Goal: Task Accomplishment & Management: Manage account settings

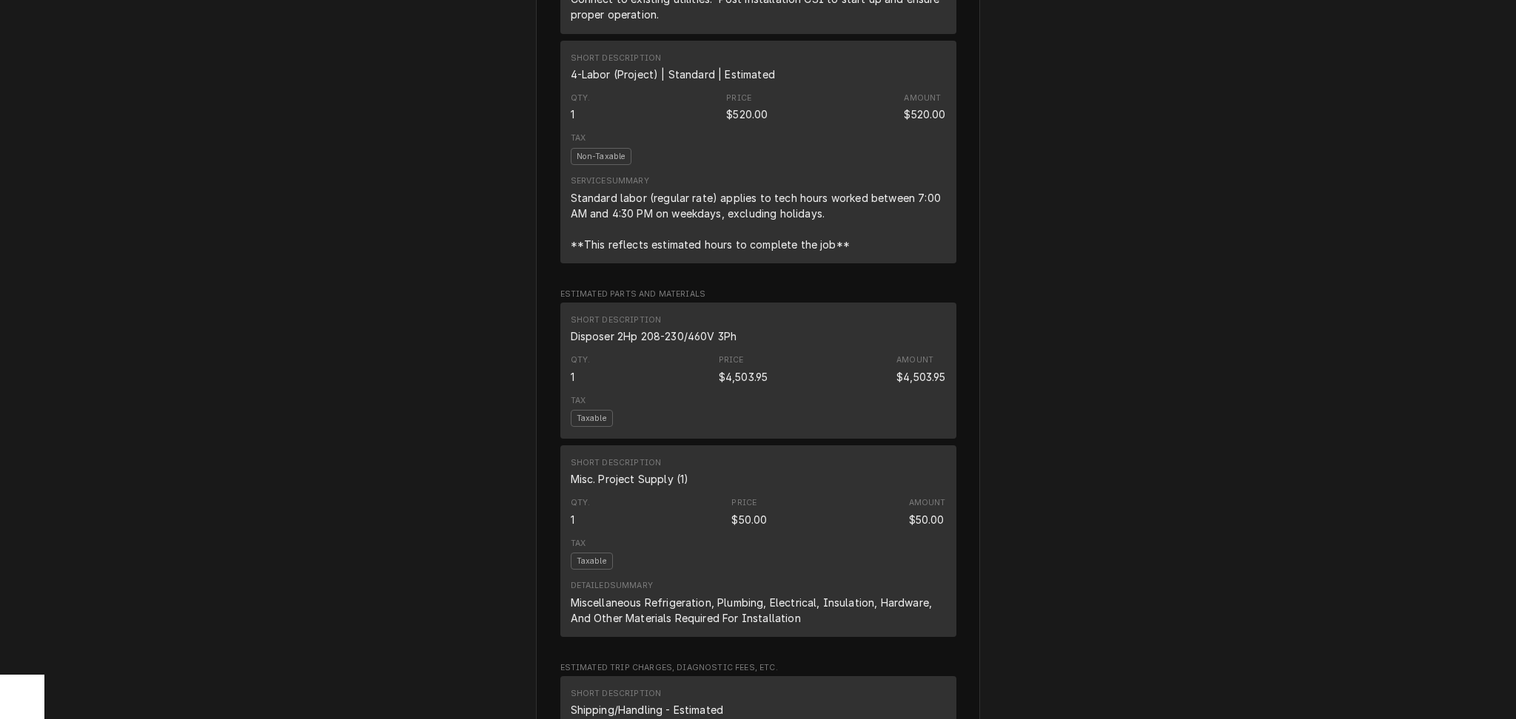
scroll to position [888, 0]
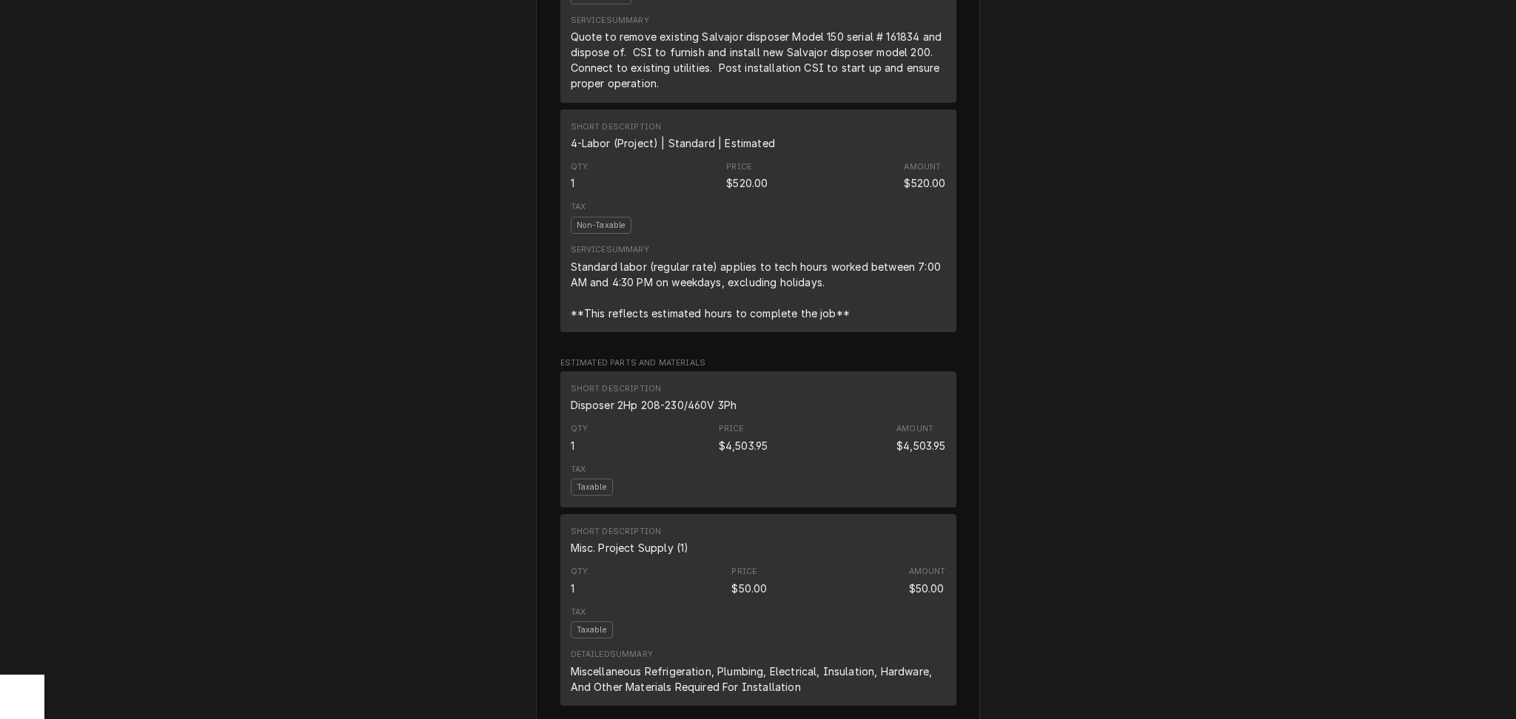
click at [687, 413] on div "Disposer 2Hp 208-230/460V 3Ph" at bounding box center [654, 405] width 167 height 16
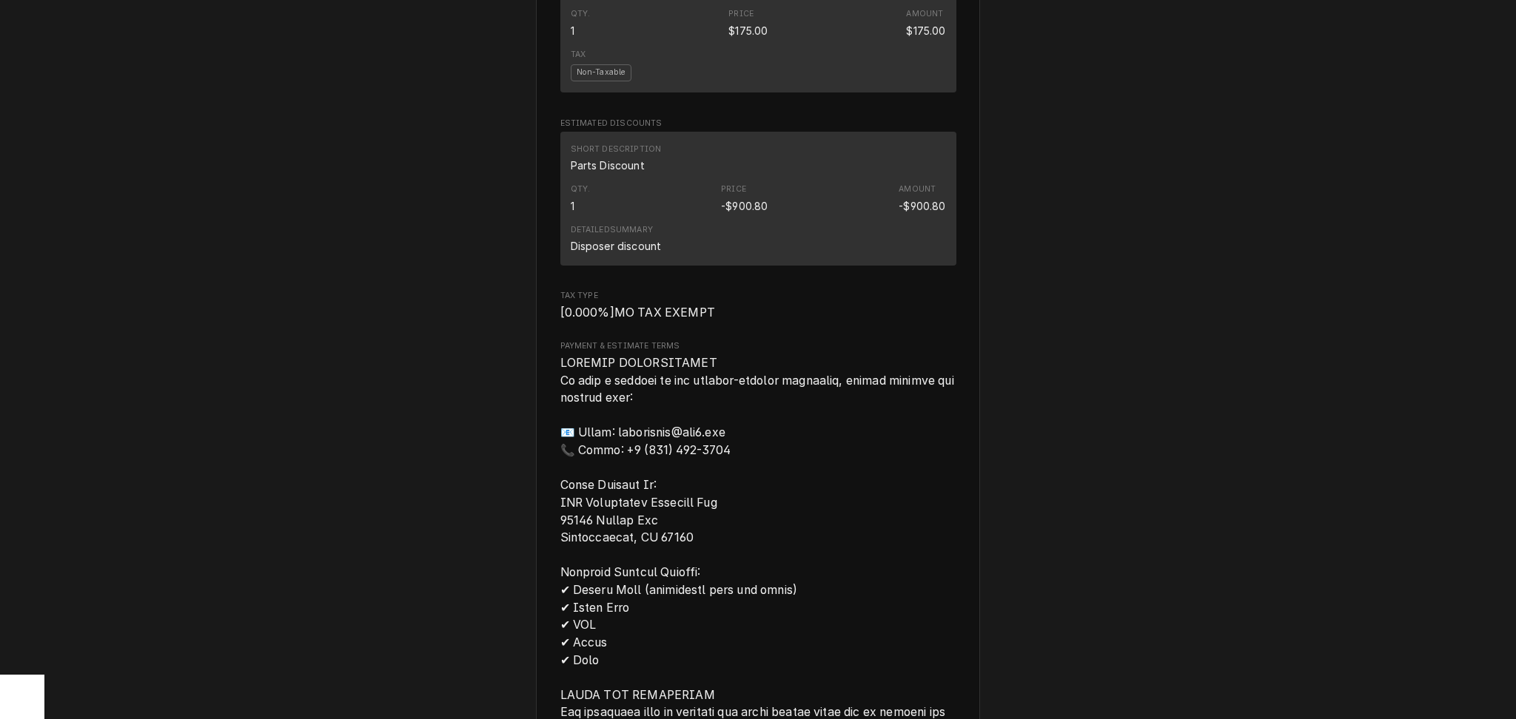
scroll to position [1282, 0]
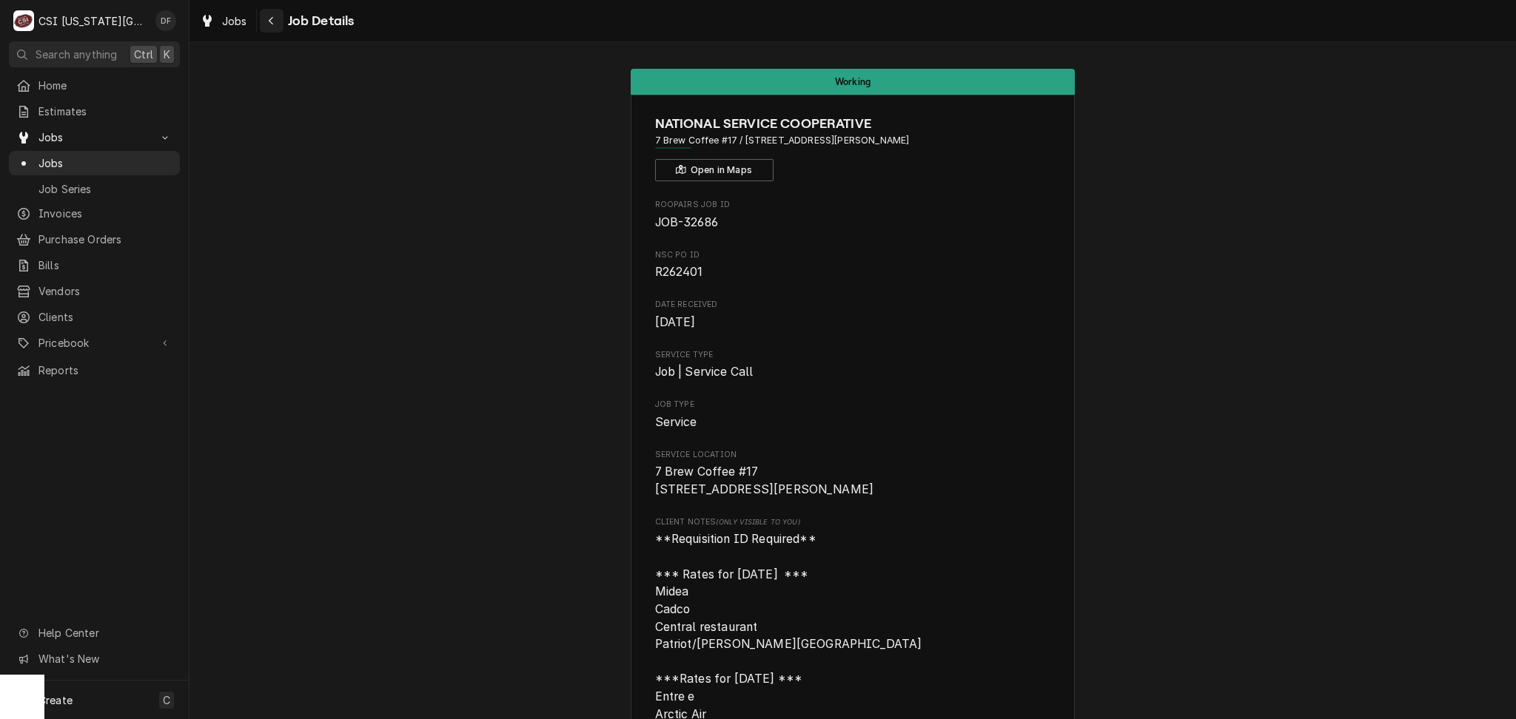
click at [274, 29] on button "Navigate back" at bounding box center [272, 21] width 24 height 24
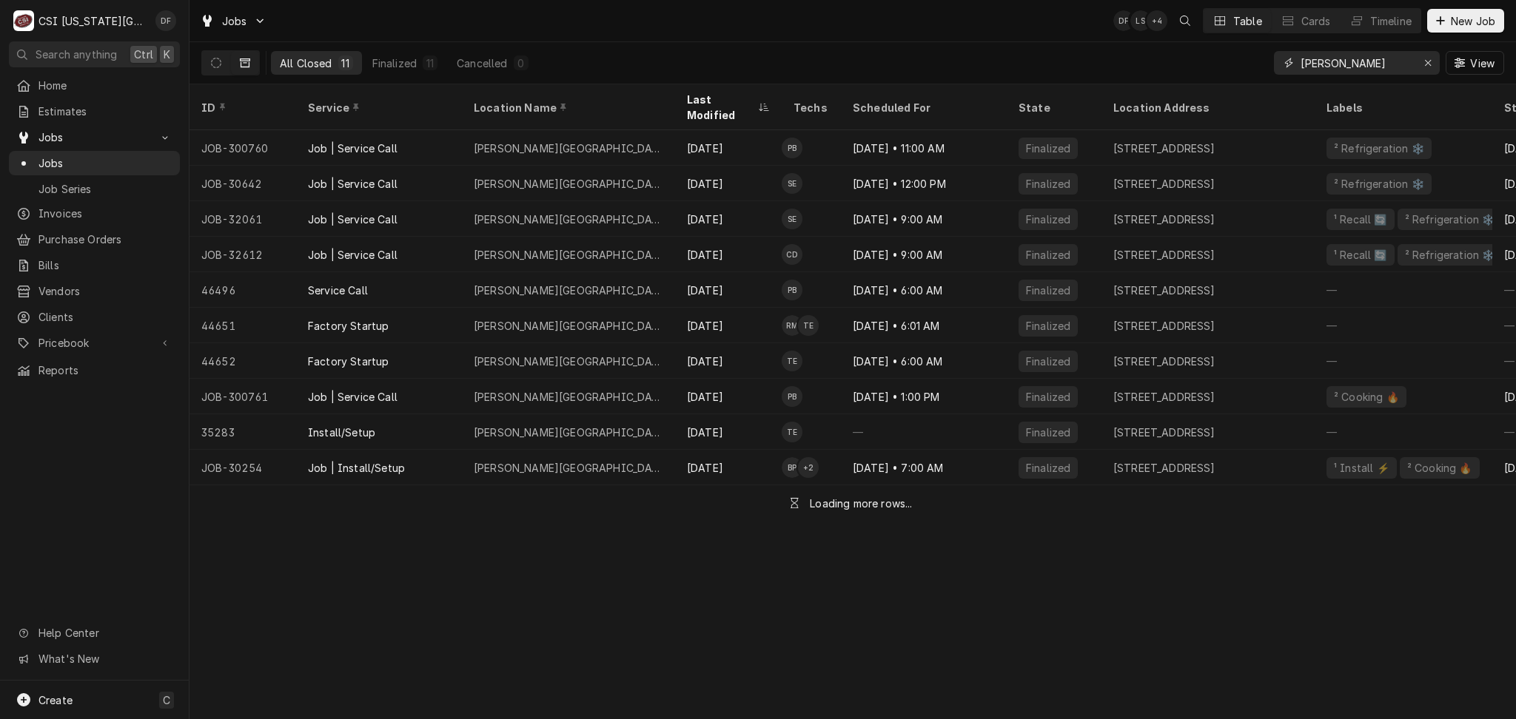
drag, startPoint x: 1371, startPoint y: 61, endPoint x: 1245, endPoint y: 67, distance: 125.2
click at [1245, 67] on div "All Closed 11 Finalized 11 Cancelled 0 lewis elem View" at bounding box center [852, 62] width 1302 height 41
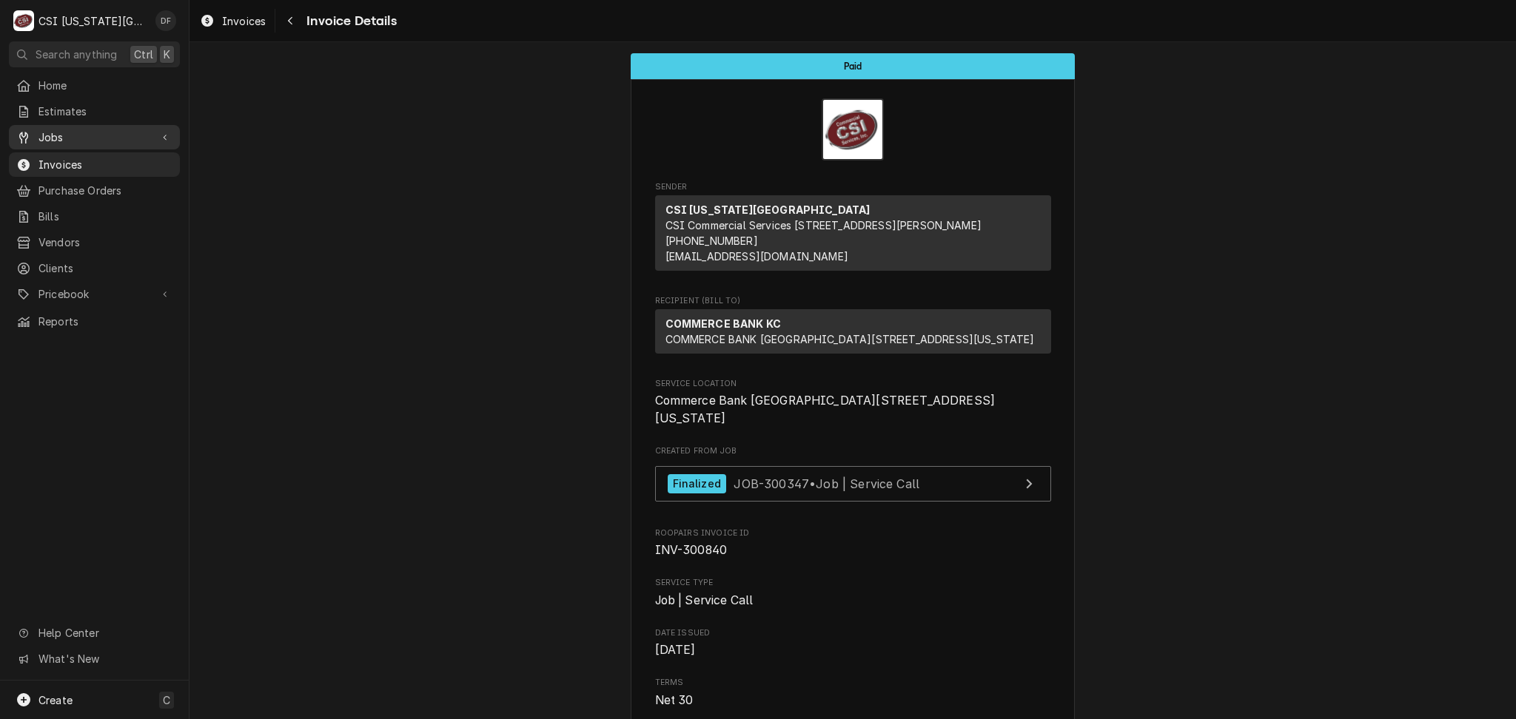
click at [34, 130] on div "Jobs" at bounding box center [83, 138] width 134 height 16
click at [65, 155] on span "Jobs" at bounding box center [105, 163] width 134 height 16
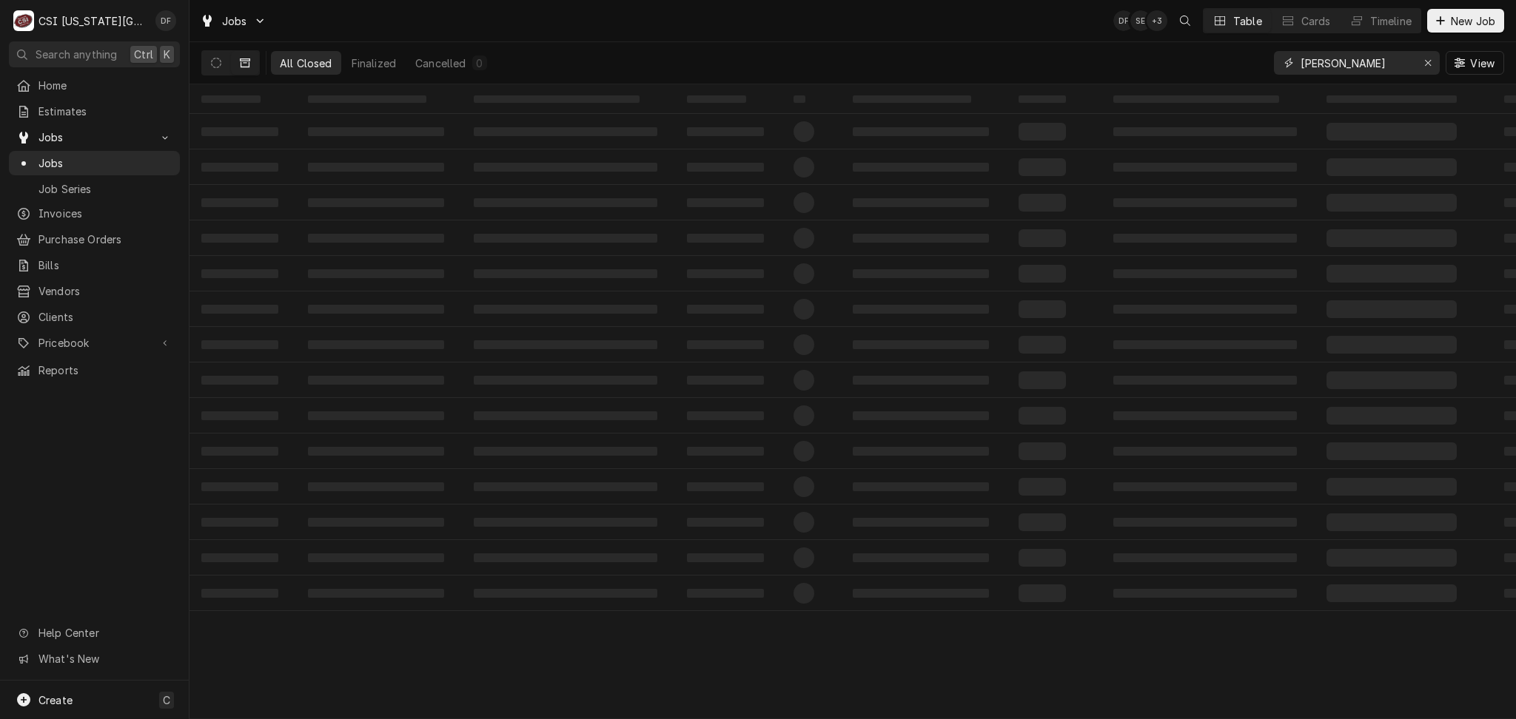
drag, startPoint x: 1362, startPoint y: 70, endPoint x: 1273, endPoint y: 63, distance: 89.1
click at [1274, 63] on div "lewis elem" at bounding box center [1357, 63] width 166 height 24
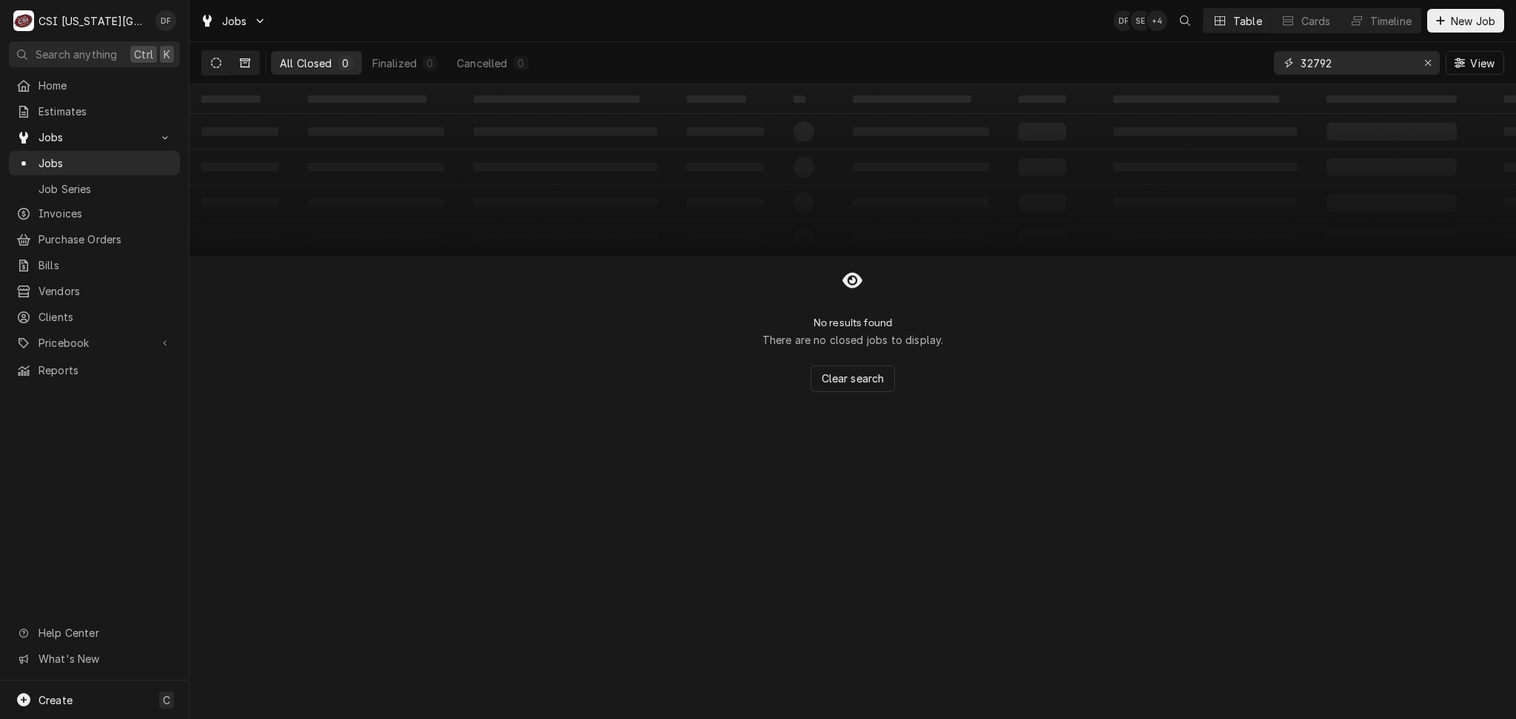
type input "32792"
click at [216, 59] on icon "Dynamic Content Wrapper" at bounding box center [216, 63] width 10 height 10
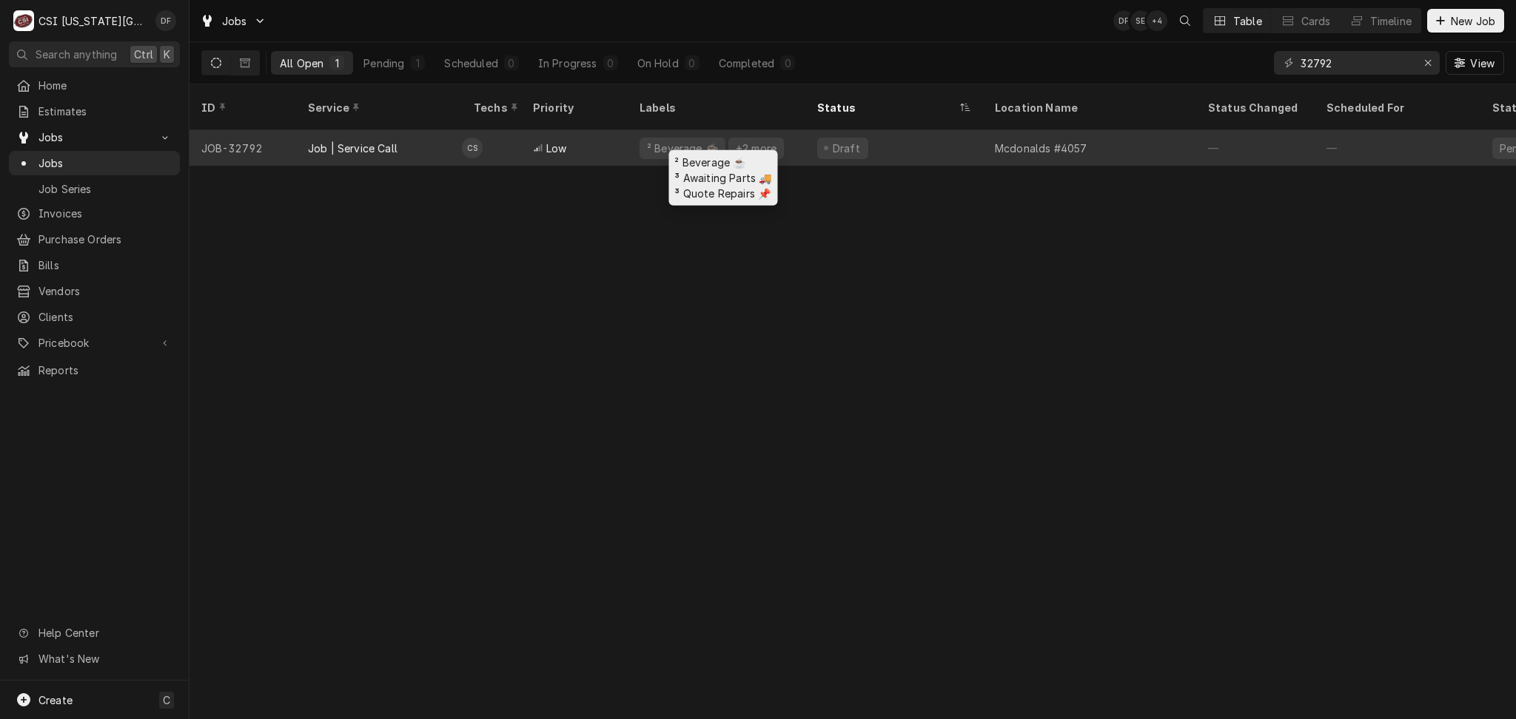
click at [759, 138] on div "+2 more" at bounding box center [756, 148] width 56 height 21
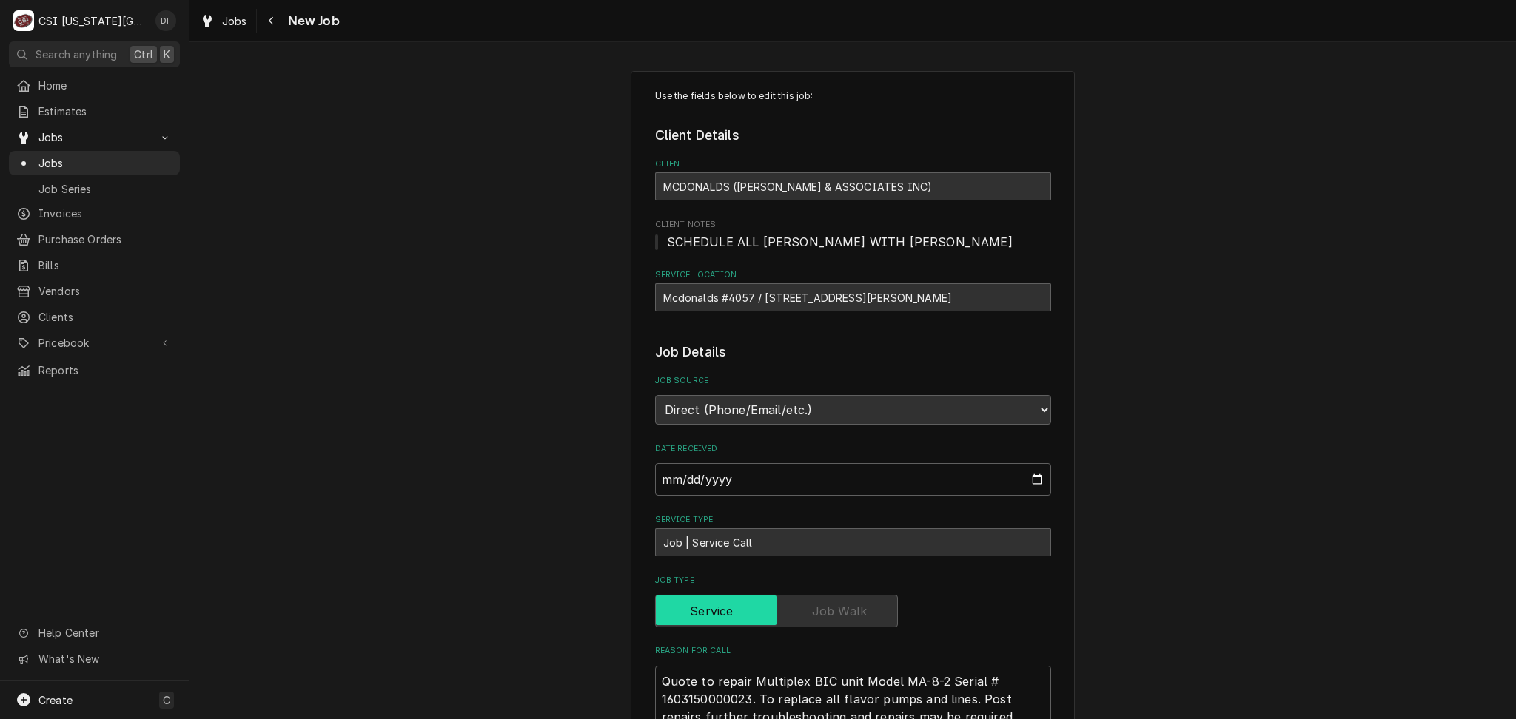
type textarea "x"
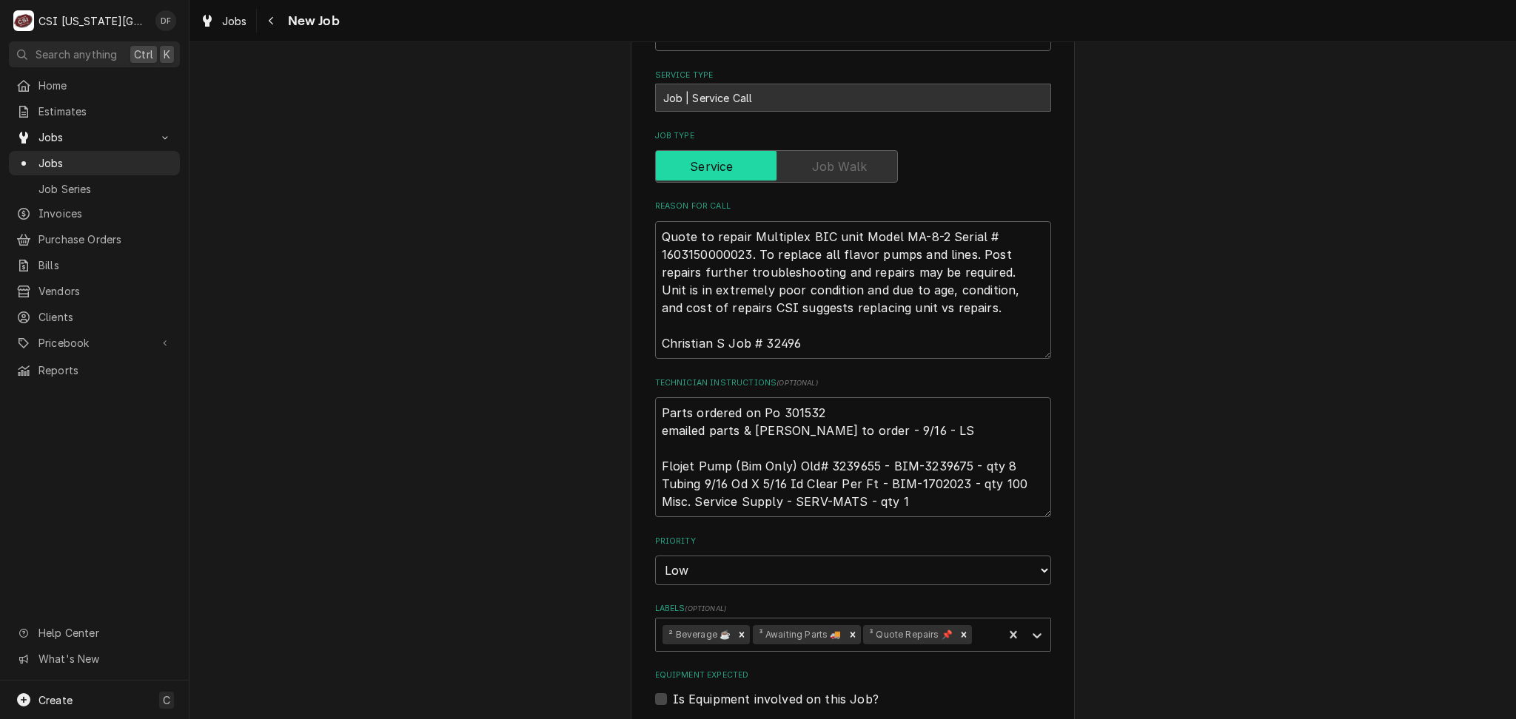
scroll to position [493, 0]
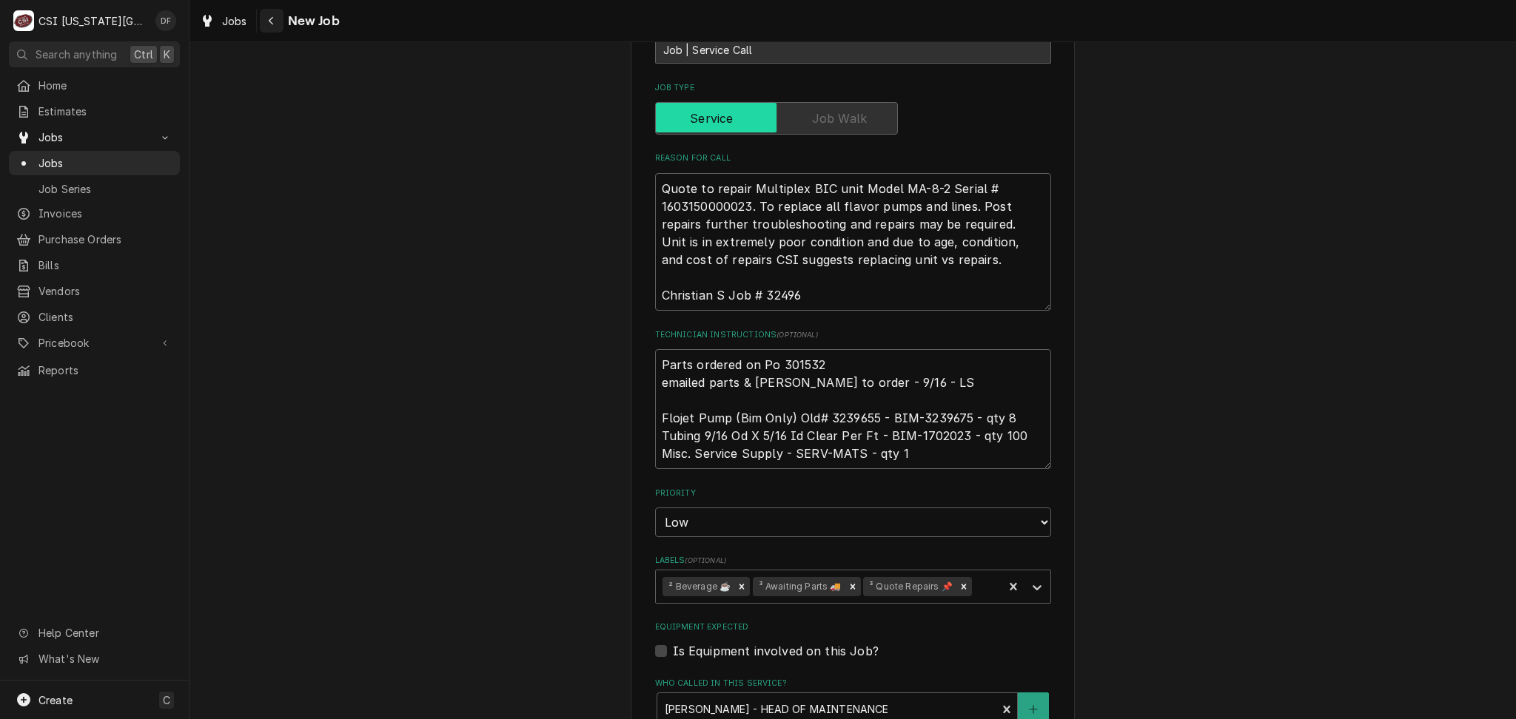
click at [266, 23] on div "Navigate back" at bounding box center [271, 20] width 15 height 15
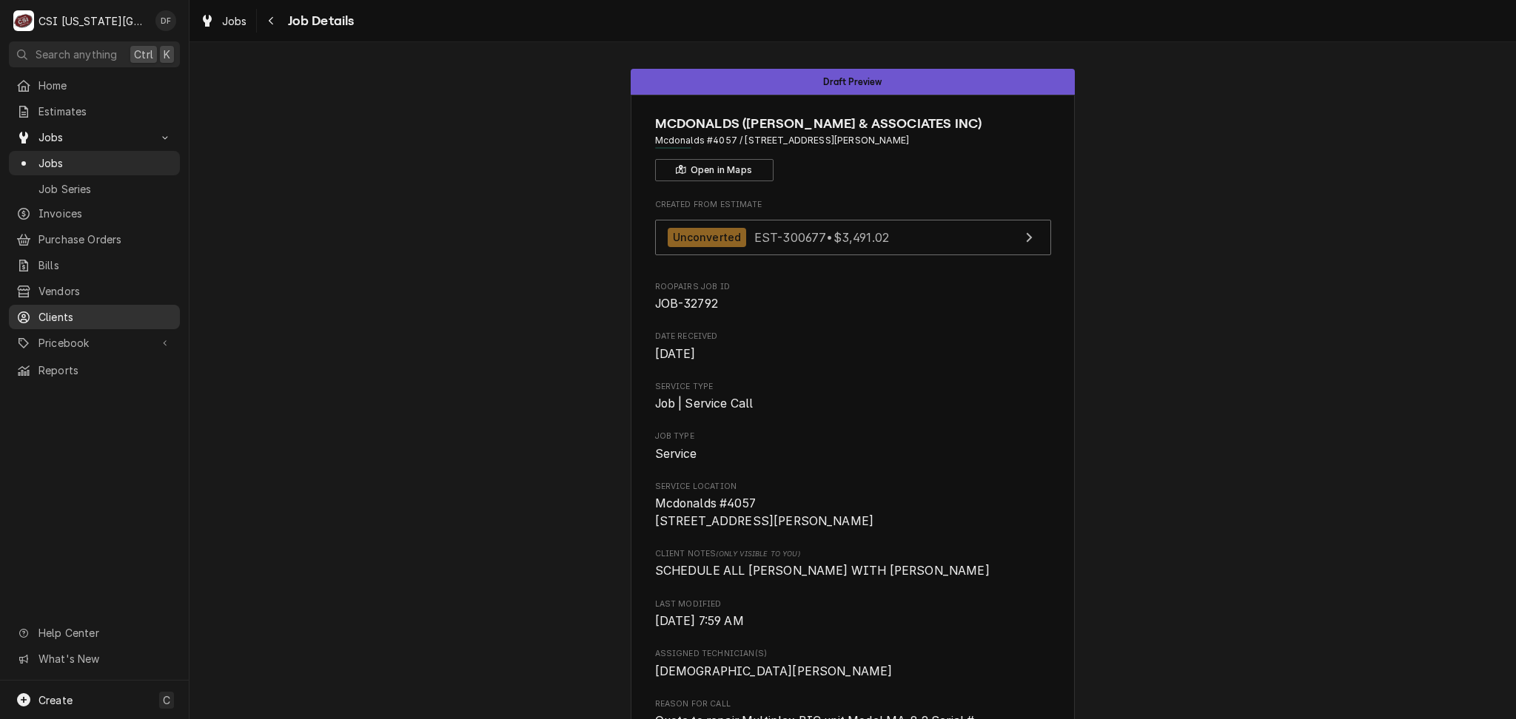
click at [102, 311] on span "Clients" at bounding box center [105, 317] width 134 height 16
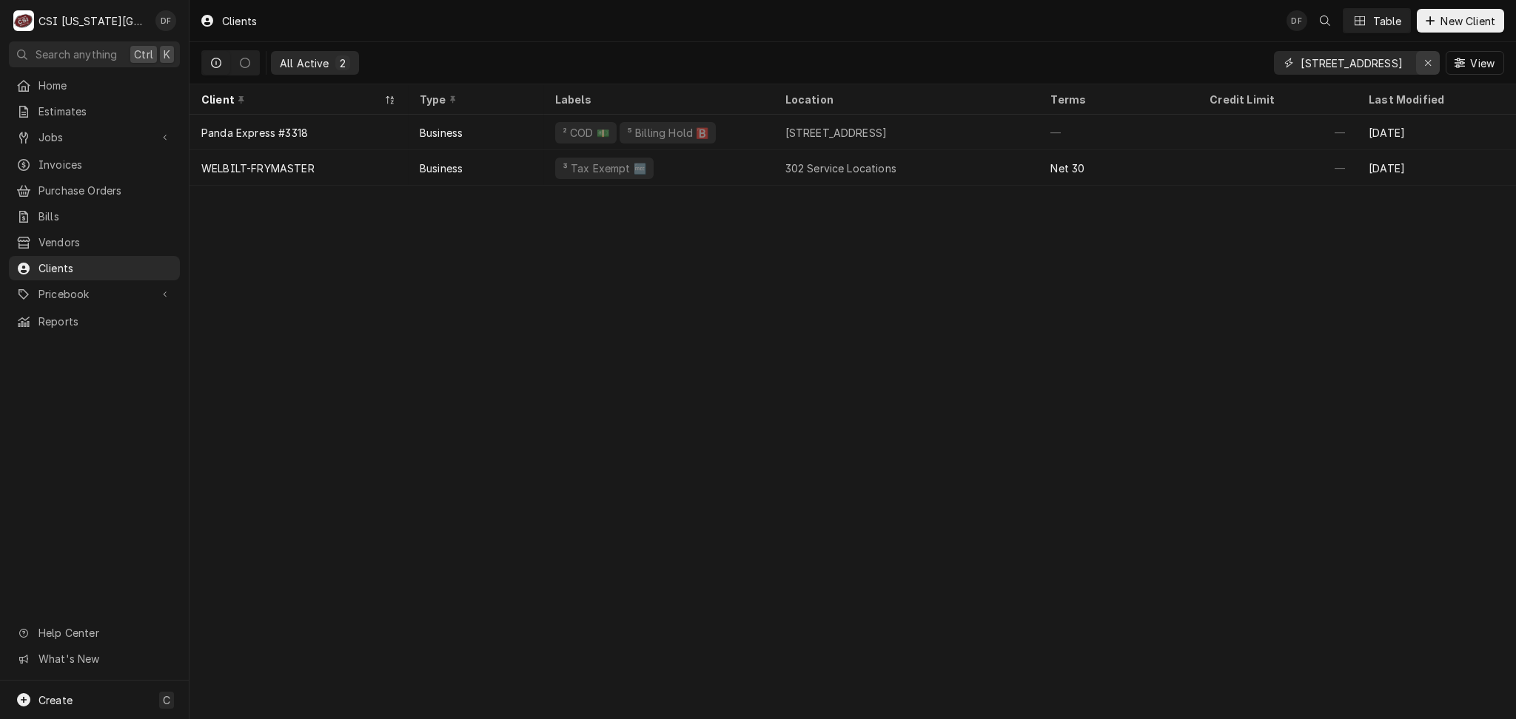
click at [1425, 66] on icon "Erase input" at bounding box center [1428, 63] width 8 height 10
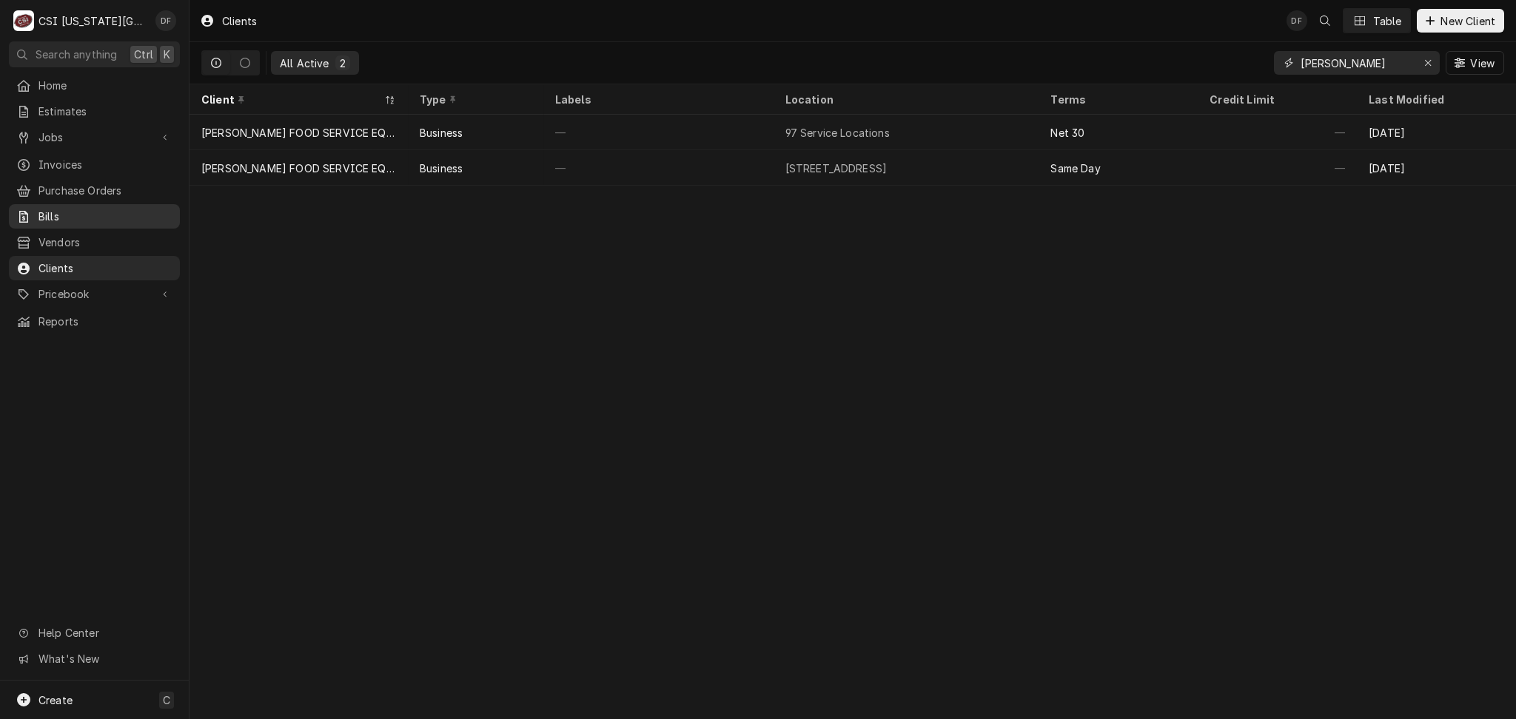
type input "[PERSON_NAME]"
click at [104, 210] on span "Bills" at bounding box center [105, 217] width 134 height 16
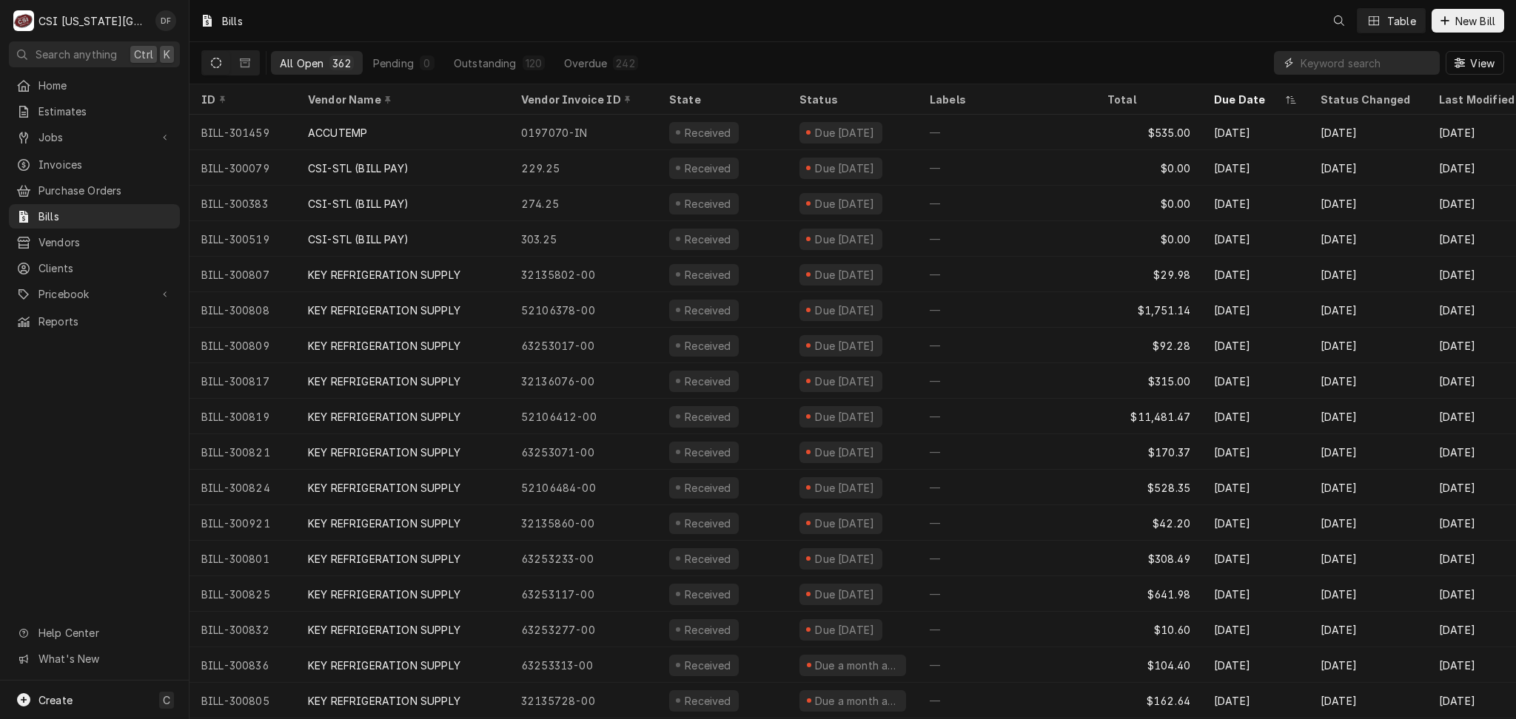
click at [1357, 64] on input "Dynamic Content Wrapper" at bounding box center [1366, 63] width 132 height 24
click at [75, 167] on span "Invoices" at bounding box center [105, 165] width 134 height 16
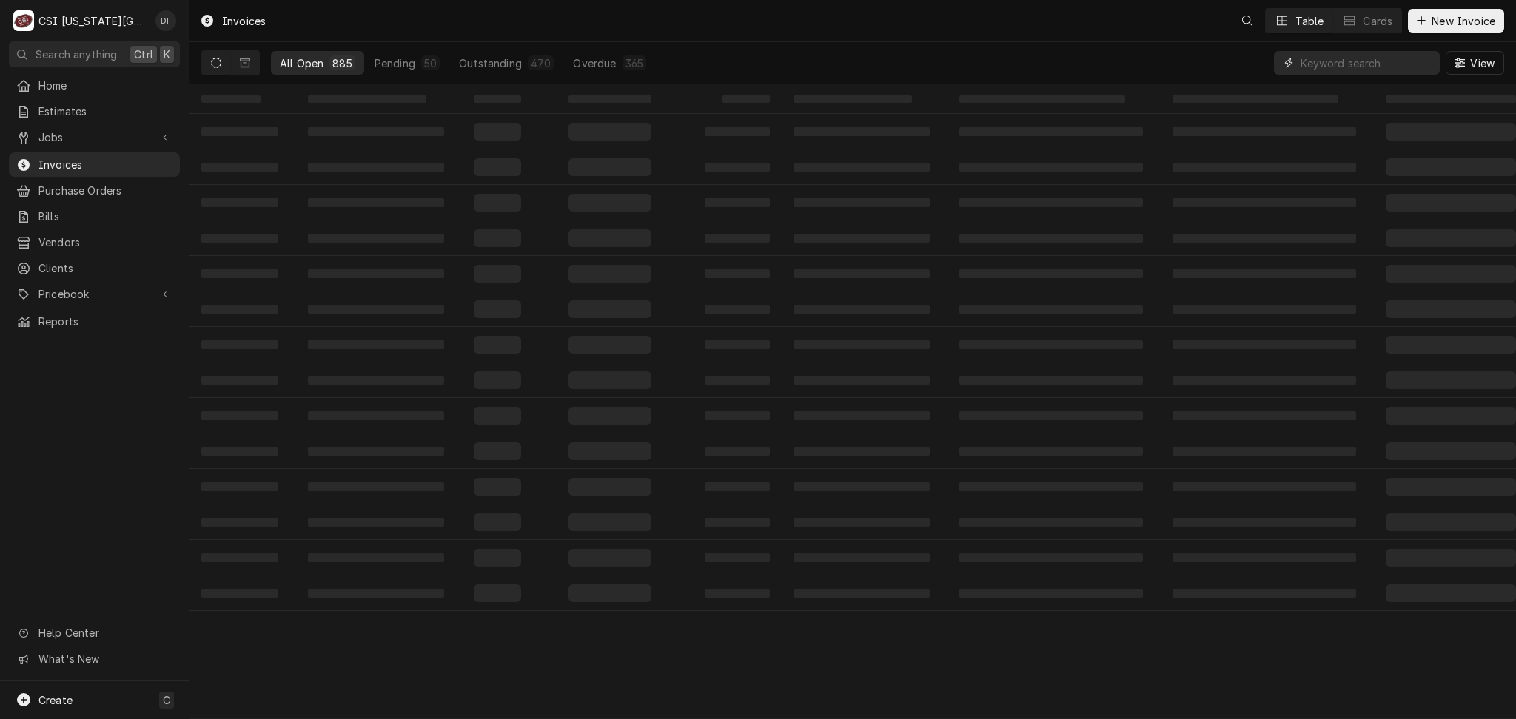
click at [1388, 63] on input "Dynamic Content Wrapper" at bounding box center [1366, 63] width 132 height 24
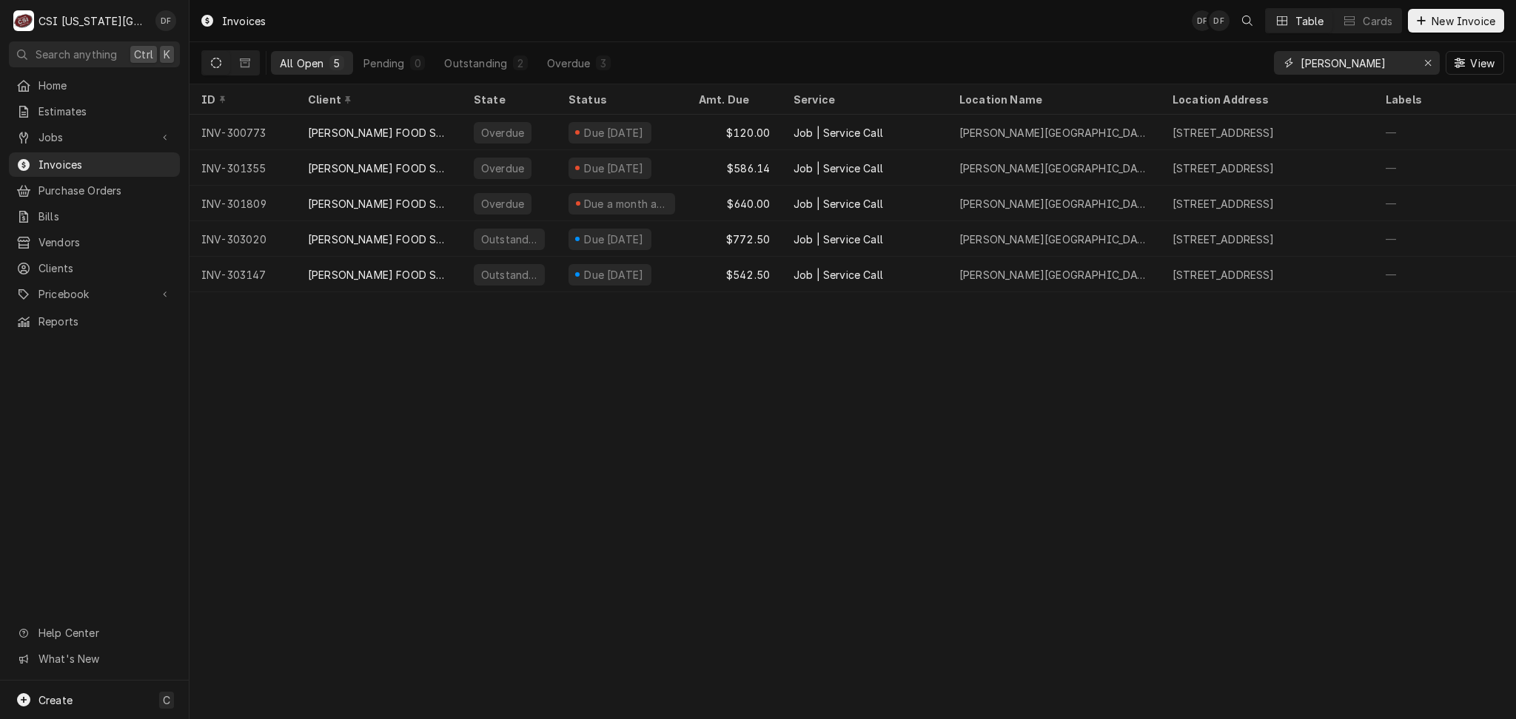
type input "[PERSON_NAME]"
click at [73, 130] on span "Jobs" at bounding box center [94, 138] width 112 height 16
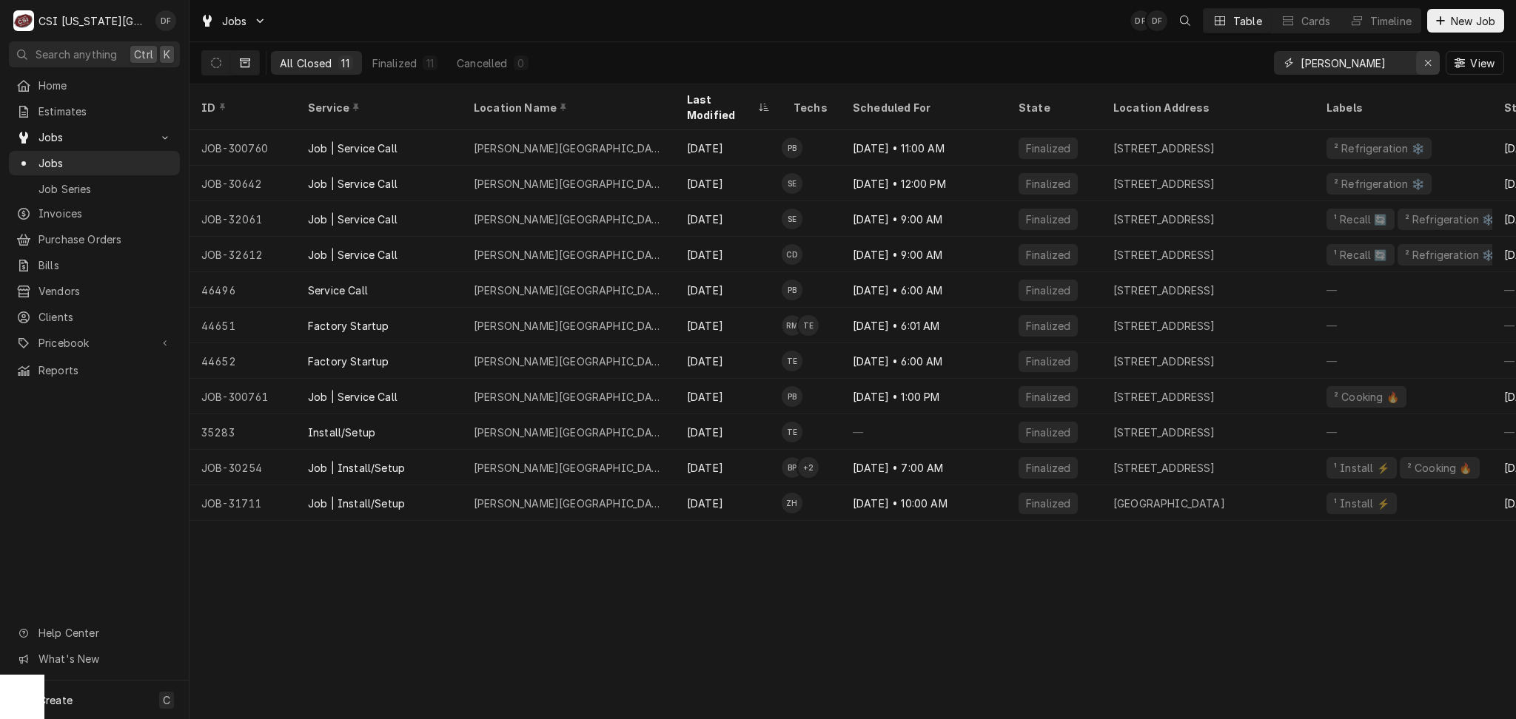
click at [1428, 63] on icon "Erase input" at bounding box center [1428, 63] width 8 height 10
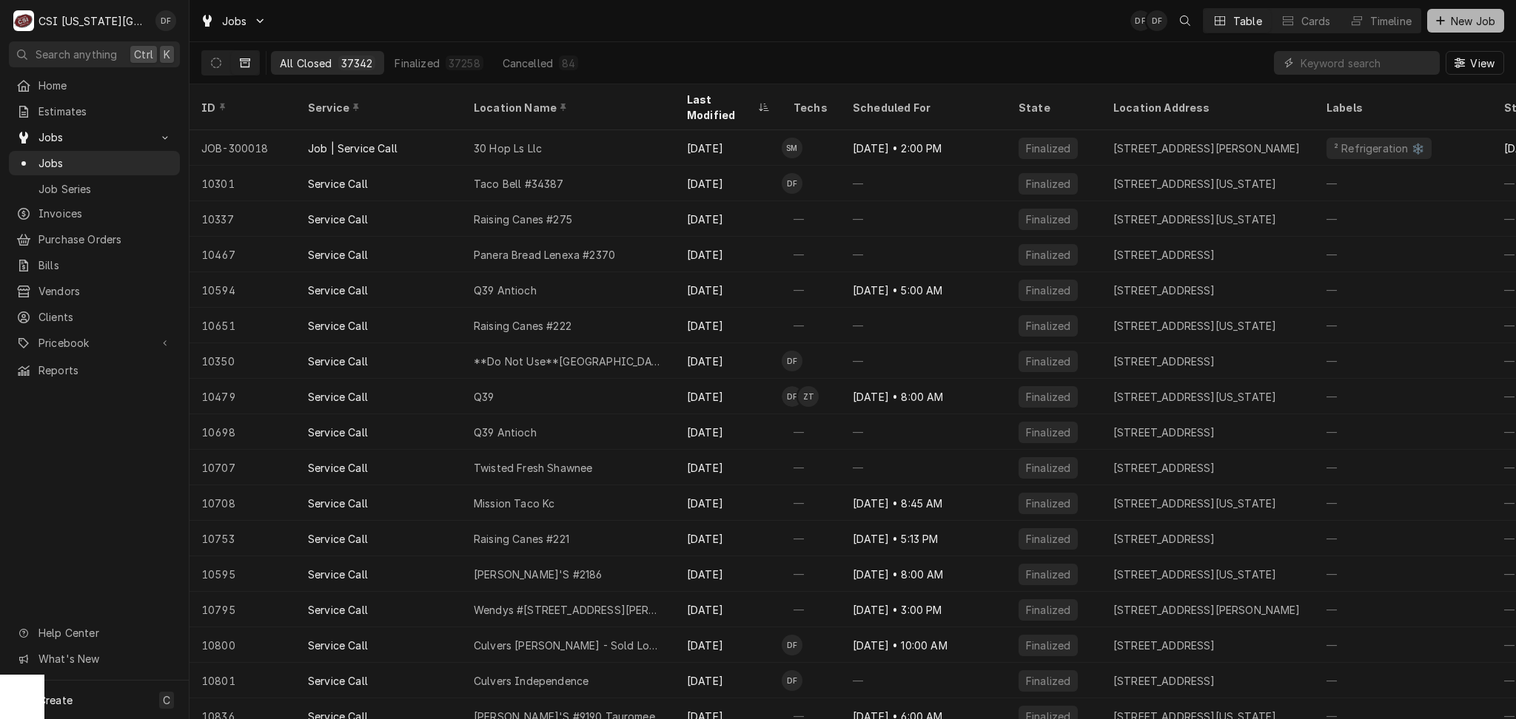
click at [1447, 19] on span "New Job" at bounding box center [1472, 21] width 50 height 16
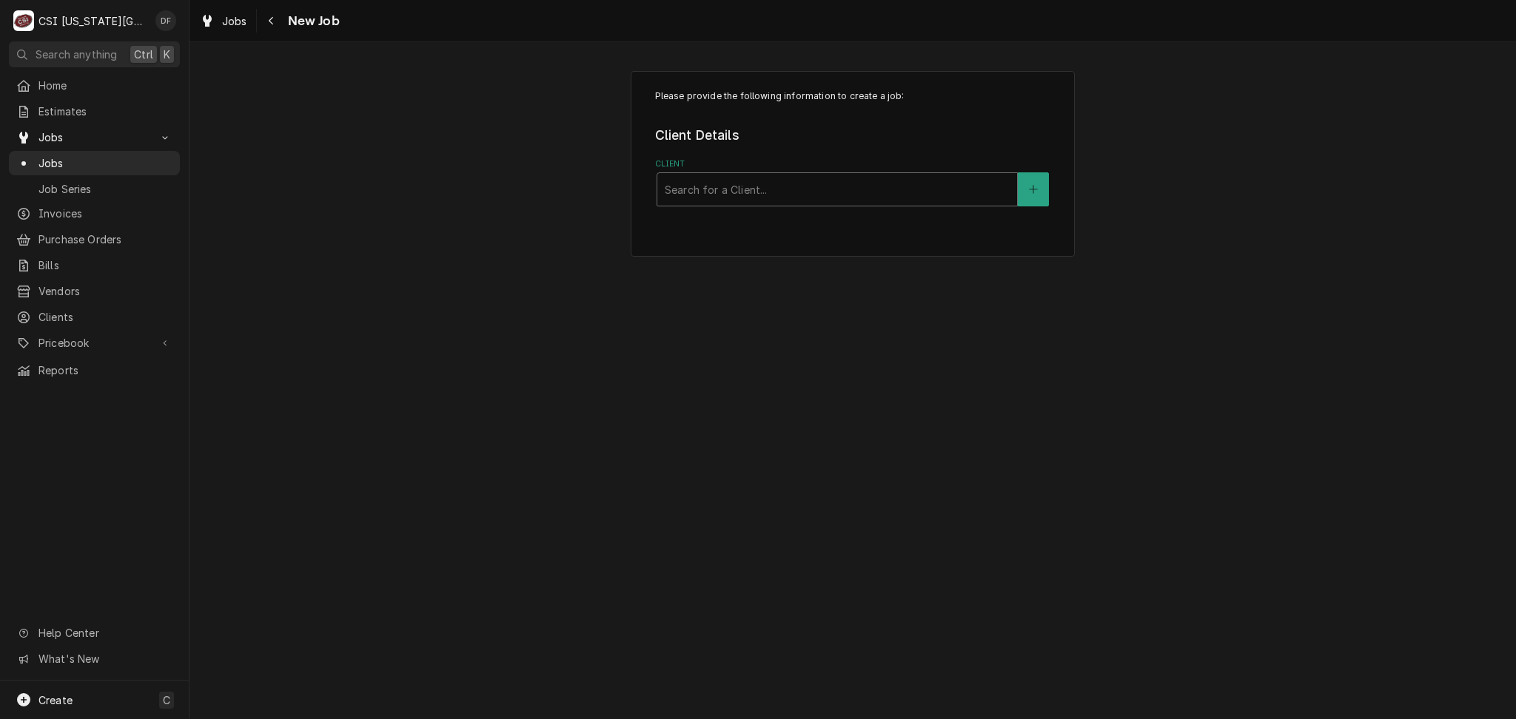
click at [799, 196] on div "Client" at bounding box center [837, 189] width 345 height 27
type input "kmo"
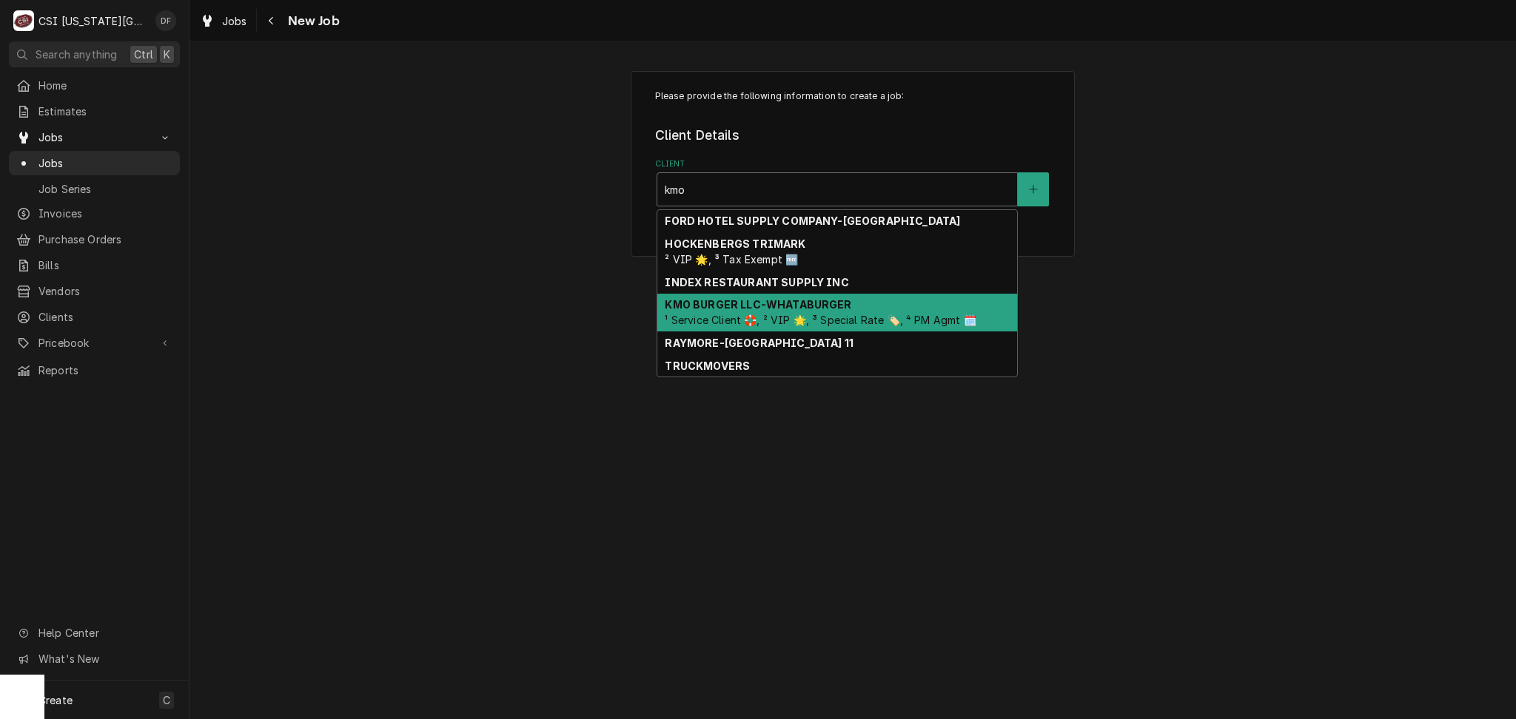
click at [776, 308] on strong "KMO BURGER LLC-WHATABURGER" at bounding box center [758, 304] width 186 height 13
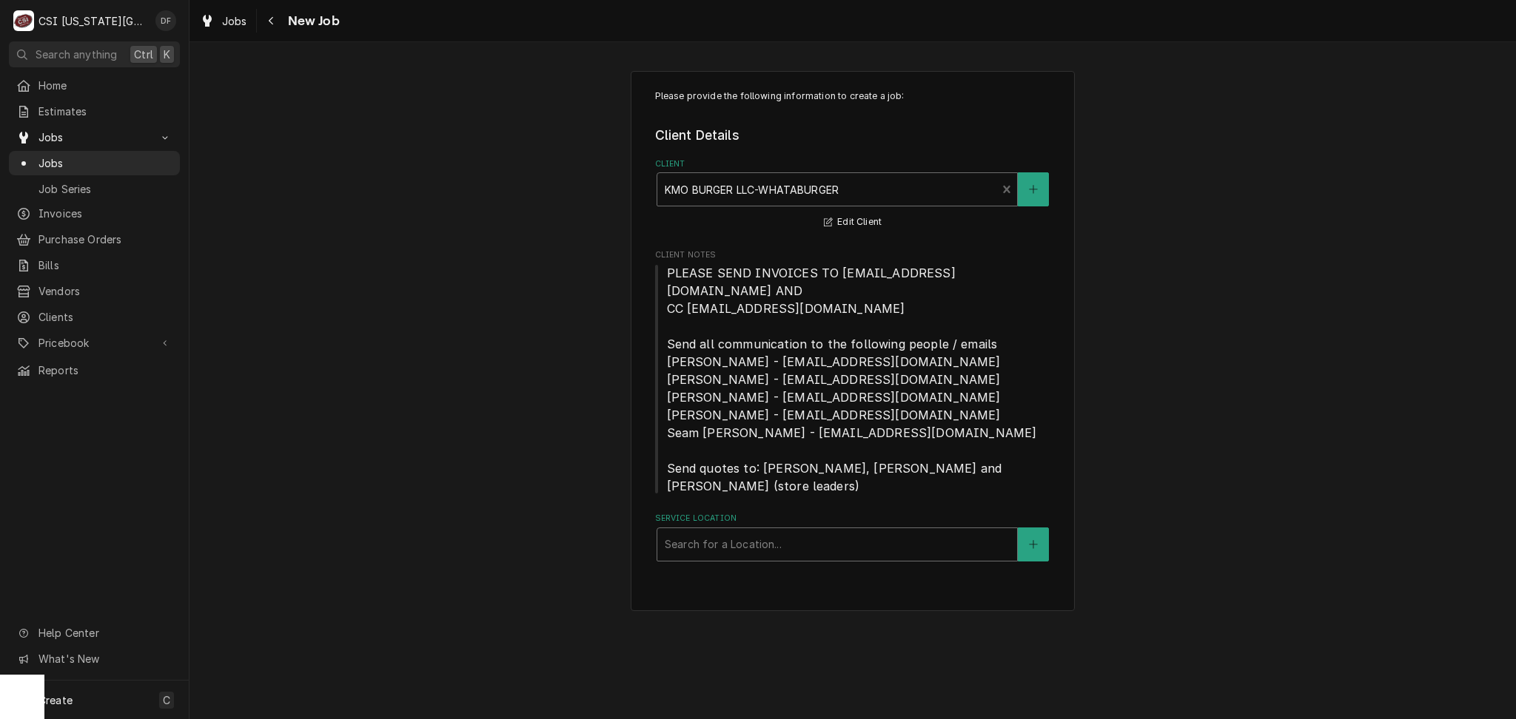
click at [720, 531] on div "Service Location" at bounding box center [837, 544] width 345 height 27
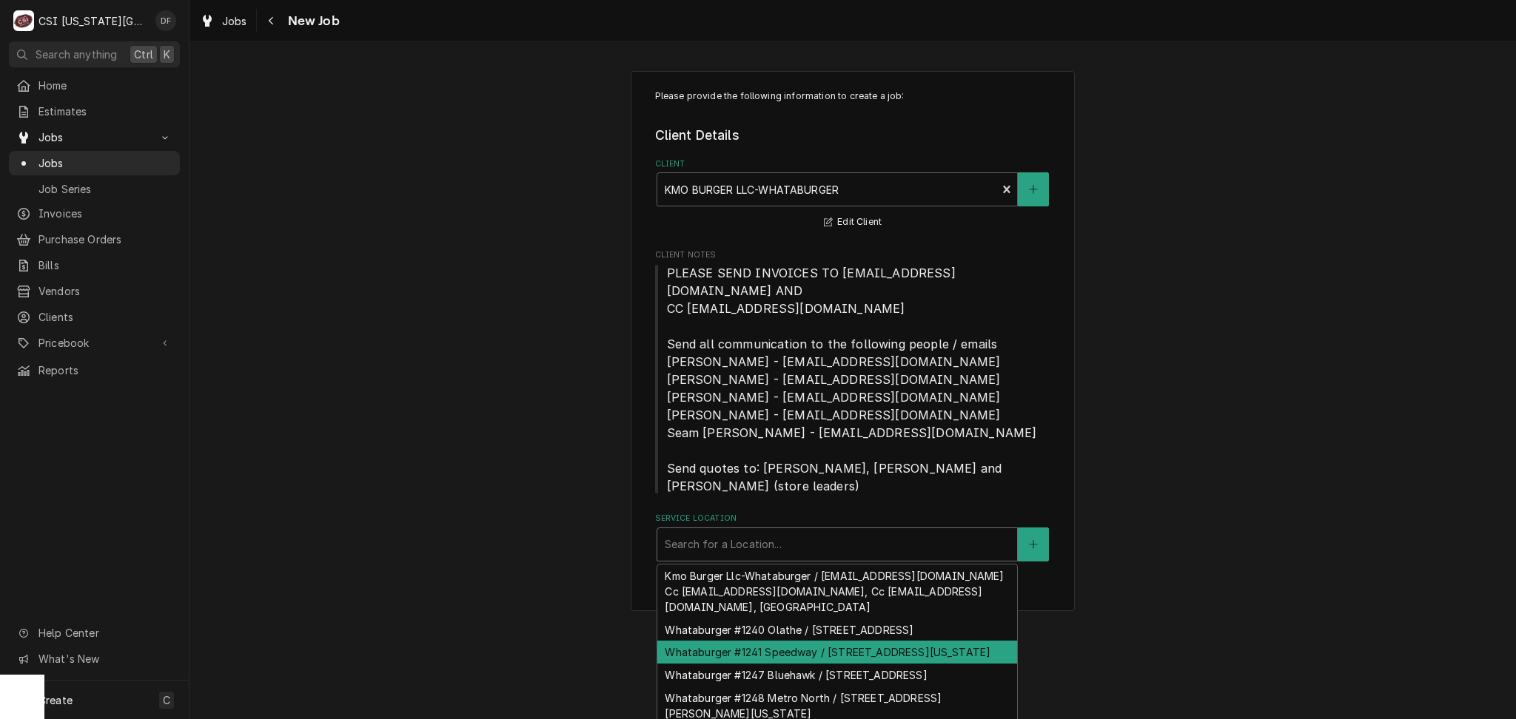
click at [794, 641] on div "Whataburger #1241 Speedway / 10780 Parallel Parkway, Kansas City, KS 66109" at bounding box center [837, 652] width 360 height 23
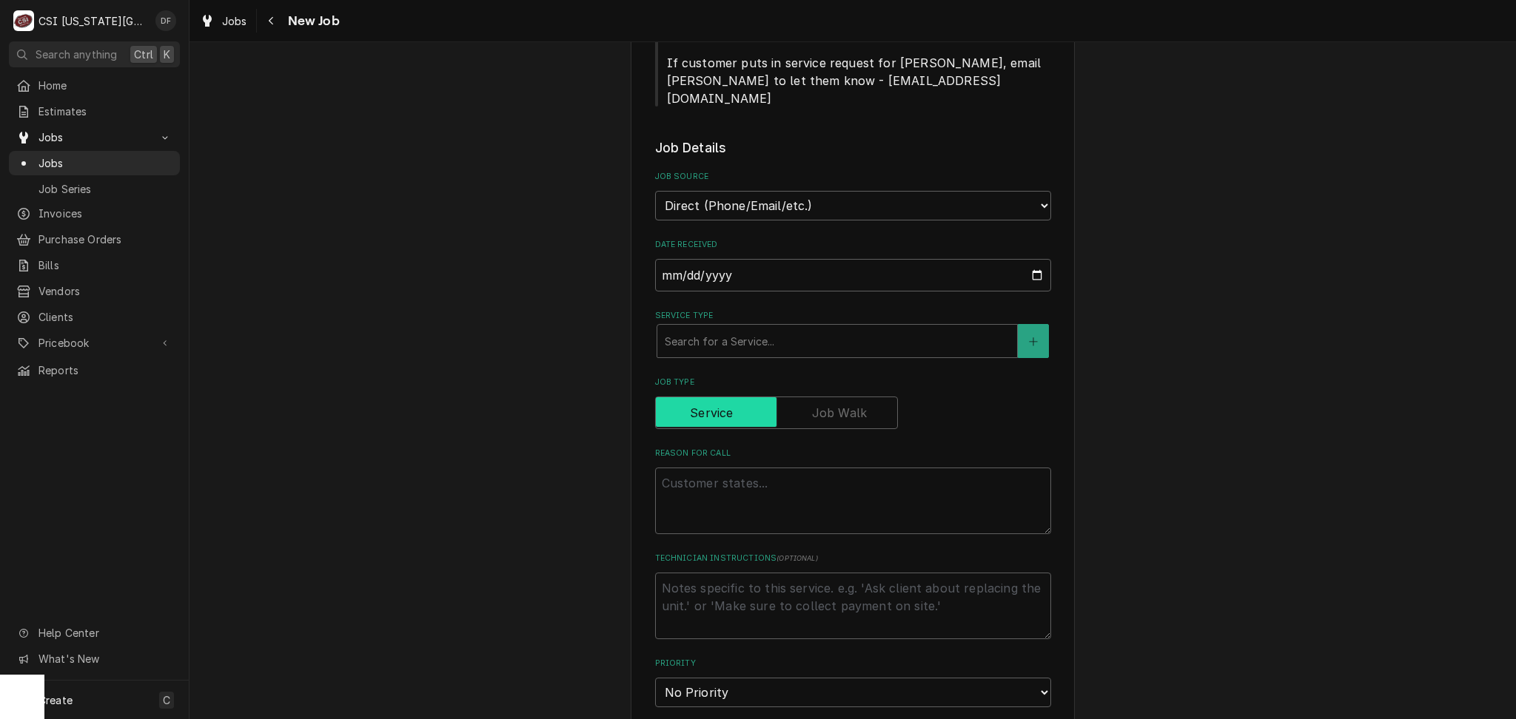
scroll to position [690, 0]
click at [713, 326] on div "Service Type" at bounding box center [837, 339] width 345 height 27
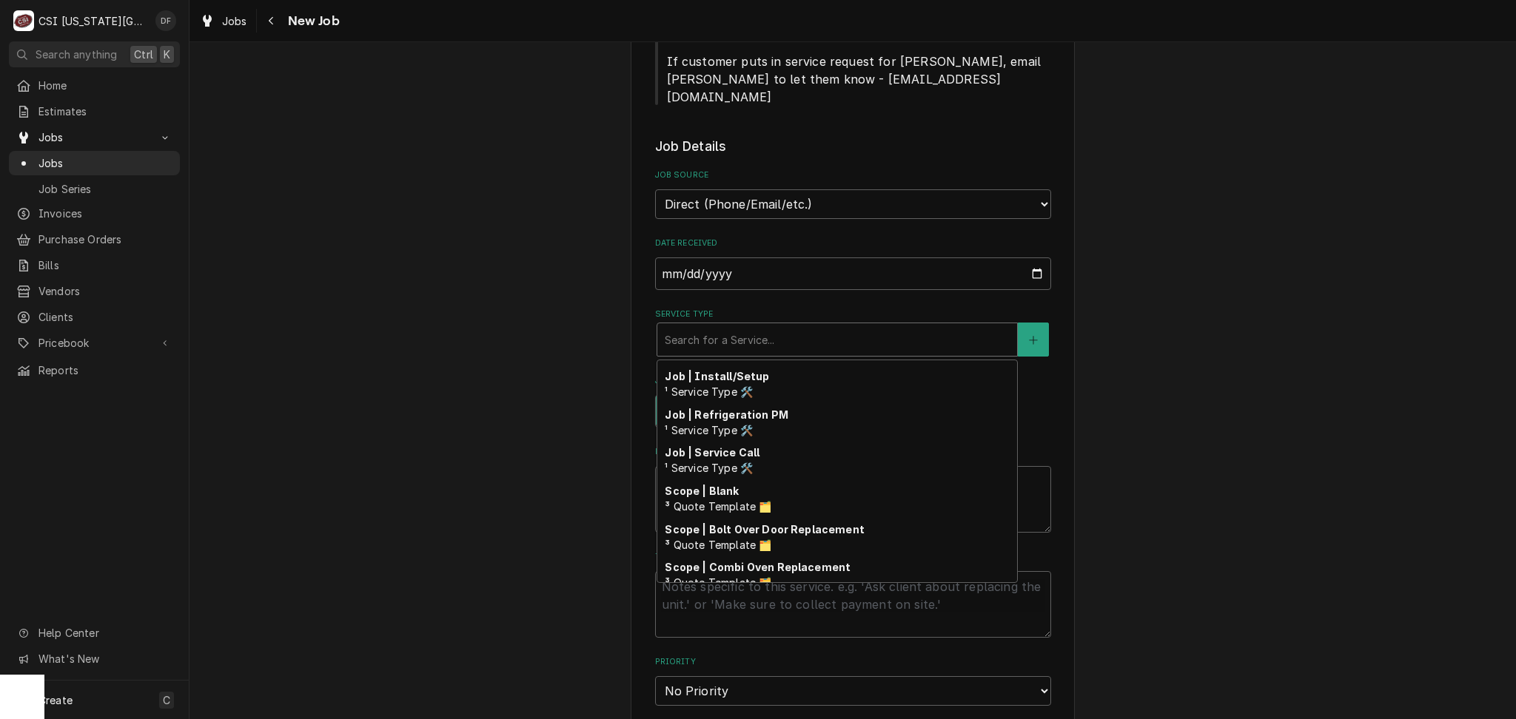
scroll to position [924, 0]
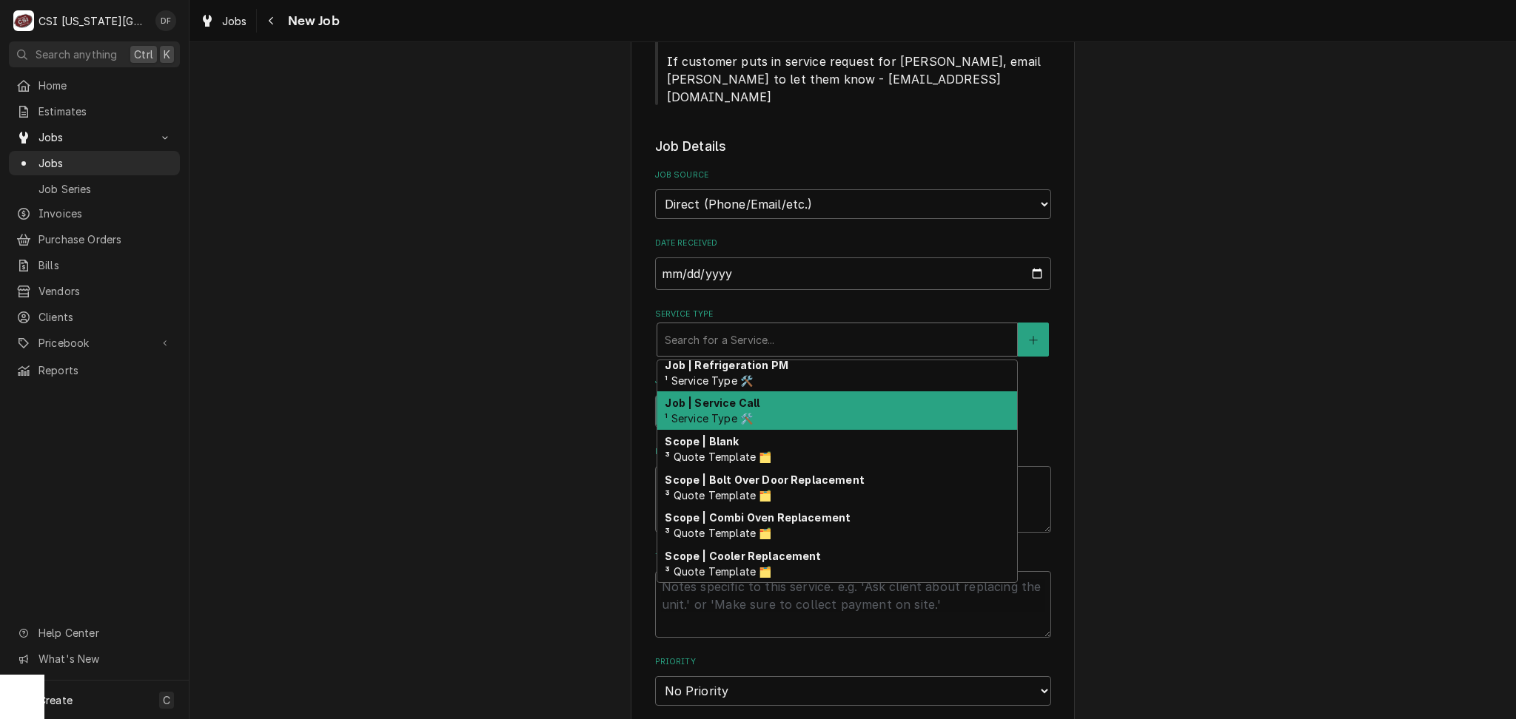
click at [696, 397] on strong "Job | Service Call" at bounding box center [712, 403] width 95 height 13
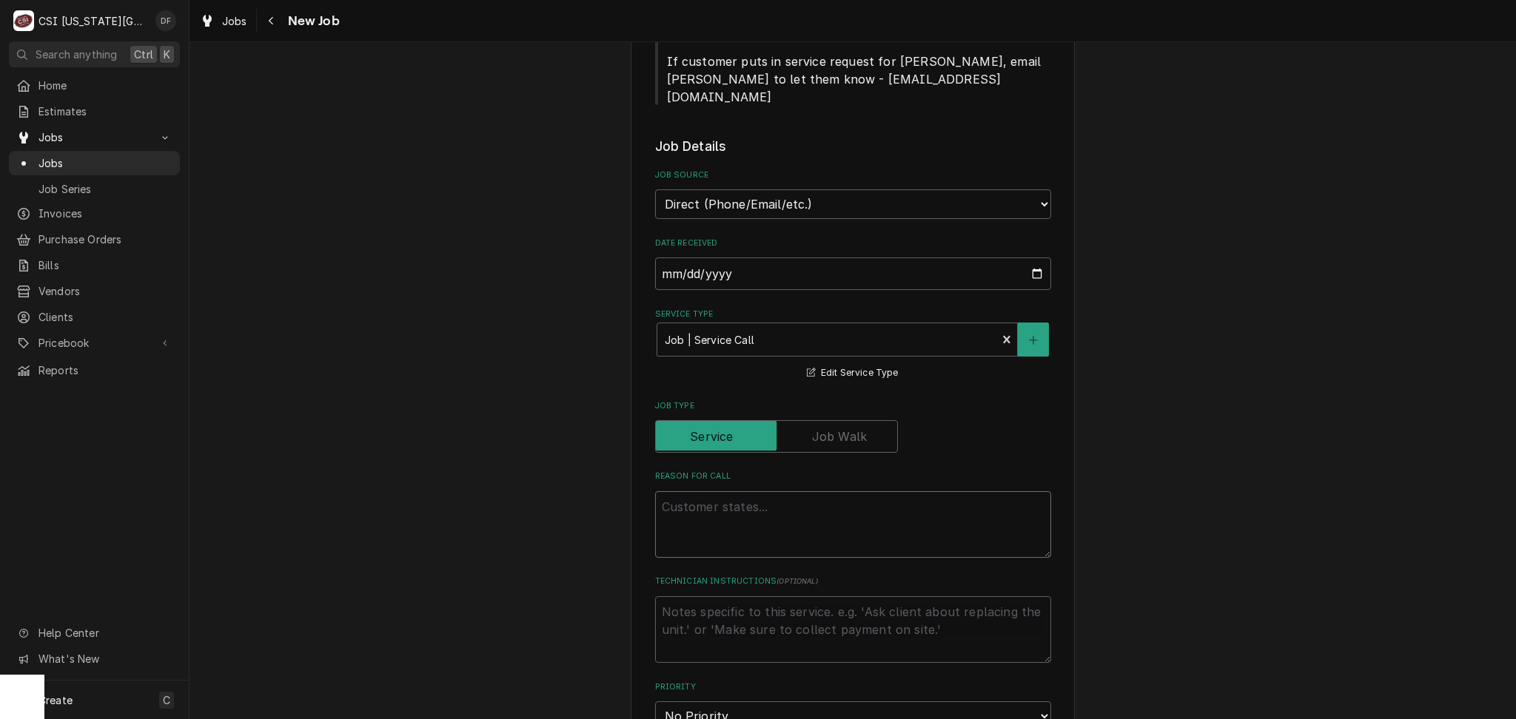
drag, startPoint x: 742, startPoint y: 430, endPoint x: 740, endPoint y: 437, distance: 7.7
click at [740, 491] on textarea "Reason For Call" at bounding box center [853, 524] width 396 height 67
type textarea "x"
type textarea "L"
type textarea "x"
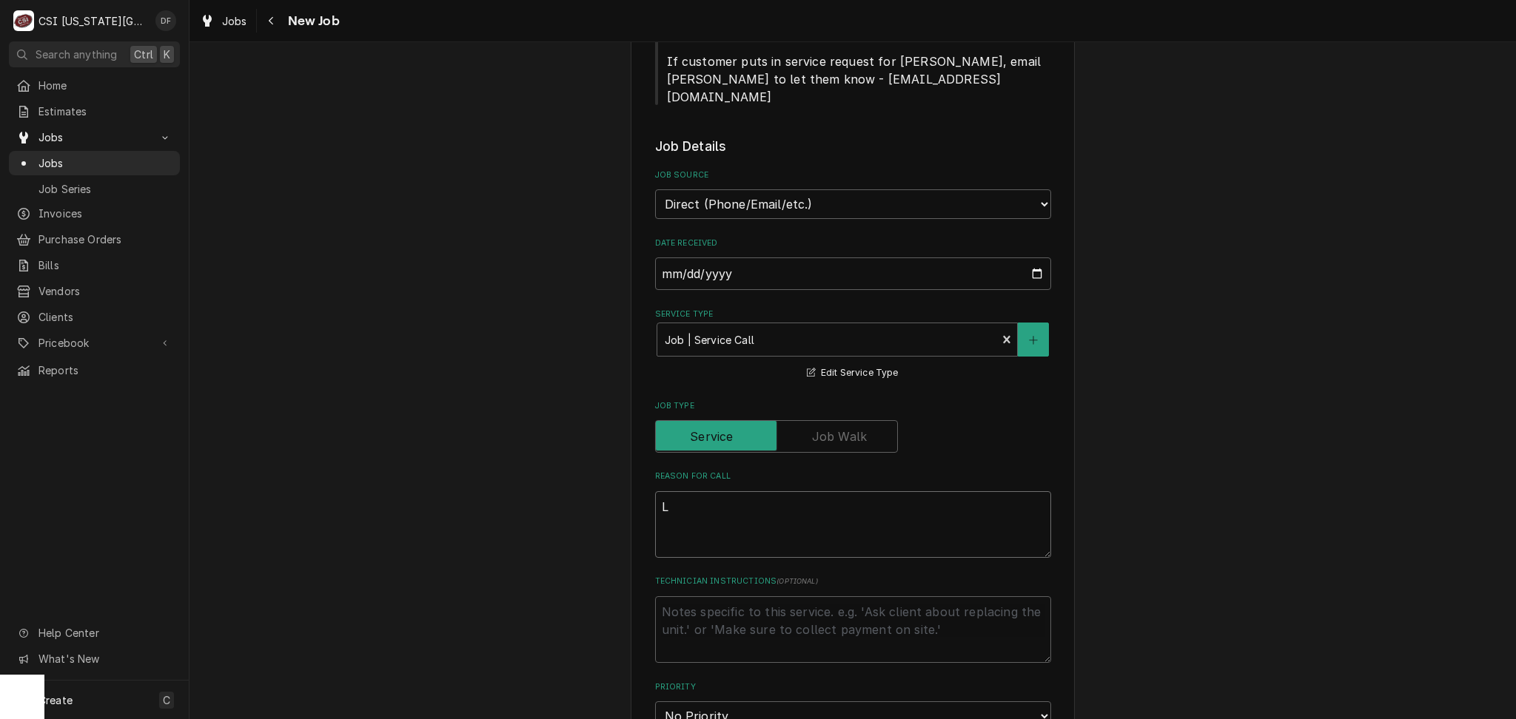
type textarea "La"
type textarea "x"
type textarea "Lan"
type textarea "x"
type textarea "Lang"
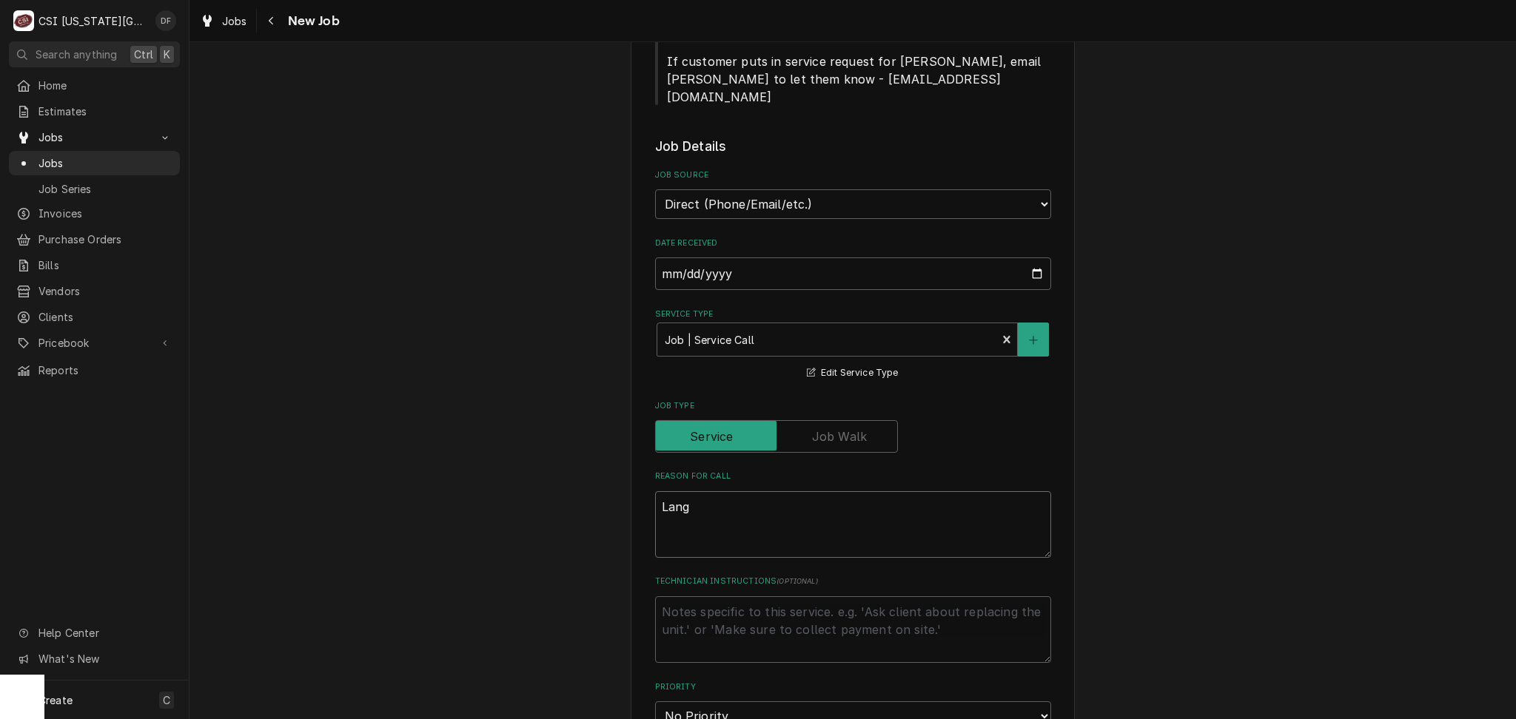
type textarea "x"
type textarea "Lang"
type textarea "x"
type textarea "Lang B"
type textarea "x"
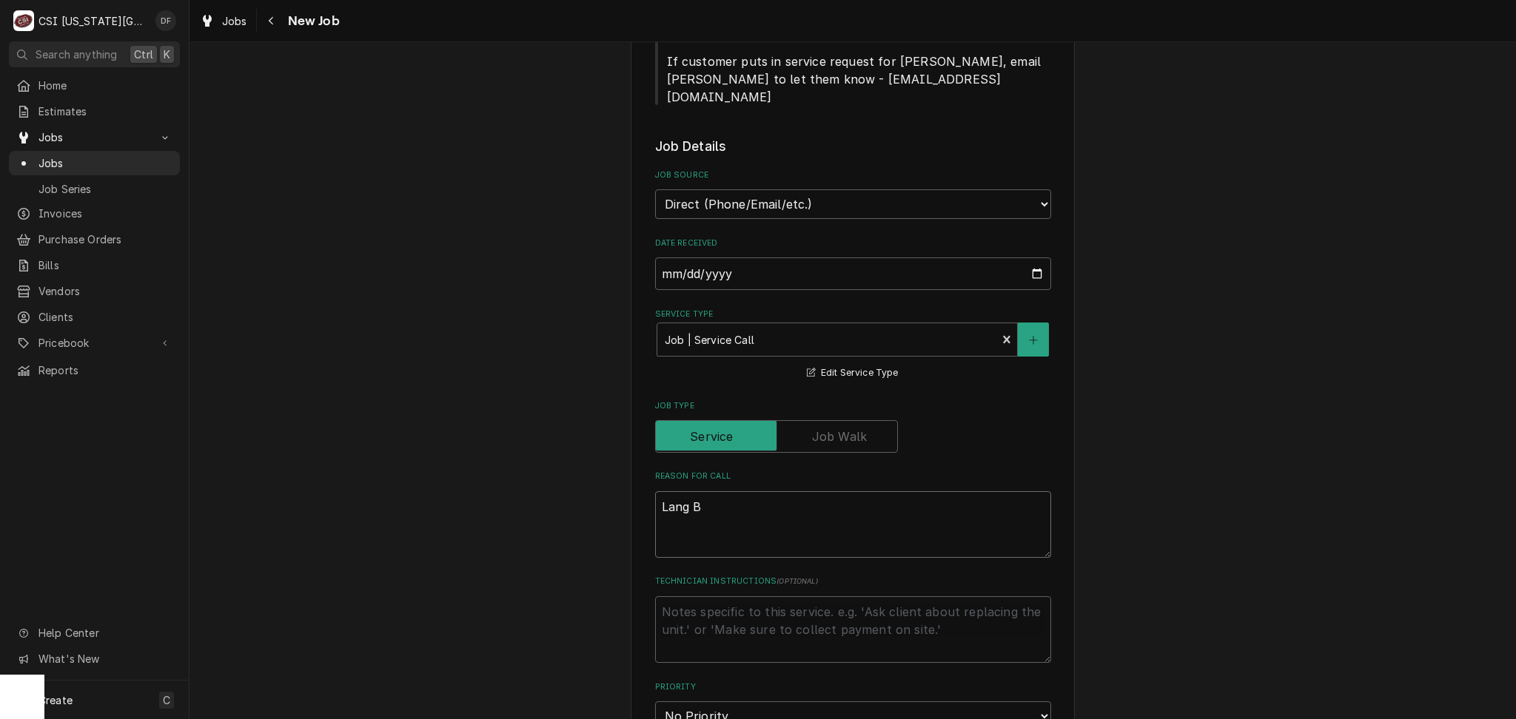
type textarea "Lang Bi"
type textarea "x"
type textarea "Lang Bis"
type textarea "x"
type textarea "Lang Bisc"
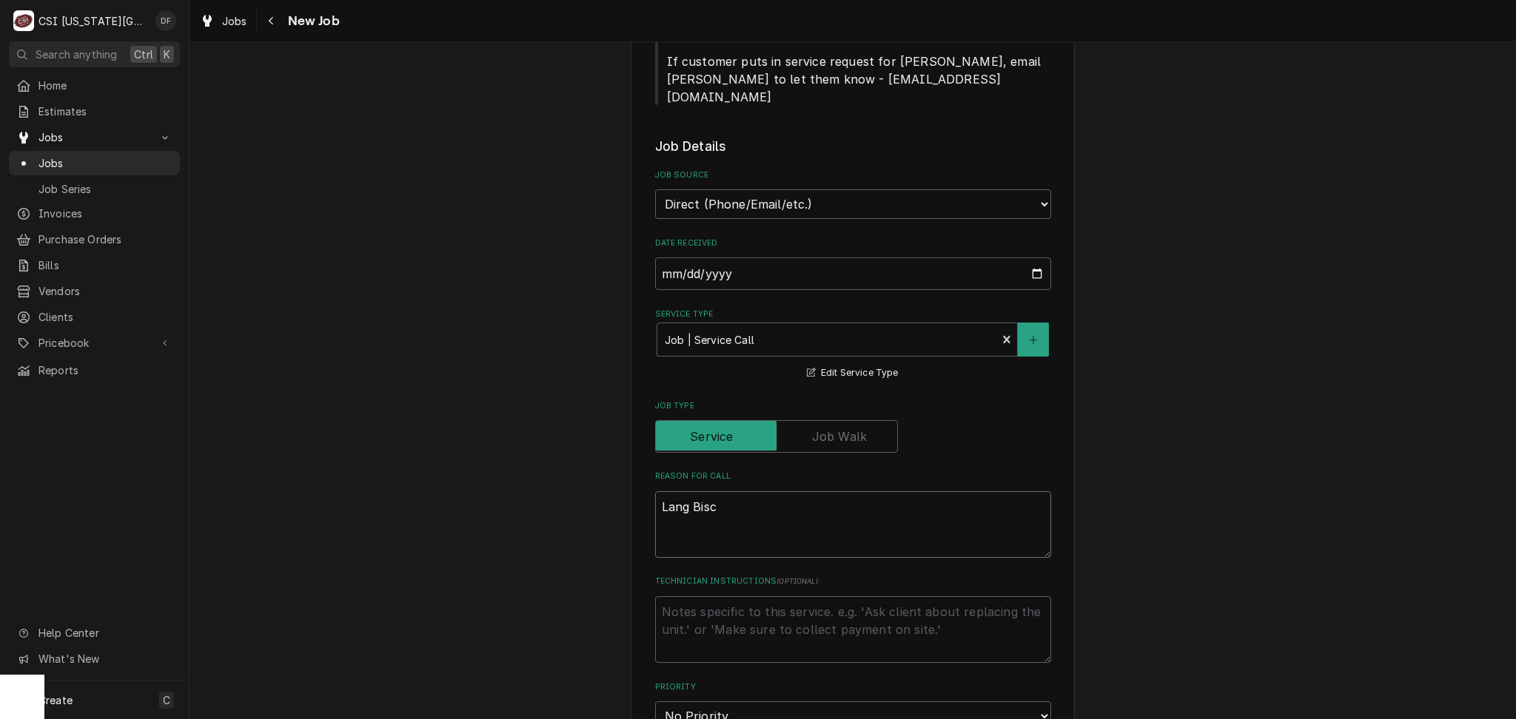
type textarea "x"
type textarea "Lang Biscu"
type textarea "x"
type textarea "Lang Biscui"
type textarea "x"
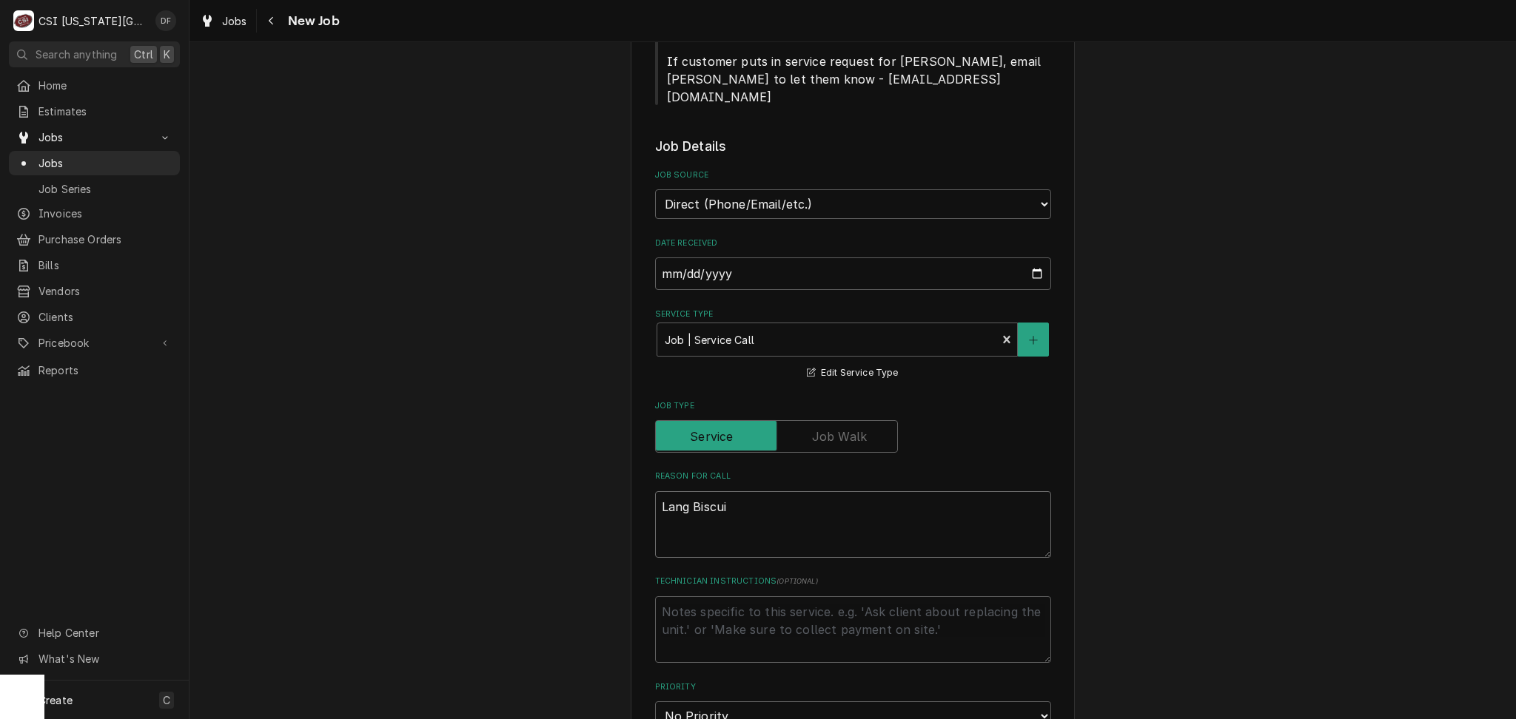
type textarea "Lang Biscuit"
type textarea "x"
type textarea "Lang Biscuit"
type textarea "x"
type textarea "Lang Biscuit O"
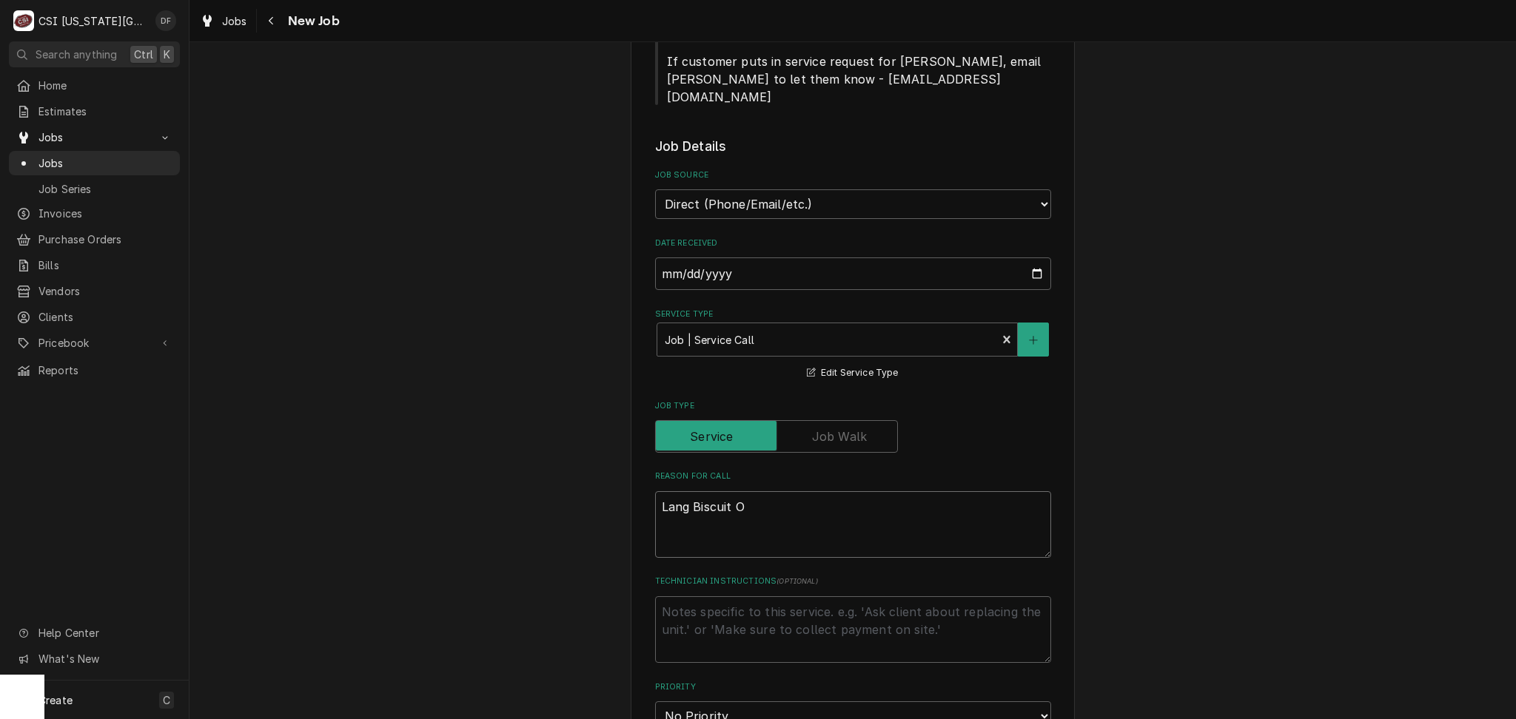
type textarea "x"
type textarea "Lang Biscuit Ov"
type textarea "x"
type textarea "Lang Biscuit Ove"
type textarea "x"
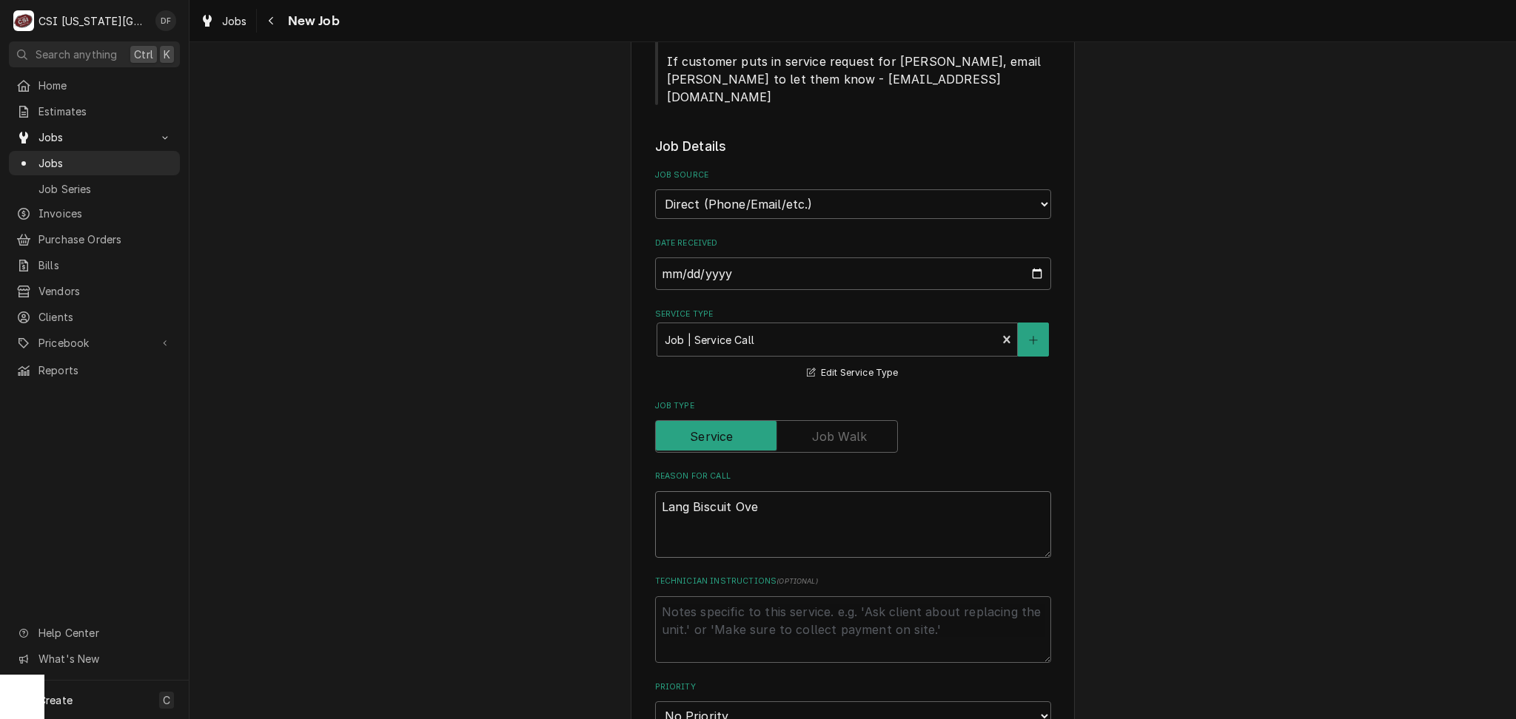
type textarea "Lang Biscuit Oven"
type textarea "x"
type textarea "Lang Biscuit Oven"
type textarea "x"
type textarea "Lang Biscuit Oven n"
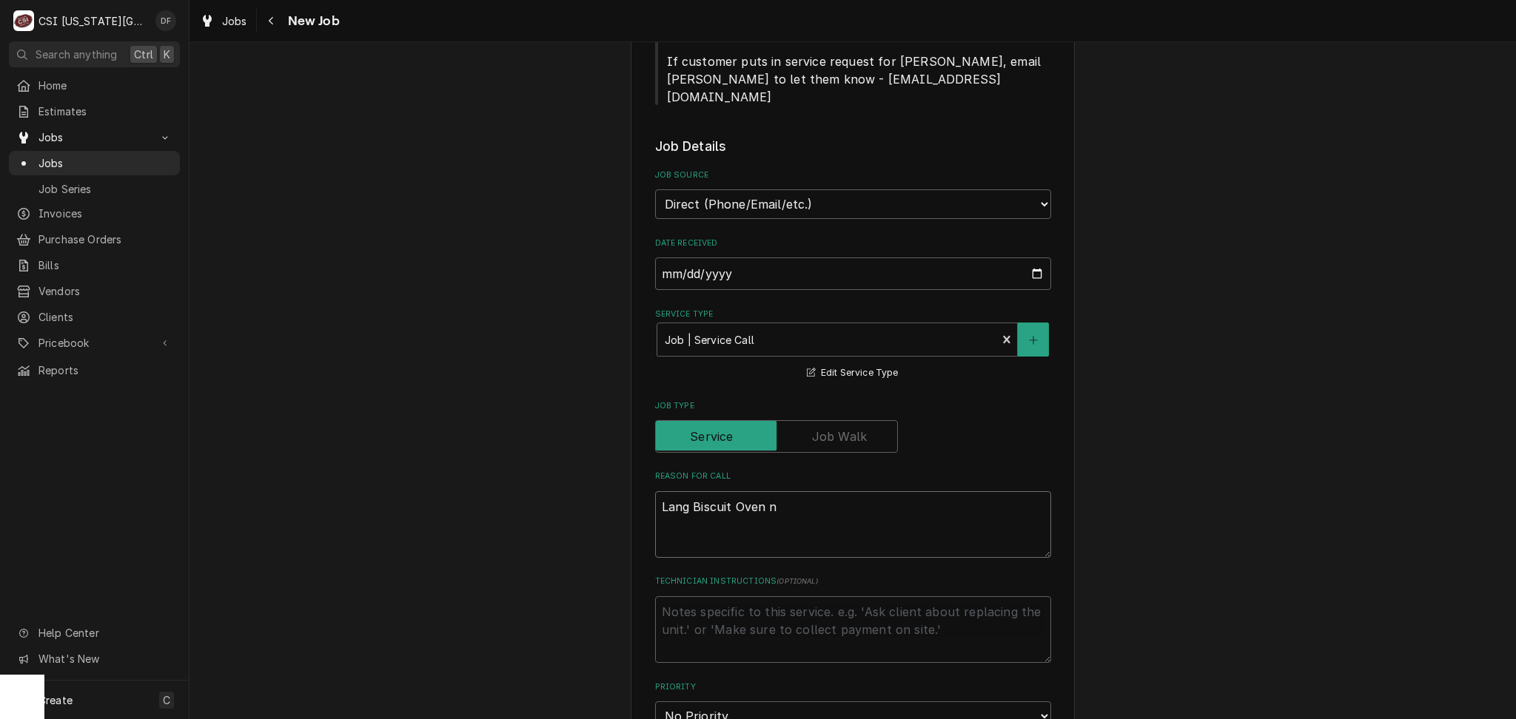
type textarea "x"
type textarea "Lang Biscuit Oven no"
type textarea "x"
type textarea "Lang Biscuit Oven not"
type textarea "x"
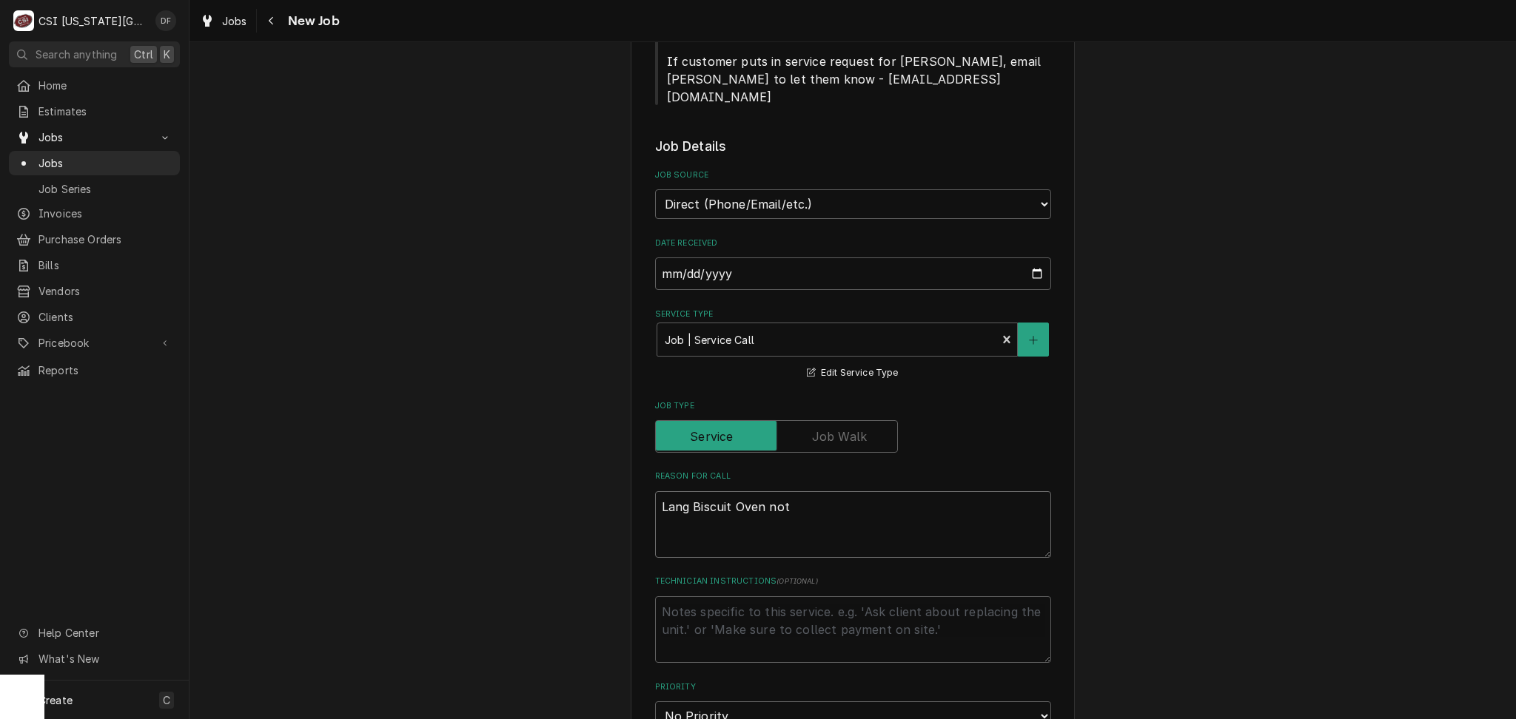
type textarea "Lang Biscuit Oven not"
type textarea "x"
type textarea "Lang Biscuit Oven not w"
type textarea "x"
type textarea "Lang Biscuit Oven not wo"
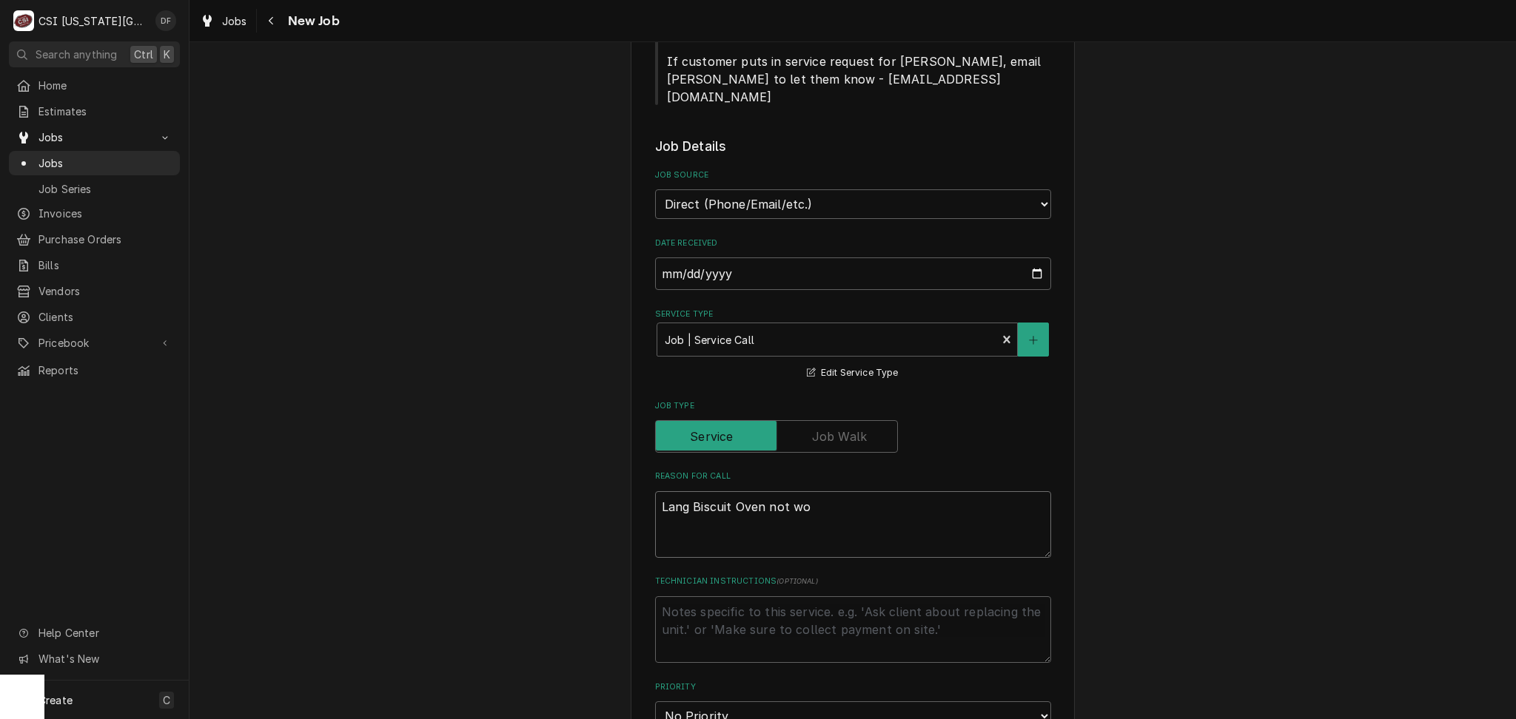
type textarea "x"
type textarea "Lang Biscuit Oven not wor"
type textarea "x"
type textarea "Lang Biscuit Oven not work"
type textarea "x"
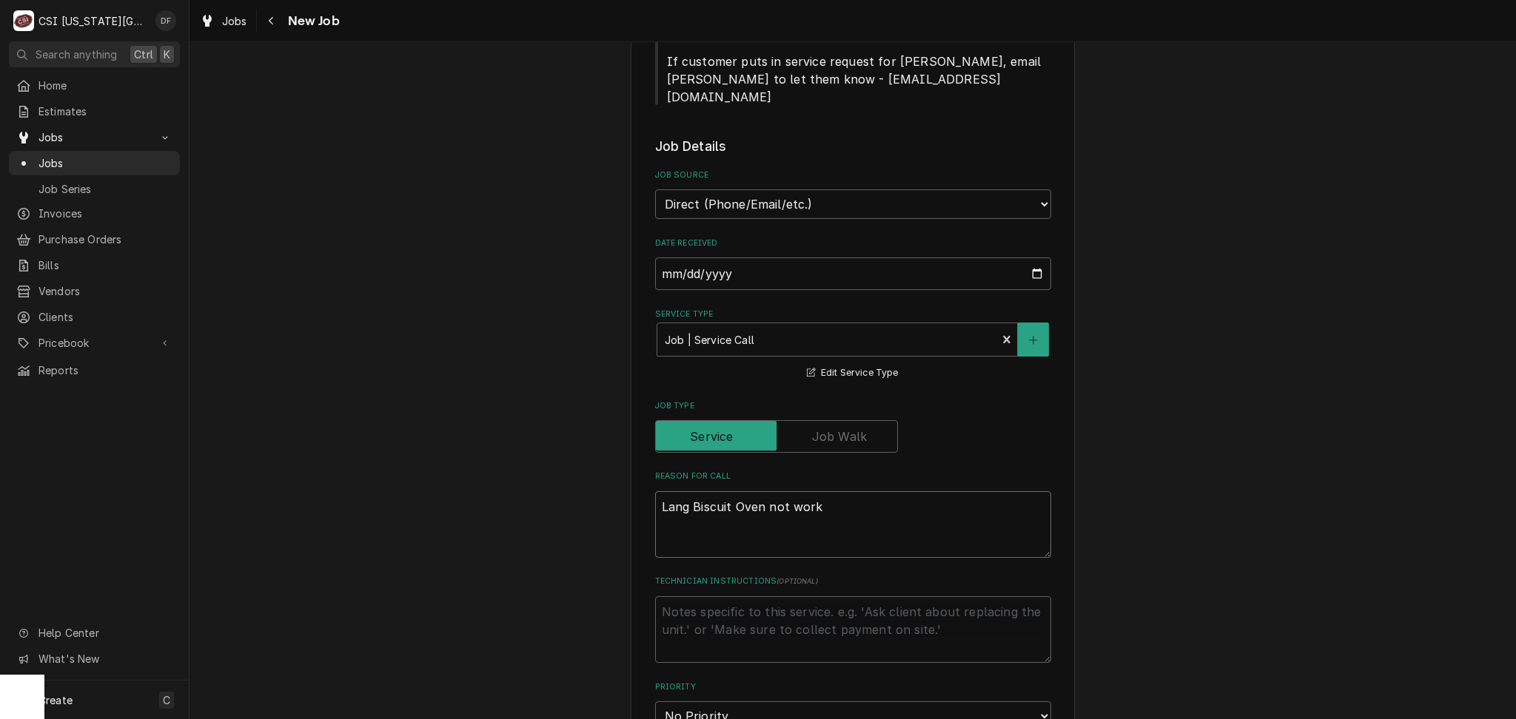
type textarea "Lang Biscuit Oven not worki"
type textarea "x"
type textarea "Lang Biscuit Oven not workin"
type textarea "x"
type textarea "Lang Biscuit Oven not working"
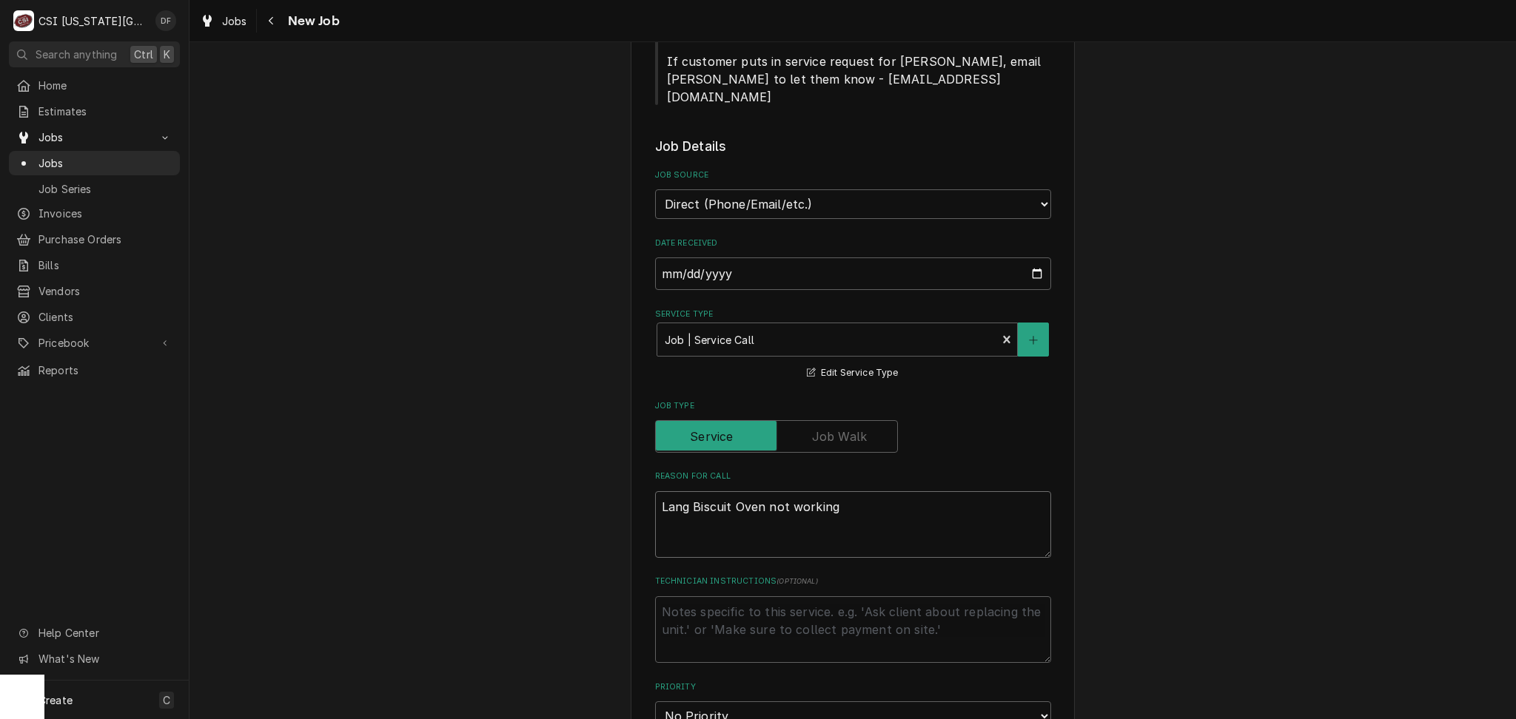
type textarea "x"
type textarea "Lang Biscuit Oven not working."
type textarea "x"
type textarea "Lang Biscuit Oven not working. M"
type textarea "x"
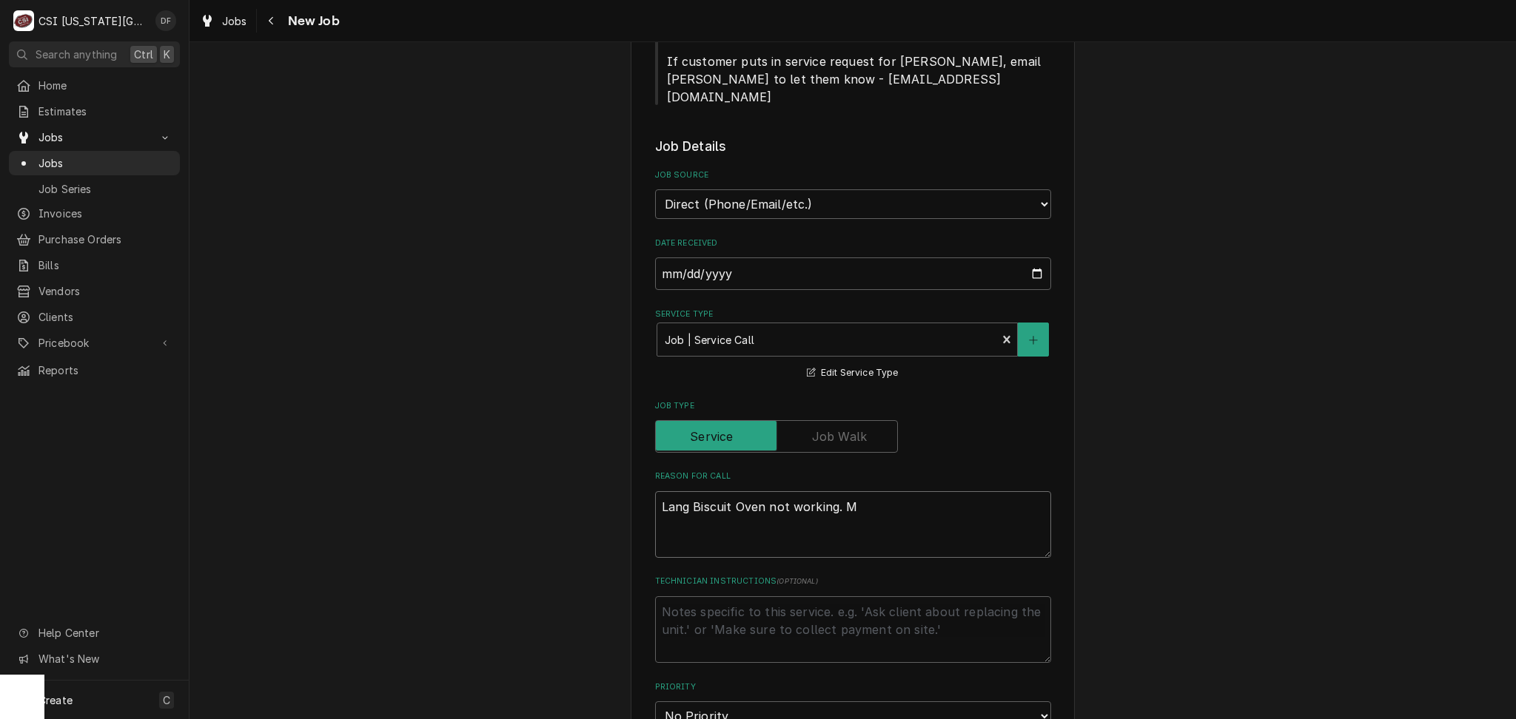
type textarea "Lang Biscuit Oven not working. Ma"
type textarea "x"
type textarea "Lang Biscuit Oven not working. Mar"
type textarea "x"
type textarea "Lang Biscuit Oven not working. Mark"
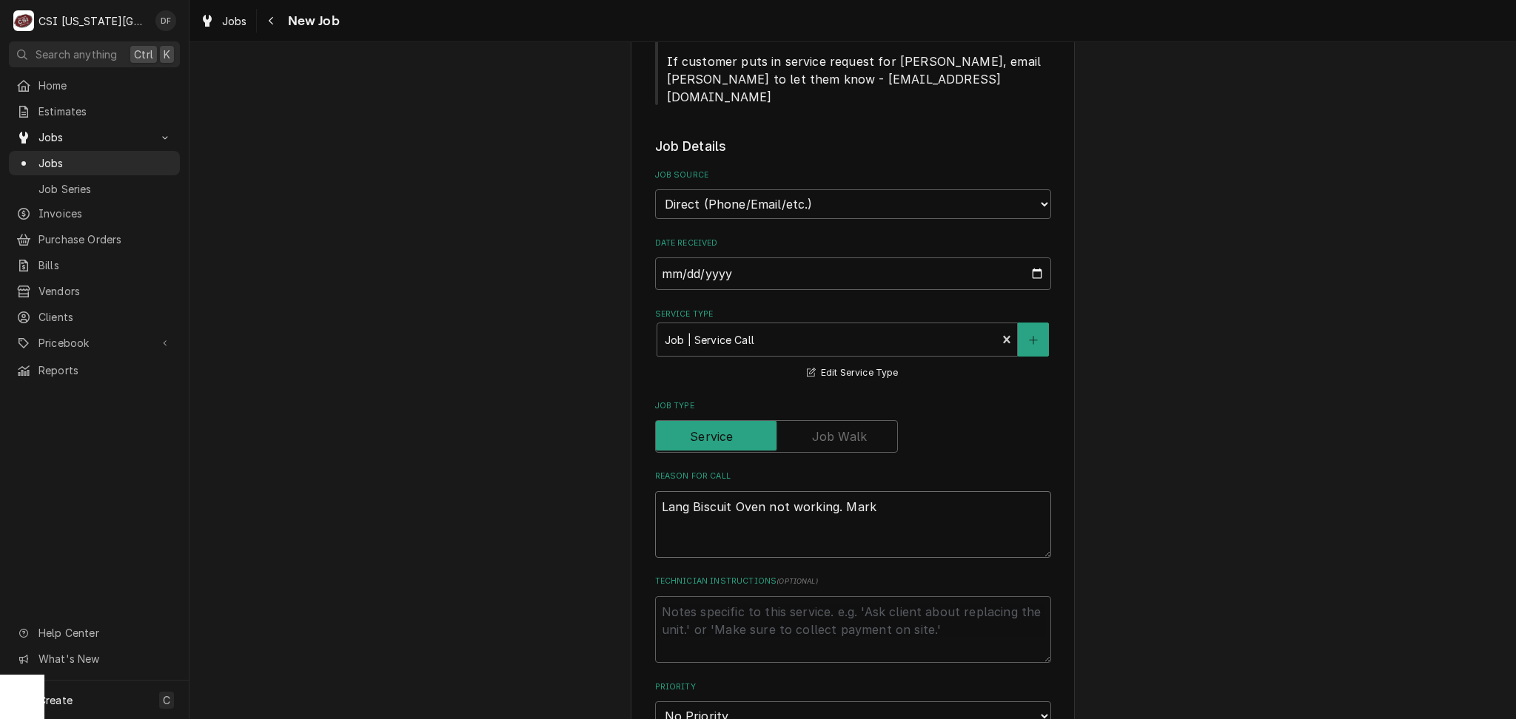
type textarea "x"
type textarea "Lang Biscuit Oven not working. Mark"
type textarea "x"
type textarea "Lang Biscuit Oven not working. Mark w"
type textarea "x"
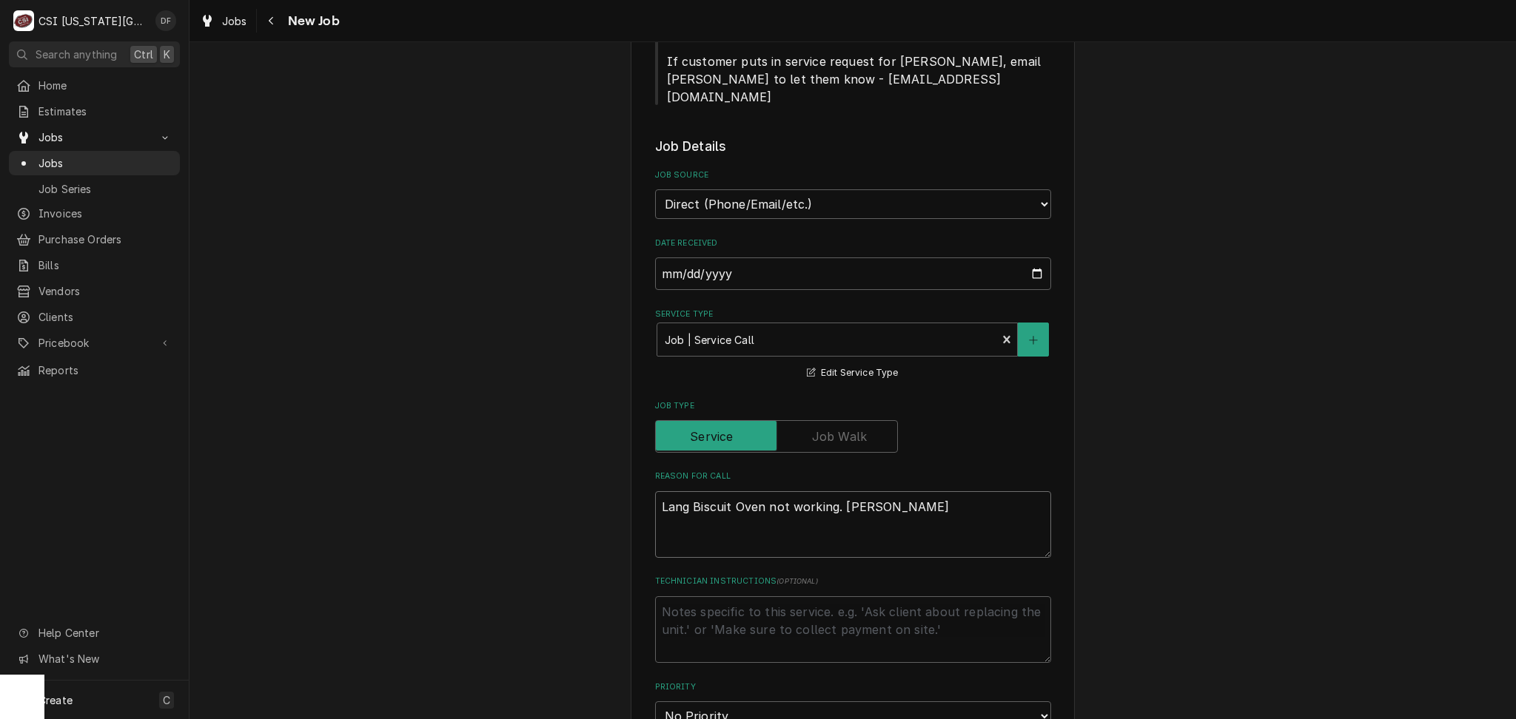
type textarea "Lang Biscuit Oven not working. Mark wi"
type textarea "x"
type textarea "Lang Biscuit Oven not working. Mark with"
type textarea "x"
type textarea "Lang Biscuit Oven not working. Mark with"
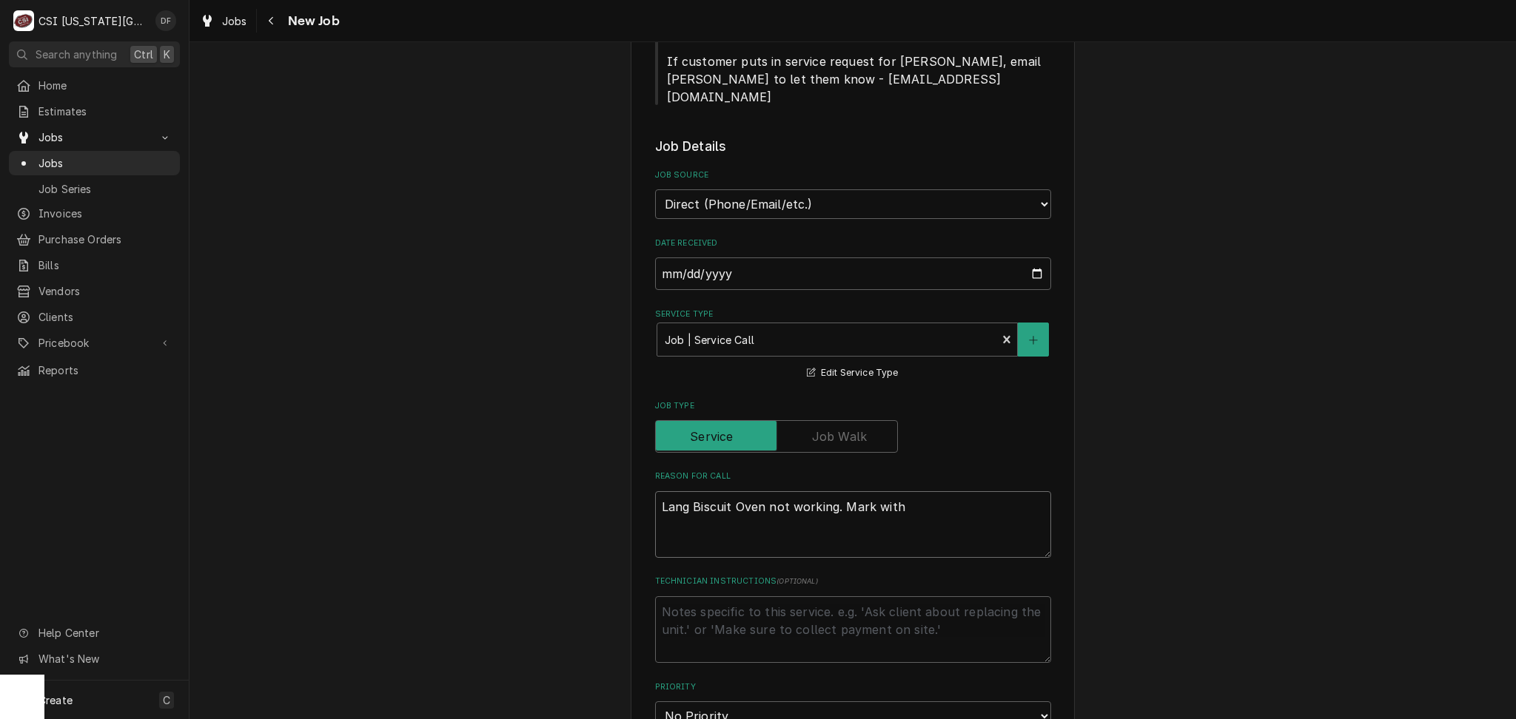
type textarea "x"
type textarea "Lang Biscuit Oven not working. Mark with F"
type textarea "x"
type textarea "Lang Biscuit Oven not working. Mark with Fa"
type textarea "x"
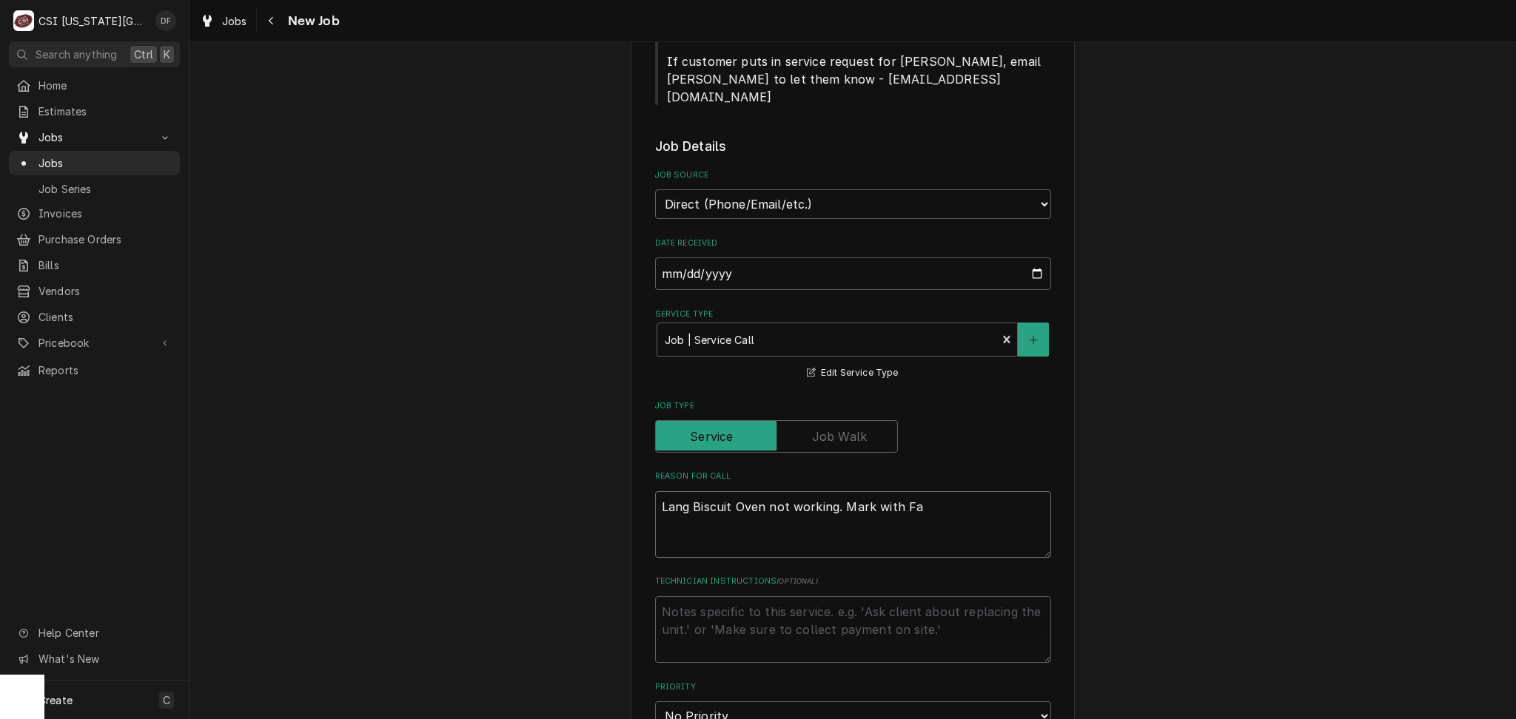
type textarea "Lang Biscuit Oven not working. Mark with Fac"
type textarea "x"
type textarea "Lang Biscuit Oven not working. Mark with Faci"
type textarea "x"
type textarea "Lang Biscuit Oven not working. Mark with Facil"
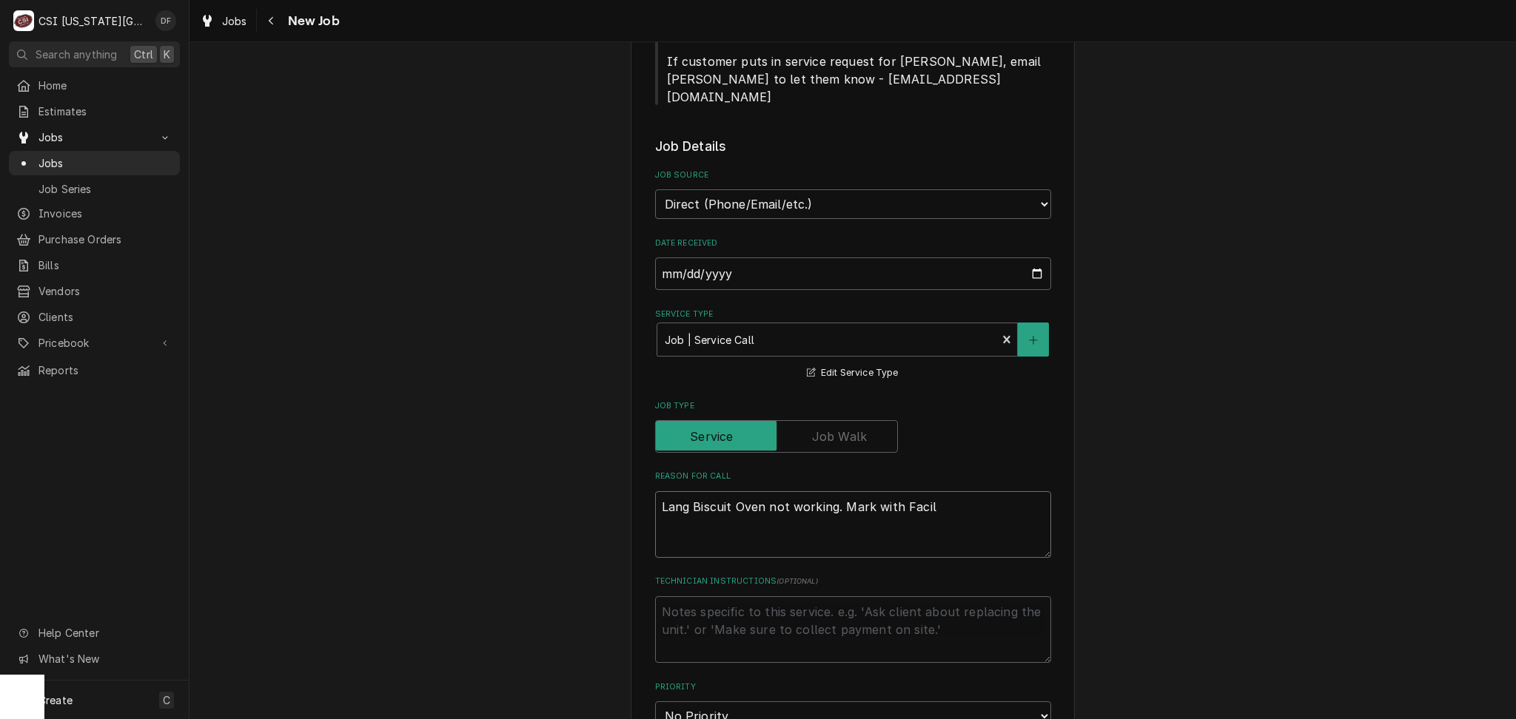
type textarea "x"
type textarea "Lang Biscuit Oven not working. Mark with Facili"
type textarea "x"
type textarea "Lang Biscuit Oven not working. Mark with Facilit"
type textarea "x"
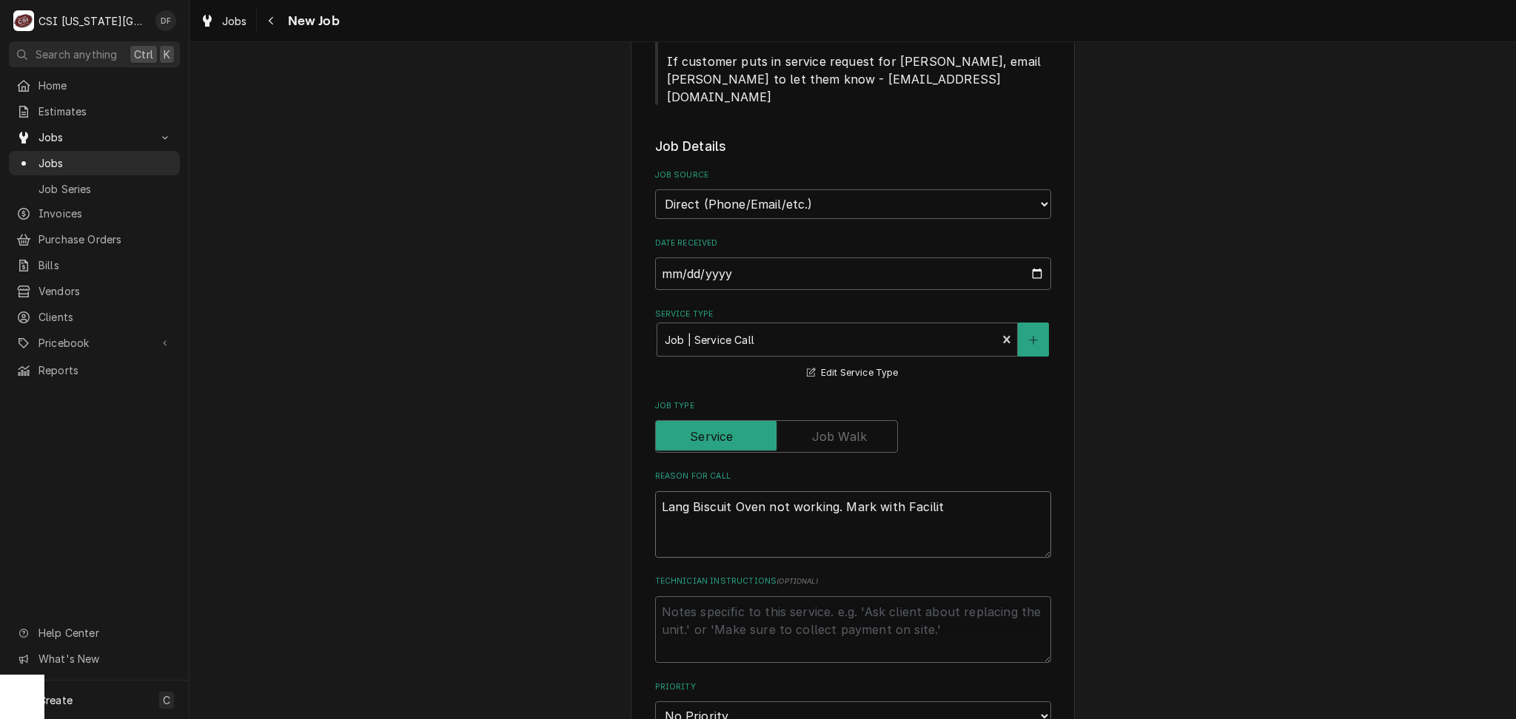
type textarea "Lang Biscuit Oven not working. Mark with Faciliti"
type textarea "x"
type textarea "Lang Biscuit Oven not working. Mark with Facilitie"
type textarea "x"
type textarea "Lang Biscuit Oven not working. Mark with Facilities"
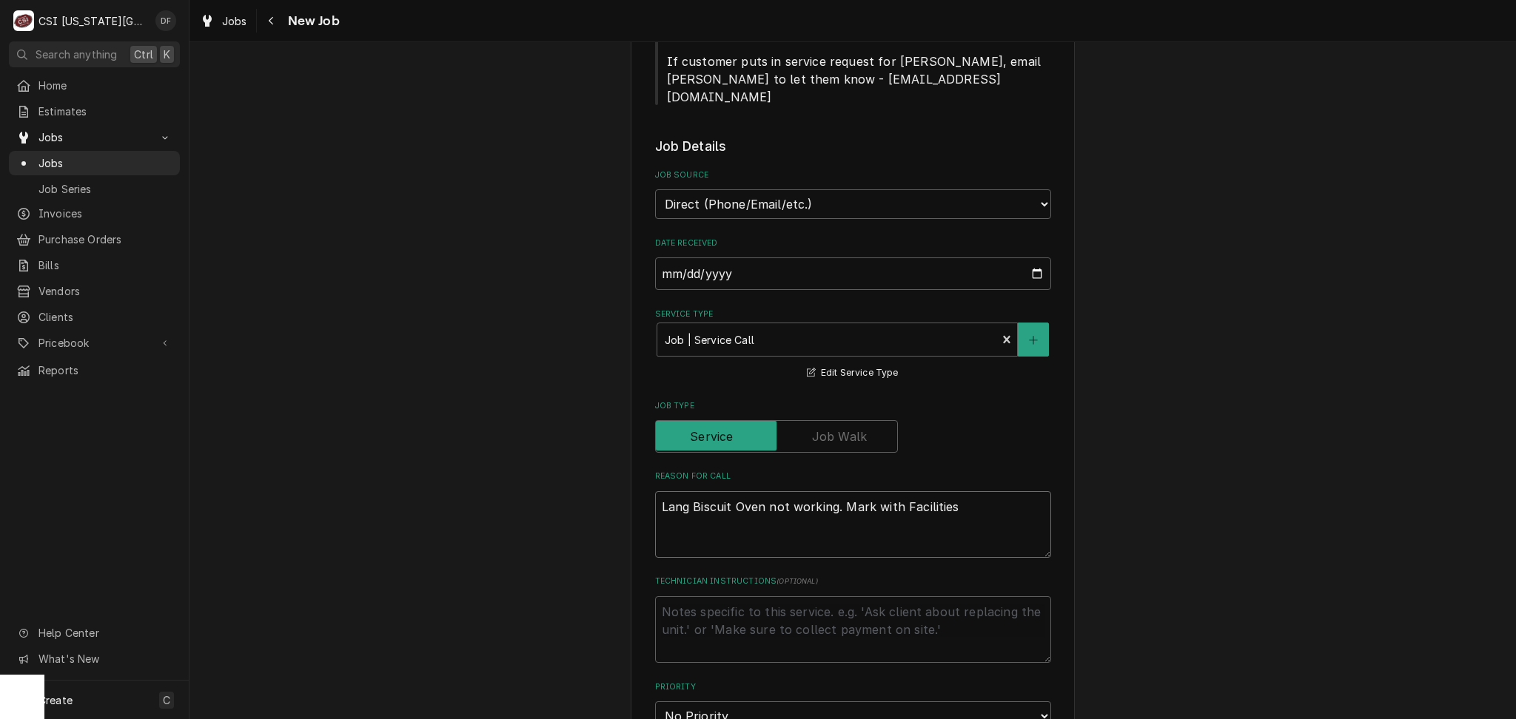
type textarea "x"
type textarea "Lang Biscuit Oven not working. Mark with Facilities"
type textarea "x"
type textarea "Lang Biscuit Oven not working. Mark with Facilities s"
type textarea "x"
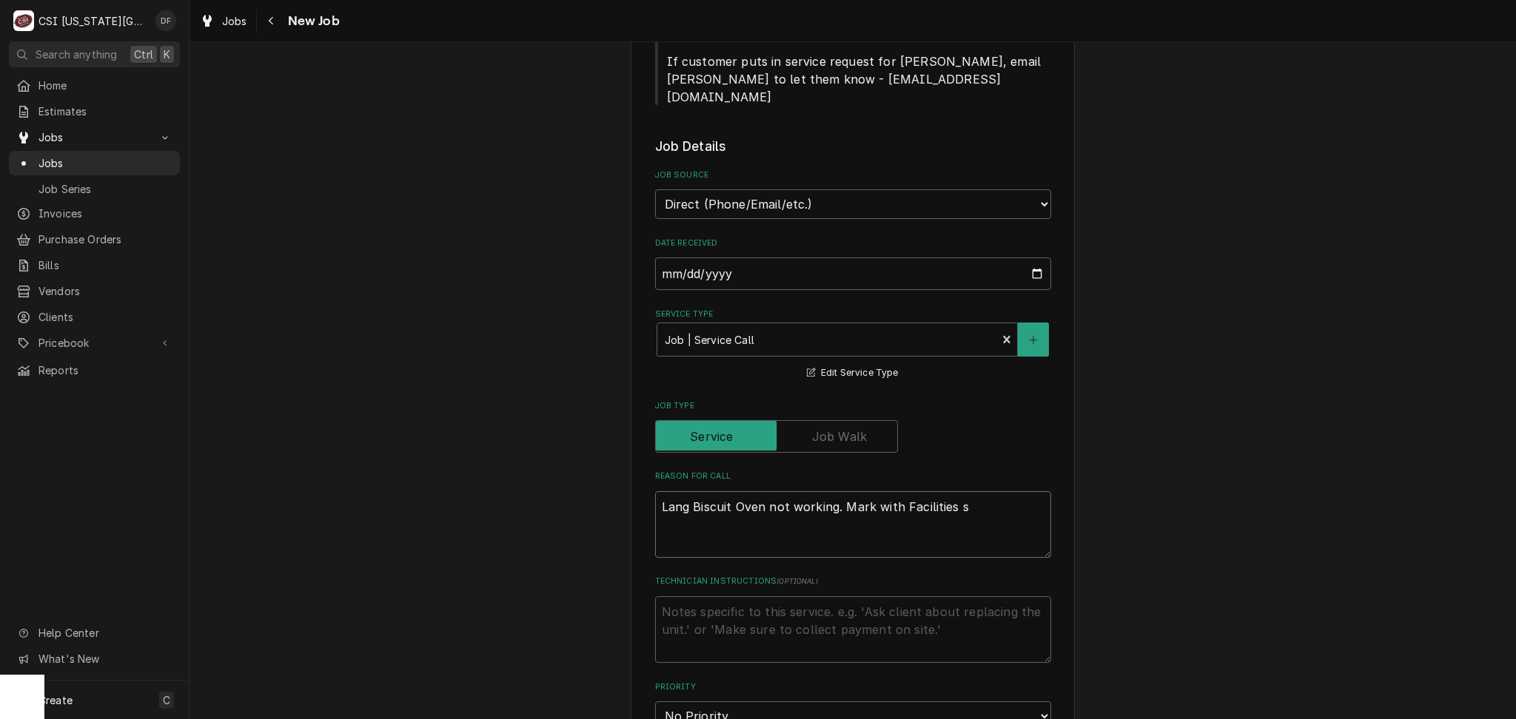
type textarea "Lang Biscuit Oven not working. Mark with Facilities sa"
type textarea "x"
type textarea "Lang Biscuit Oven not working. Mark with Facilities sai"
type textarea "x"
type textarea "Lang Biscuit Oven not working. Mark with Facilities said"
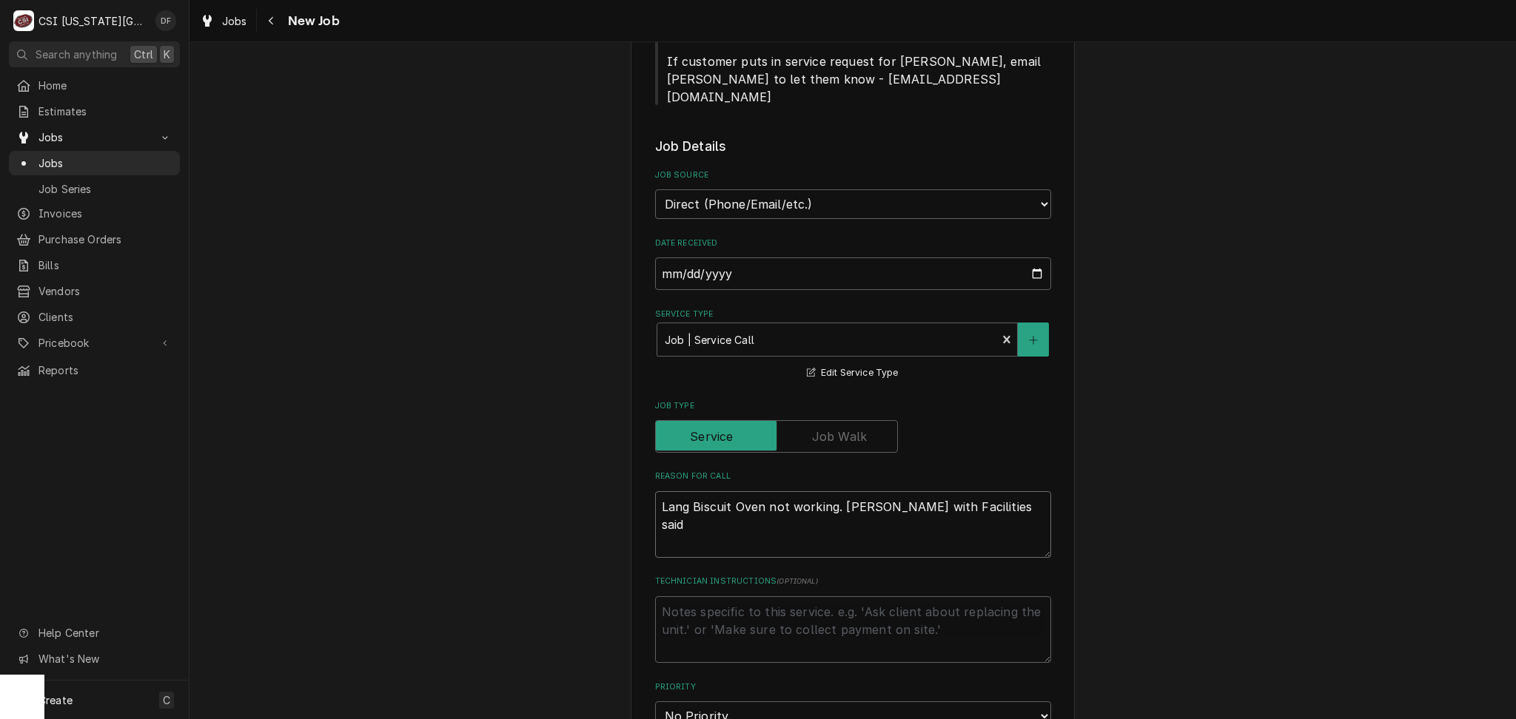
type textarea "x"
type textarea "Lang Biscuit Oven not working. Mark with Facilities said"
type textarea "x"
type textarea "Lang Biscuit Oven not working. Mark with Facilities said w"
type textarea "x"
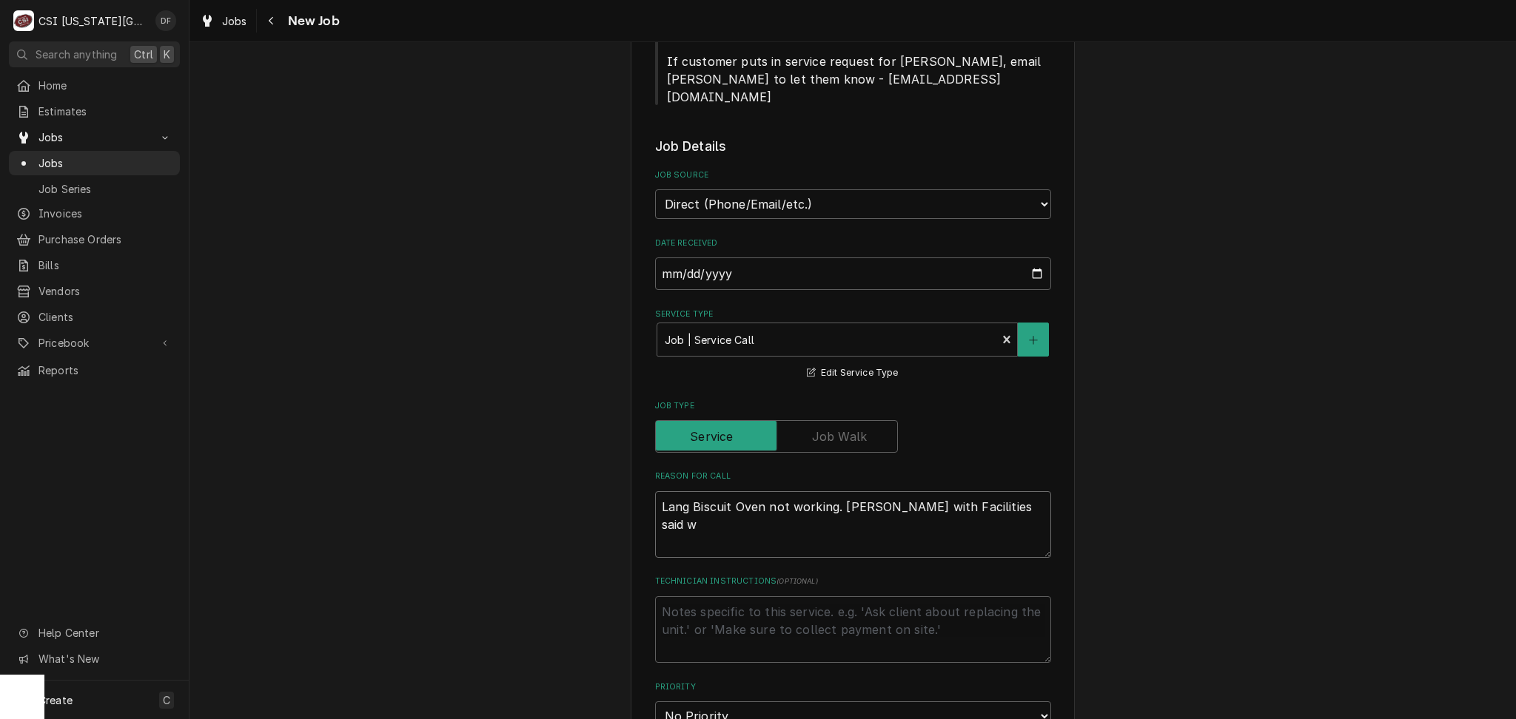
type textarea "Lang Biscuit Oven not working. Mark with Facilities said wi"
type textarea "x"
type textarea "Lang Biscuit Oven not working. Mark with Facilities said wir"
type textarea "x"
type textarea "Lang Biscuit Oven not working. Mark with Facilities said wire"
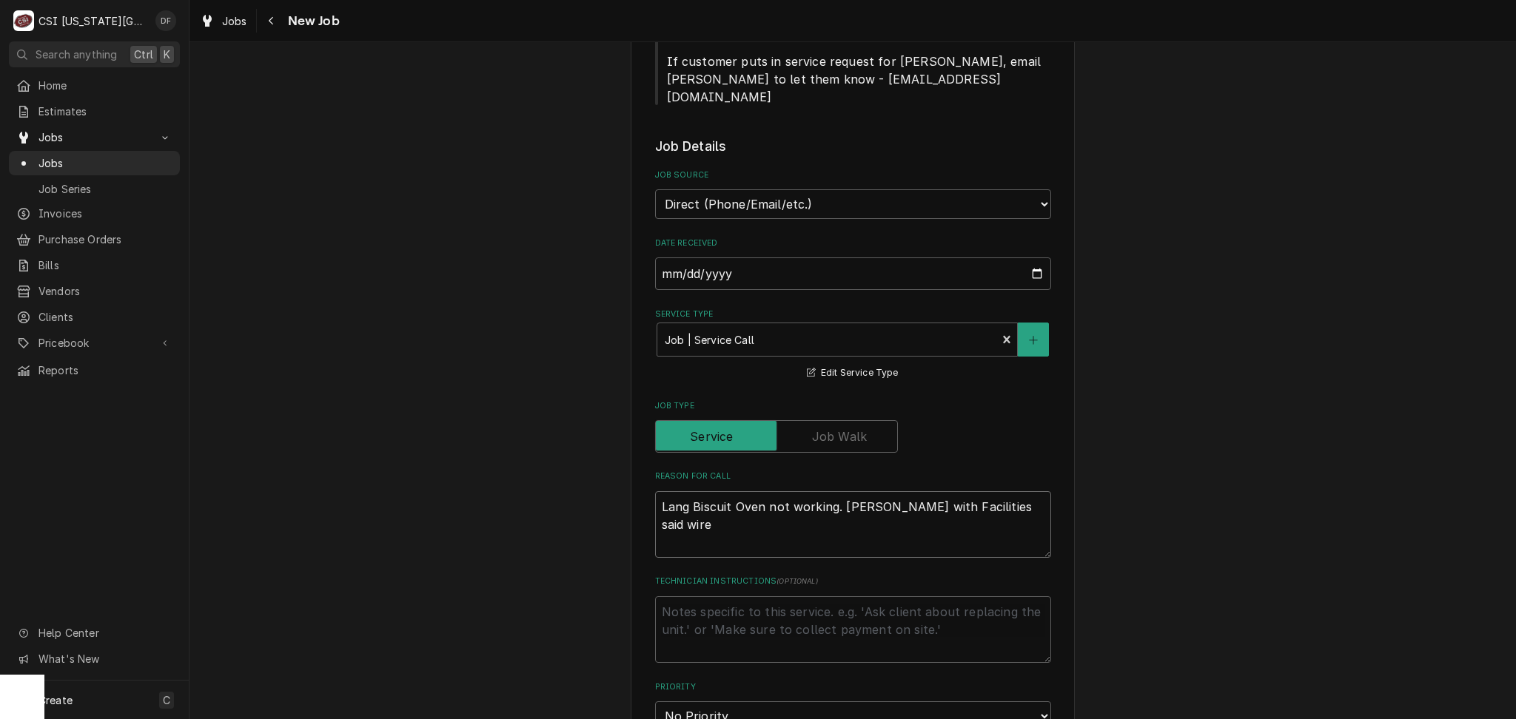
type textarea "x"
type textarea "Lang Biscuit Oven not working. Mark with Facilities said wires"
type textarea "x"
type textarea "Lang Biscuit Oven not working. Mark with Facilities said wires"
type textarea "x"
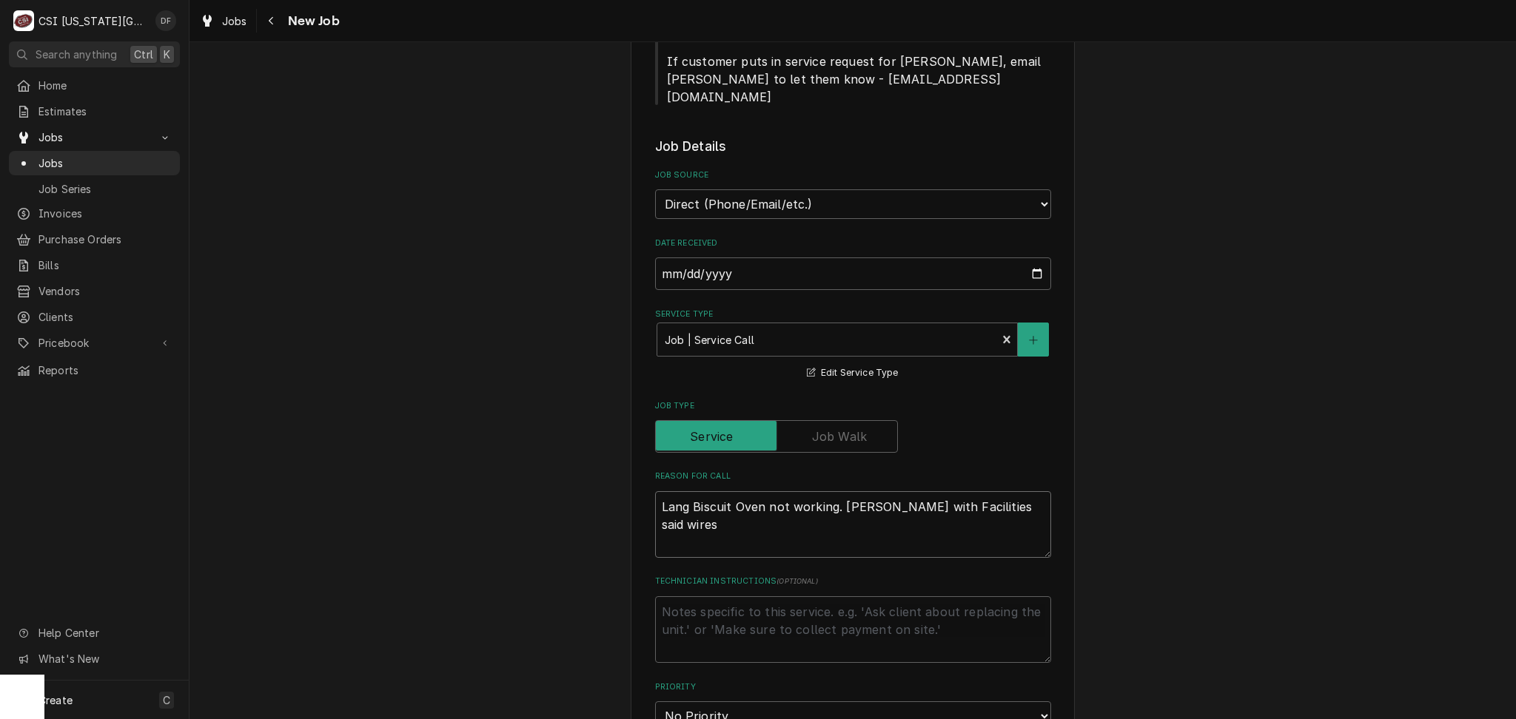
type textarea "Lang Biscuit Oven not working. Mark with Facilities said wires w"
type textarea "x"
type textarea "Lang Biscuit Oven not working. Mark with Facilities said wires we"
type textarea "x"
type textarea "Lang Biscuit Oven not working. Mark with Facilities said wires wer"
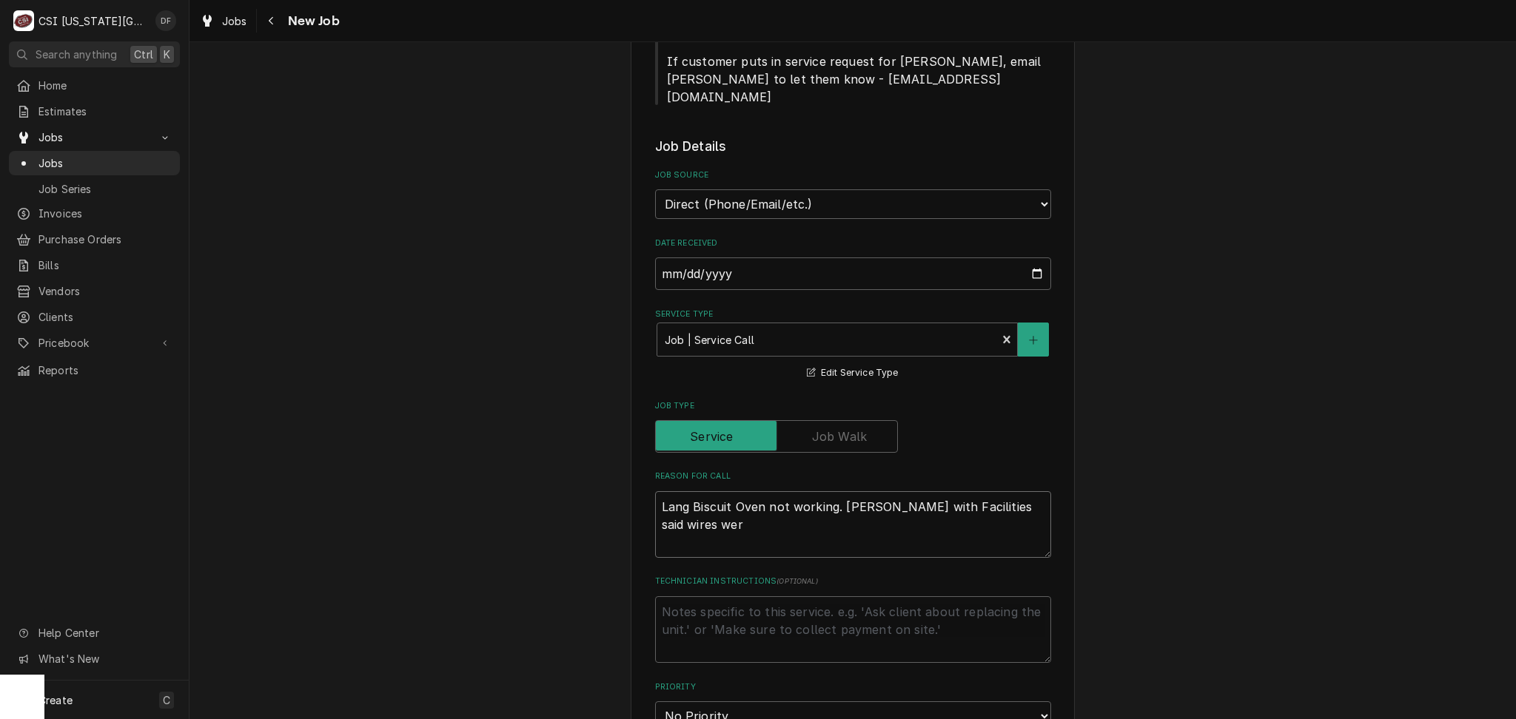
type textarea "x"
type textarea "Lang Biscuit Oven not working. Mark with Facilities said wires were"
type textarea "x"
type textarea "Lang Biscuit Oven not working. Mark with Facilities said wires were"
type textarea "x"
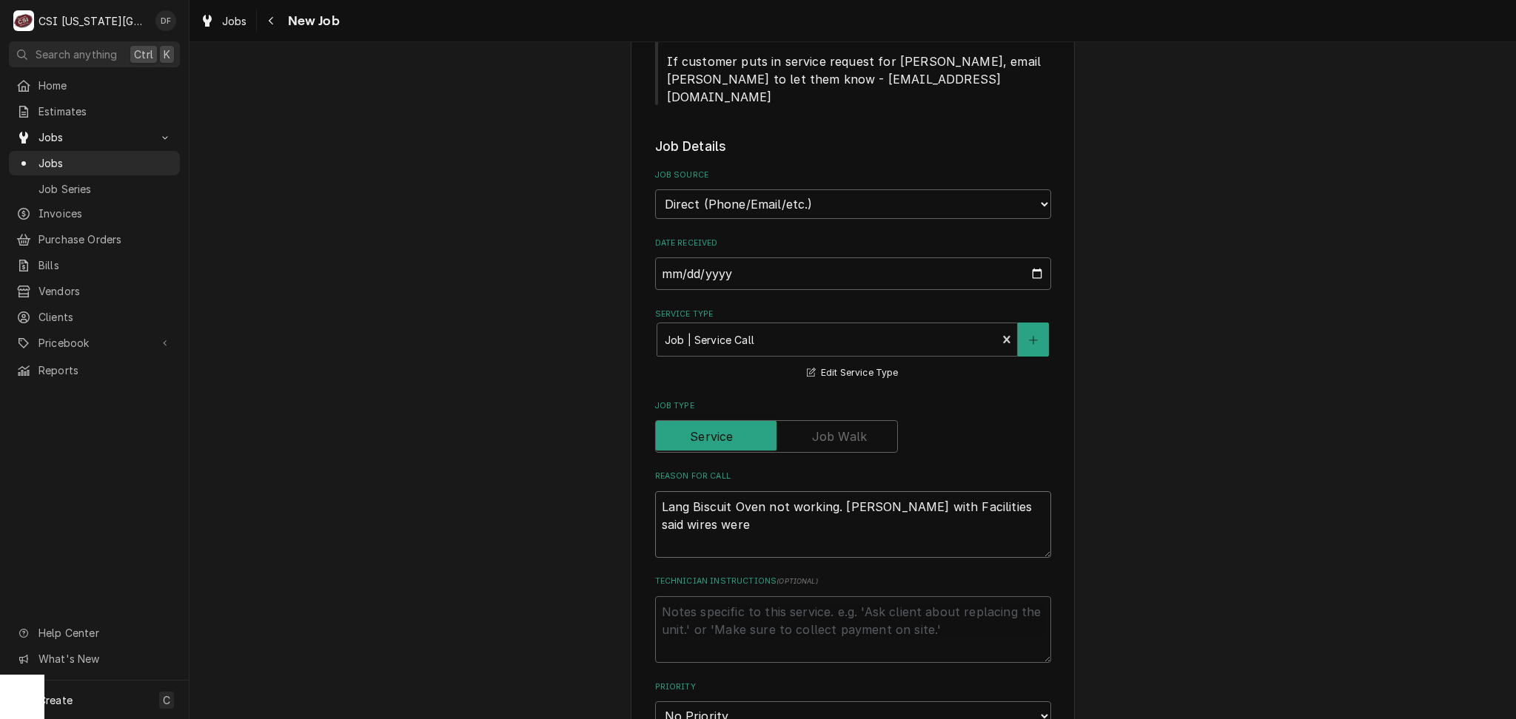
type textarea "Lang Biscuit Oven not working. Mark with Facilities said wires were b"
type textarea "x"
type textarea "Lang Biscuit Oven not working. Mark with Facilities said wires were bu"
type textarea "x"
type textarea "Lang Biscuit Oven not working. Mark with Facilities said wires were bur"
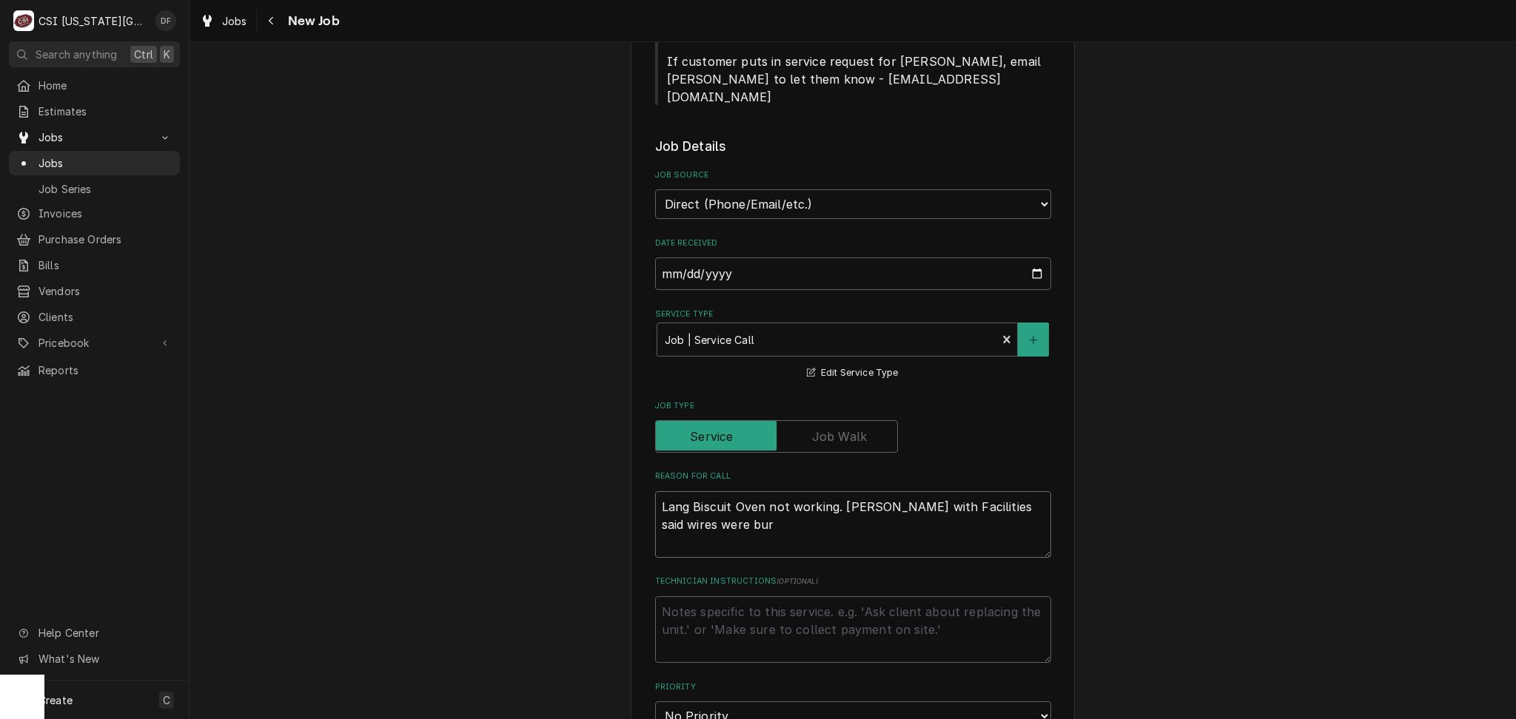
type textarea "x"
type textarea "Lang Biscuit Oven not working. Mark with Facilities said wires were burn"
type textarea "x"
type textarea "Lang Biscuit Oven not working. Mark with Facilities said wires were burnt"
type textarea "x"
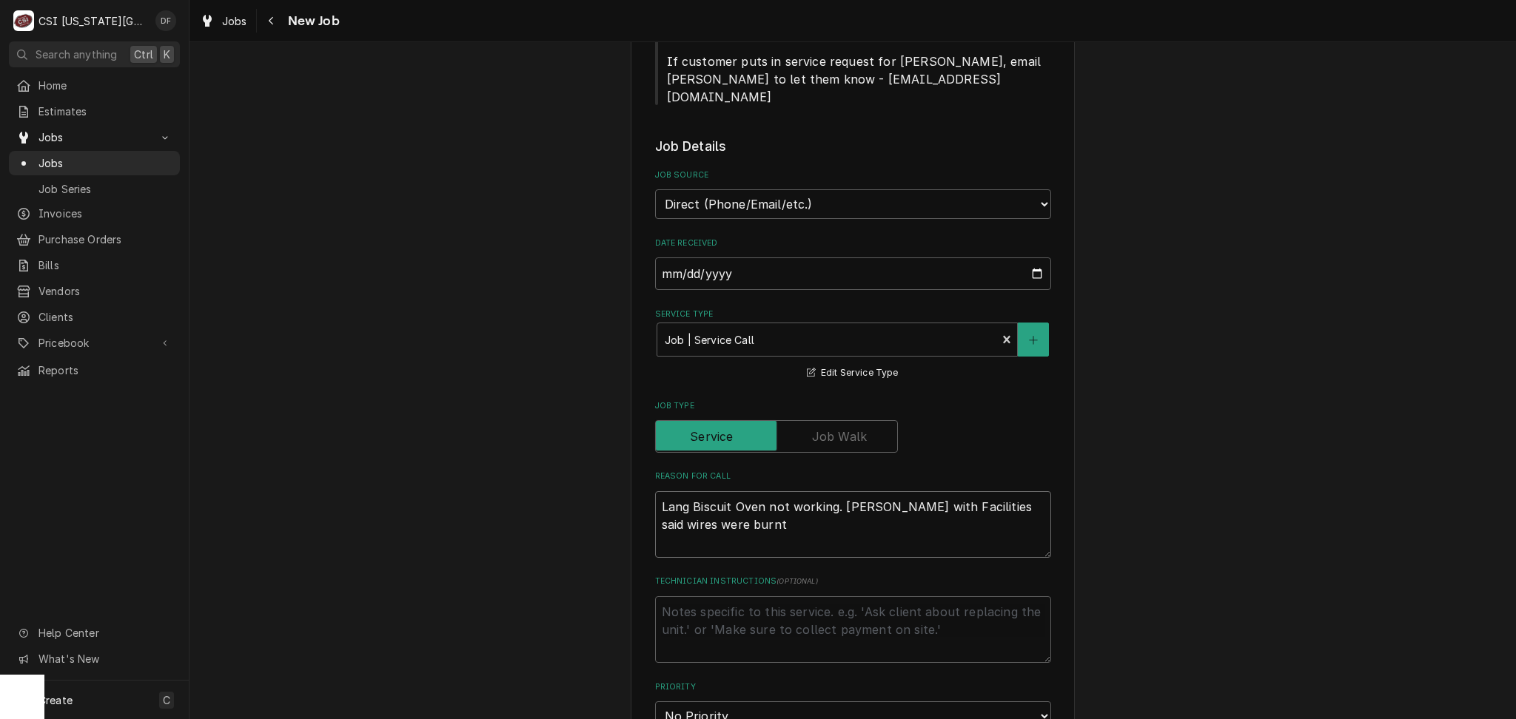
type textarea "Lang Biscuit Oven not working. Mark with Facilities said wires were burnt"
type textarea "x"
type textarea "Lang Biscuit Oven not working. Mark with Facilities said wires were burnt o"
type textarea "x"
type textarea "Lang Biscuit Oven not working. Mark with Facilities said wires were burnt of"
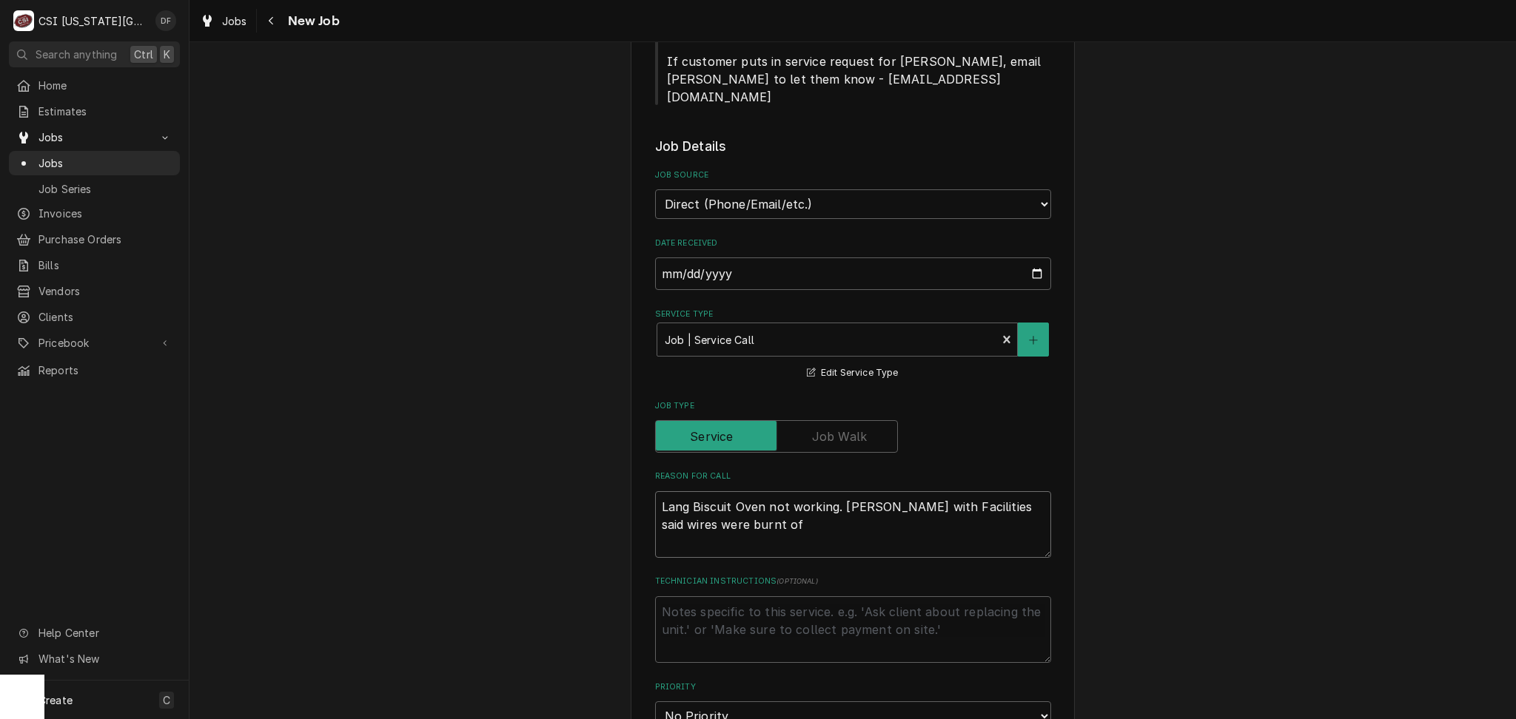
type textarea "x"
type textarea "Lang Biscuit Oven not working. Mark with Facilities said wires were burnt off"
type textarea "x"
type textarea "Lang Biscuit Oven not working. Mark with Facilities said wires were burnt off"
type textarea "x"
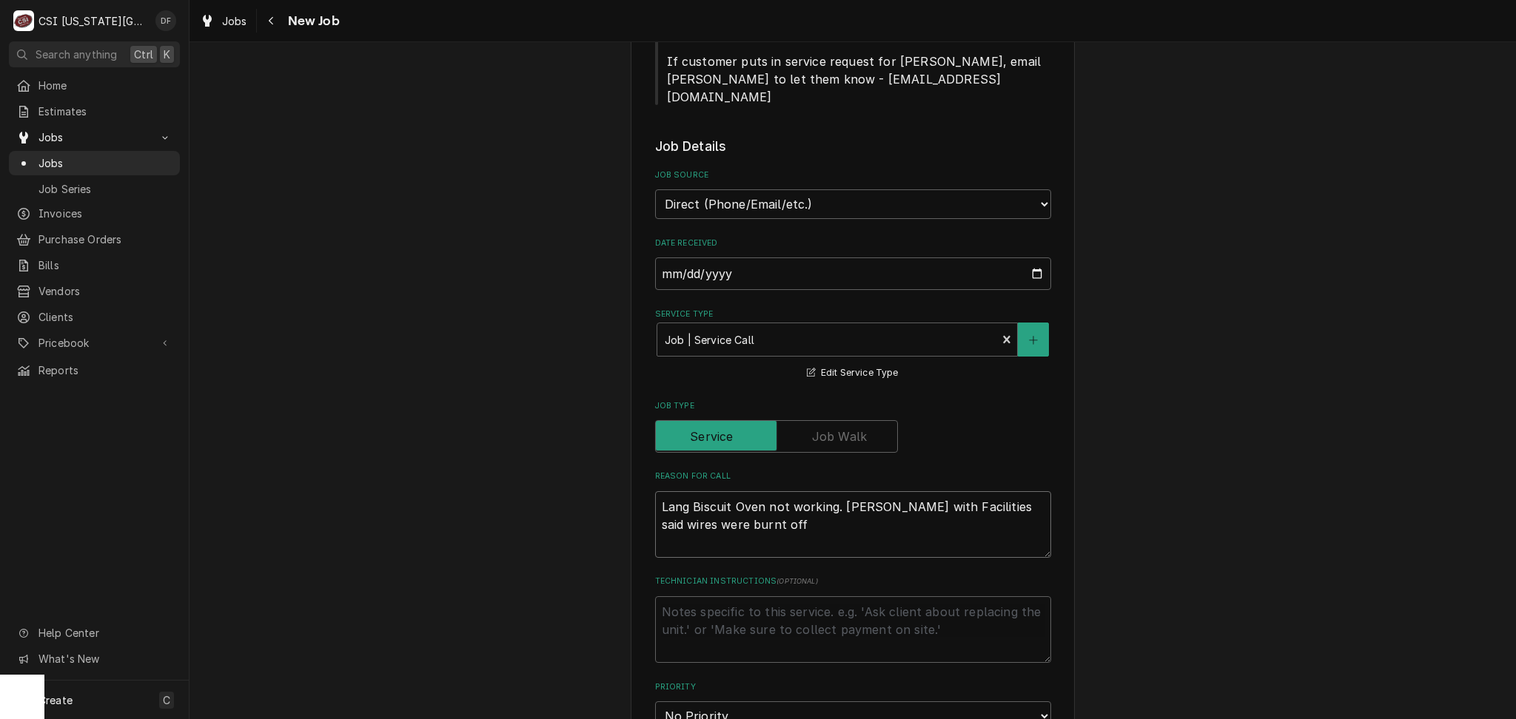
type textarea "Lang Biscuit Oven not working. Mark with Facilities said wires were burnt off o"
type textarea "x"
type textarea "Lang Biscuit Oven not working. Mark with Facilities said wires were burnt off on"
type textarea "x"
type textarea "Lang Biscuit Oven not working. Mark with Facilities said wires were burnt off o…"
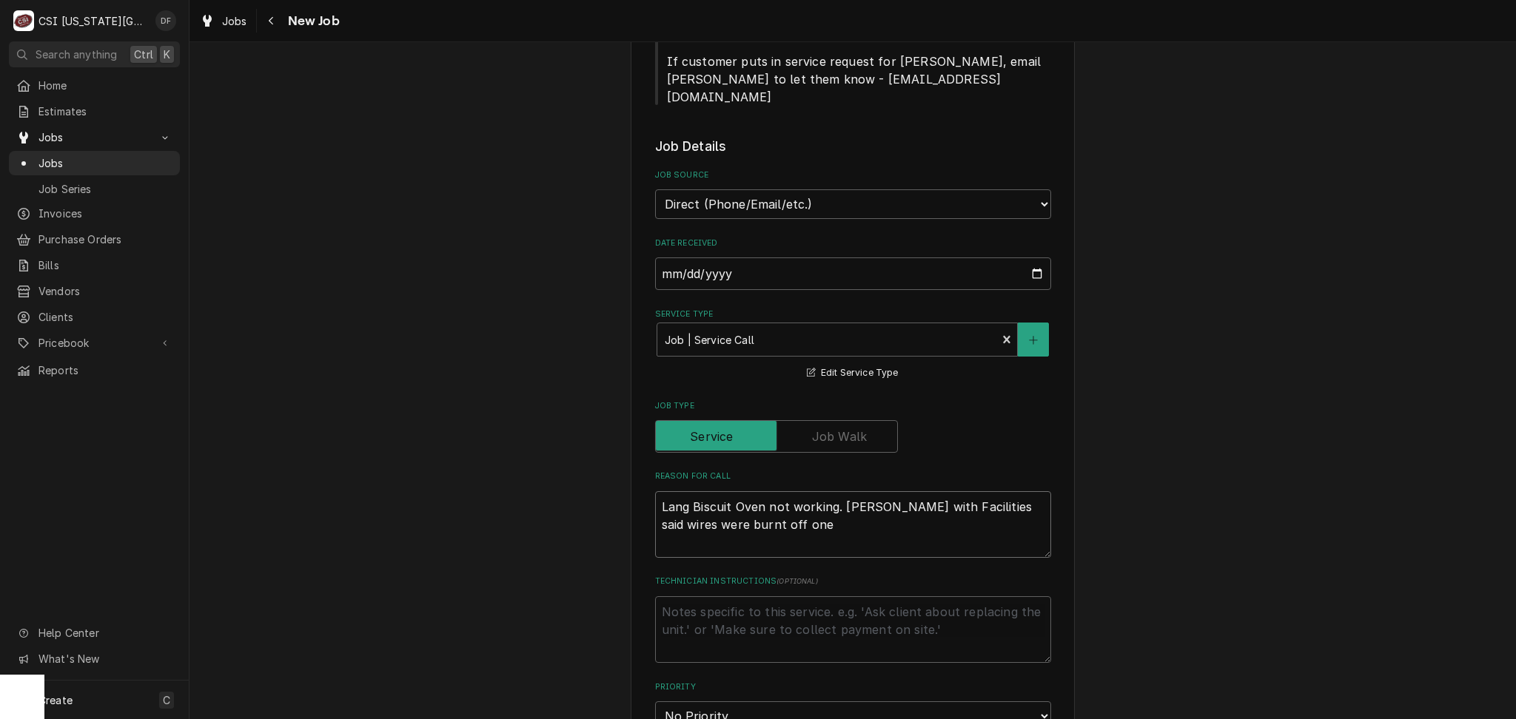
type textarea "x"
type textarea "Lang Biscuit Oven not working. Mark with Facilities said wires were burnt off o…"
type textarea "x"
type textarea "Lang Biscuit Oven not working. Mark with Facilities said wires were burnt off o…"
type textarea "x"
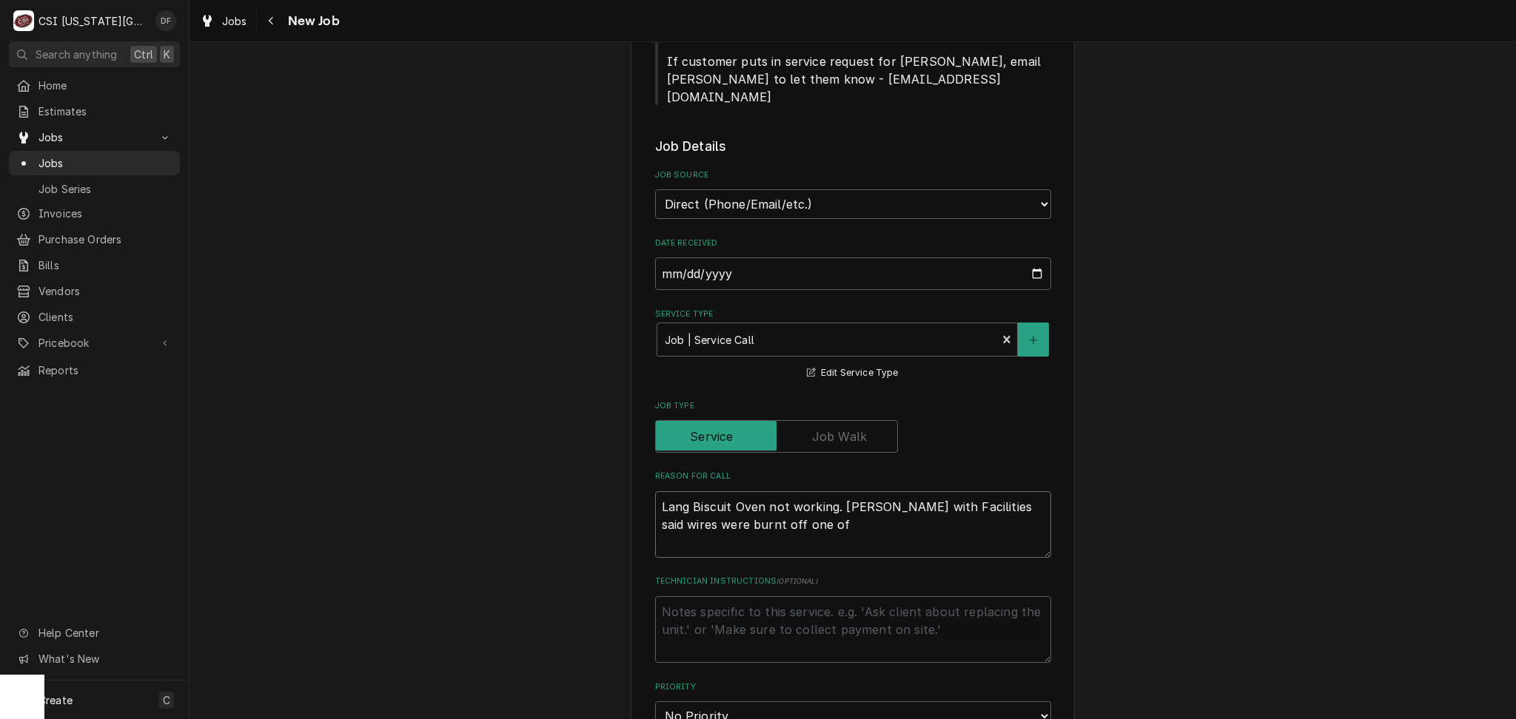
type textarea "Lang Biscuit Oven not working. Mark with Facilities said wires were burnt off o…"
type textarea "x"
type textarea "Lang Biscuit Oven not working. Mark with Facilities said wires were burnt off o…"
type textarea "x"
type textarea "Lang Biscuit Oven not working. Mark with Facilities said wires were burnt off o…"
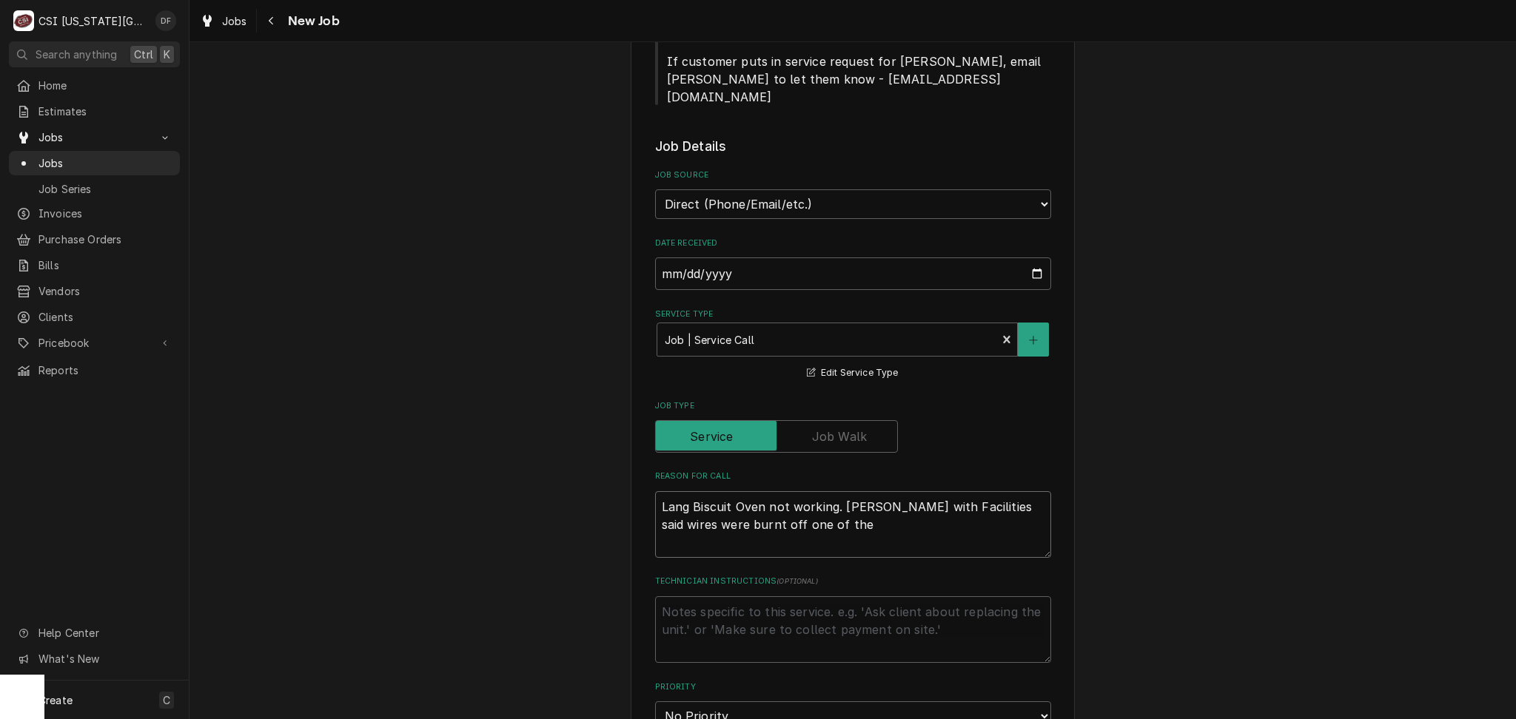
type textarea "x"
type textarea "Lang Biscuit Oven not working. Mark with Facilities said wires were burnt off o…"
type textarea "x"
type textarea "Lang Biscuit Oven not working. Mark with Facilities said wires were burnt off o…"
type textarea "x"
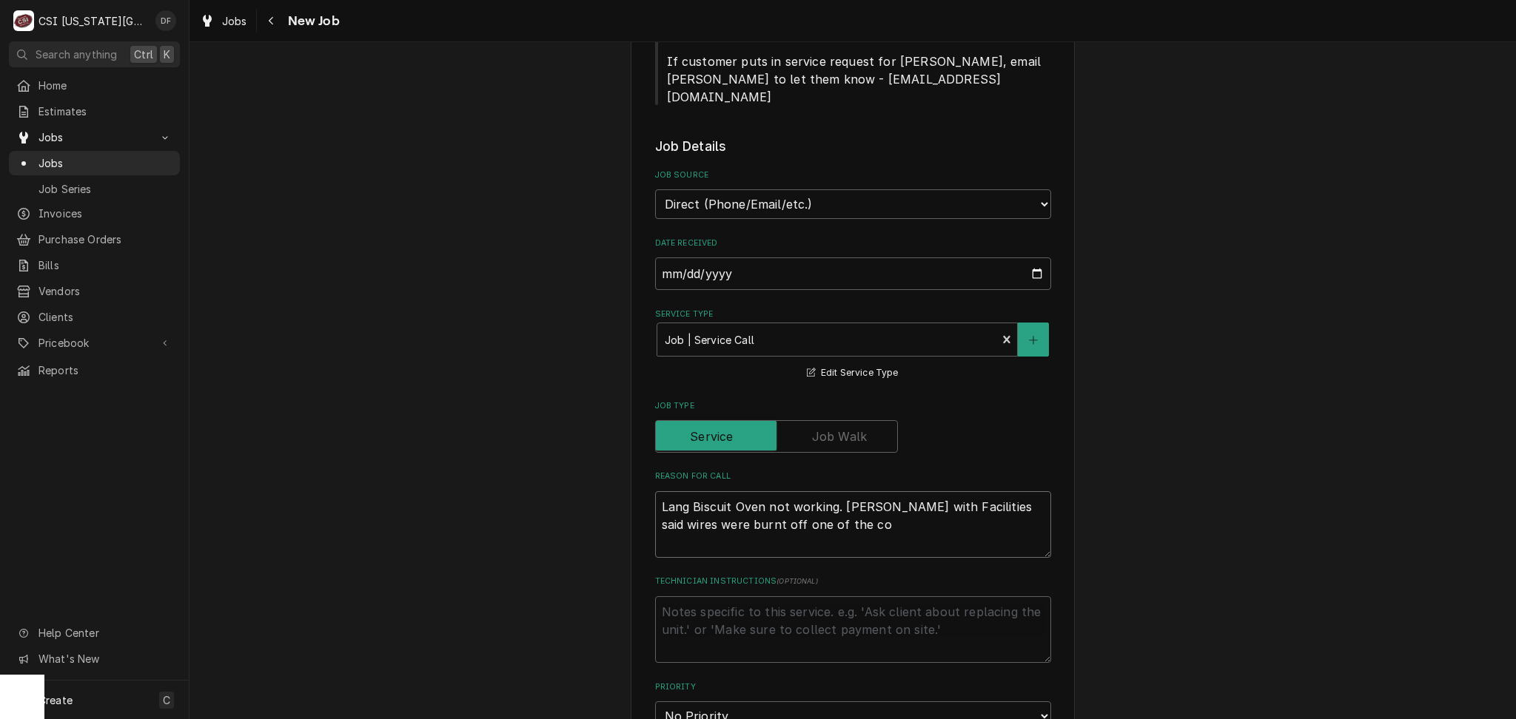
type textarea "Lang Biscuit Oven not working. Mark with Facilities said wires were burnt off o…"
type textarea "x"
type textarea "Lang Biscuit Oven not working. Mark with Facilities said wires were burnt off o…"
type textarea "x"
type textarea "Lang Biscuit Oven not working. Mark with Facilities said wires were burnt off o…"
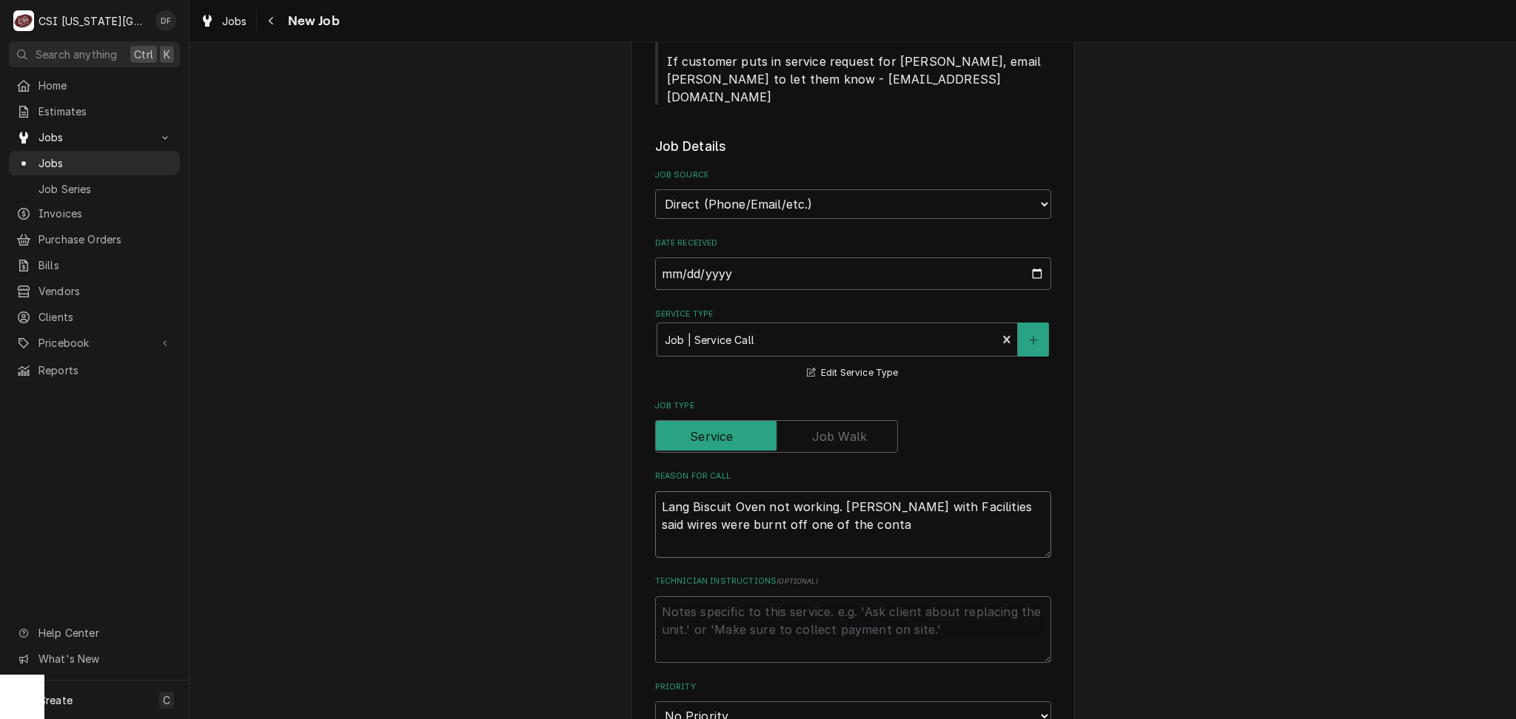
type textarea "x"
type textarea "Lang Biscuit Oven not working. Mark with Facilities said wires were burnt off o…"
type textarea "x"
type textarea "Lang Biscuit Oven not working. Mark with Facilities said wires were burnt off o…"
type textarea "x"
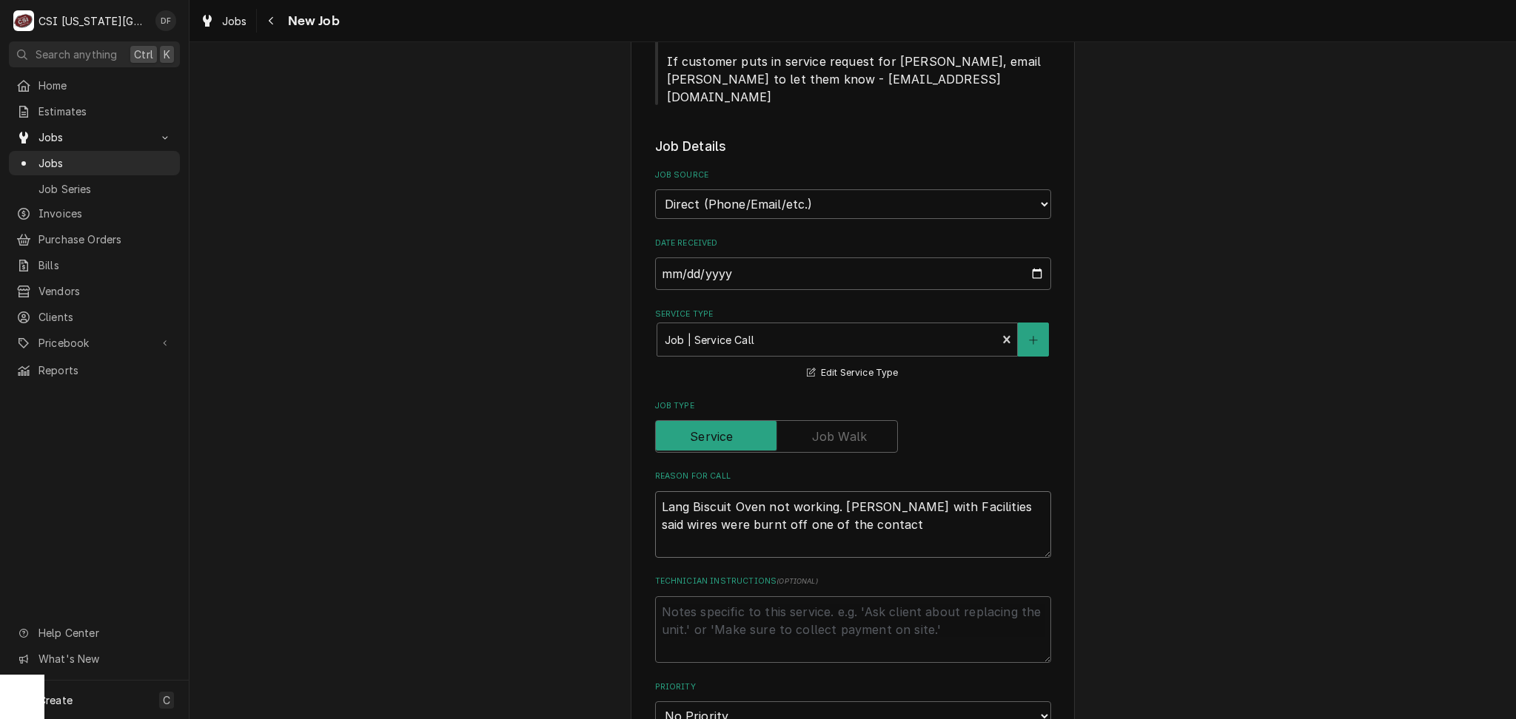
type textarea "Lang Biscuit Oven not working. Mark with Facilities said wires were burnt off o…"
type textarea "x"
type textarea "Lang Biscuit Oven not working. Mark with Facilities said wires were burnt off o…"
type textarea "x"
type textarea "Lang Biscuit Oven not working. Mark with Facilities said wires were burnt off o…"
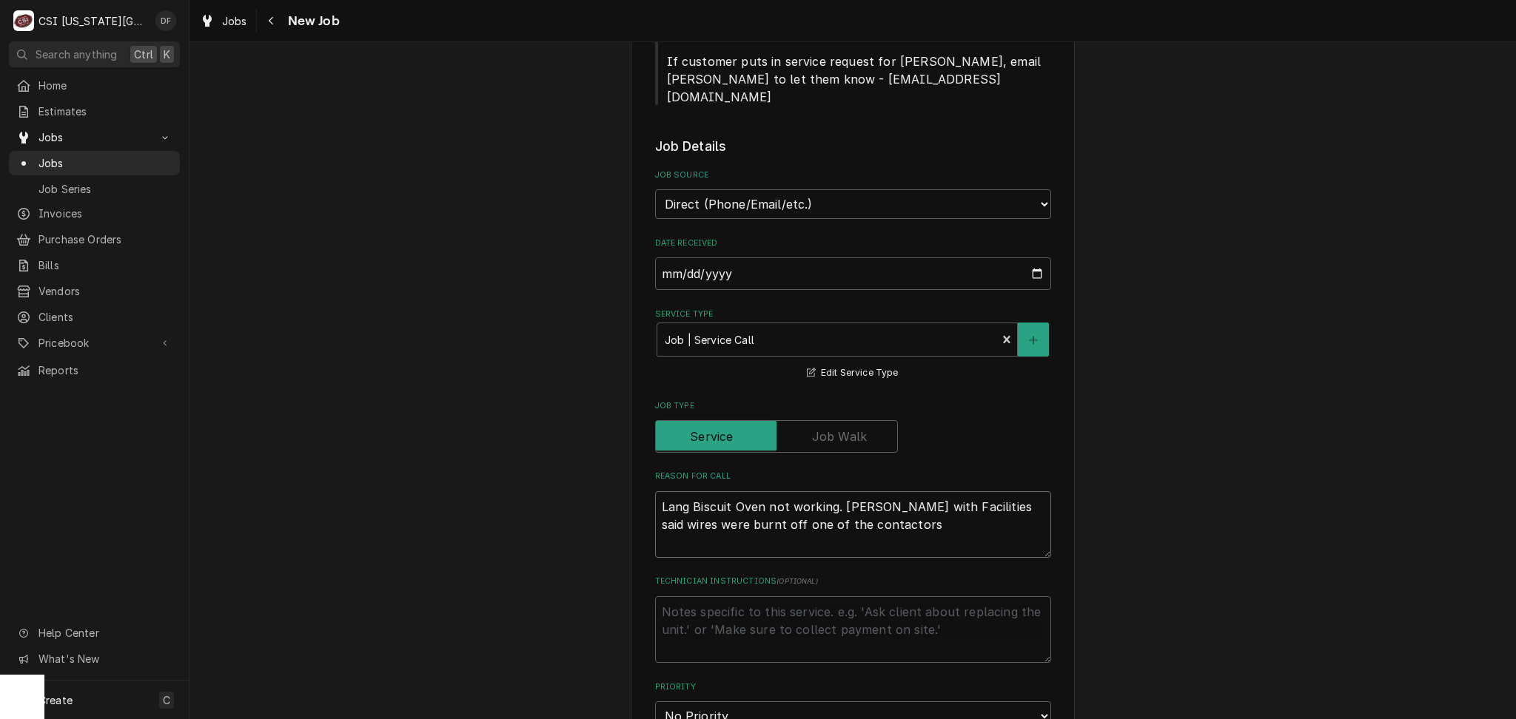
type textarea "x"
type textarea "Lang Biscuit Oven not working. Mark with Facilities said wires were burnt off o…"
type textarea "x"
type textarea "Lang Biscuit Oven not working. Mark with Facilities said wires were burnt off o…"
type textarea "x"
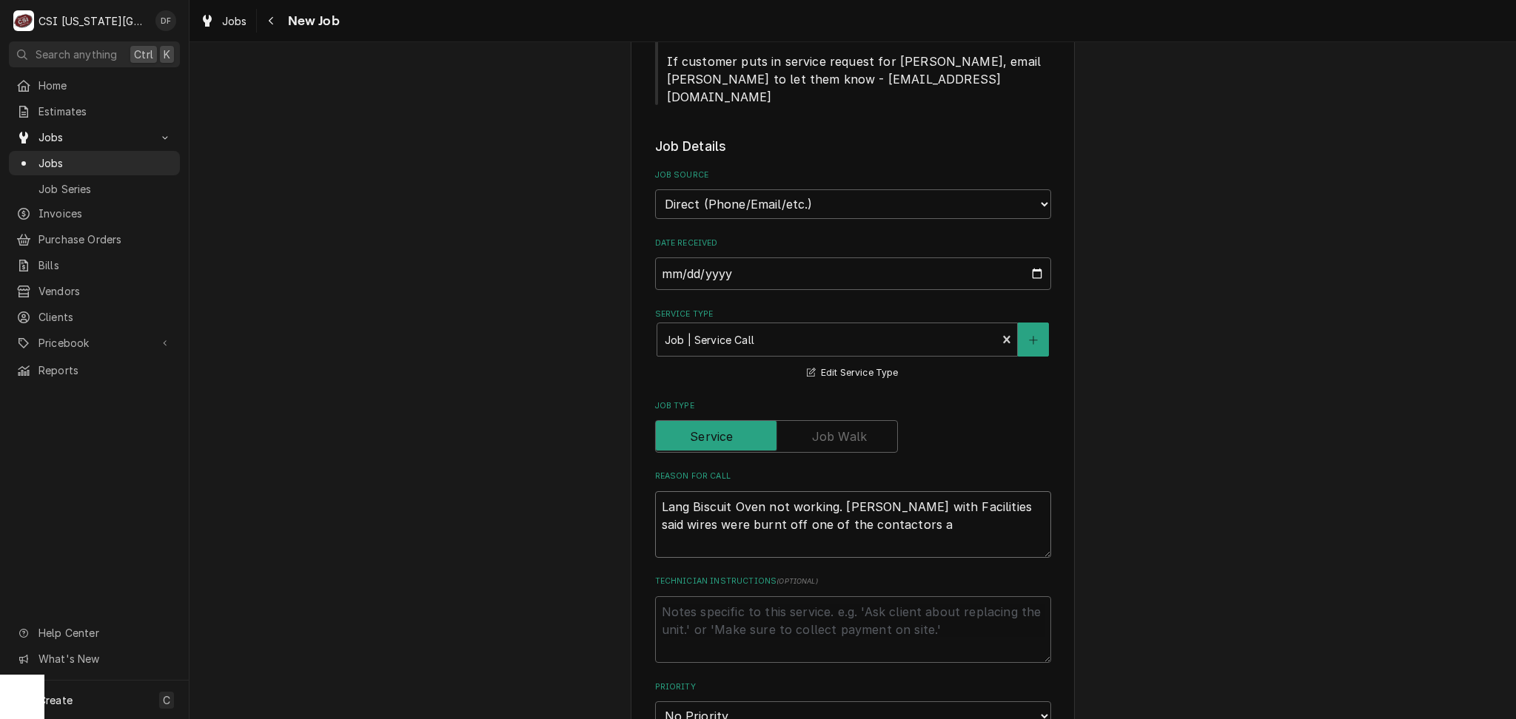
type textarea "Lang Biscuit Oven not working. Mark with Facilities said wires were burnt off o…"
type textarea "x"
type textarea "Lang Biscuit Oven not working. Mark with Facilities said wires were burnt off o…"
type textarea "x"
type textarea "Lang Biscuit Oven not working. Mark with Facilities said wires were burnt off o…"
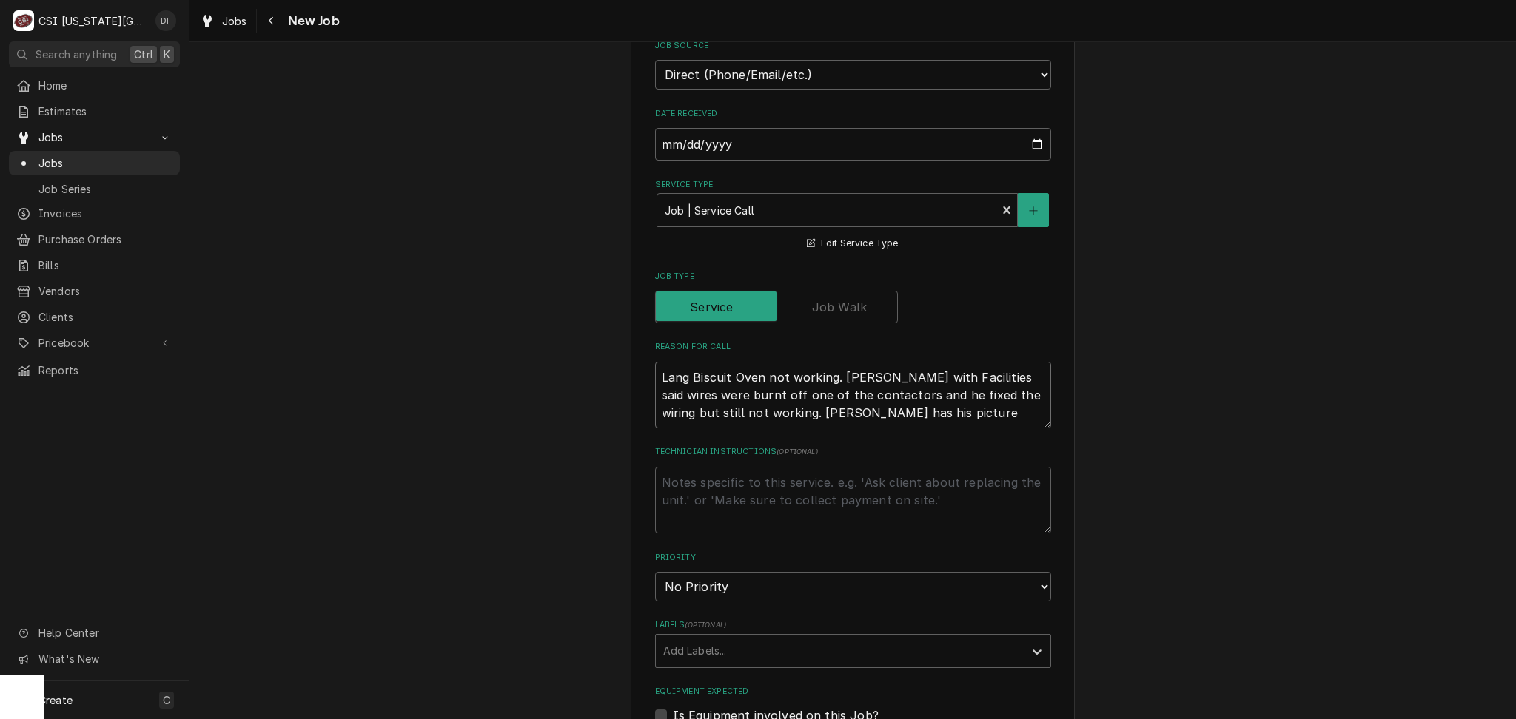
scroll to position [1085, 0]
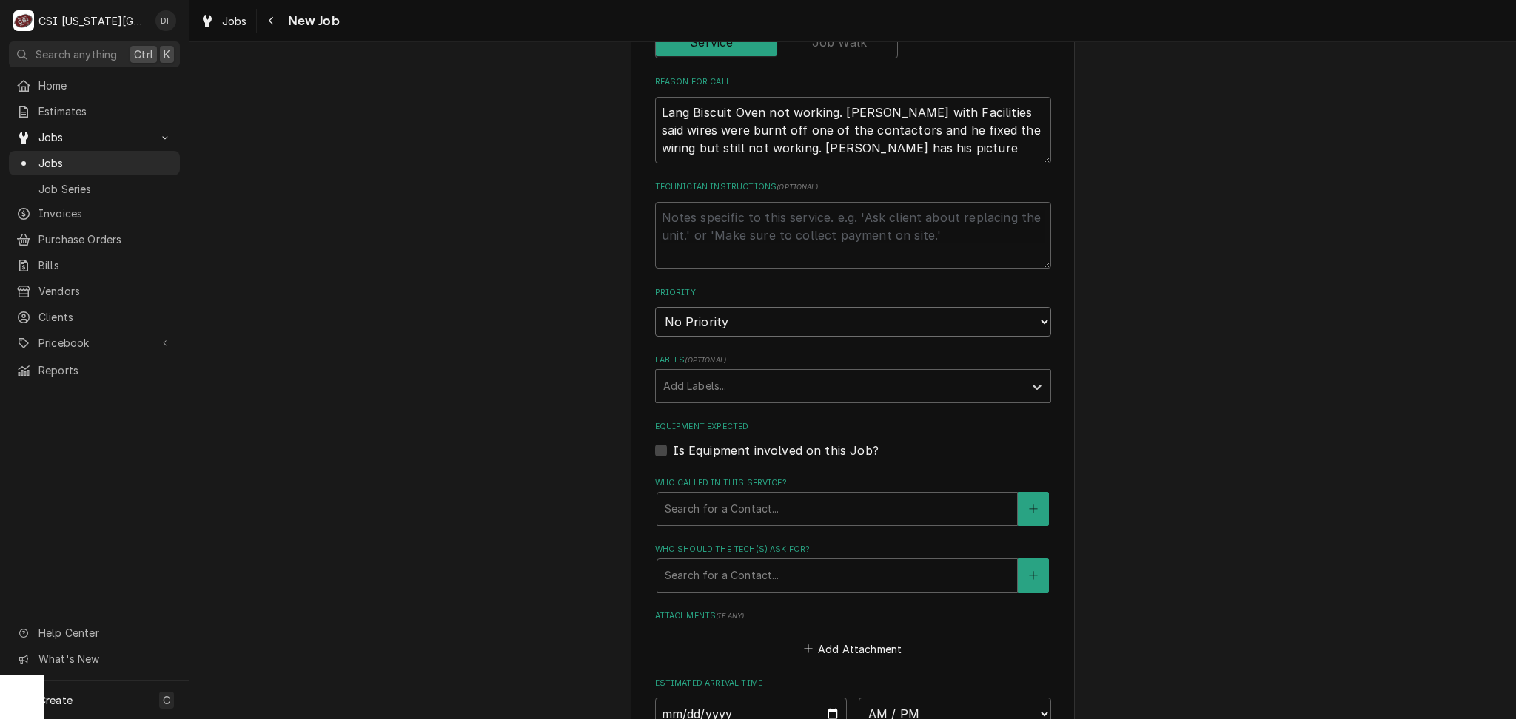
click at [776, 307] on select "No Priority Urgent High Medium Low" at bounding box center [853, 322] width 396 height 30
click at [655, 307] on select "No Priority Urgent High Medium Low" at bounding box center [853, 322] width 396 height 30
click at [754, 373] on div "Labels" at bounding box center [839, 386] width 353 height 27
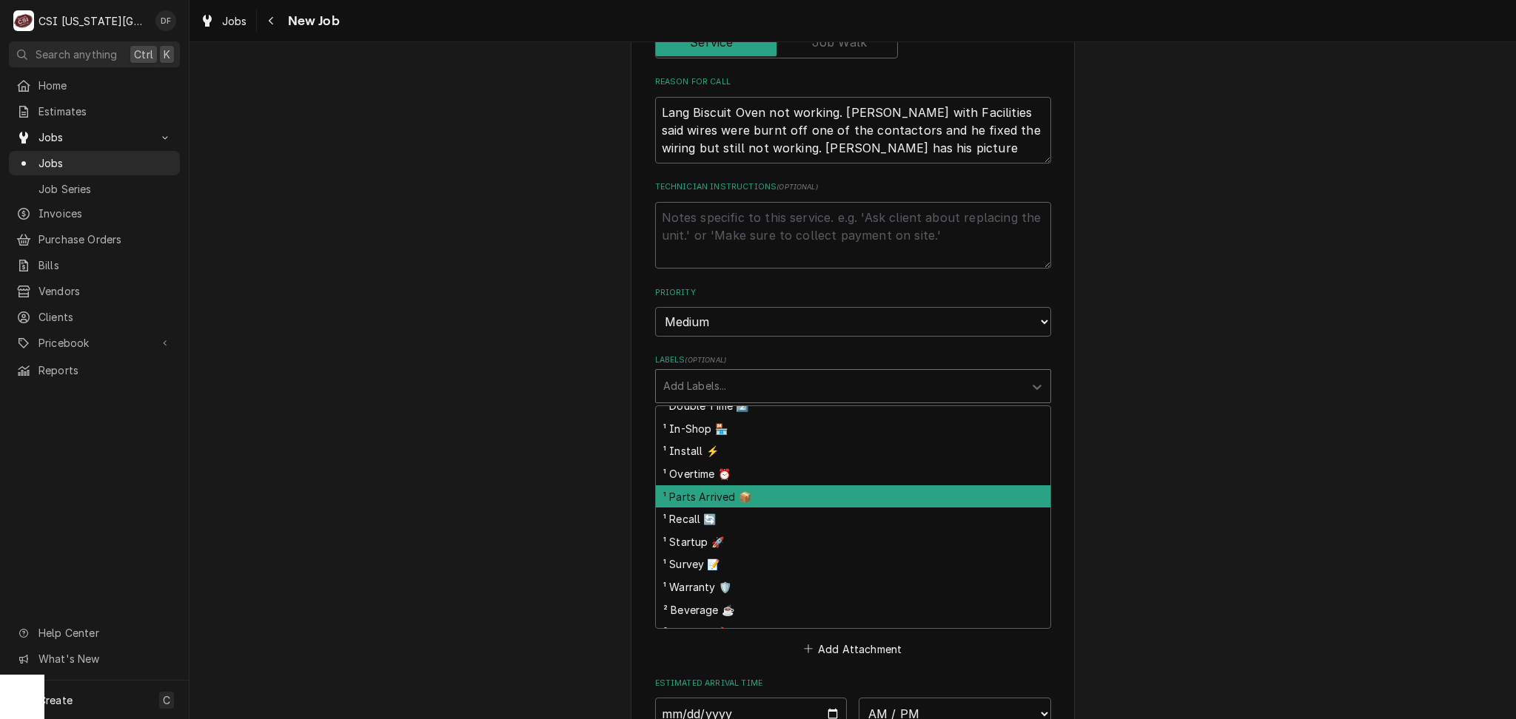
scroll to position [197, 0]
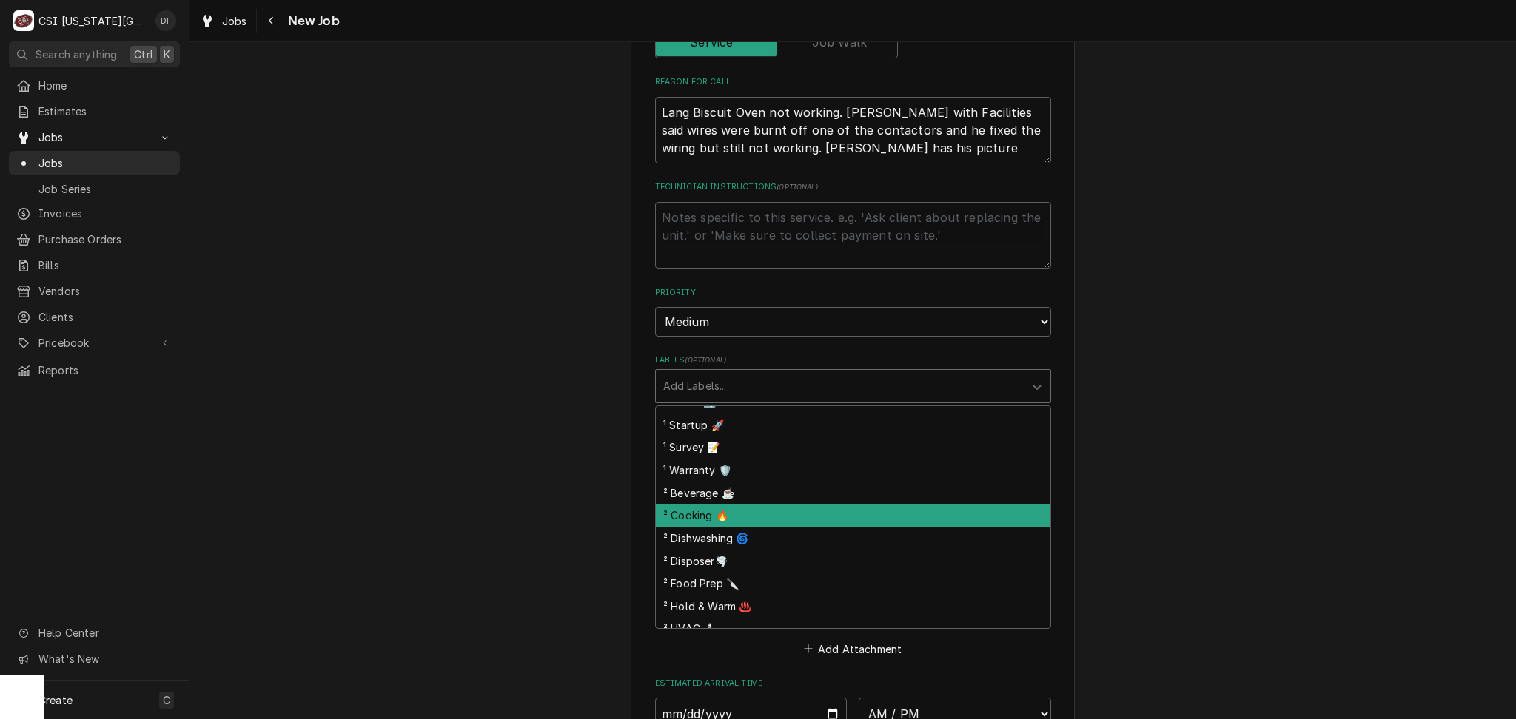
click at [787, 505] on div "² Cooking 🔥" at bounding box center [853, 516] width 394 height 23
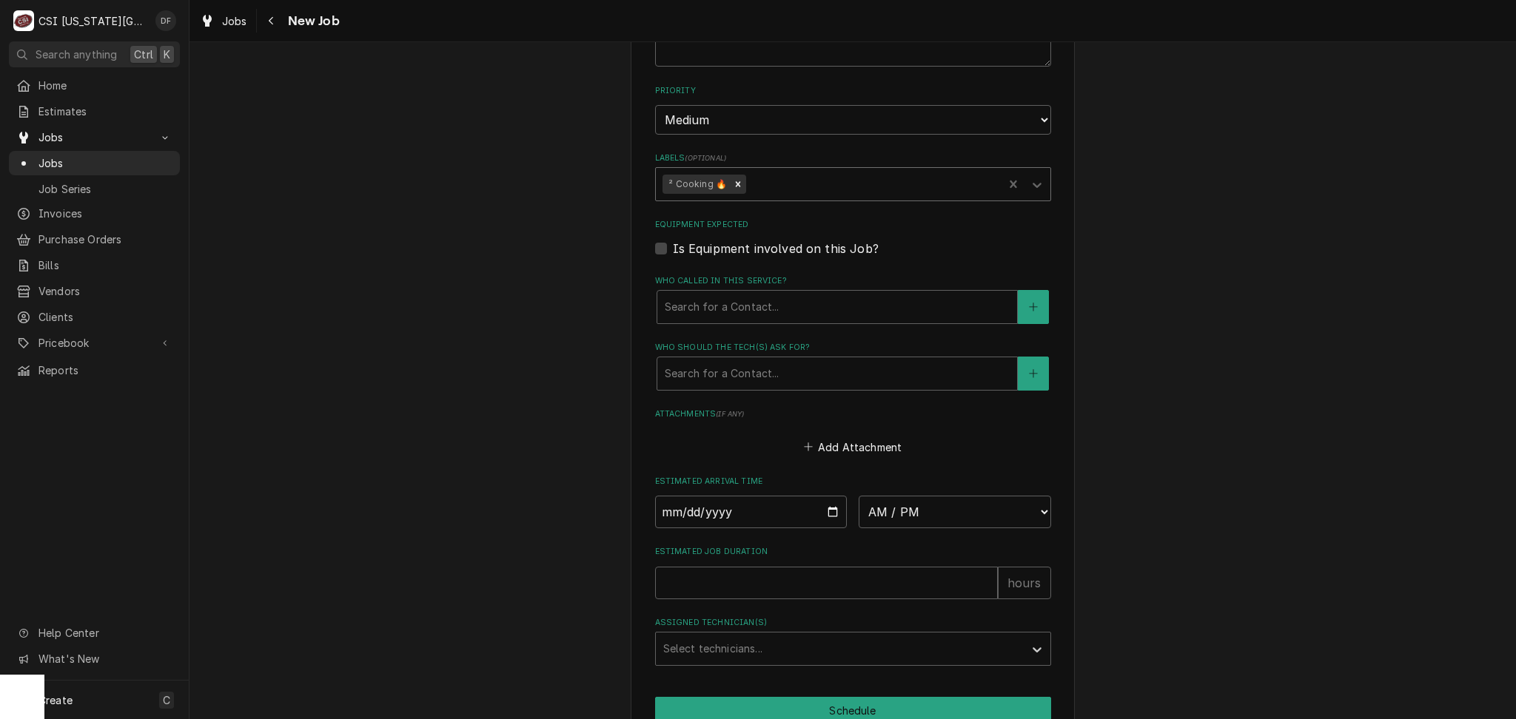
scroll to position [1288, 0]
click at [806, 293] on div "Who called in this service?" at bounding box center [837, 306] width 345 height 27
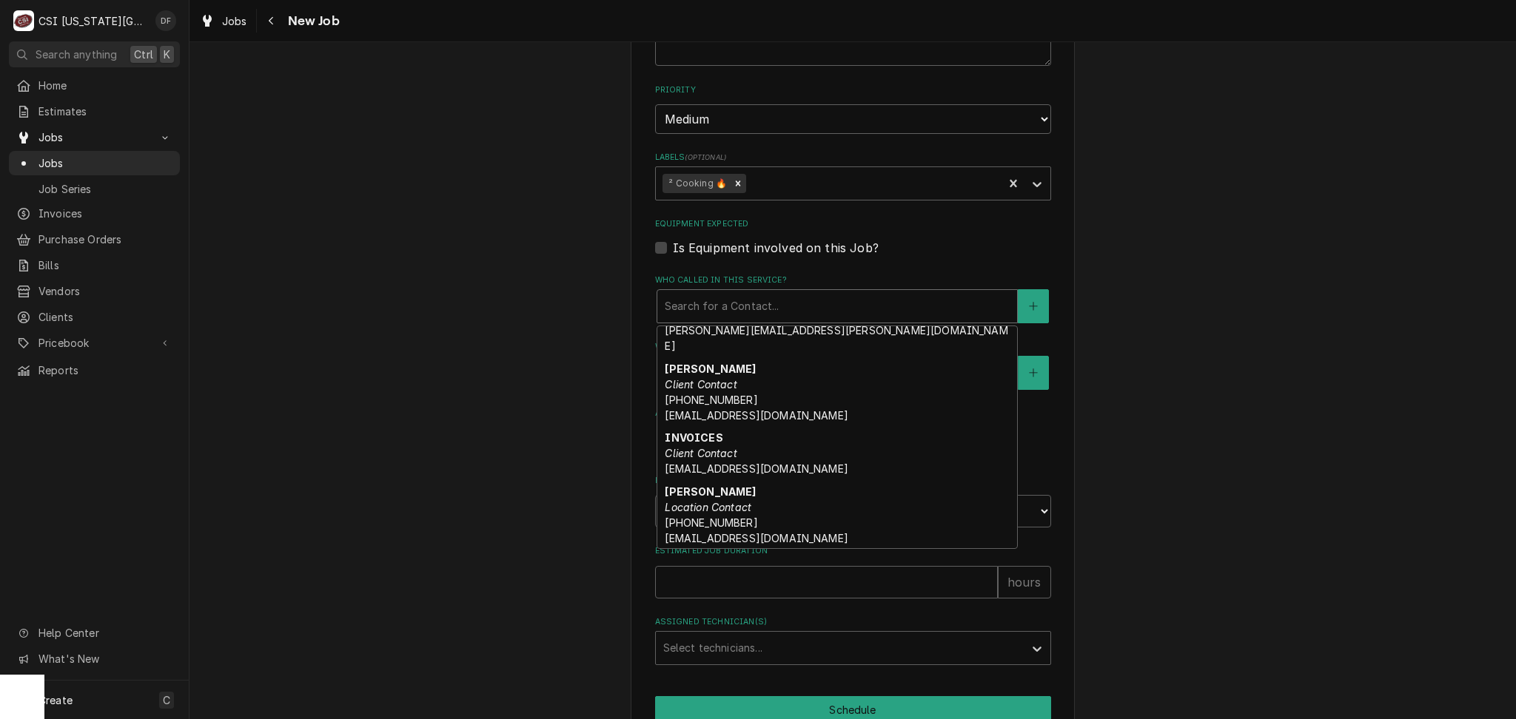
scroll to position [0, 0]
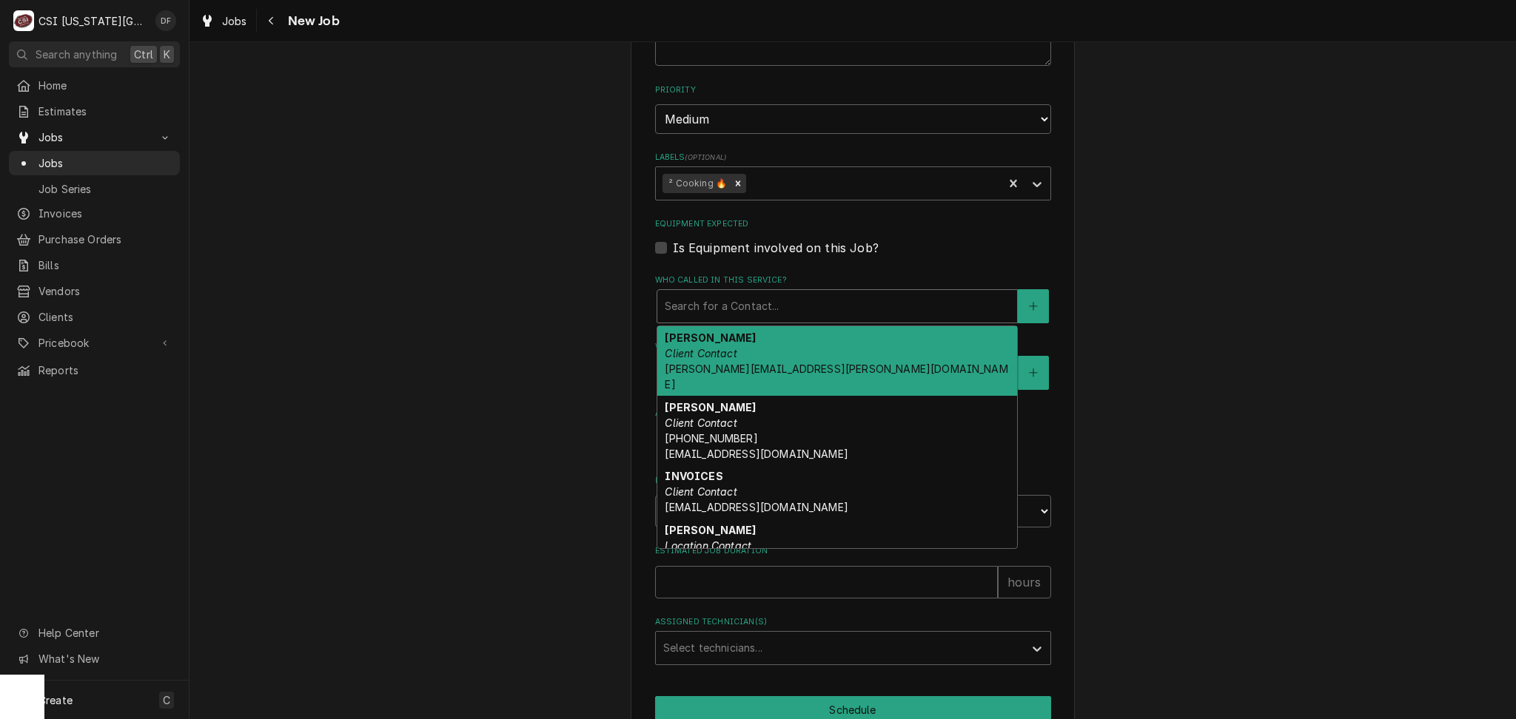
click at [784, 293] on div "Who called in this service?" at bounding box center [837, 306] width 345 height 27
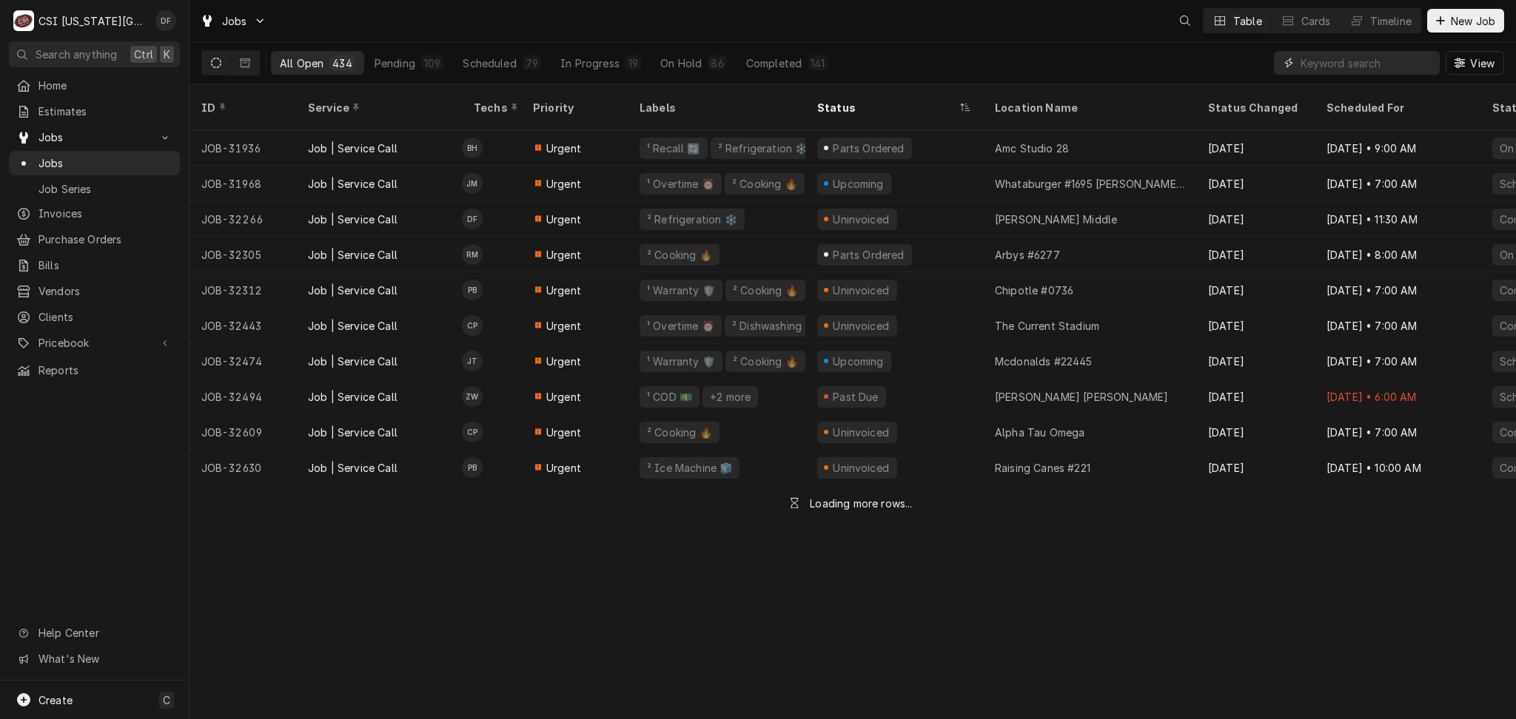
click at [1322, 67] on input "Dynamic Content Wrapper" at bounding box center [1366, 63] width 132 height 24
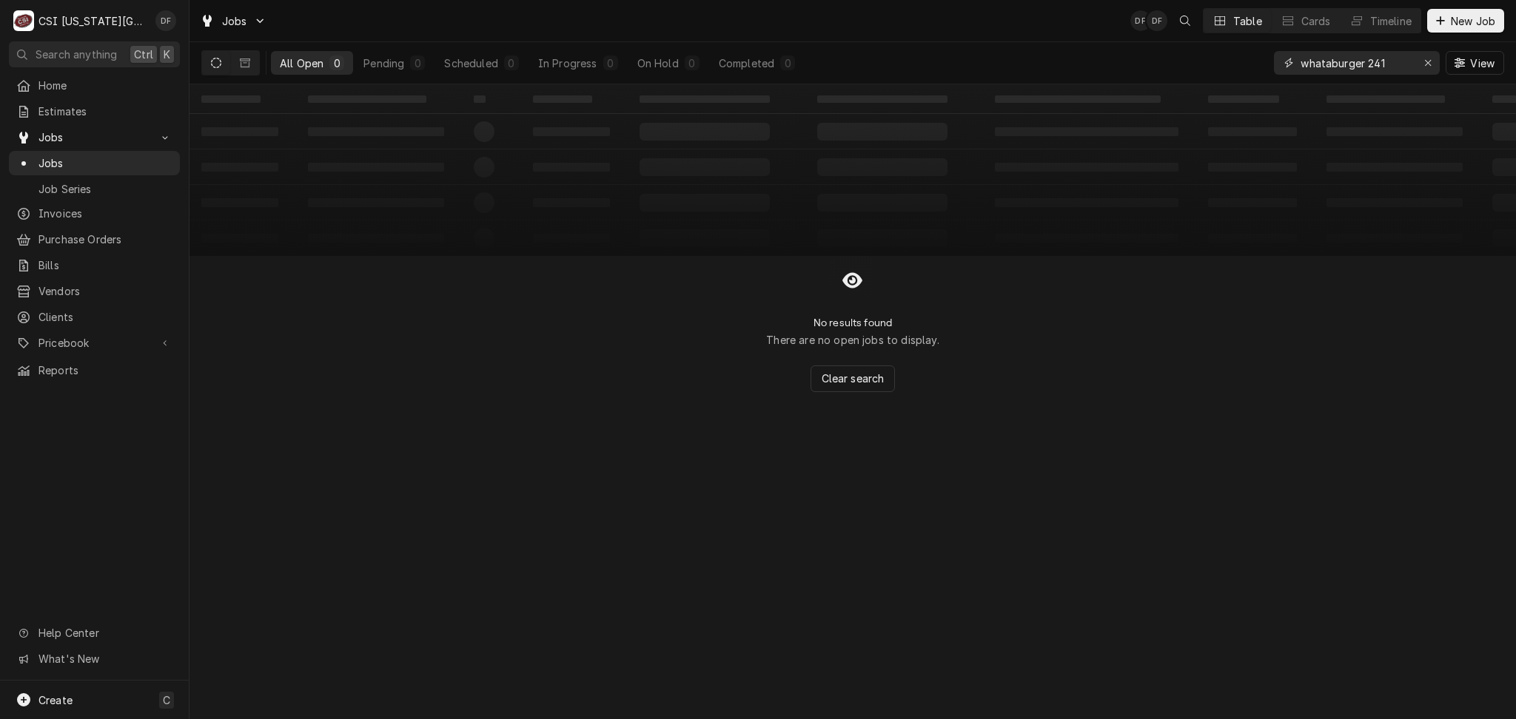
click at [1368, 60] on input "whataburger 241" at bounding box center [1355, 63] width 111 height 24
type input "whataburger 1241"
click at [215, 66] on icon "Dynamic Content Wrapper" at bounding box center [216, 63] width 10 height 10
click at [241, 70] on button "Dynamic Content Wrapper" at bounding box center [245, 63] width 28 height 24
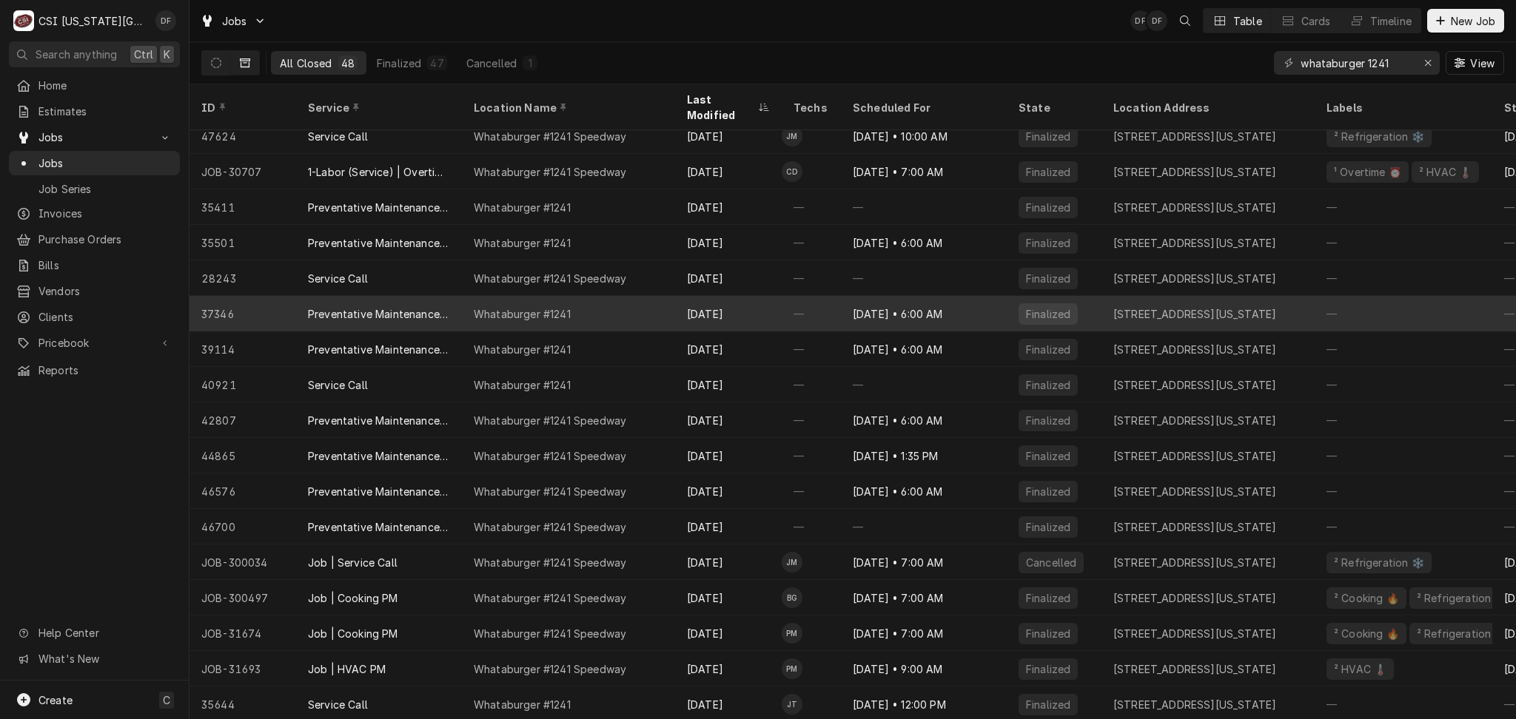
scroll to position [154, 0]
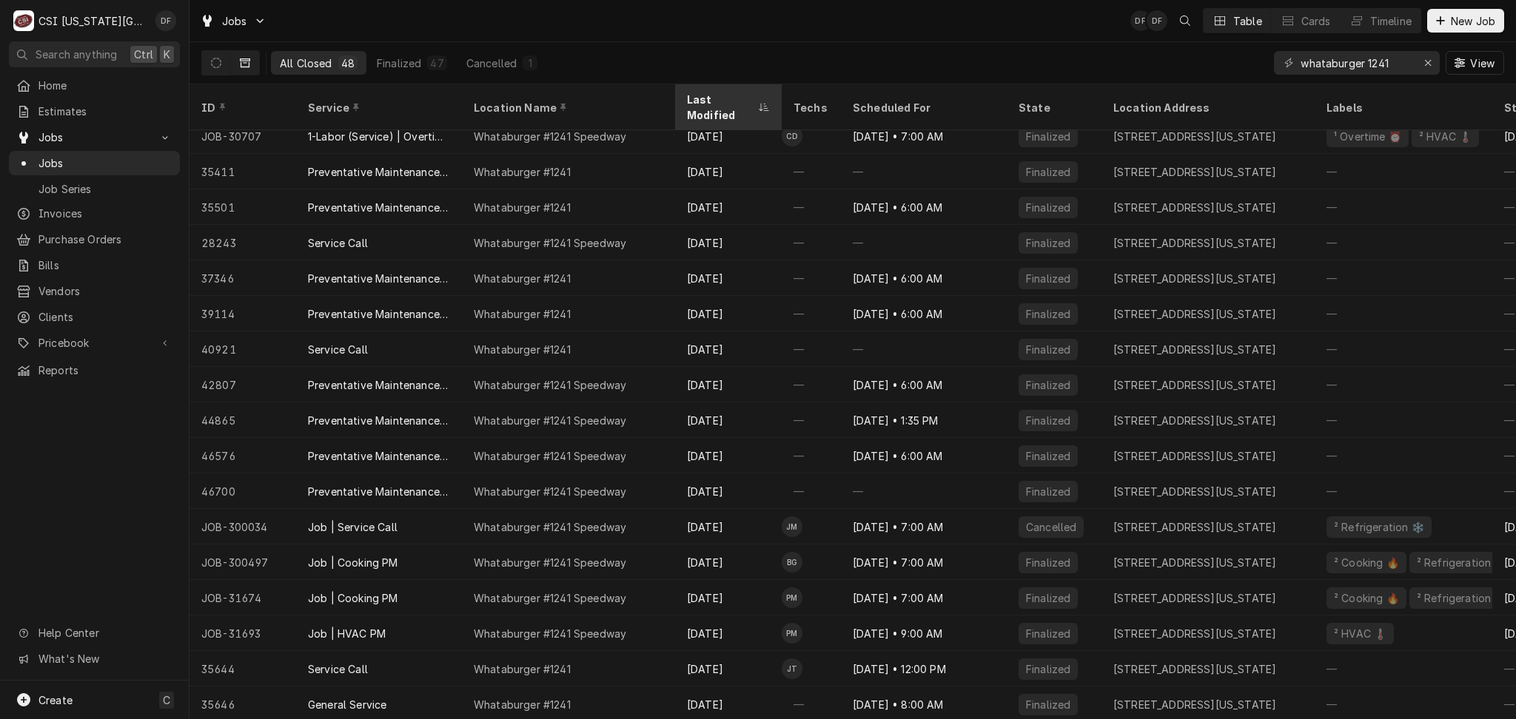
click at [736, 100] on div "Last Modified" at bounding box center [721, 107] width 68 height 31
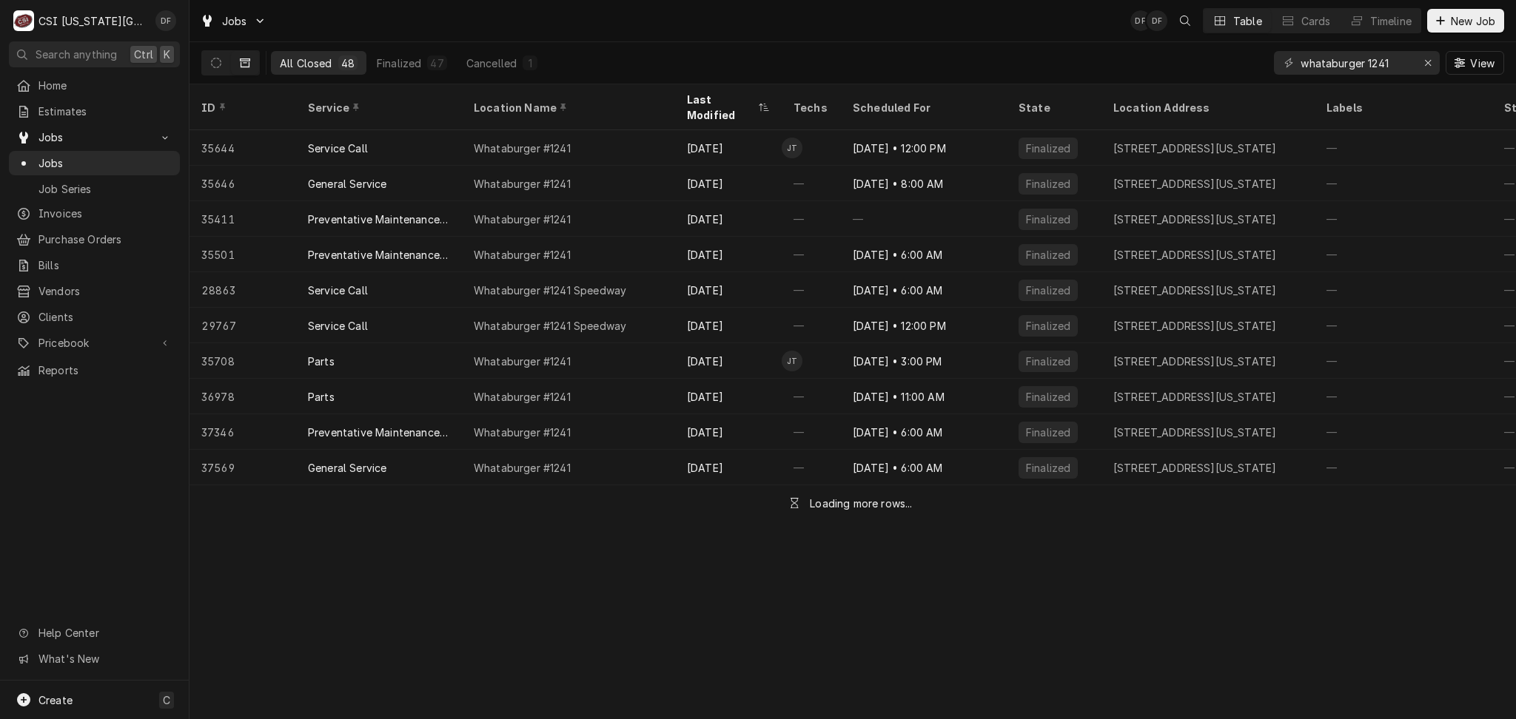
click at [736, 100] on div "Last Modified" at bounding box center [721, 107] width 68 height 31
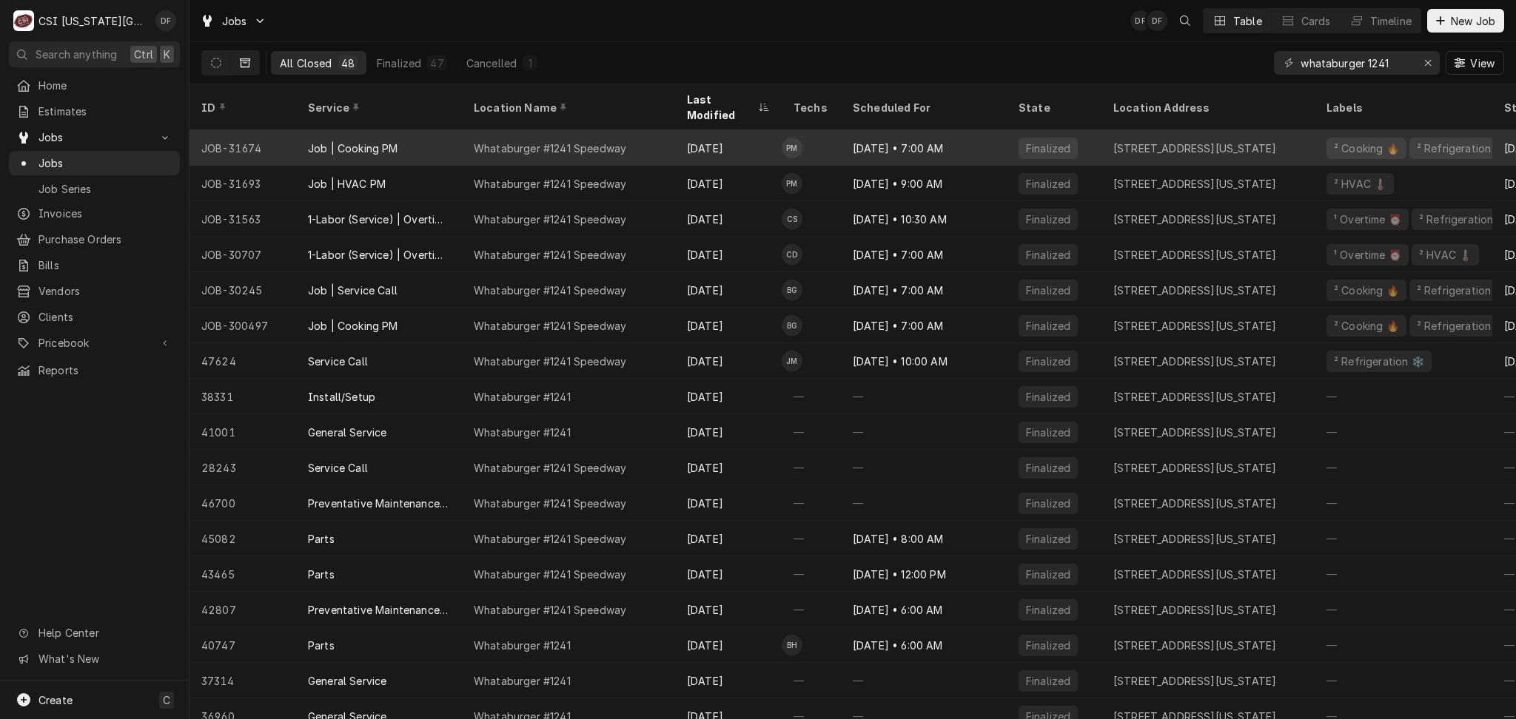
click at [717, 132] on div "Aug 11" at bounding box center [728, 148] width 107 height 36
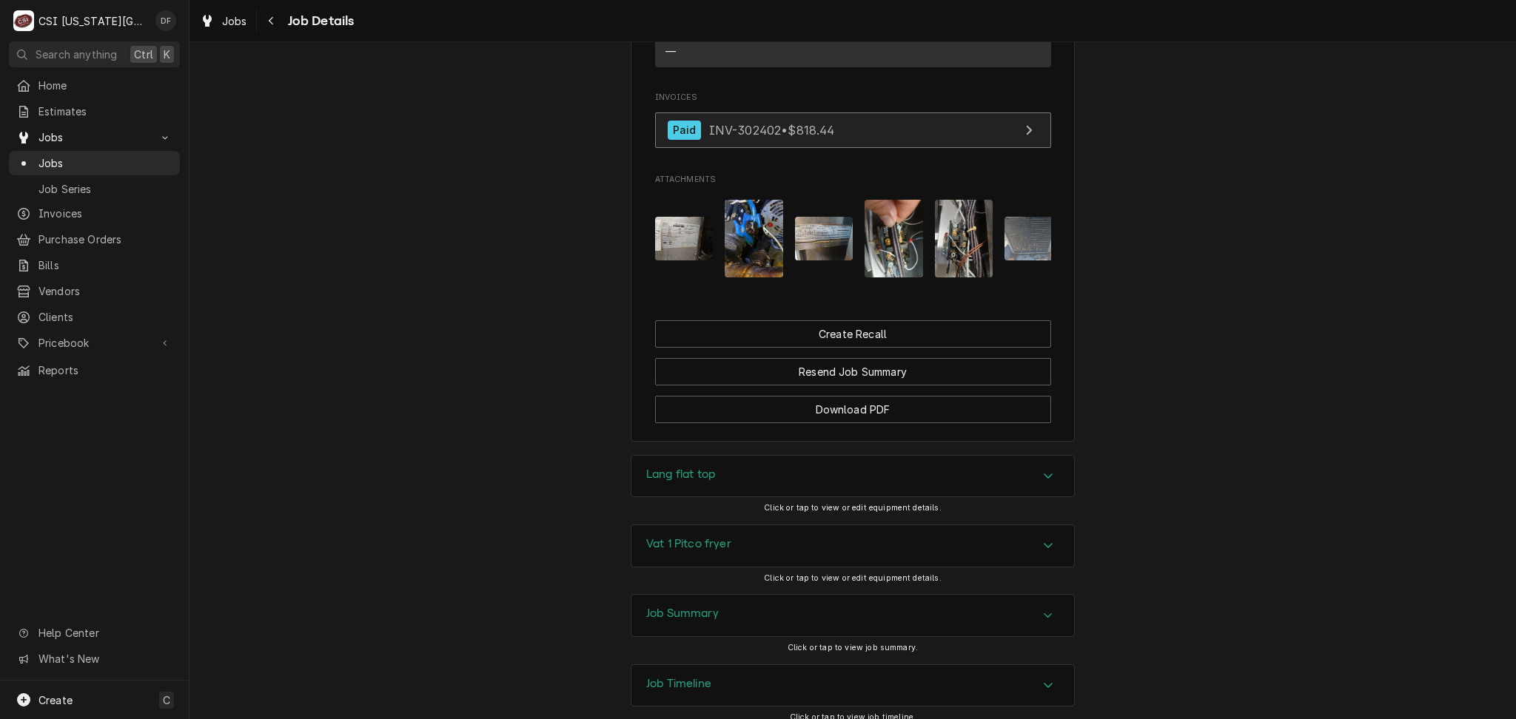
scroll to position [1746, 0]
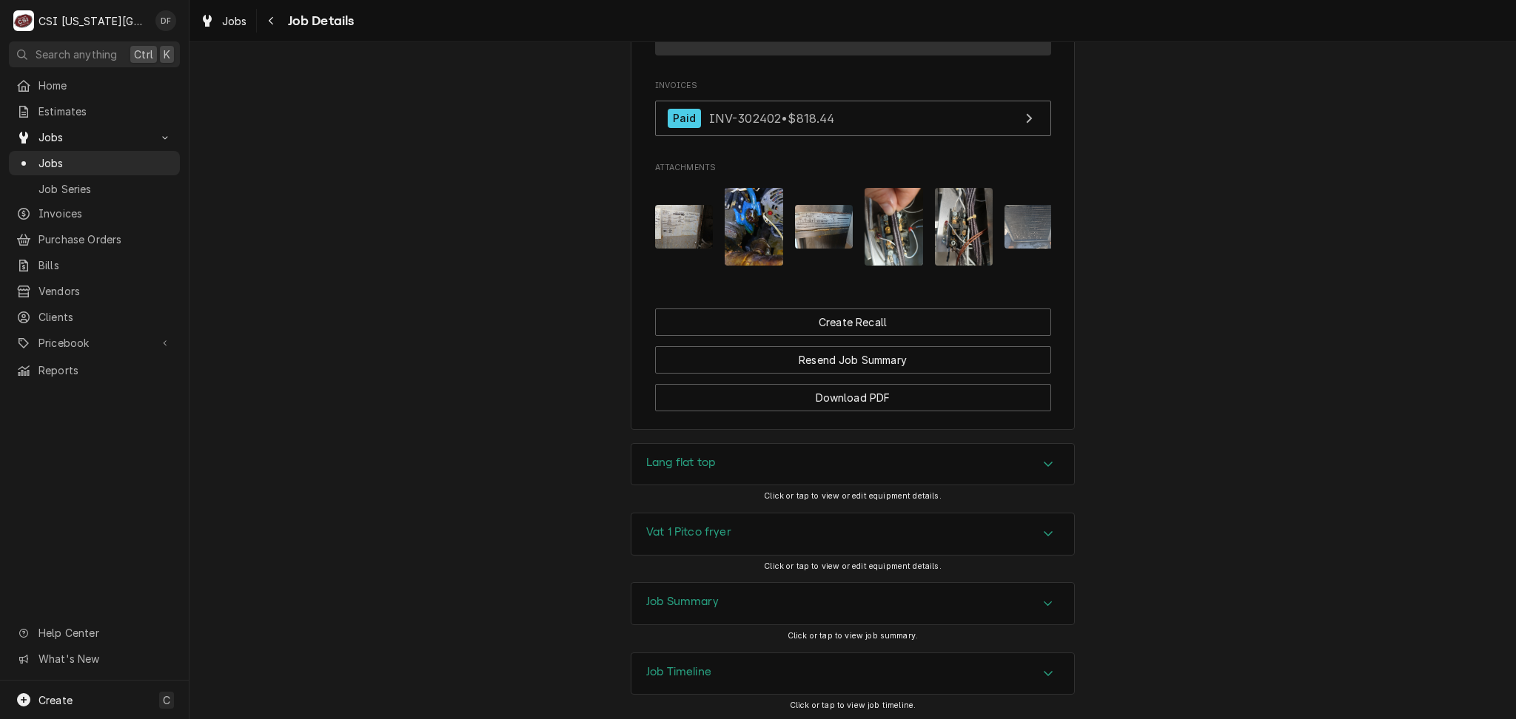
click at [720, 583] on div "Job Summary" at bounding box center [852, 603] width 443 height 41
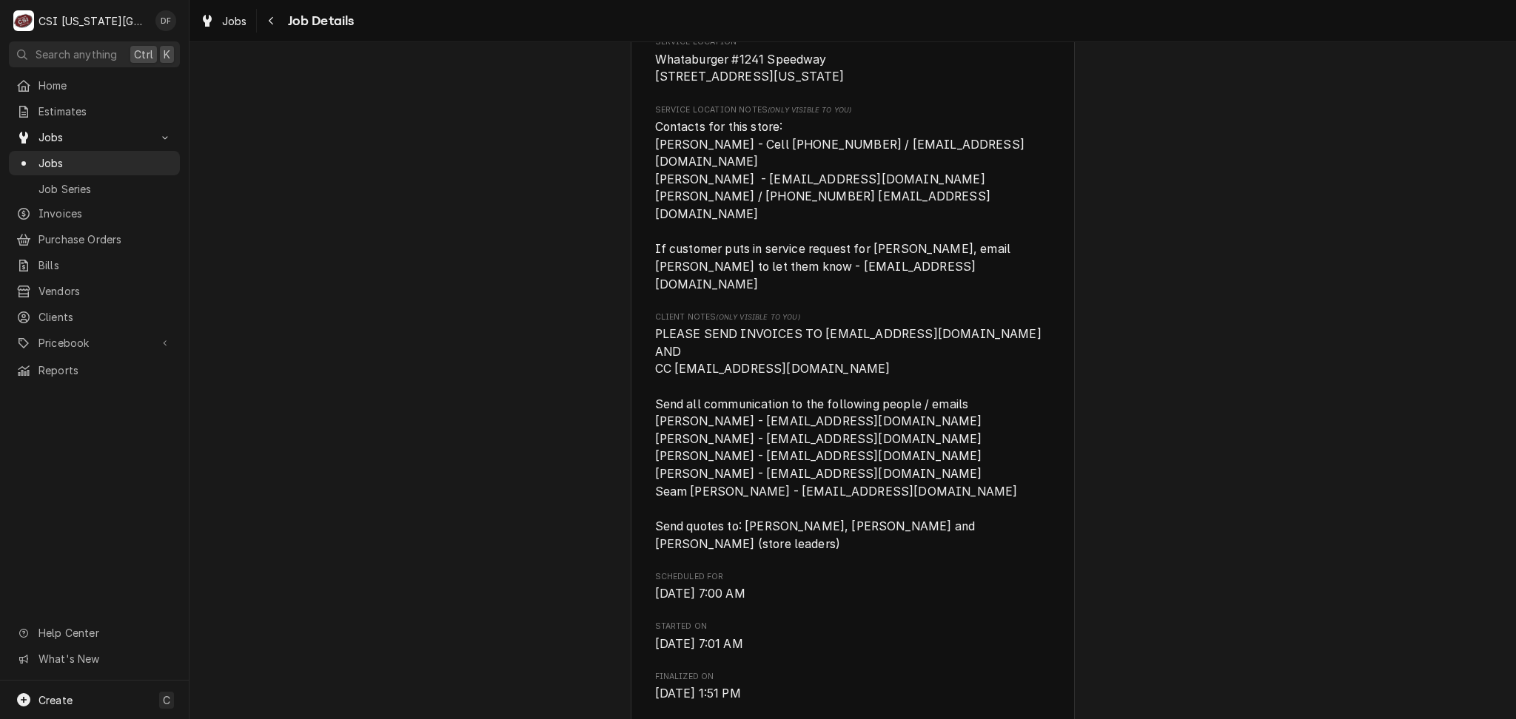
scroll to position [0, 0]
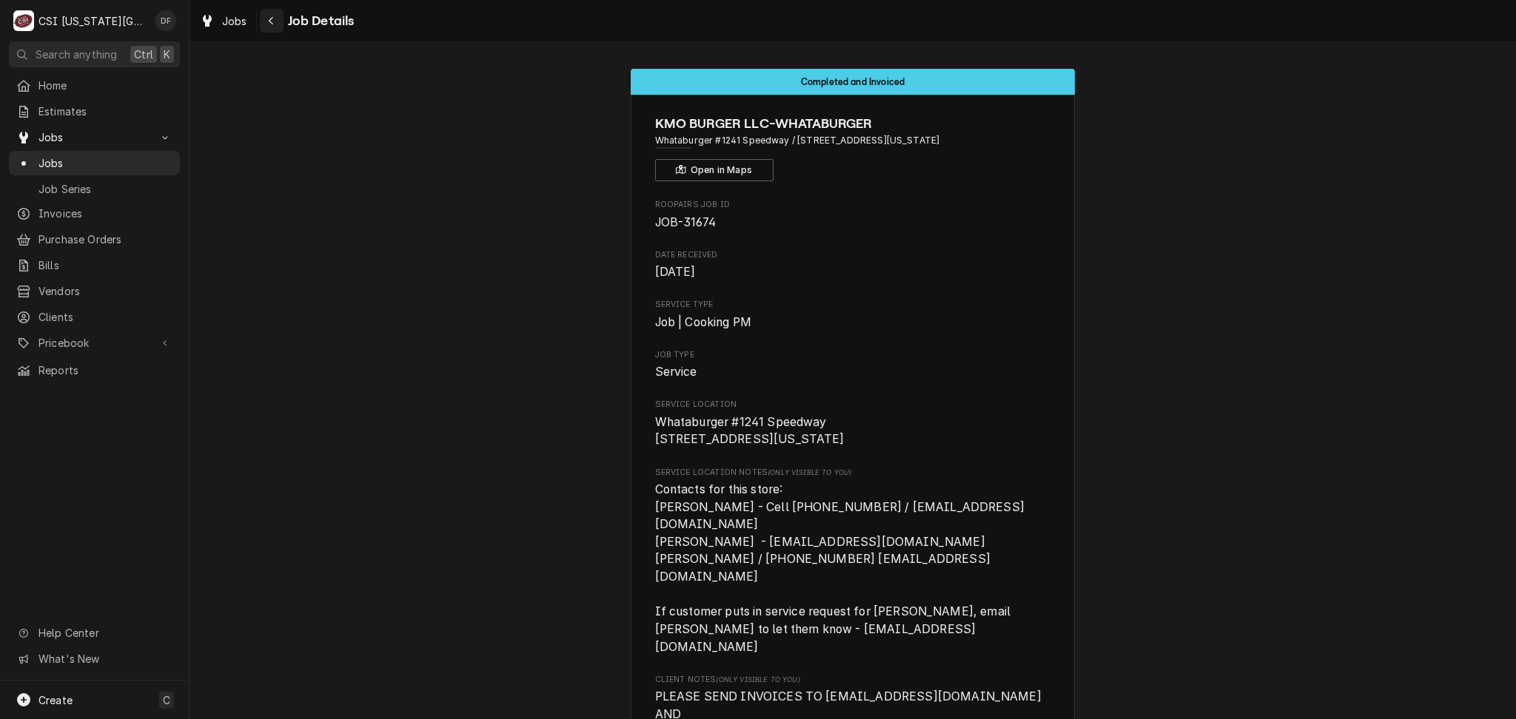
click at [272, 25] on icon "Navigate back" at bounding box center [271, 21] width 7 height 10
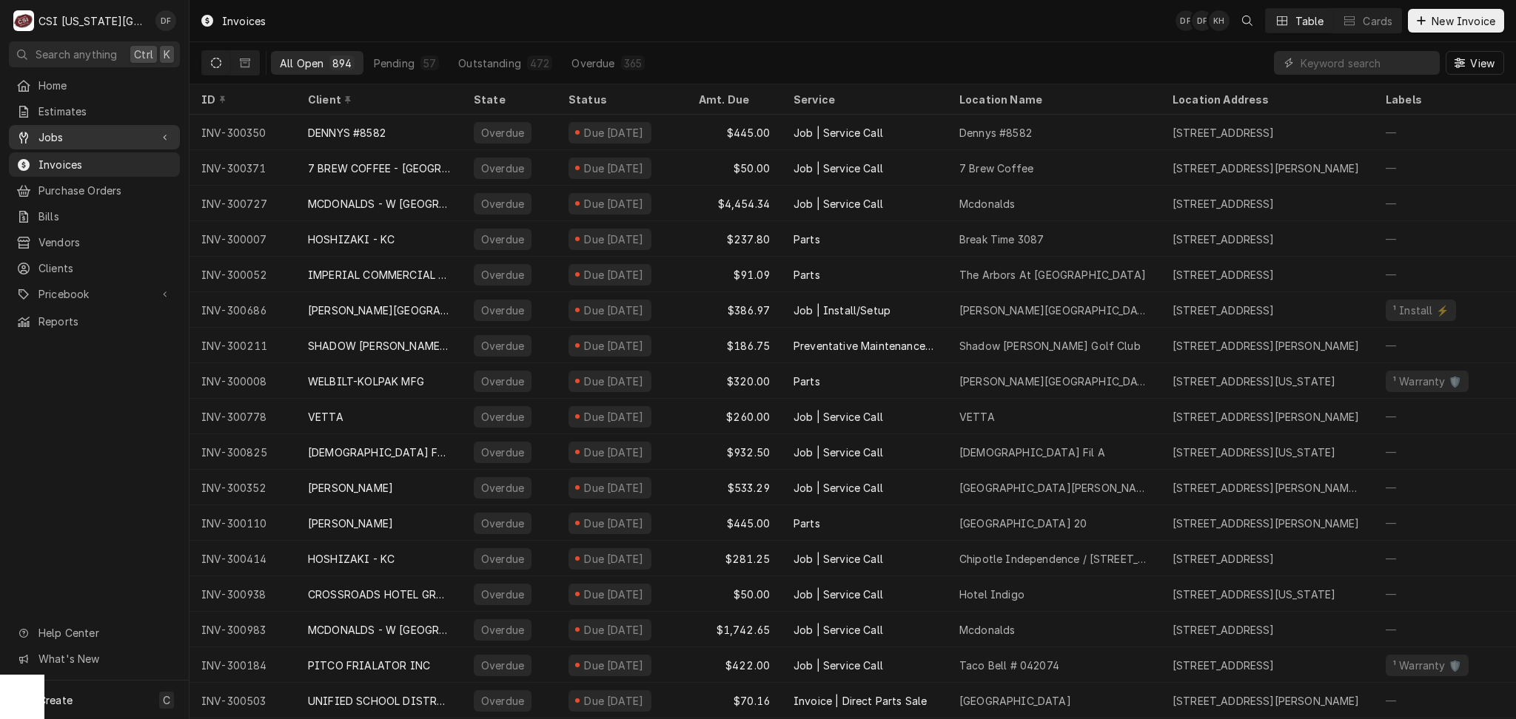
click at [64, 132] on span "Jobs" at bounding box center [94, 138] width 112 height 16
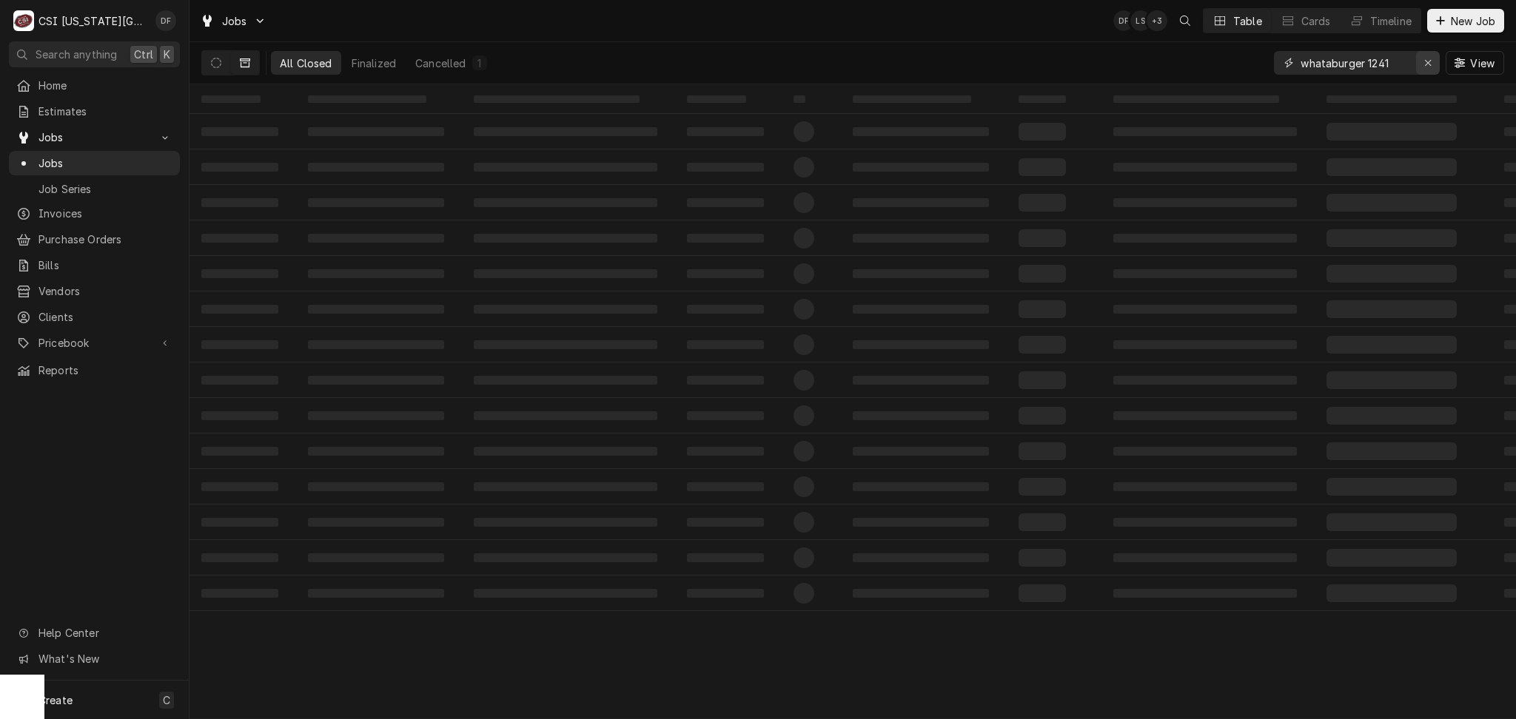
click at [1425, 70] on button "Erase input" at bounding box center [1428, 63] width 24 height 24
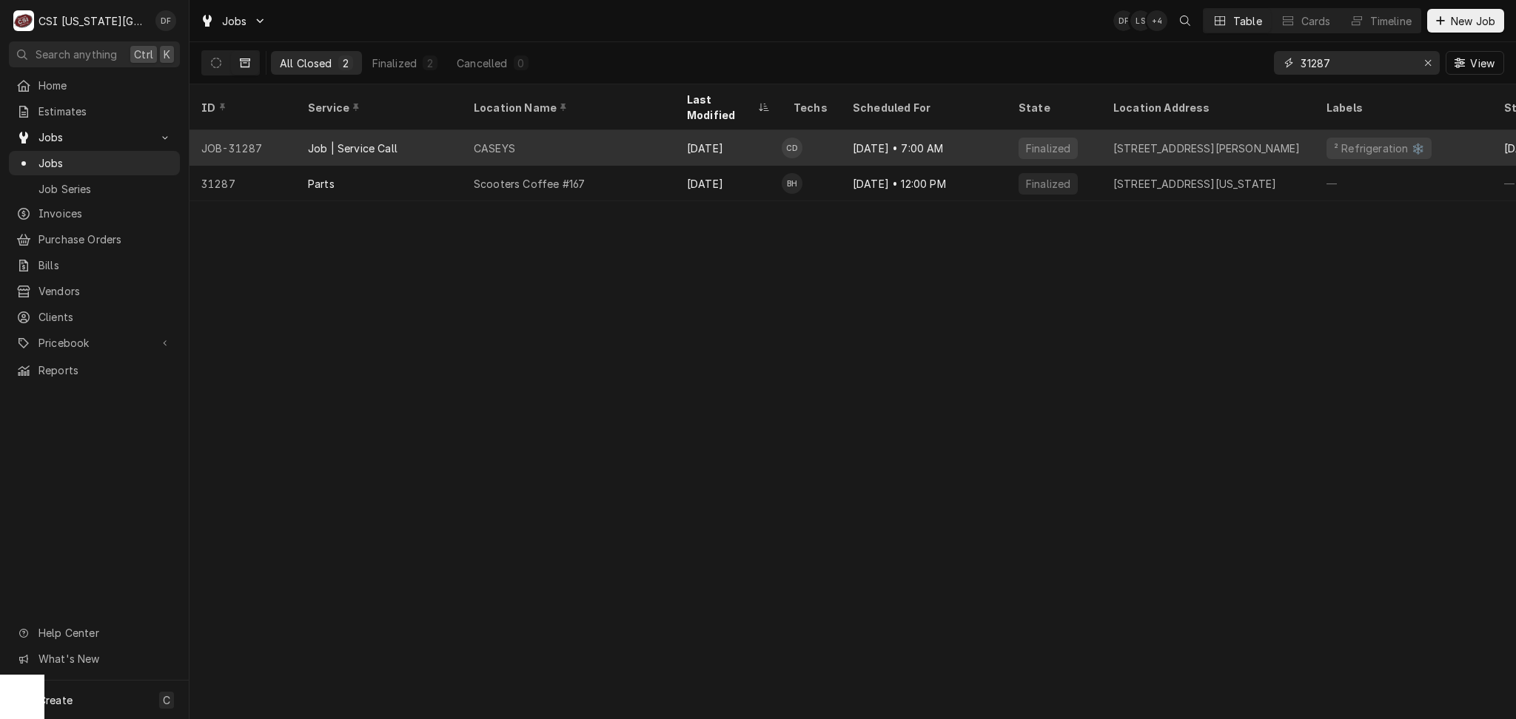
type input "31287"
click at [468, 132] on div "CASEYS" at bounding box center [568, 148] width 213 height 36
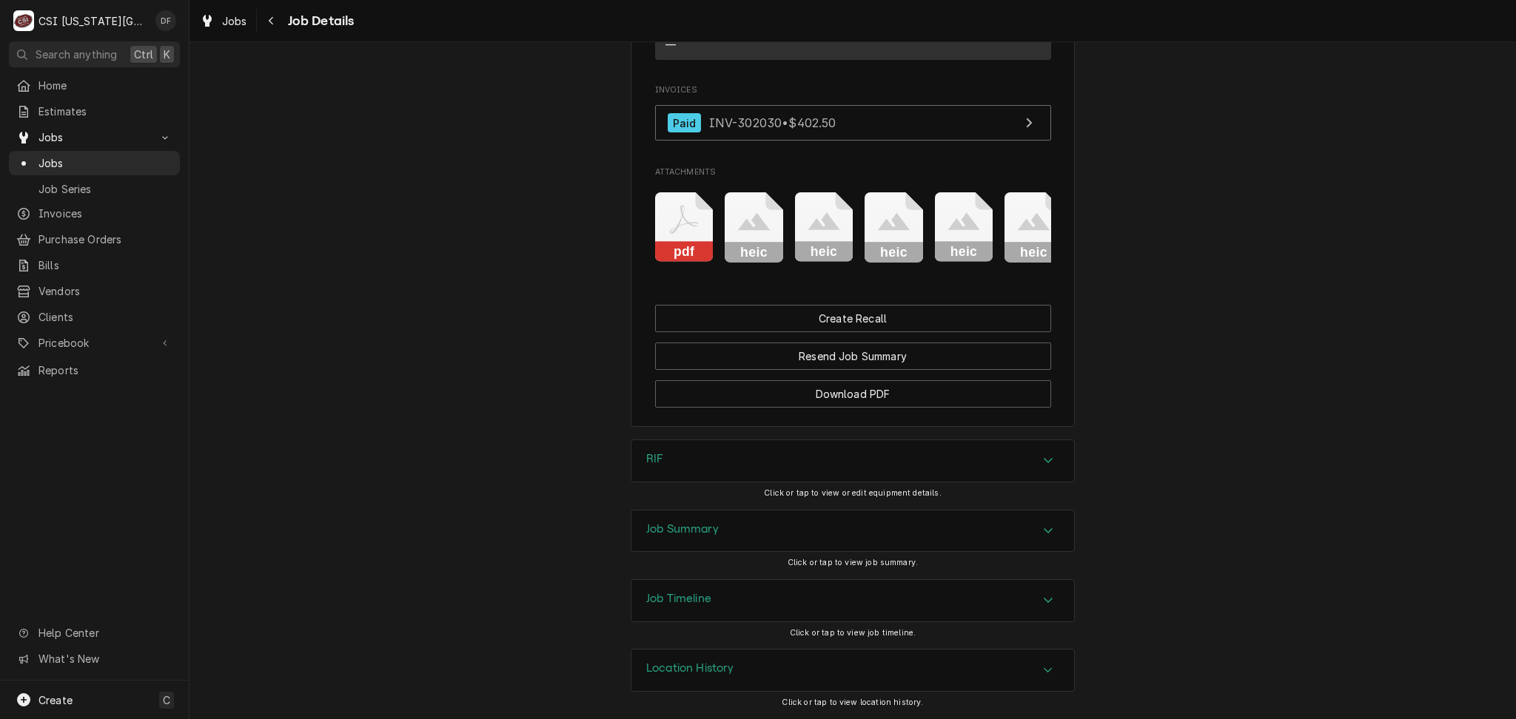
scroll to position [2761, 0]
click at [809, 534] on div "Job Summary" at bounding box center [852, 531] width 443 height 41
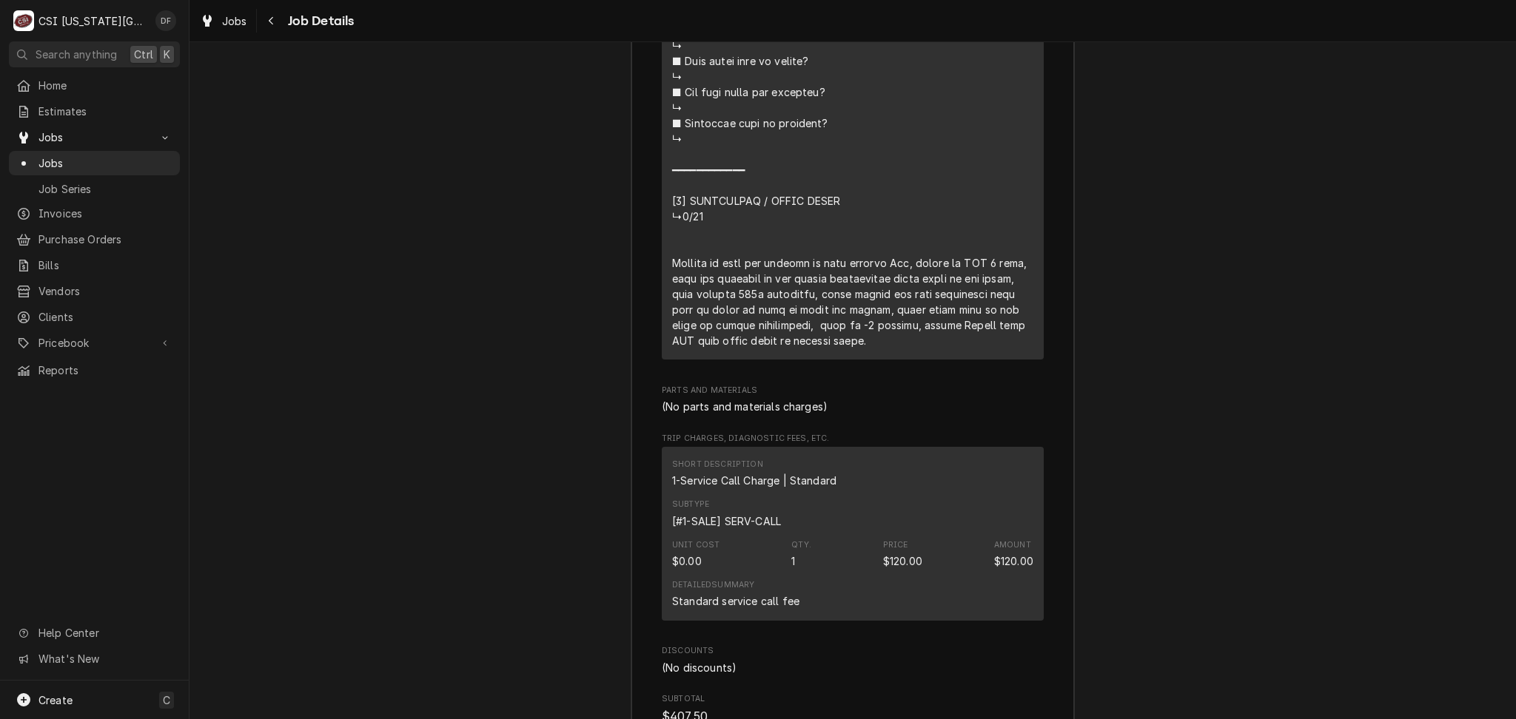
scroll to position [4931, 0]
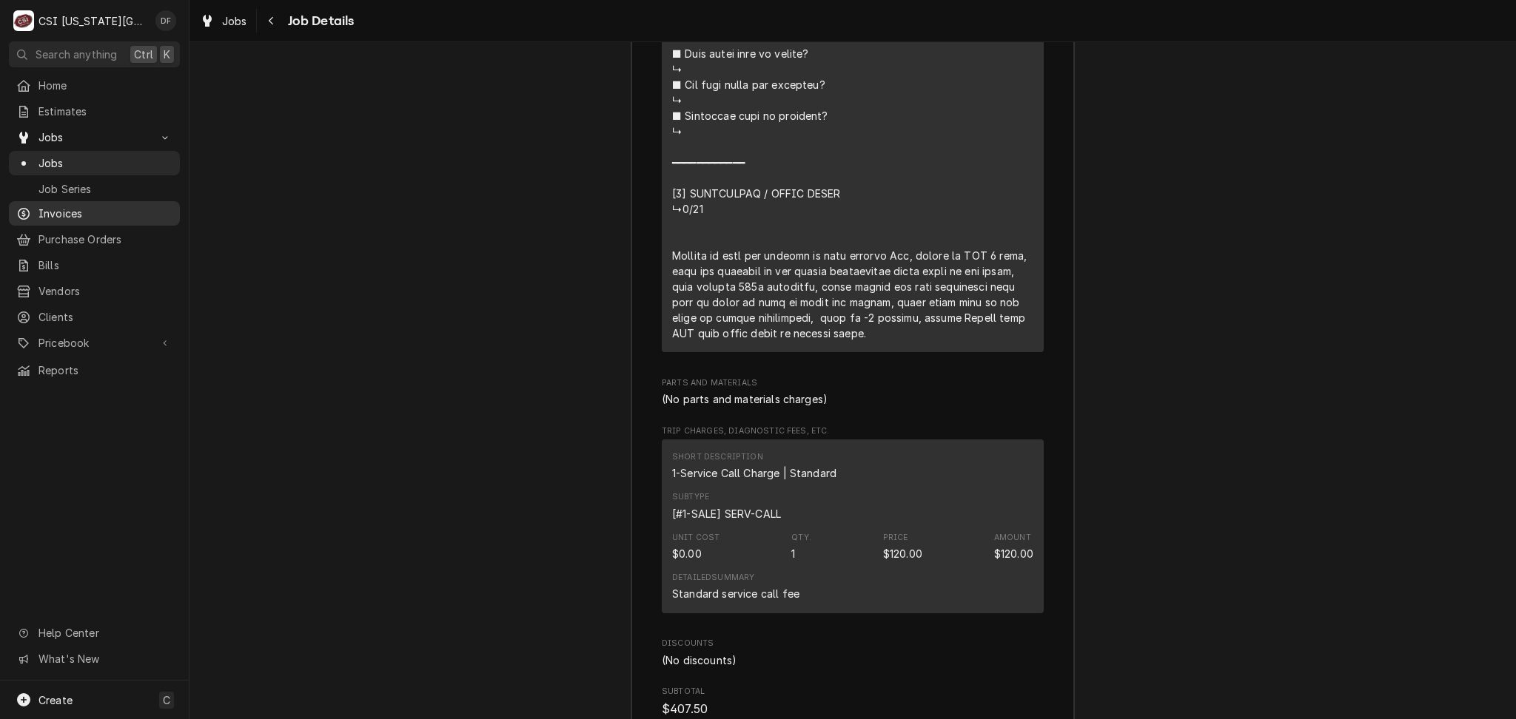
click at [118, 209] on span "Invoices" at bounding box center [105, 214] width 134 height 16
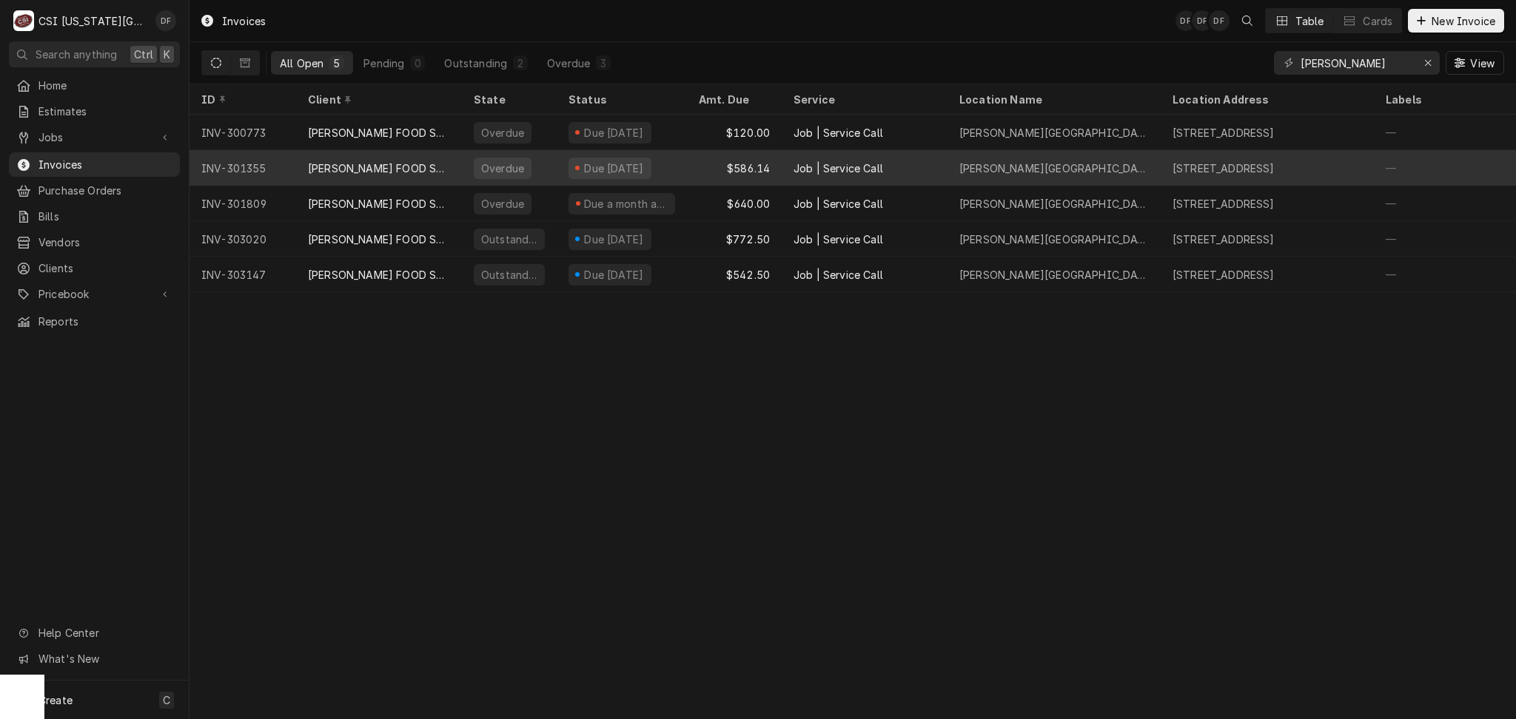
click at [420, 172] on div "[PERSON_NAME] FOOD SERVICE EQUIPMENT (1)" at bounding box center [379, 169] width 142 height 16
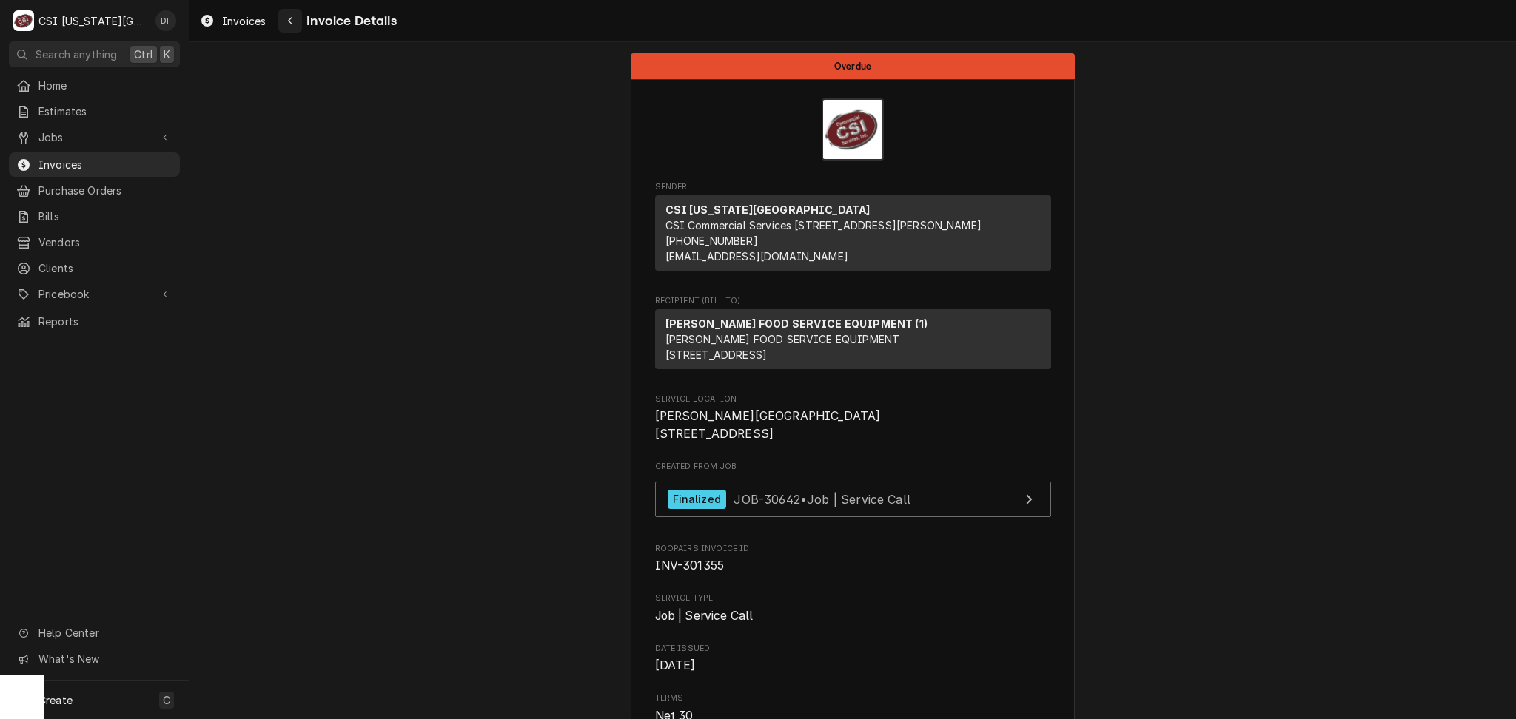
click at [290, 17] on icon "Navigate back" at bounding box center [290, 21] width 7 height 10
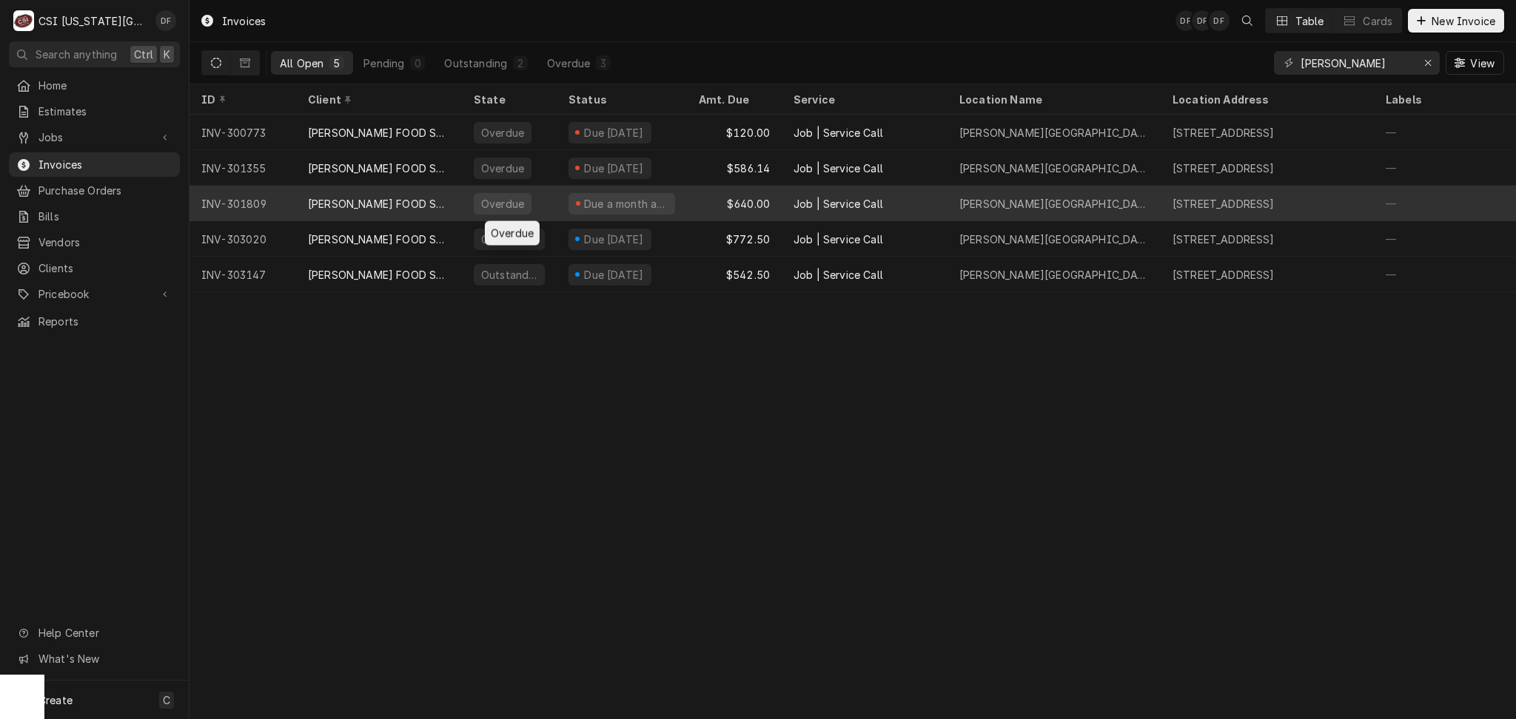
click at [538, 191] on div "Overdue" at bounding box center [509, 204] width 95 height 36
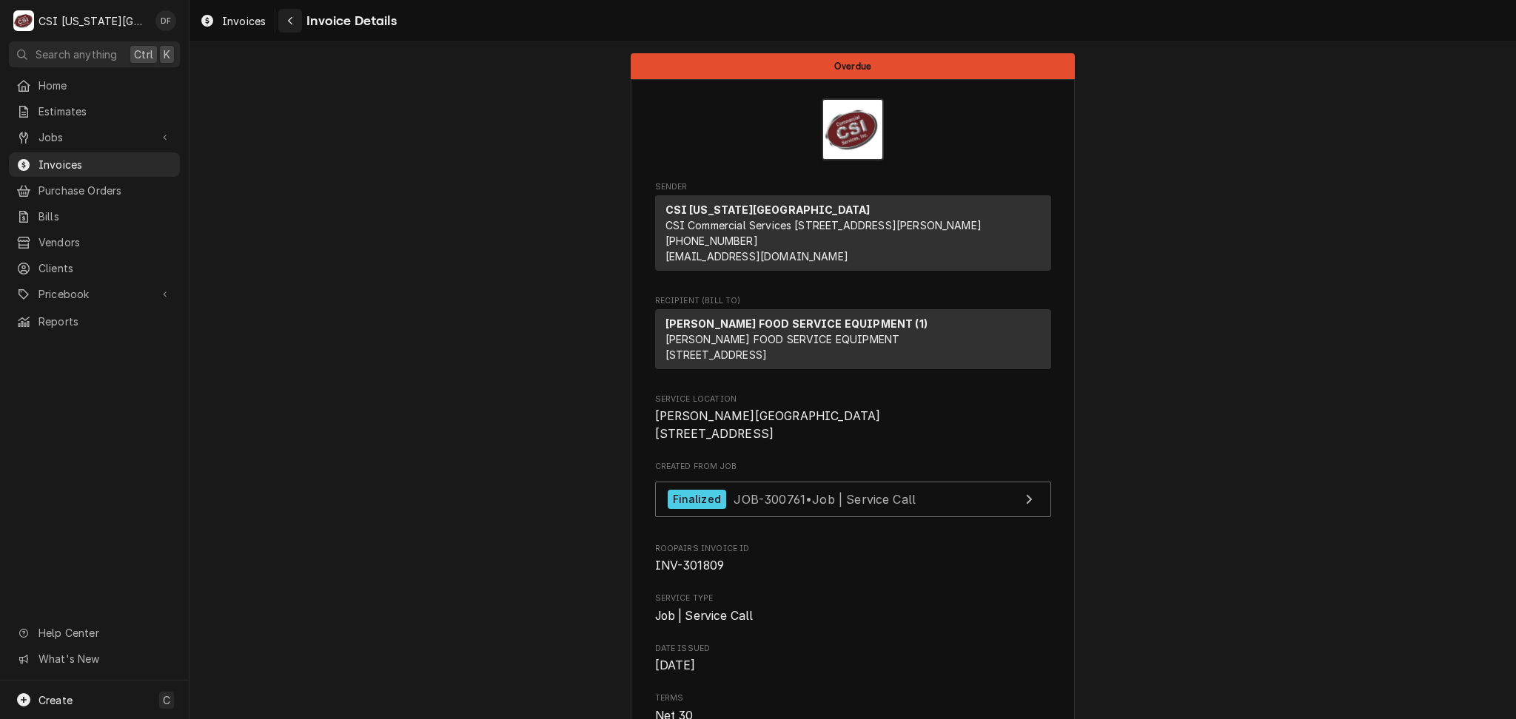
click at [291, 19] on icon "Navigate back" at bounding box center [290, 21] width 7 height 10
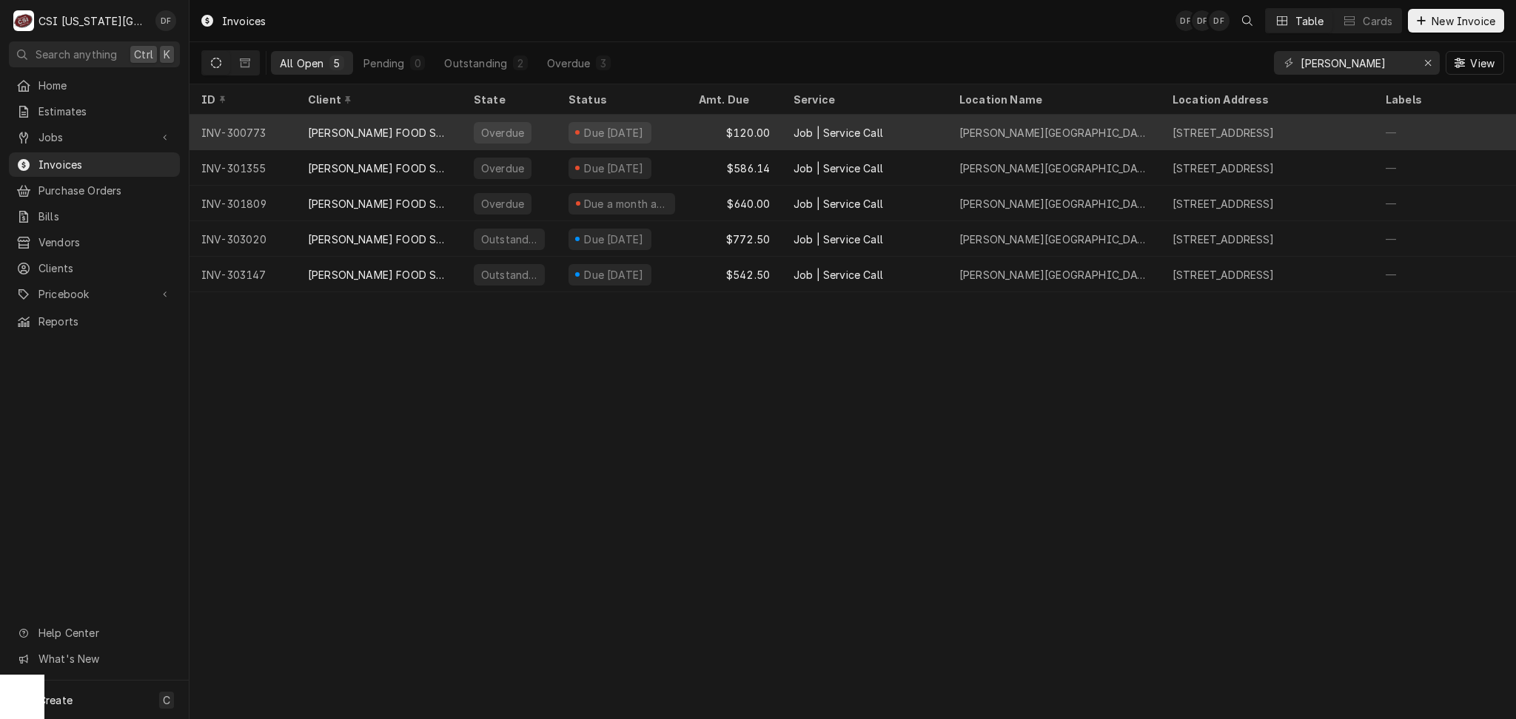
click at [693, 132] on div "$120.00" at bounding box center [734, 133] width 95 height 36
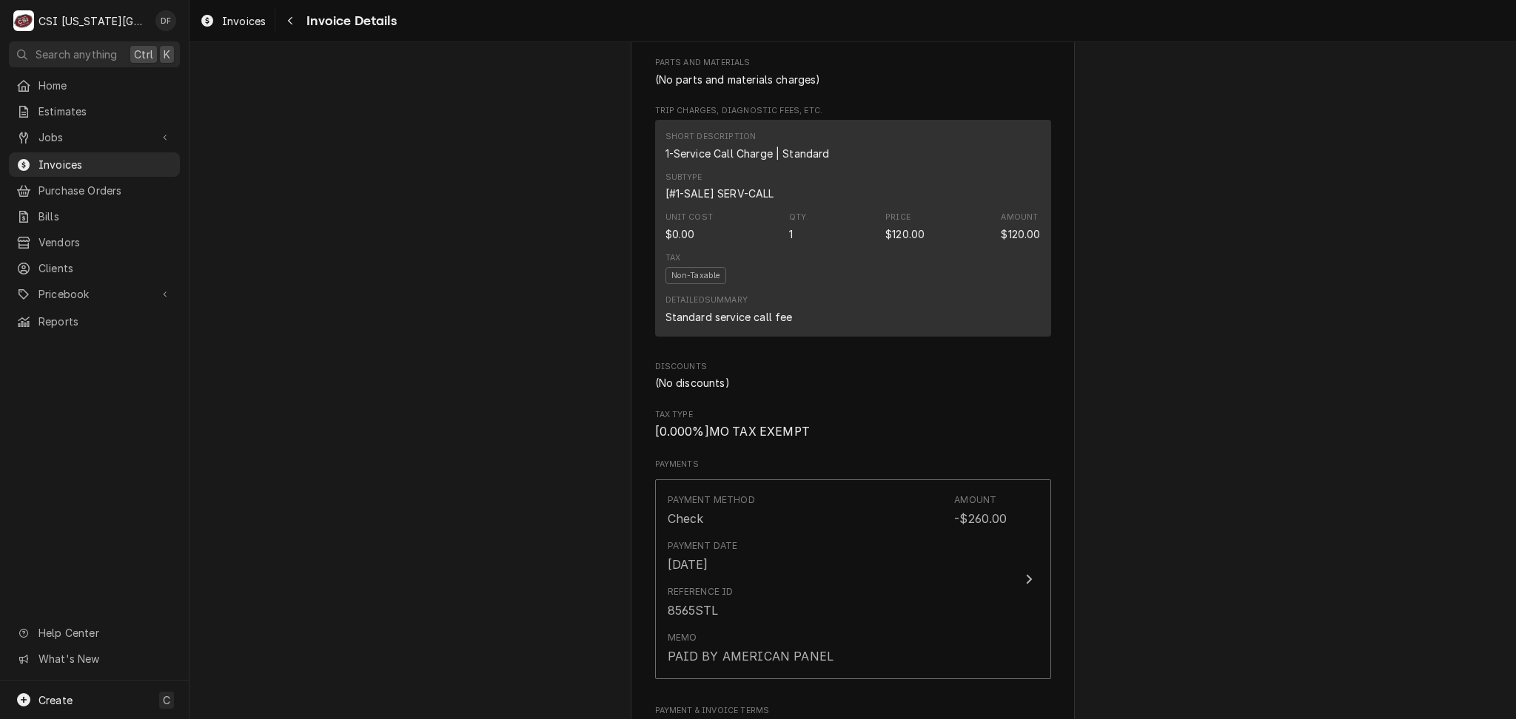
scroll to position [1381, 0]
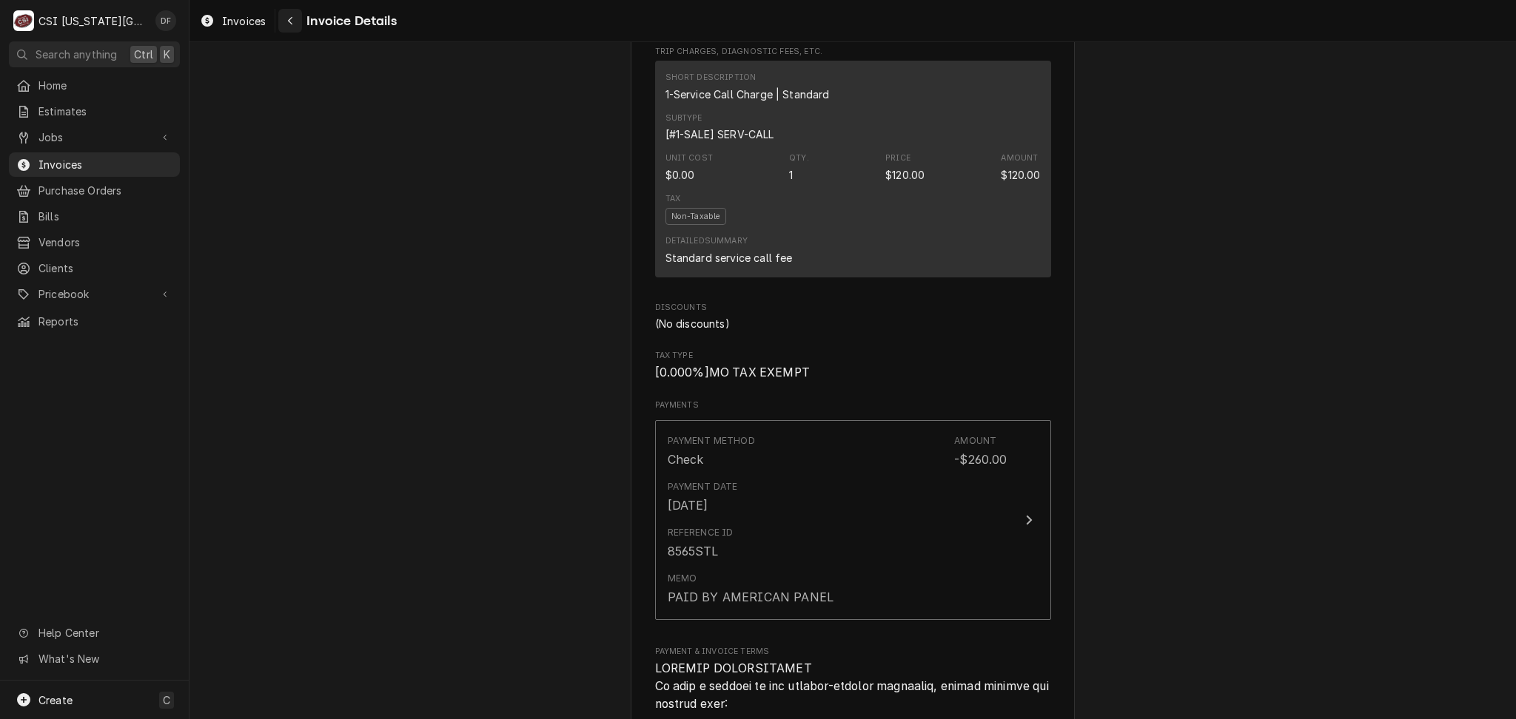
click at [292, 22] on icon "Navigate back" at bounding box center [290, 21] width 7 height 10
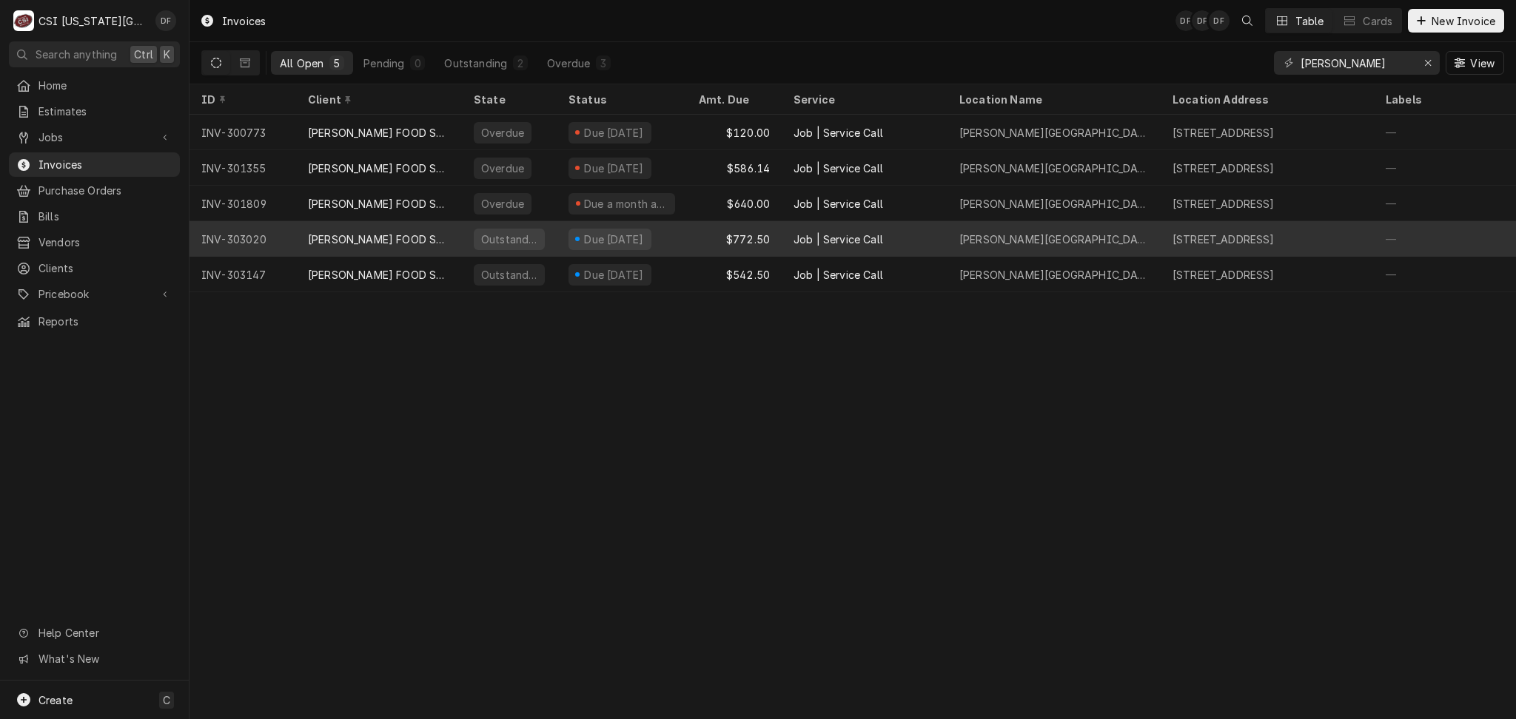
click at [818, 247] on div "Job | Service Call" at bounding box center [864, 239] width 166 height 36
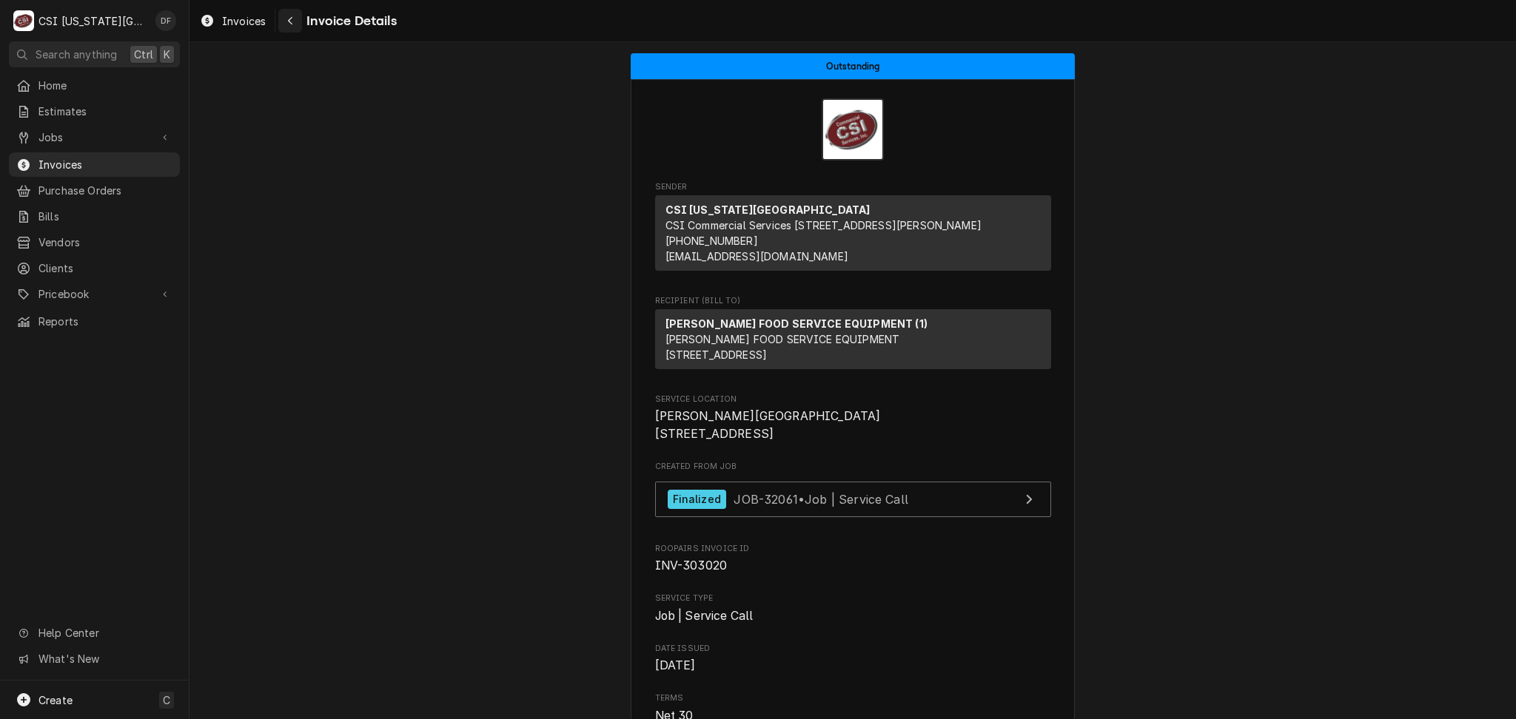
click at [289, 22] on icon "Navigate back" at bounding box center [290, 21] width 4 height 8
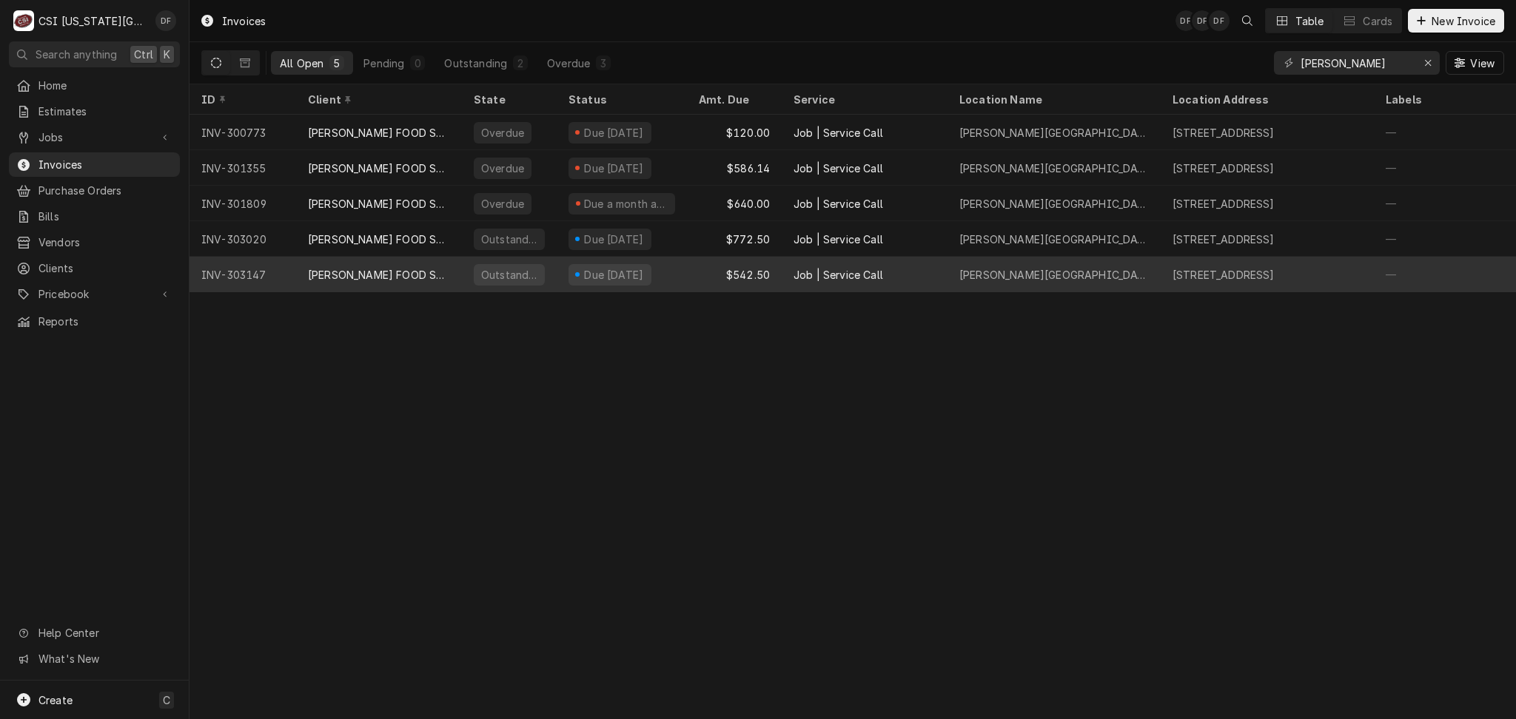
click at [665, 275] on div "Due [DATE]" at bounding box center [621, 275] width 130 height 36
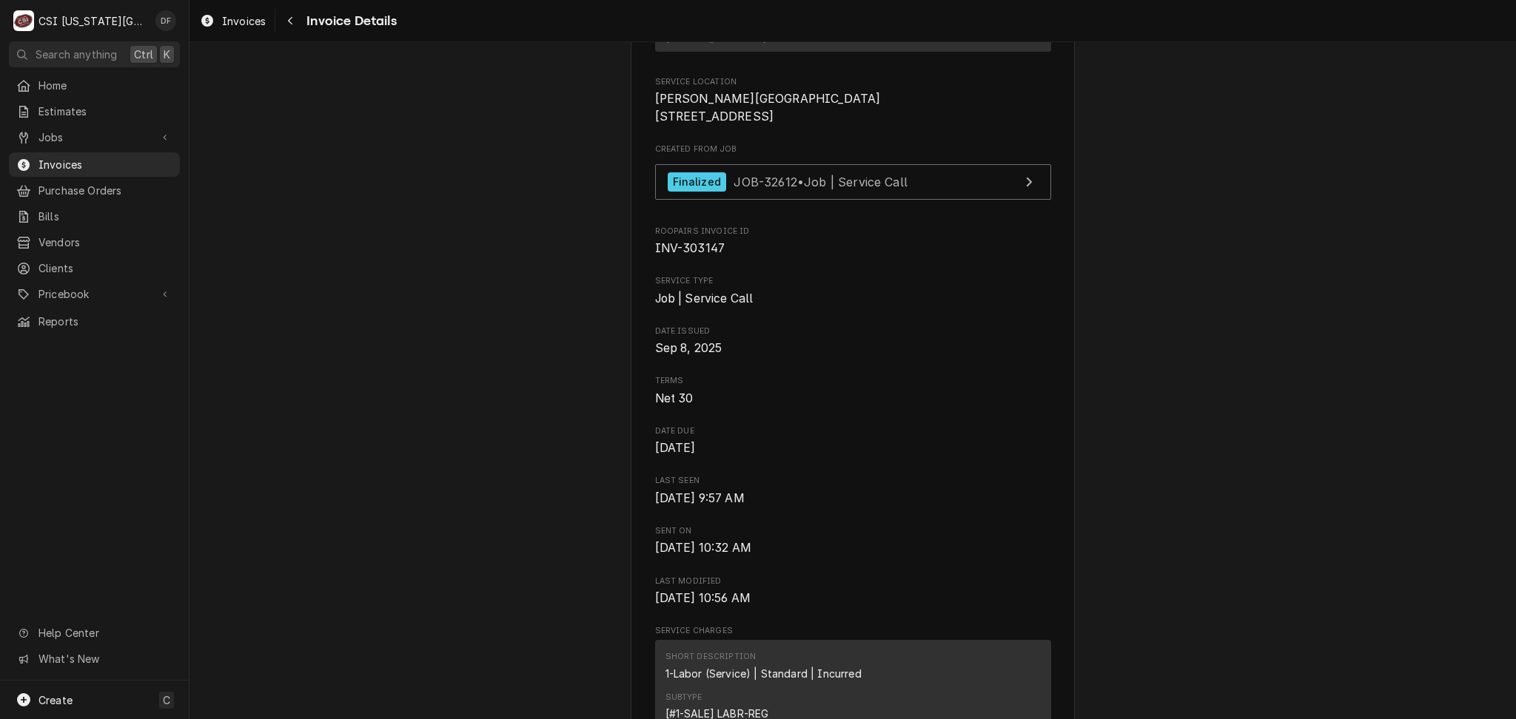
scroll to position [197, 0]
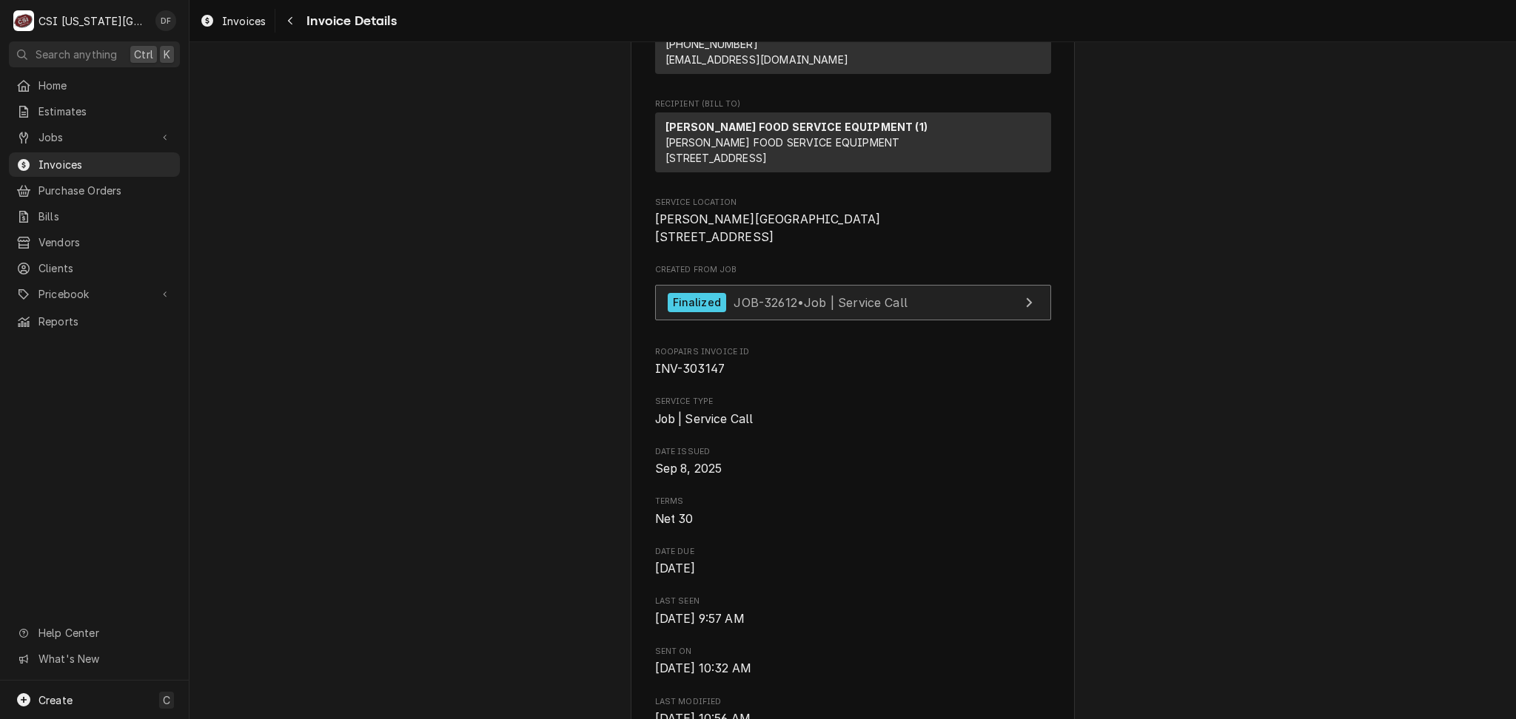
click at [818, 309] on span "JOB-32612 • Job | Service Call" at bounding box center [820, 302] width 174 height 15
click at [287, 23] on icon "Navigate back" at bounding box center [290, 21] width 7 height 10
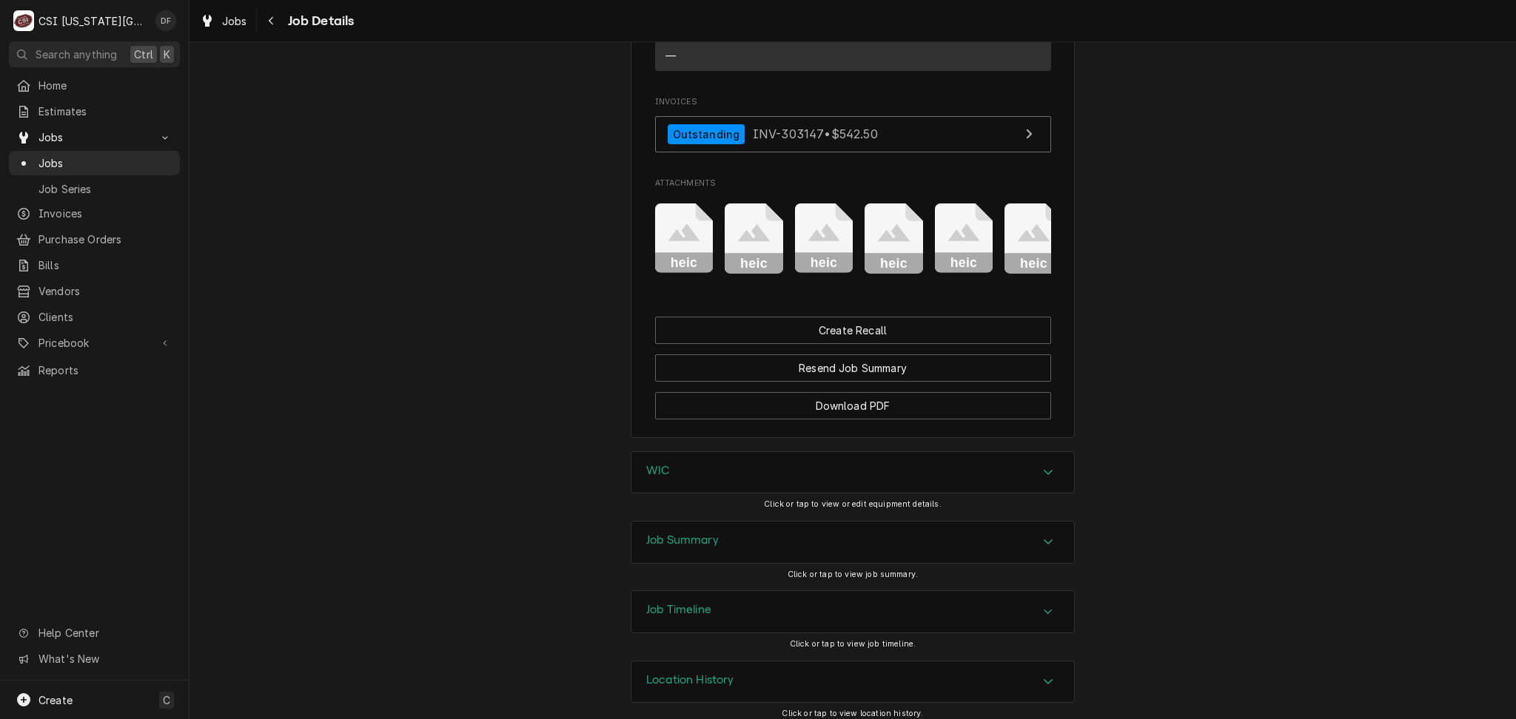
scroll to position [1227, 0]
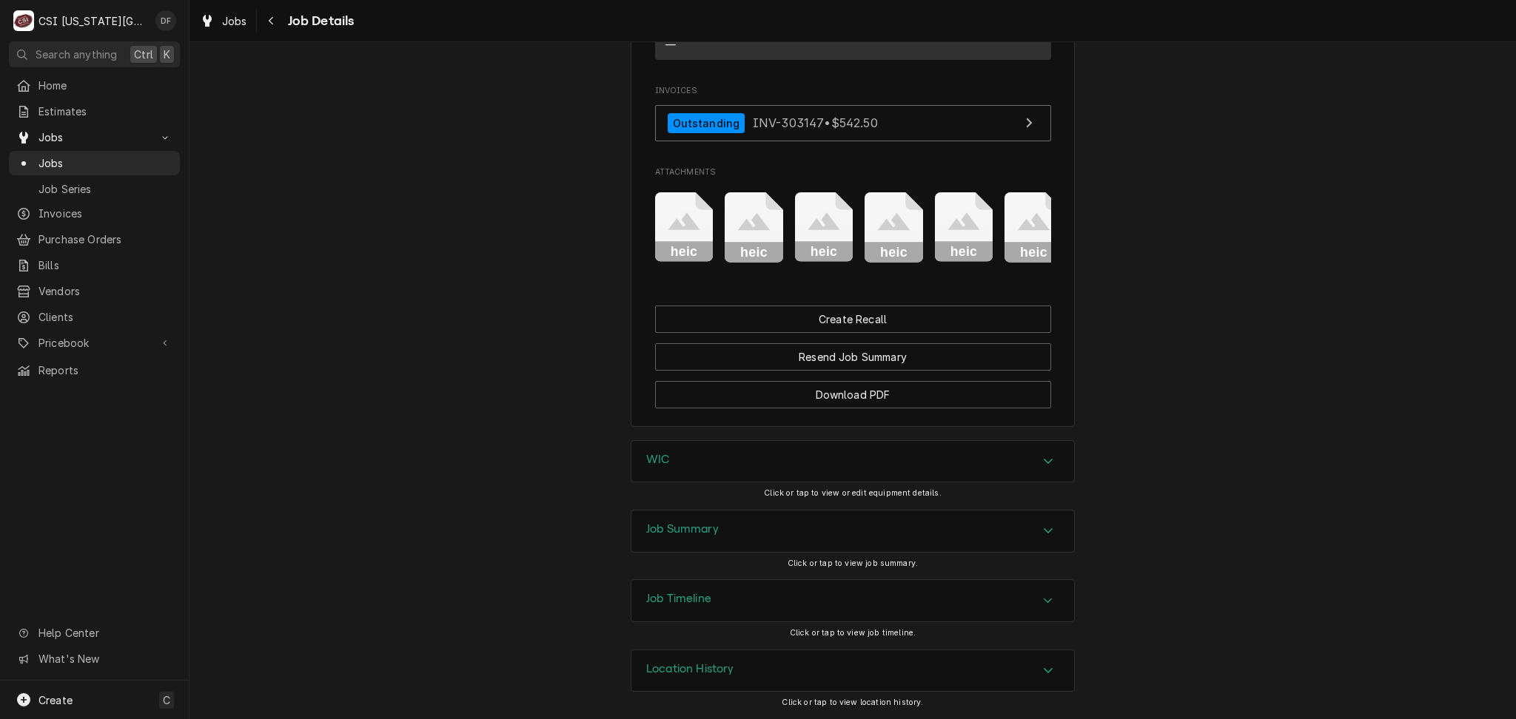
click at [779, 533] on div "Job Summary" at bounding box center [852, 531] width 443 height 41
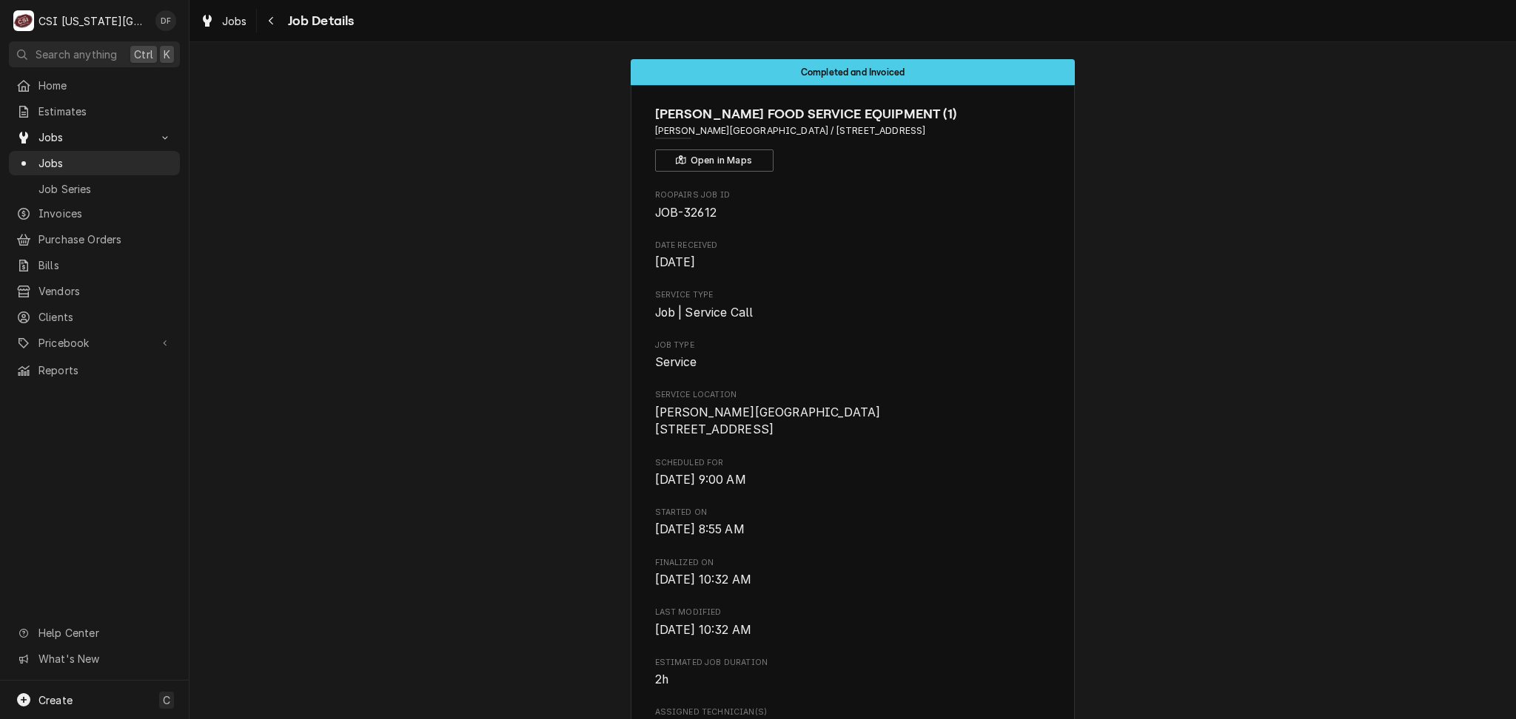
scroll to position [0, 0]
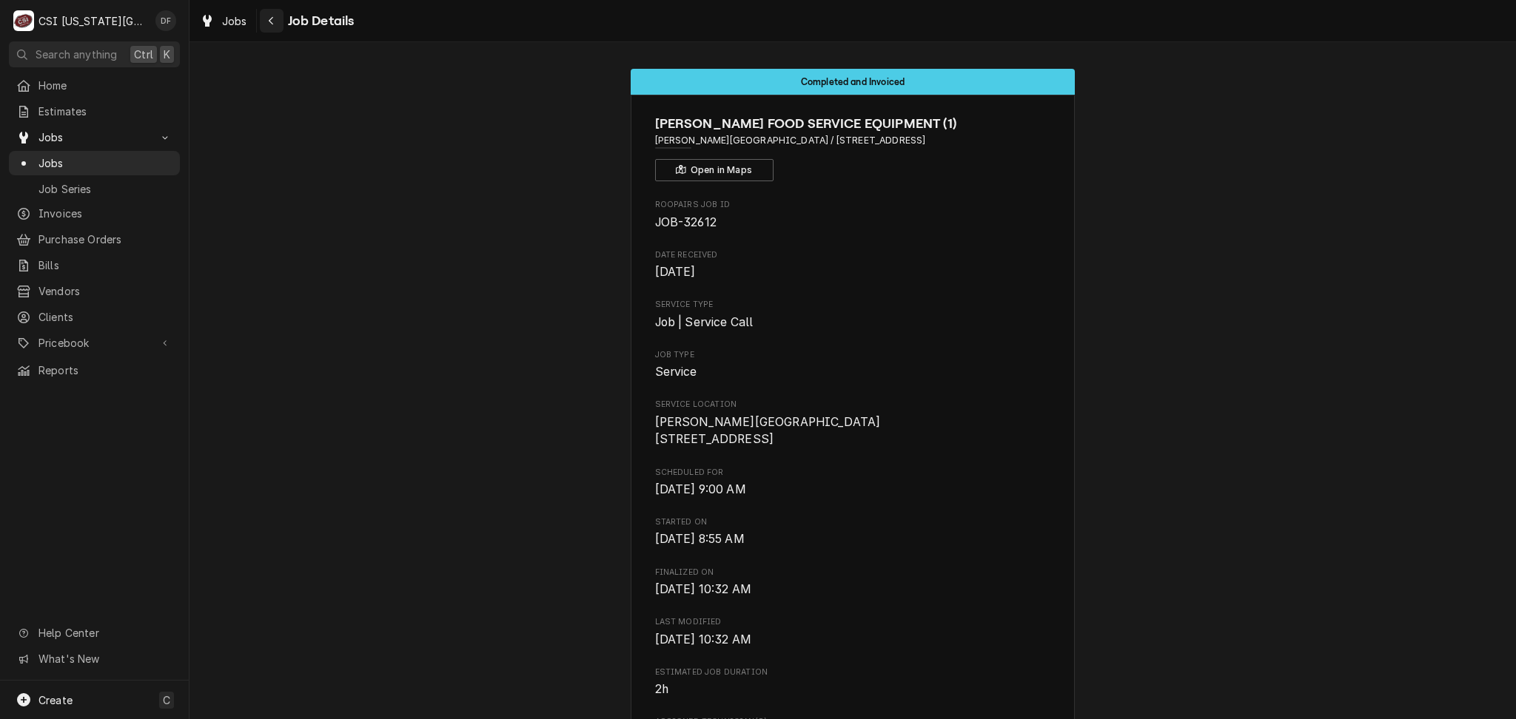
click at [269, 25] on icon "Navigate back" at bounding box center [271, 21] width 7 height 10
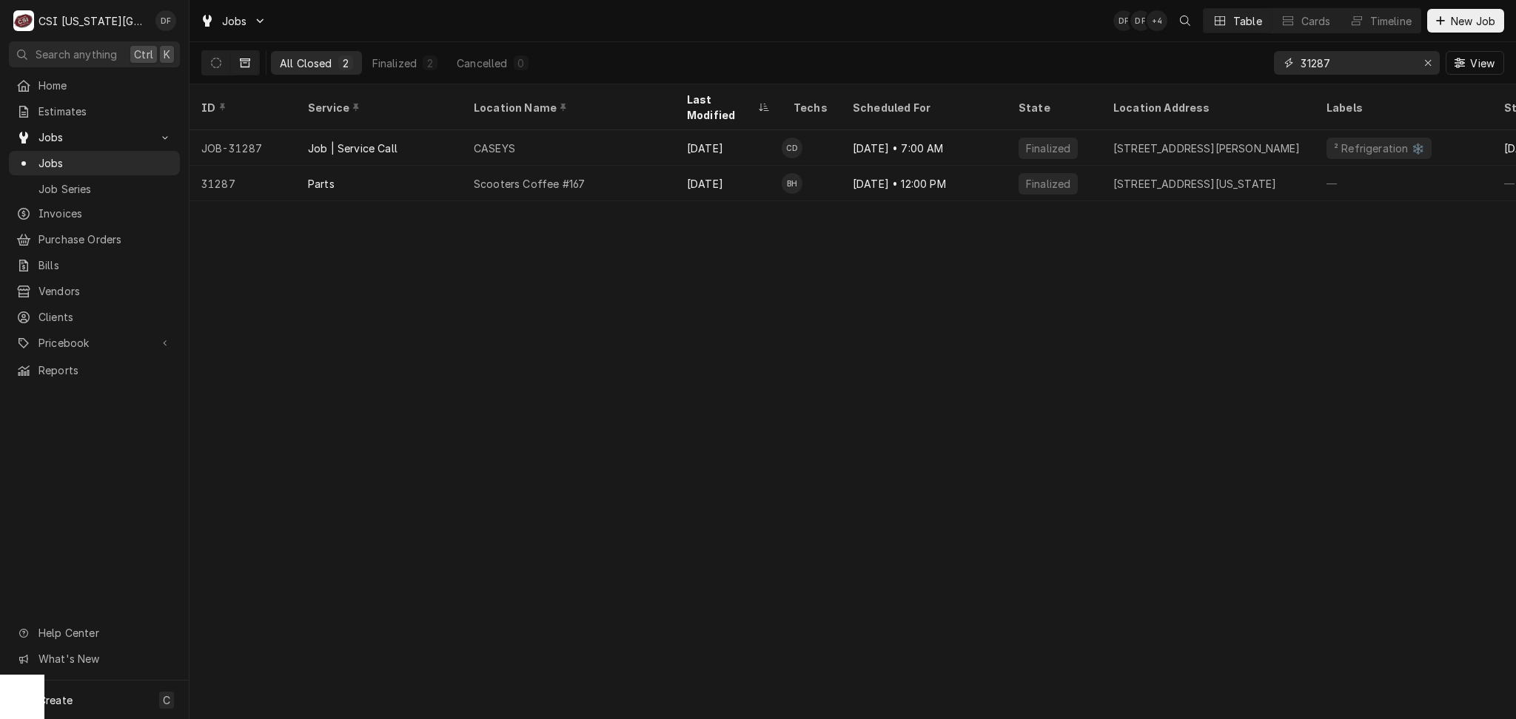
click at [1344, 60] on input "31287" at bounding box center [1355, 63] width 111 height 24
drag, startPoint x: 1348, startPoint y: 60, endPoint x: 1274, endPoint y: 64, distance: 74.1
click at [1274, 64] on div "31287" at bounding box center [1357, 63] width 166 height 24
type input "3"
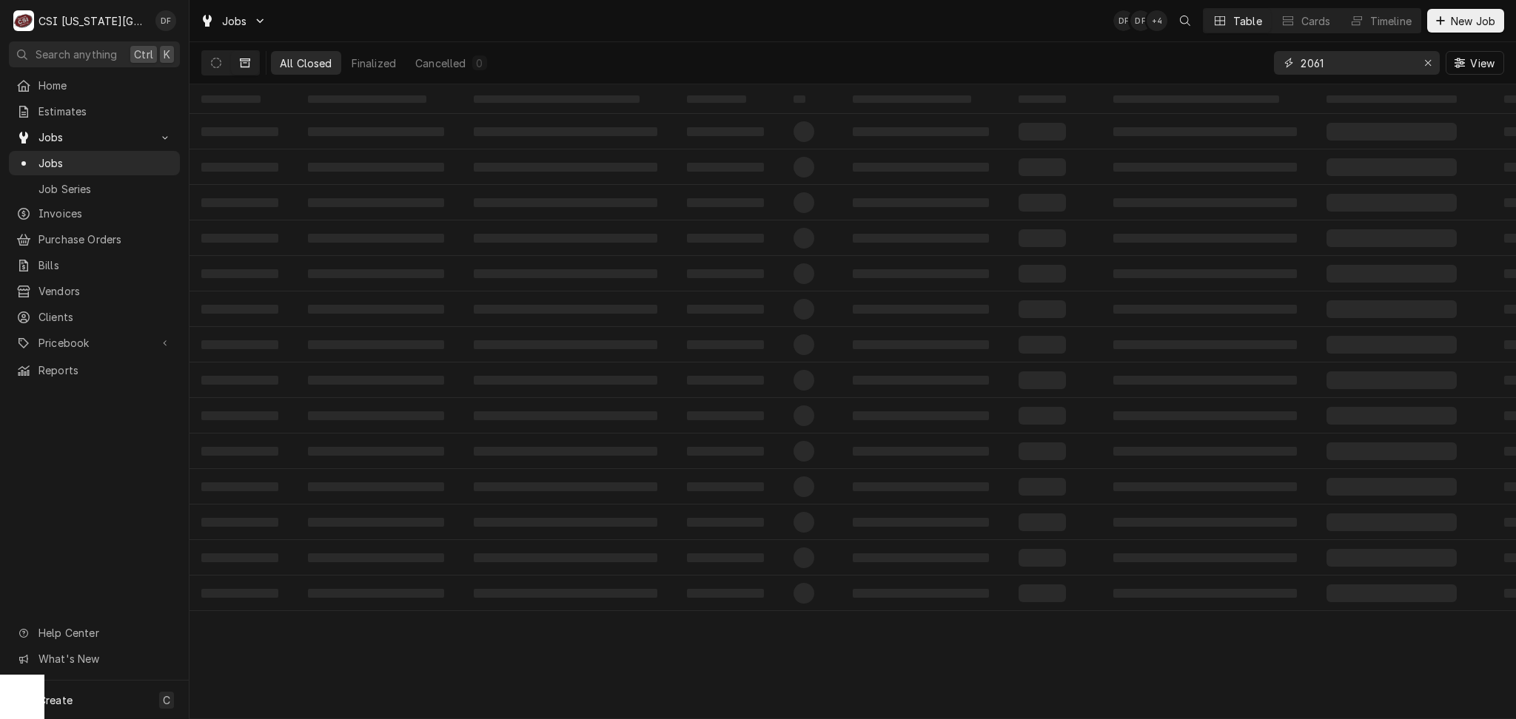
click at [1300, 62] on input "2061" at bounding box center [1355, 63] width 111 height 24
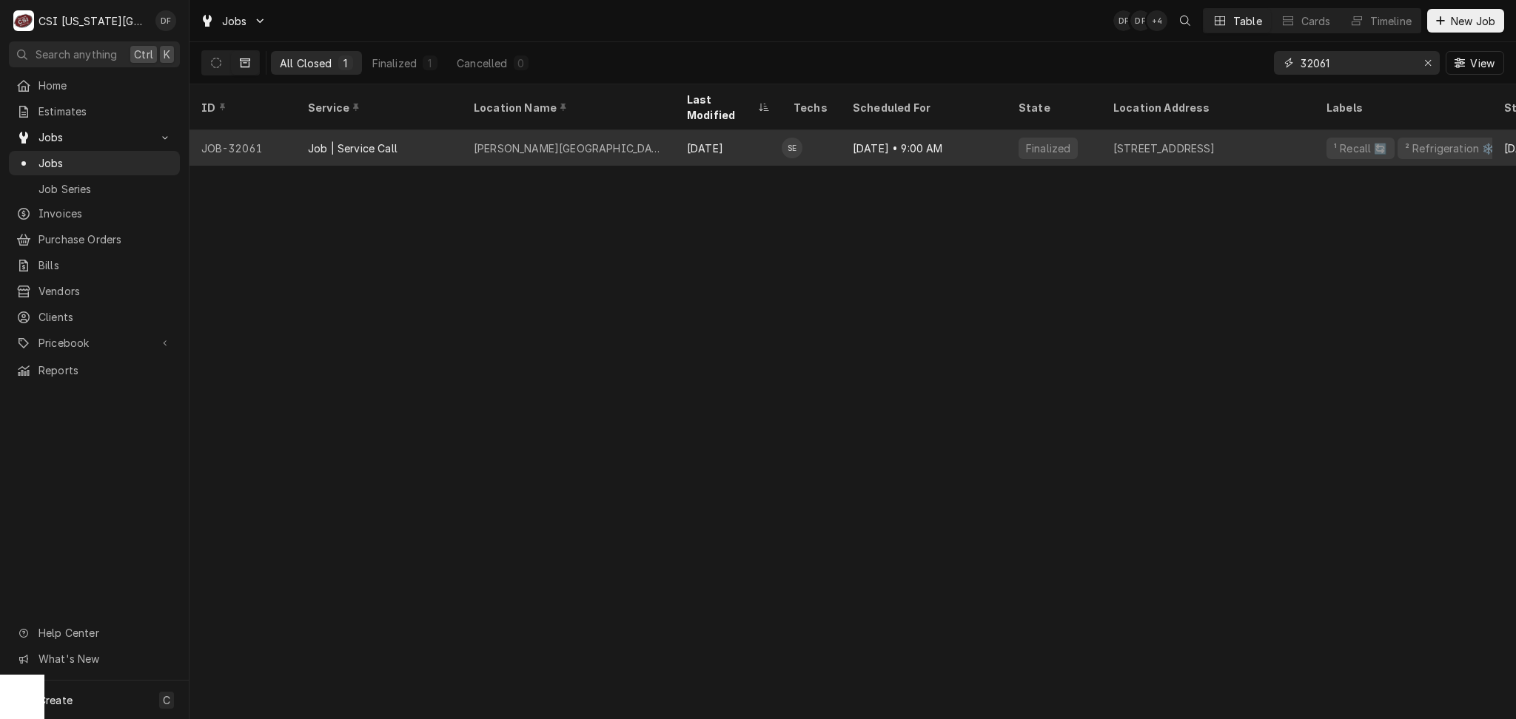
type input "32061"
click at [1052, 141] on div "Finalized" at bounding box center [1047, 149] width 47 height 16
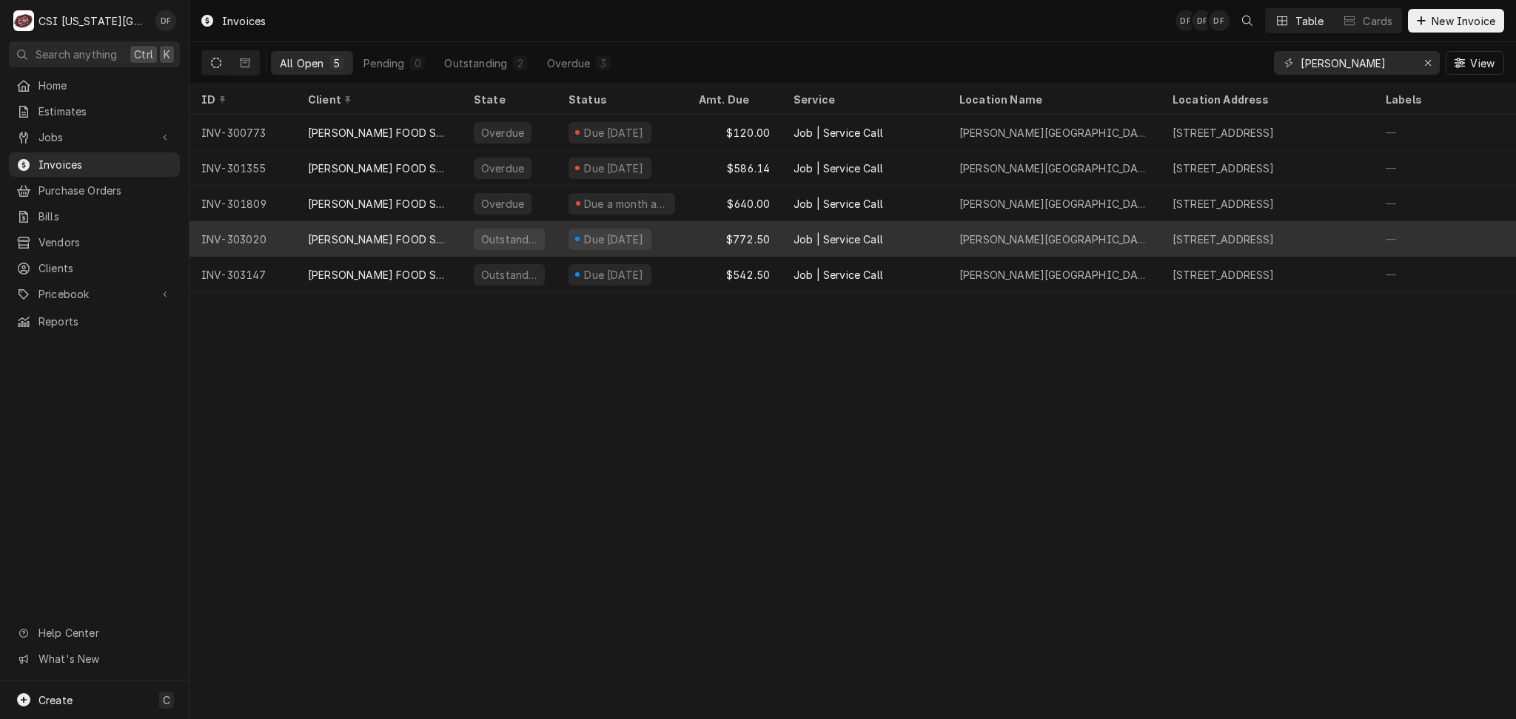
click at [547, 238] on div "Outstanding" at bounding box center [509, 239] width 95 height 36
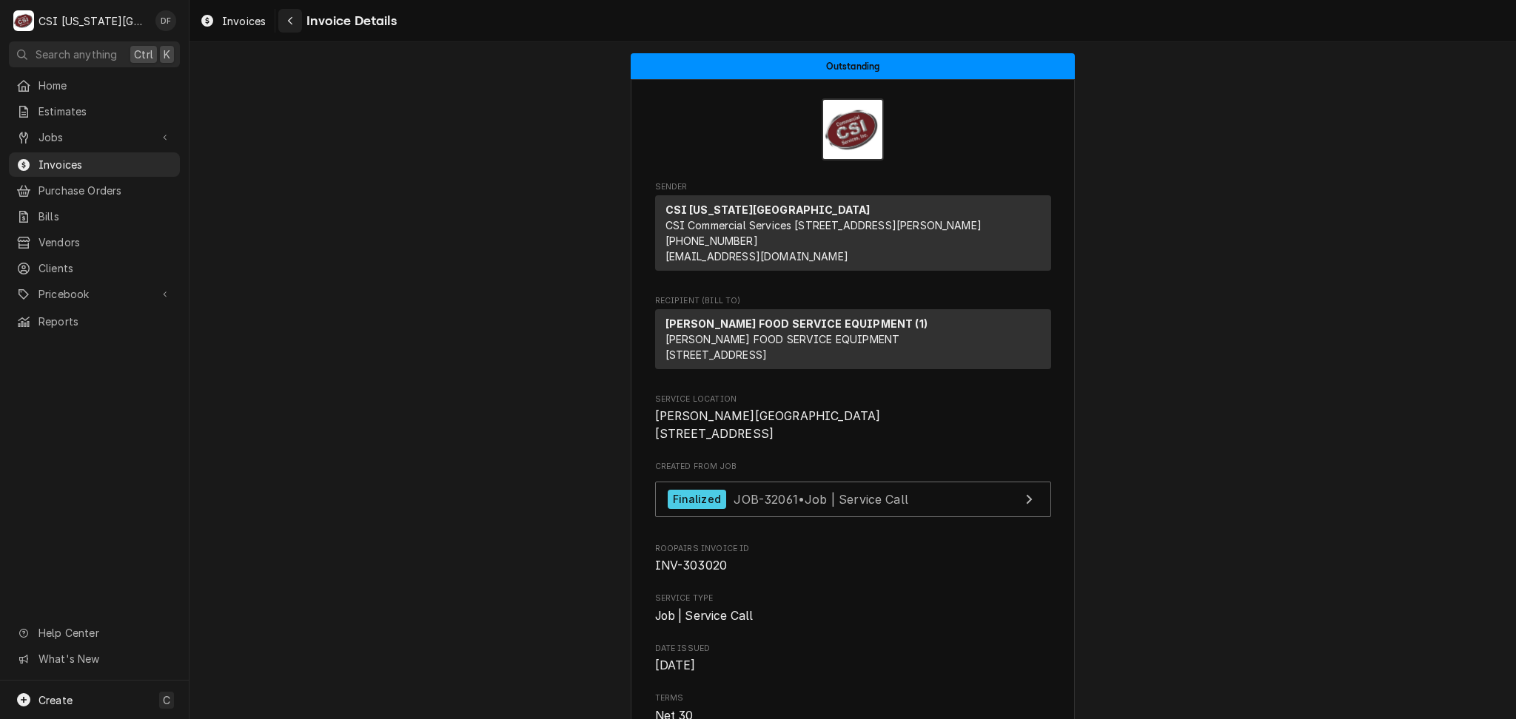
click at [288, 22] on icon "Navigate back" at bounding box center [290, 21] width 7 height 10
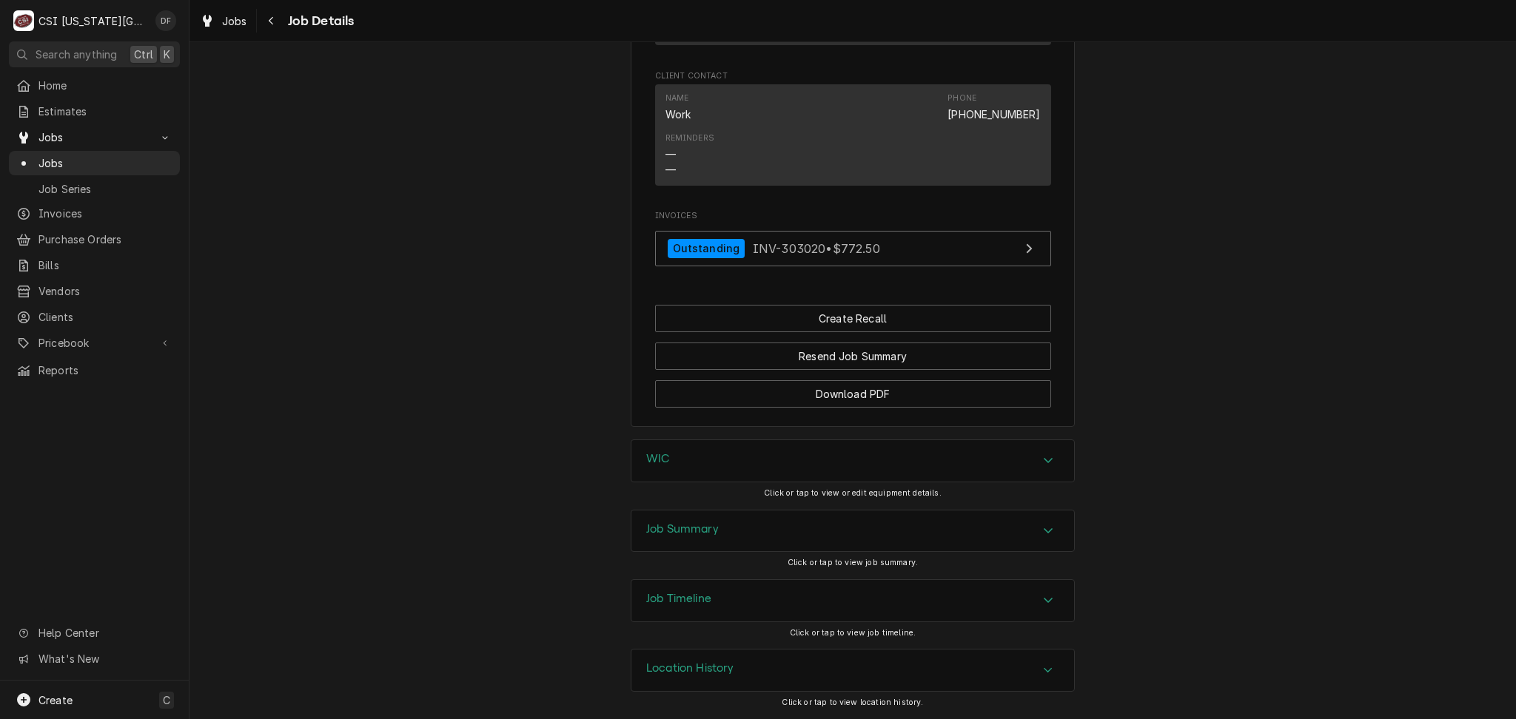
scroll to position [1104, 0]
click at [792, 526] on div "Job Summary" at bounding box center [852, 531] width 443 height 41
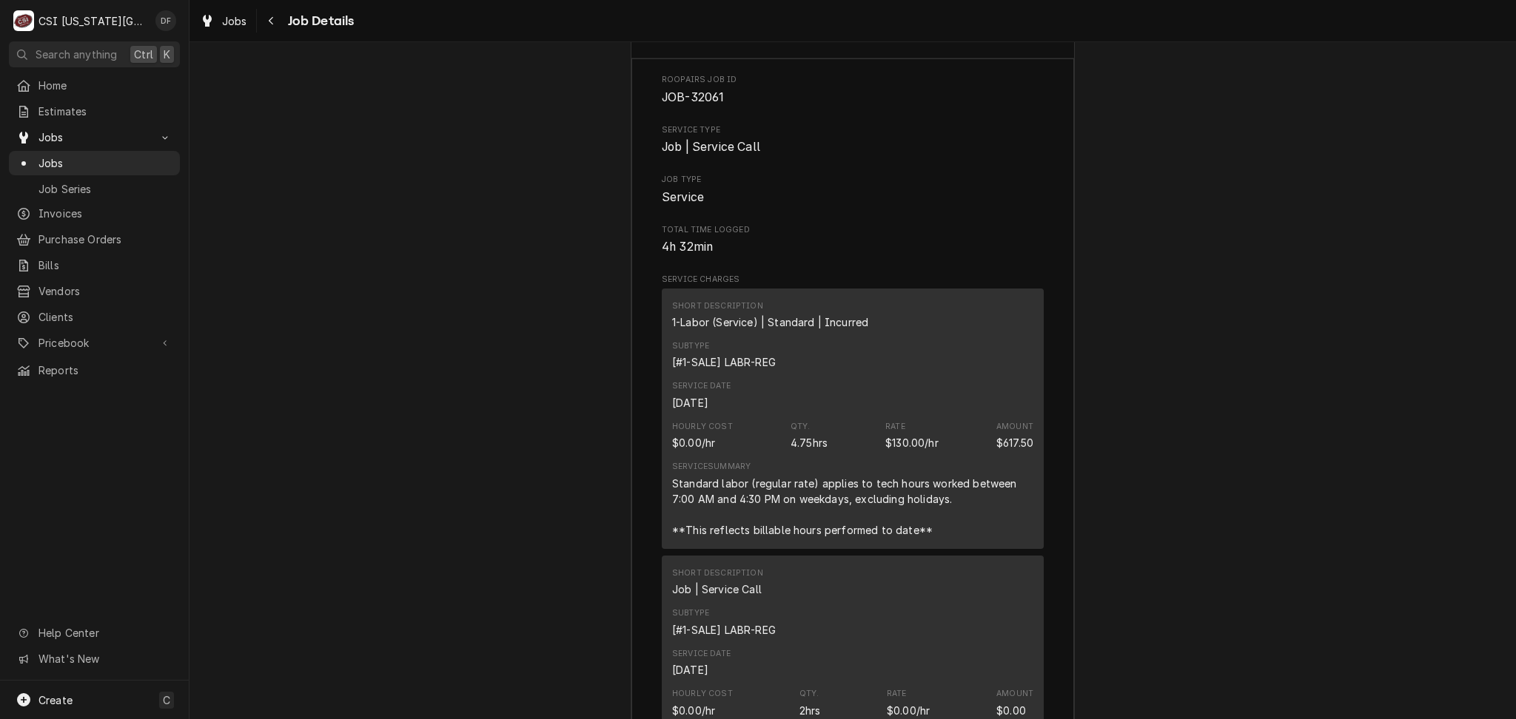
scroll to position [1400, 0]
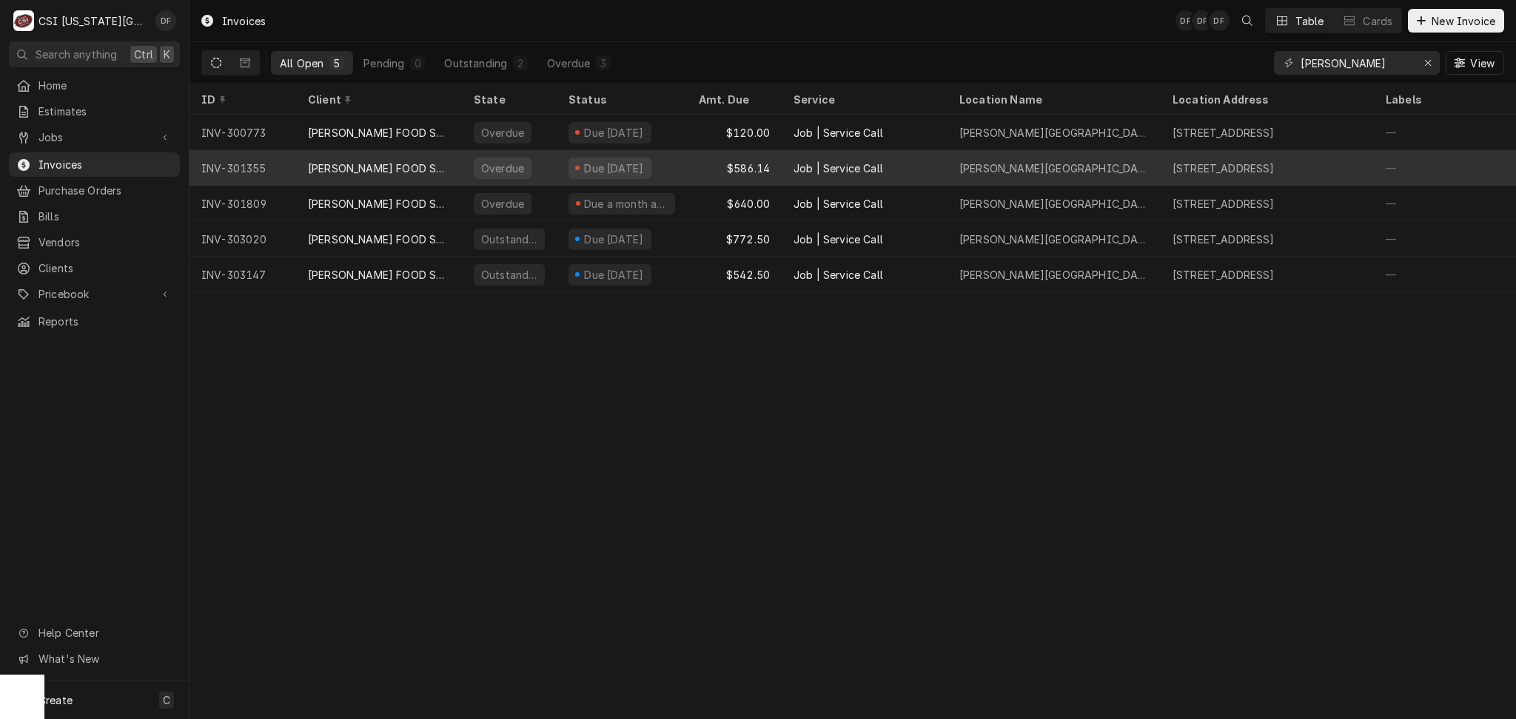
click at [507, 169] on div "Overdue" at bounding box center [503, 169] width 46 height 16
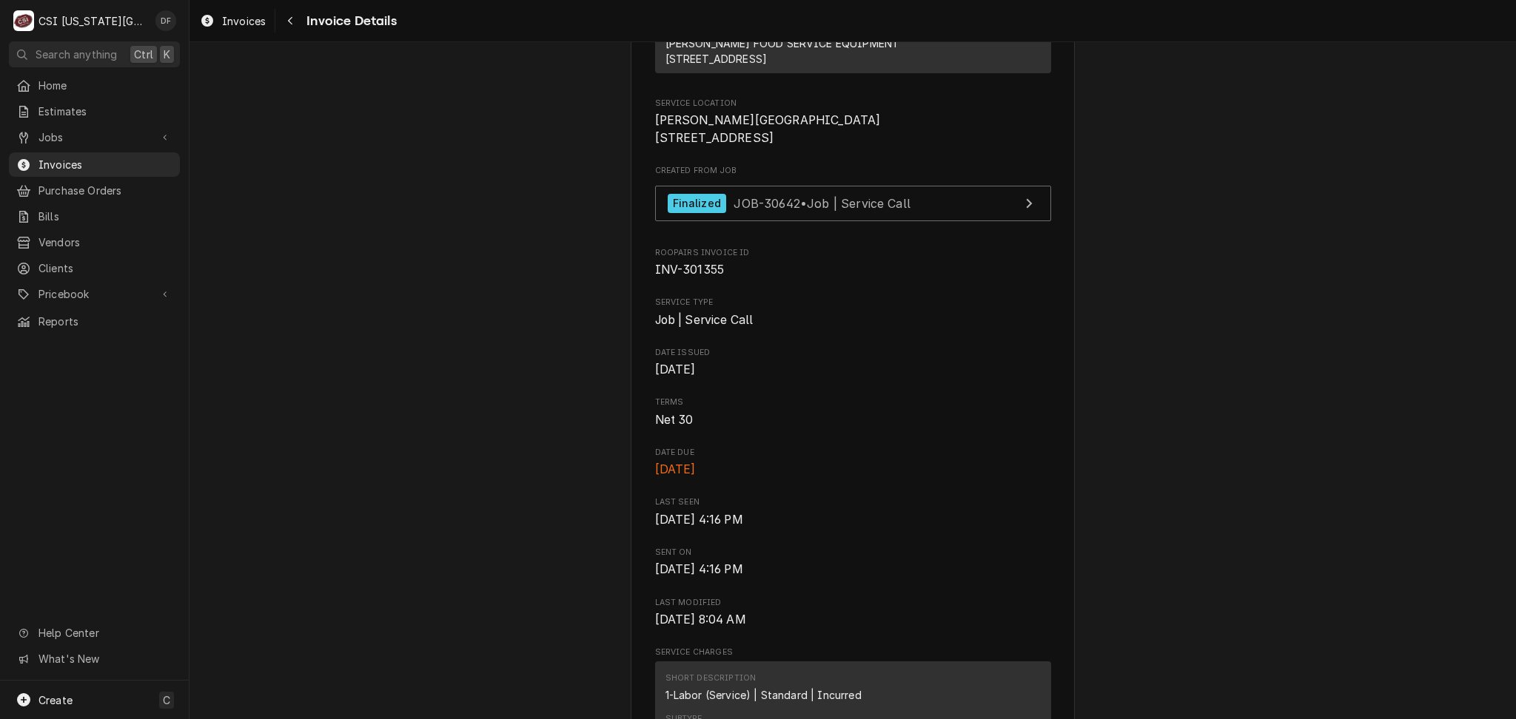
scroll to position [197, 0]
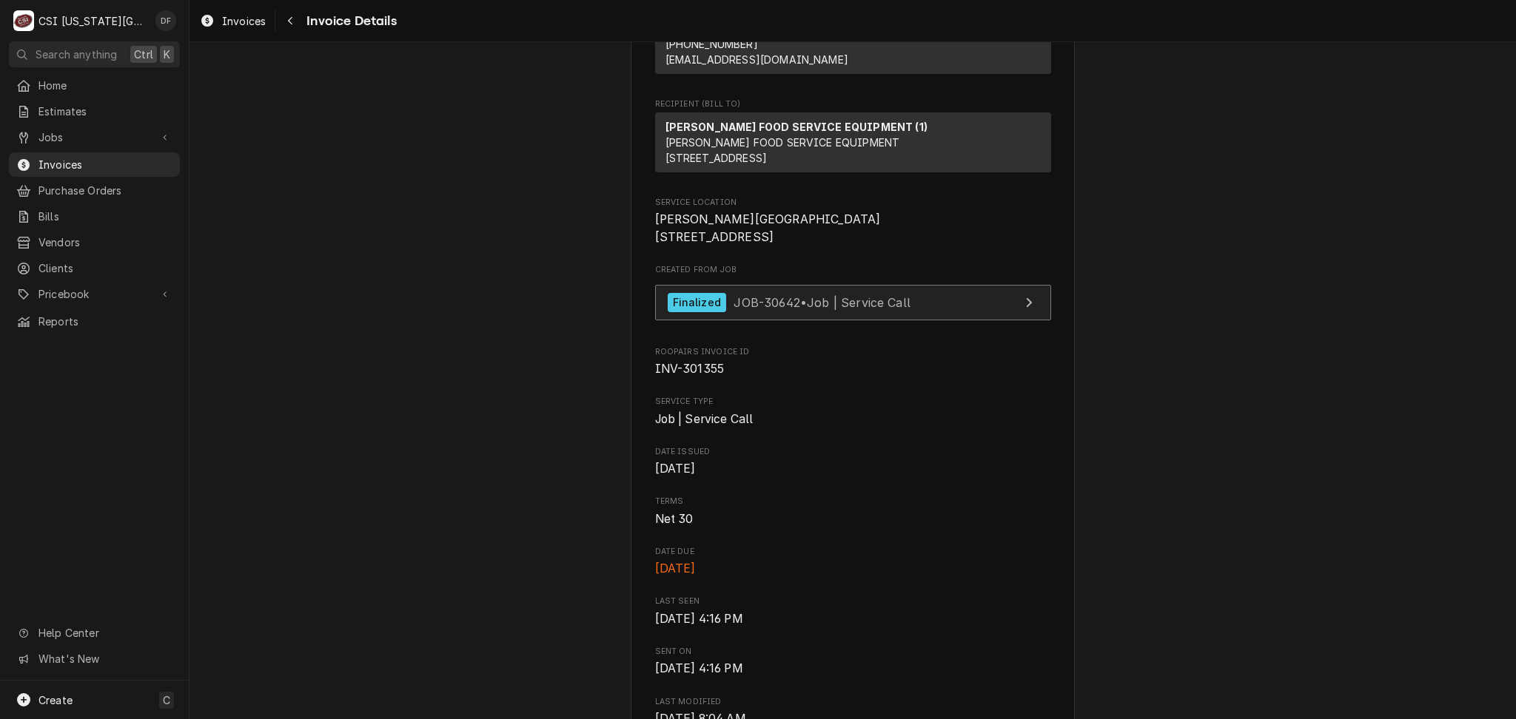
click at [866, 313] on div "Finalized JOB-30642 • Job | Service Call" at bounding box center [788, 303] width 243 height 20
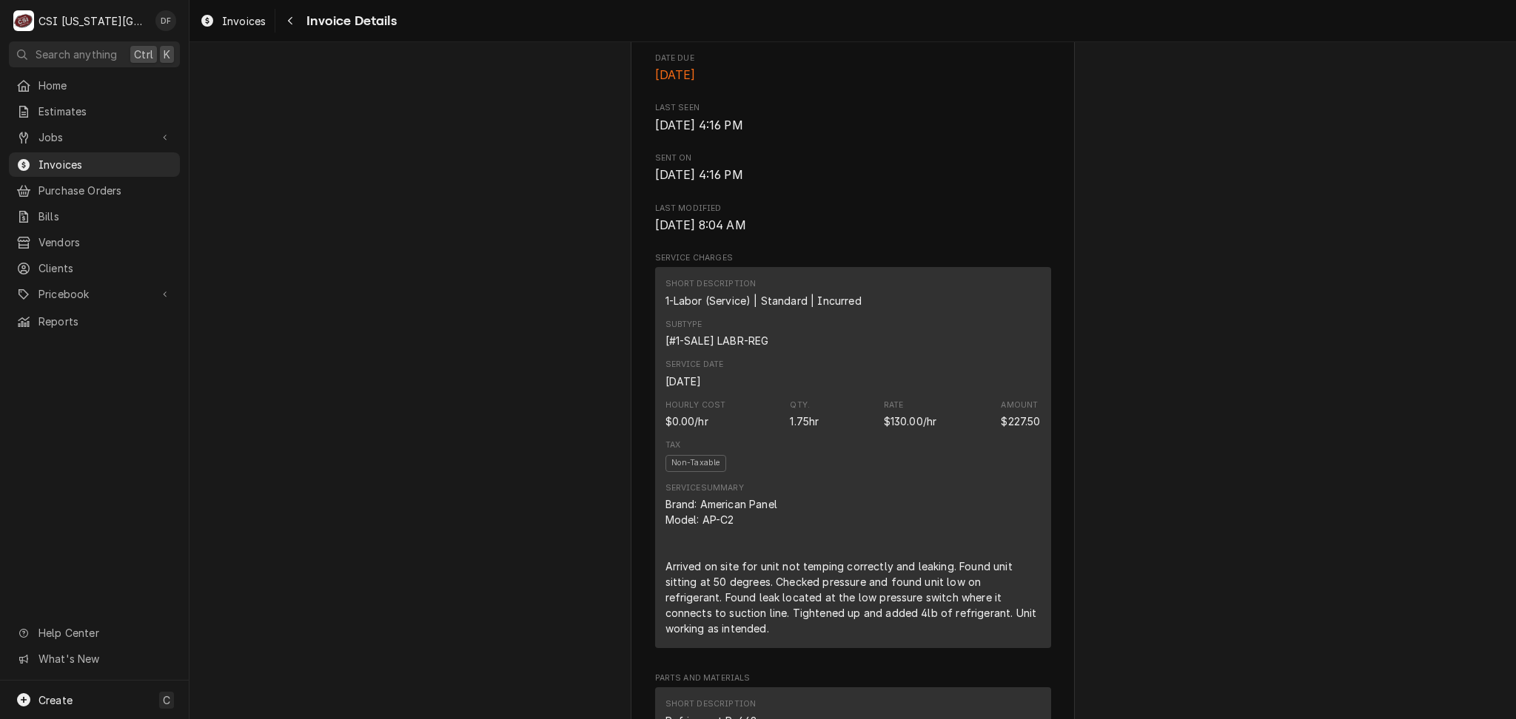
scroll to position [789, 0]
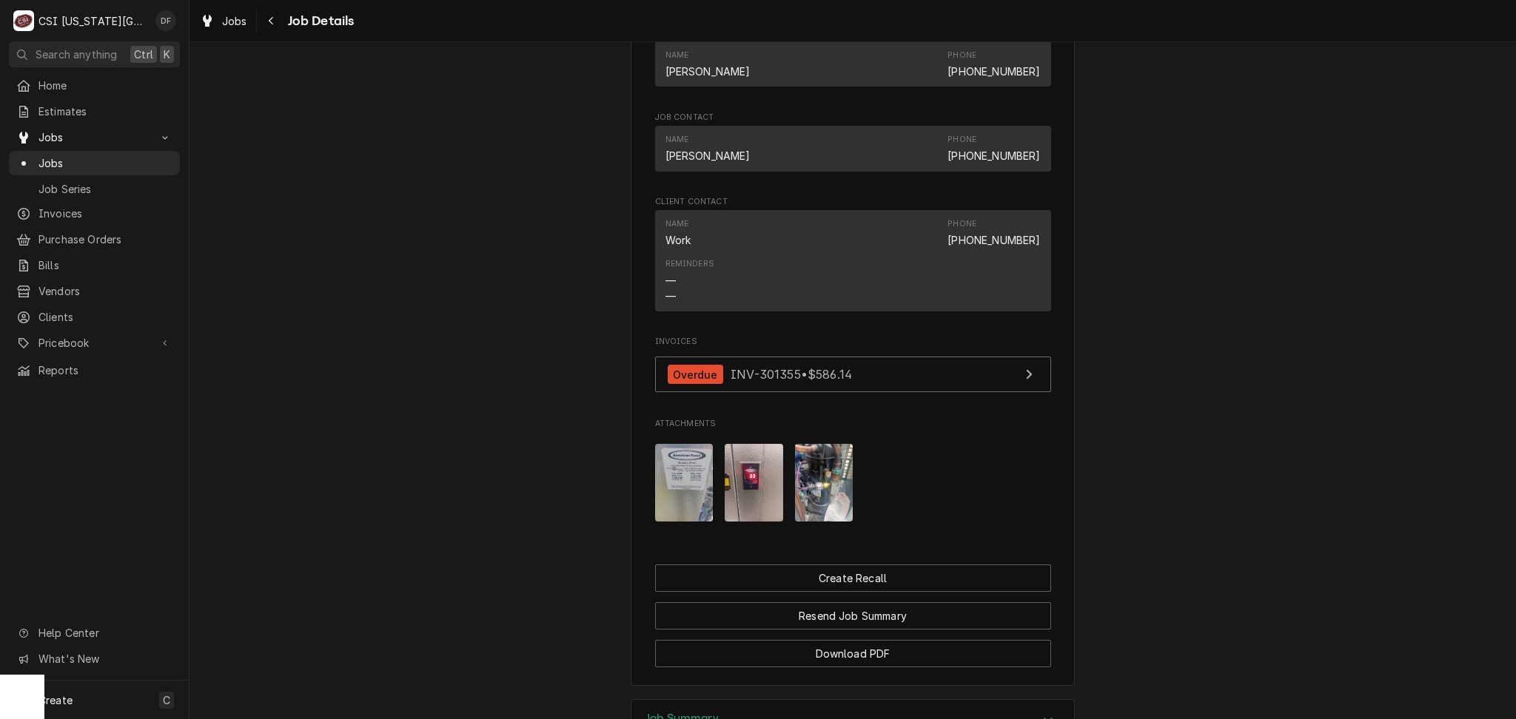
scroll to position [1255, 0]
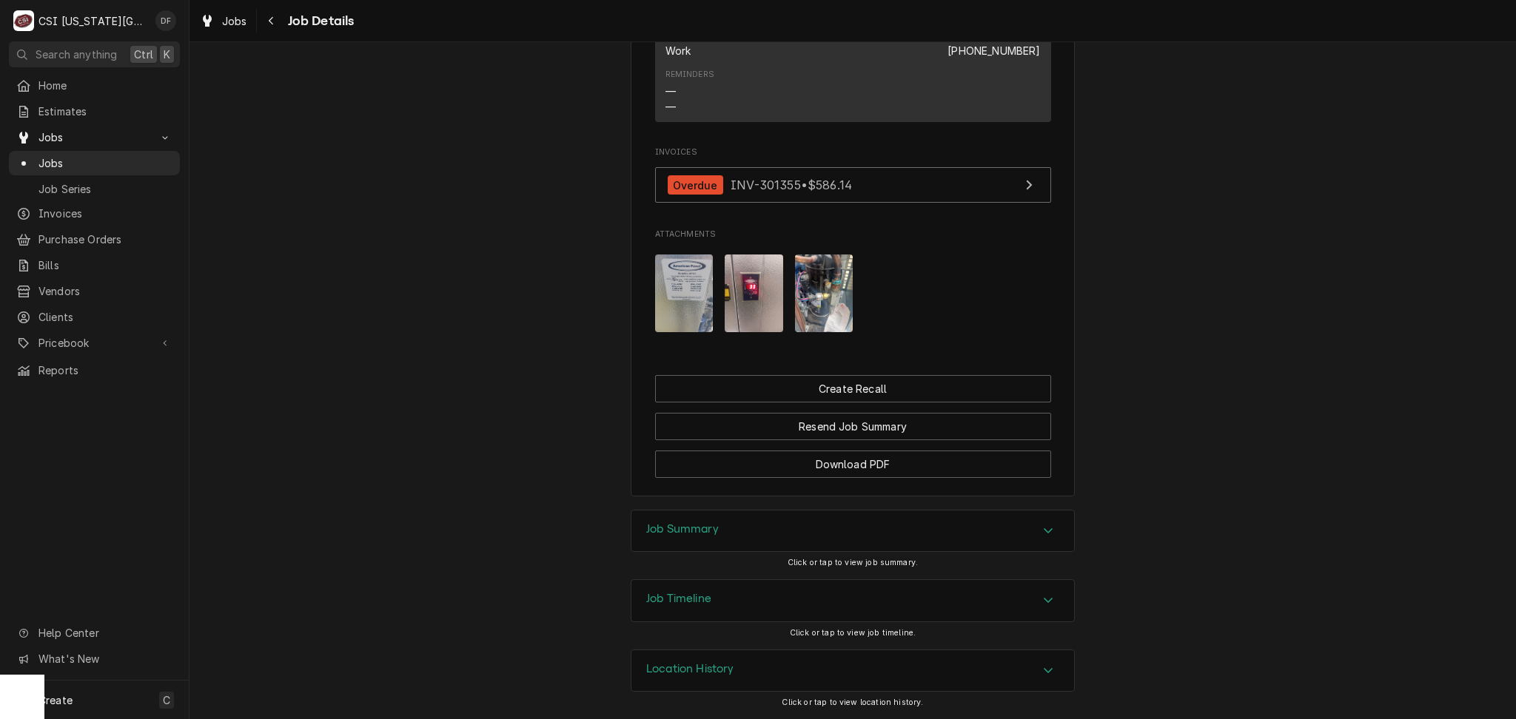
click at [830, 279] on img "Attachments" at bounding box center [824, 294] width 58 height 78
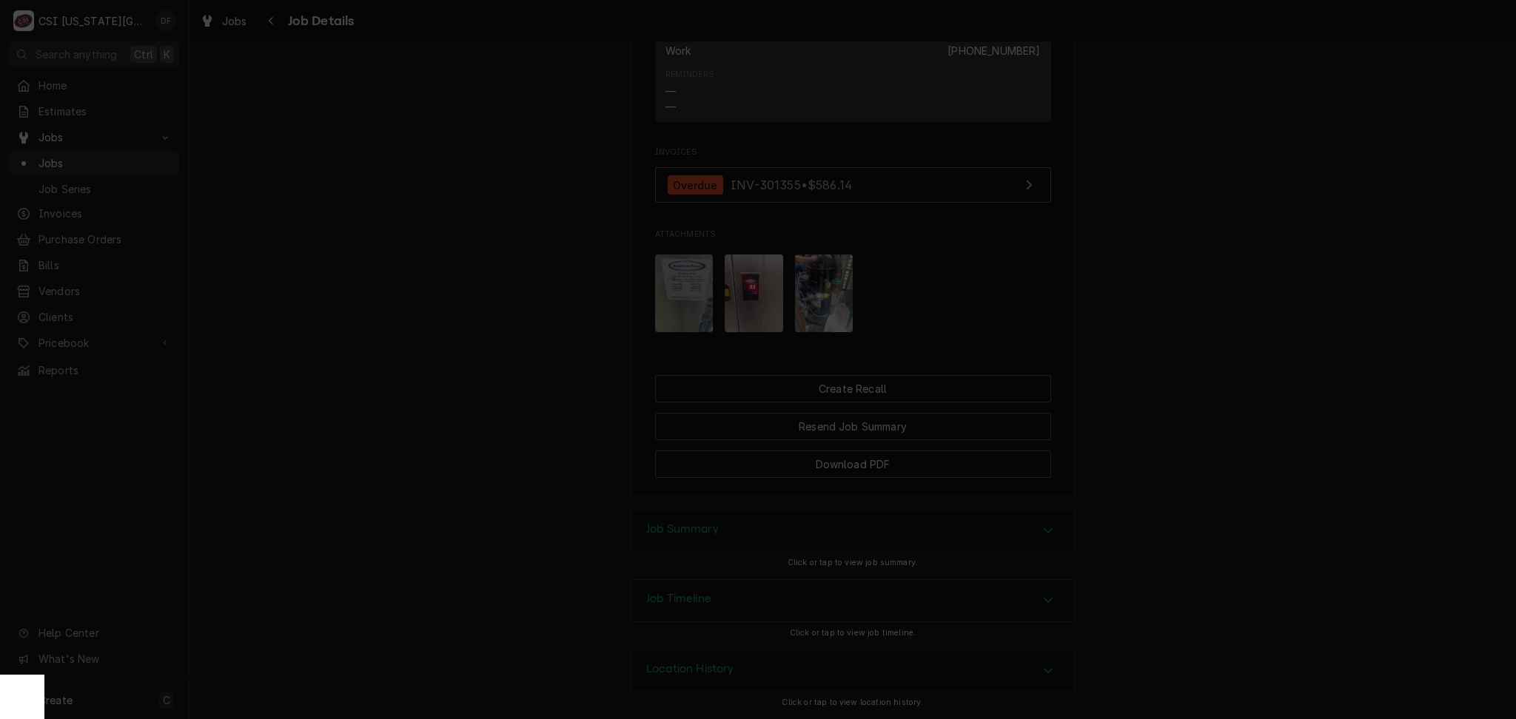
click at [881, 133] on icon "button" at bounding box center [881, 134] width 7 height 7
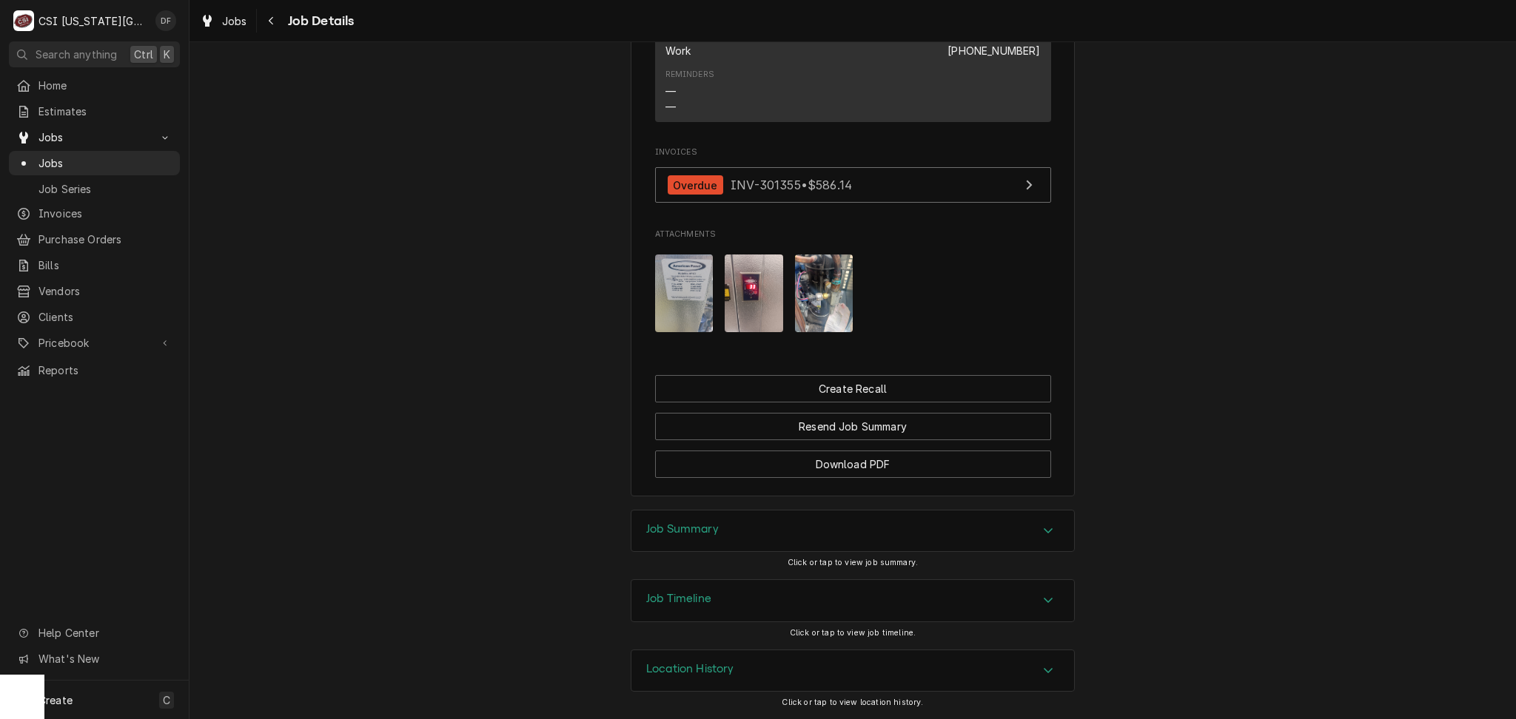
click at [801, 528] on div "Job Summary" at bounding box center [852, 531] width 443 height 41
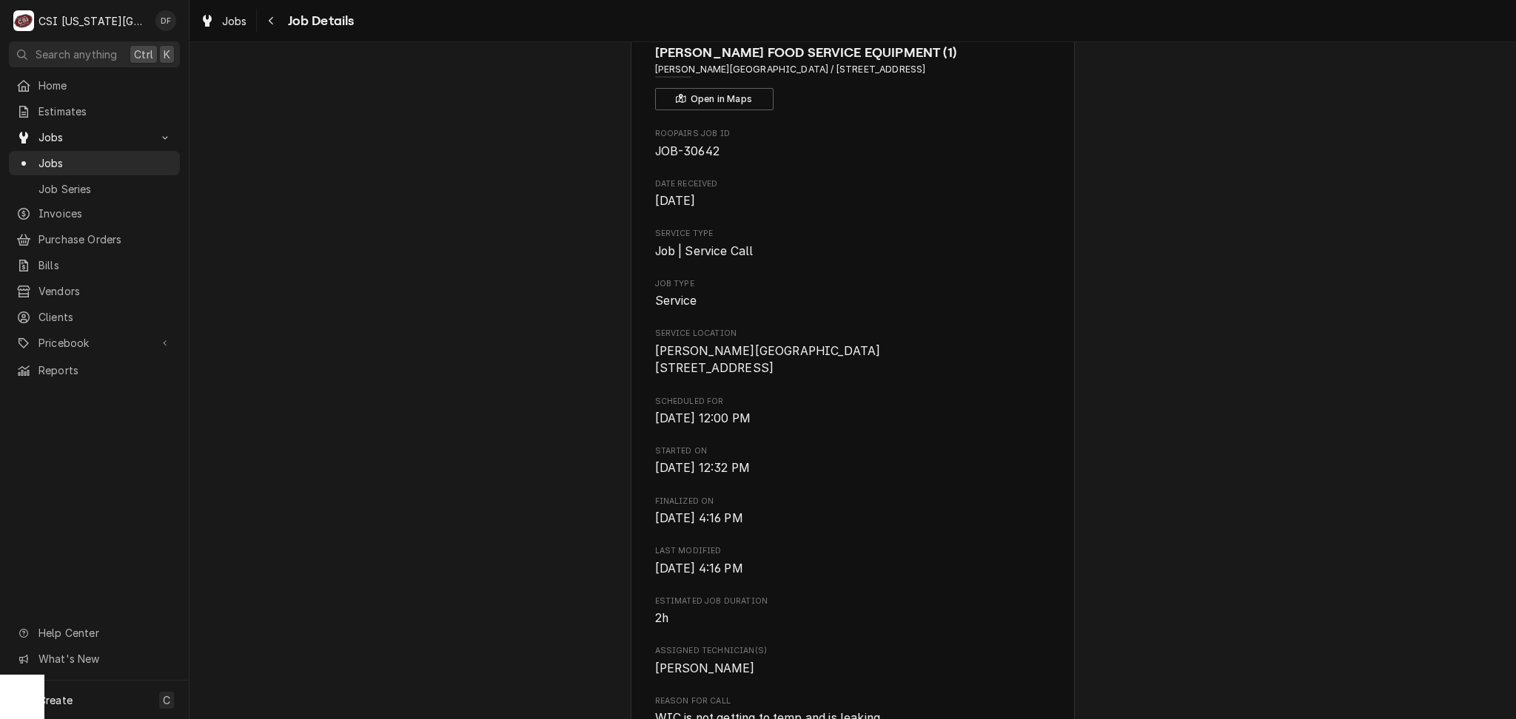
scroll to position [0, 0]
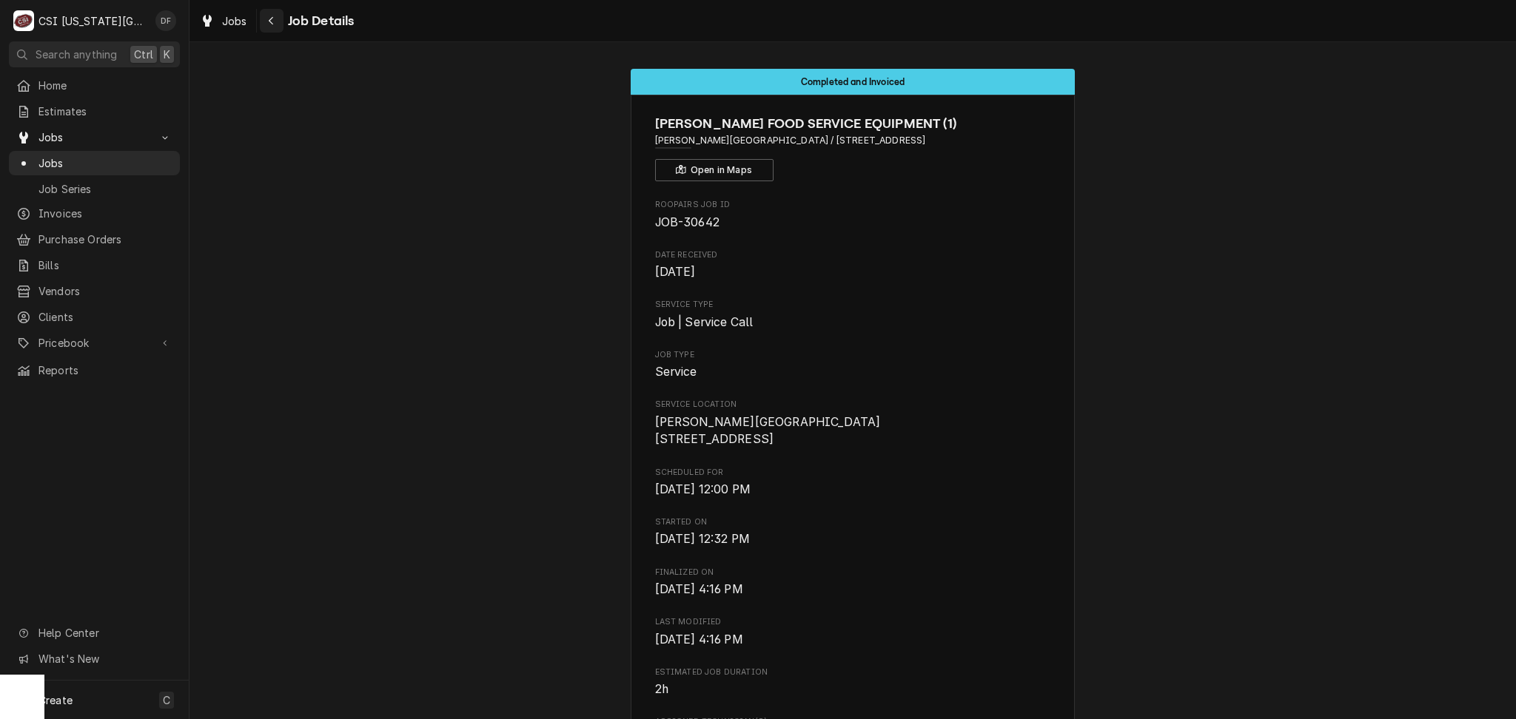
click at [266, 19] on div "Navigate back" at bounding box center [271, 20] width 15 height 15
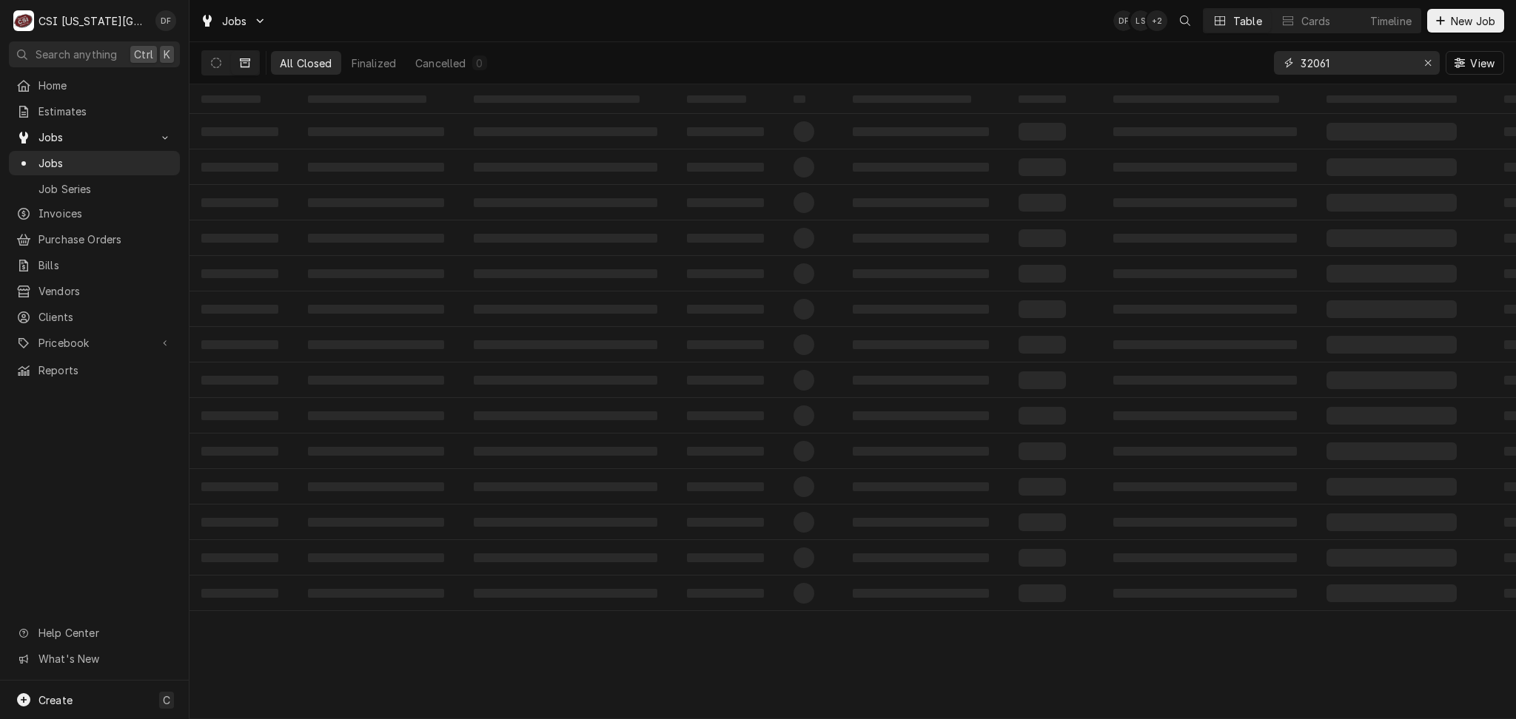
drag, startPoint x: 1359, startPoint y: 70, endPoint x: 1274, endPoint y: 64, distance: 86.0
click at [1274, 64] on div "32061" at bounding box center [1357, 63] width 166 height 24
type input "32665"
click at [219, 64] on icon "Dynamic Content Wrapper" at bounding box center [216, 63] width 10 height 10
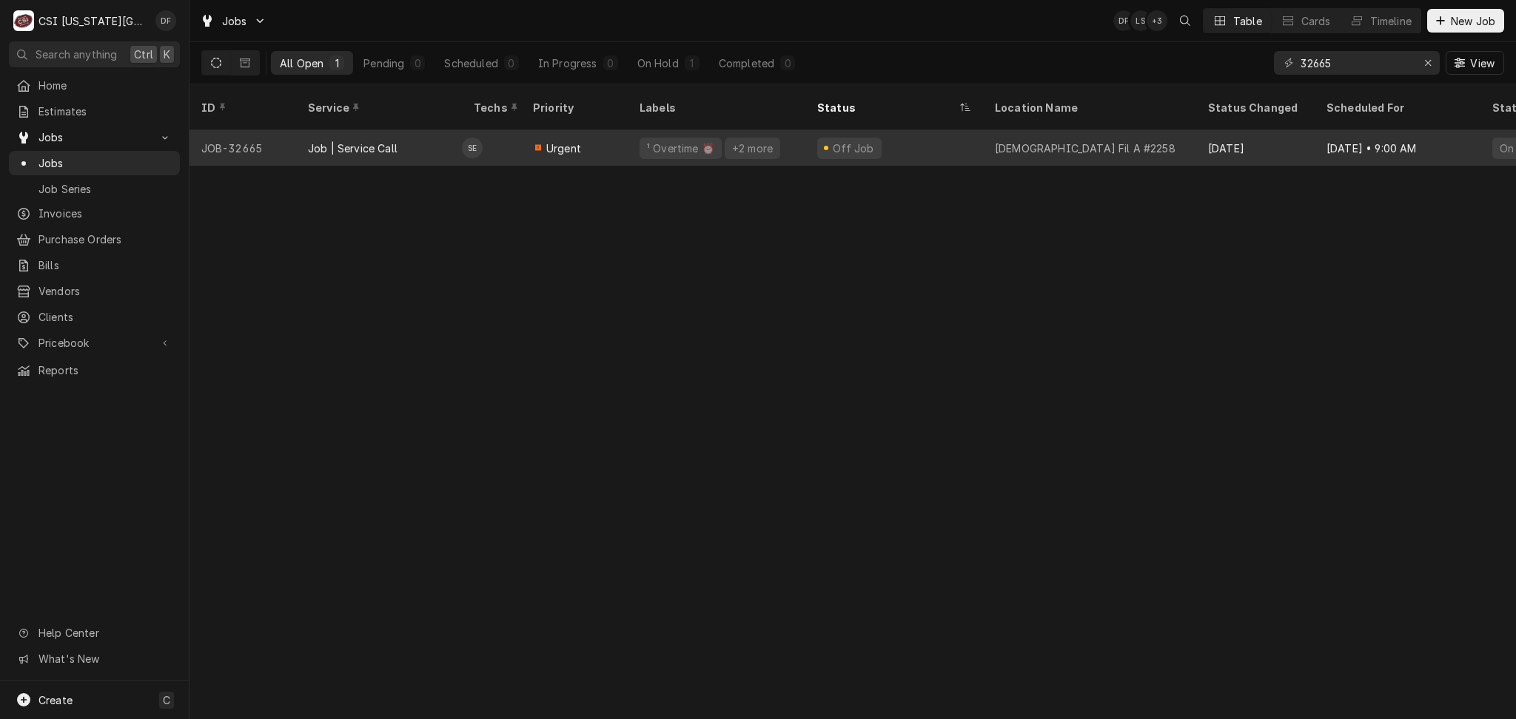
click at [570, 141] on span "Urgent" at bounding box center [563, 149] width 35 height 16
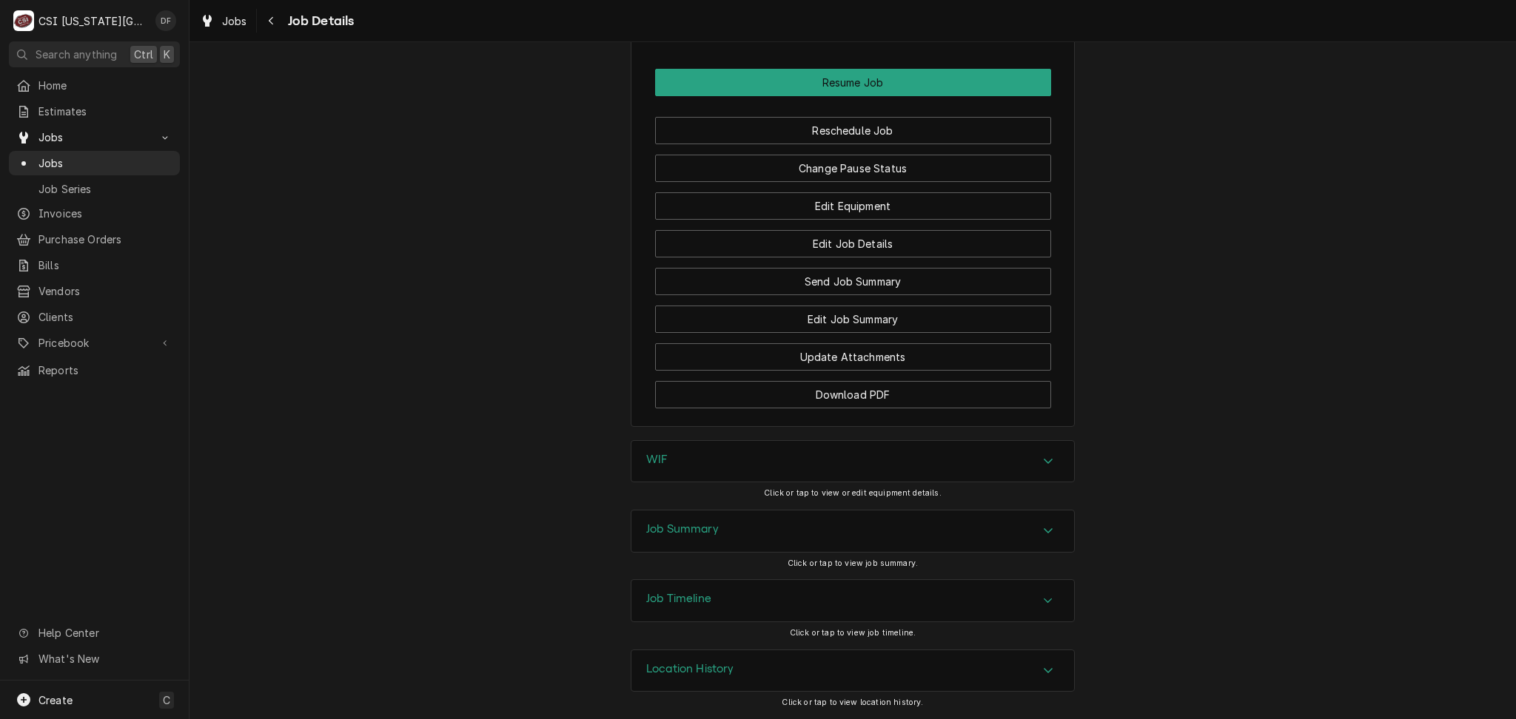
scroll to position [2636, 0]
click at [761, 525] on div "Job Summary" at bounding box center [852, 531] width 443 height 41
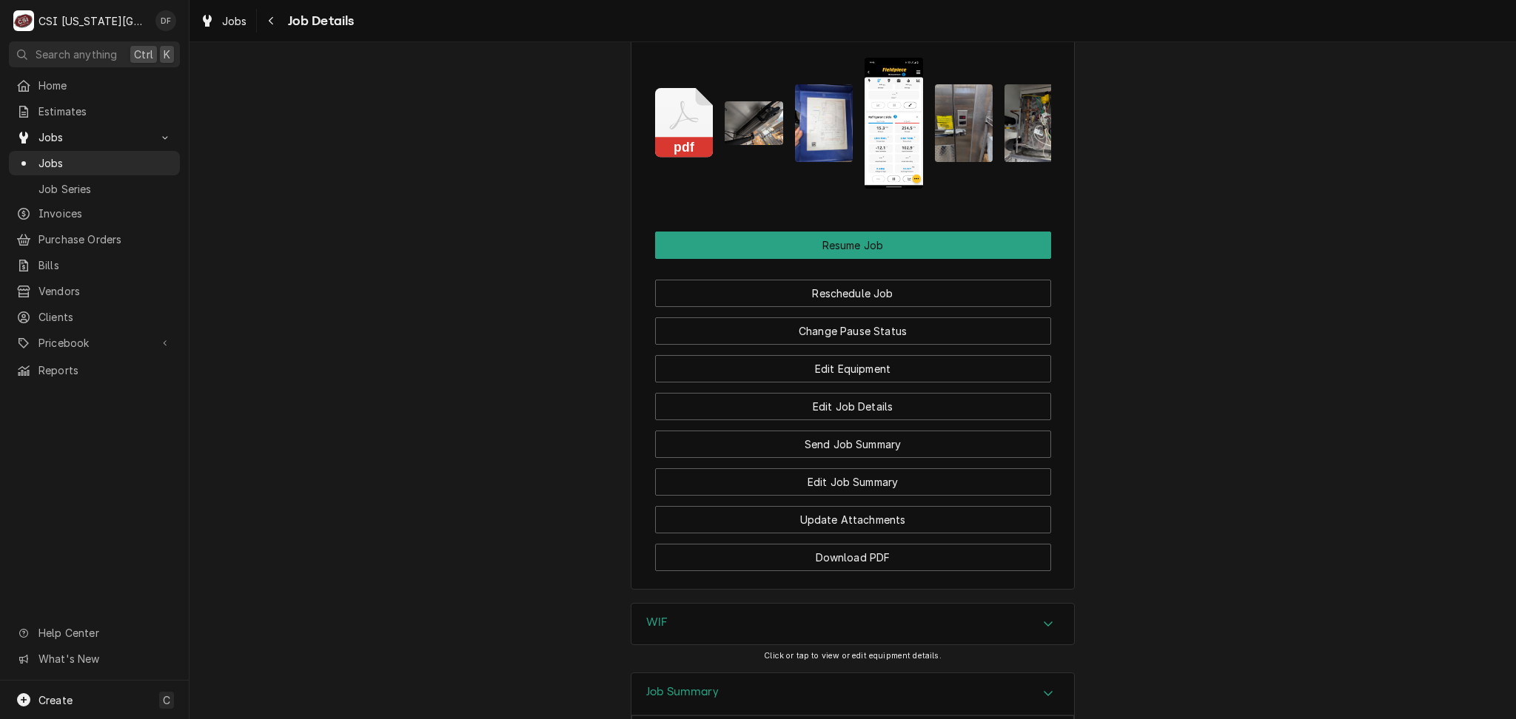
scroll to position [2393, 0]
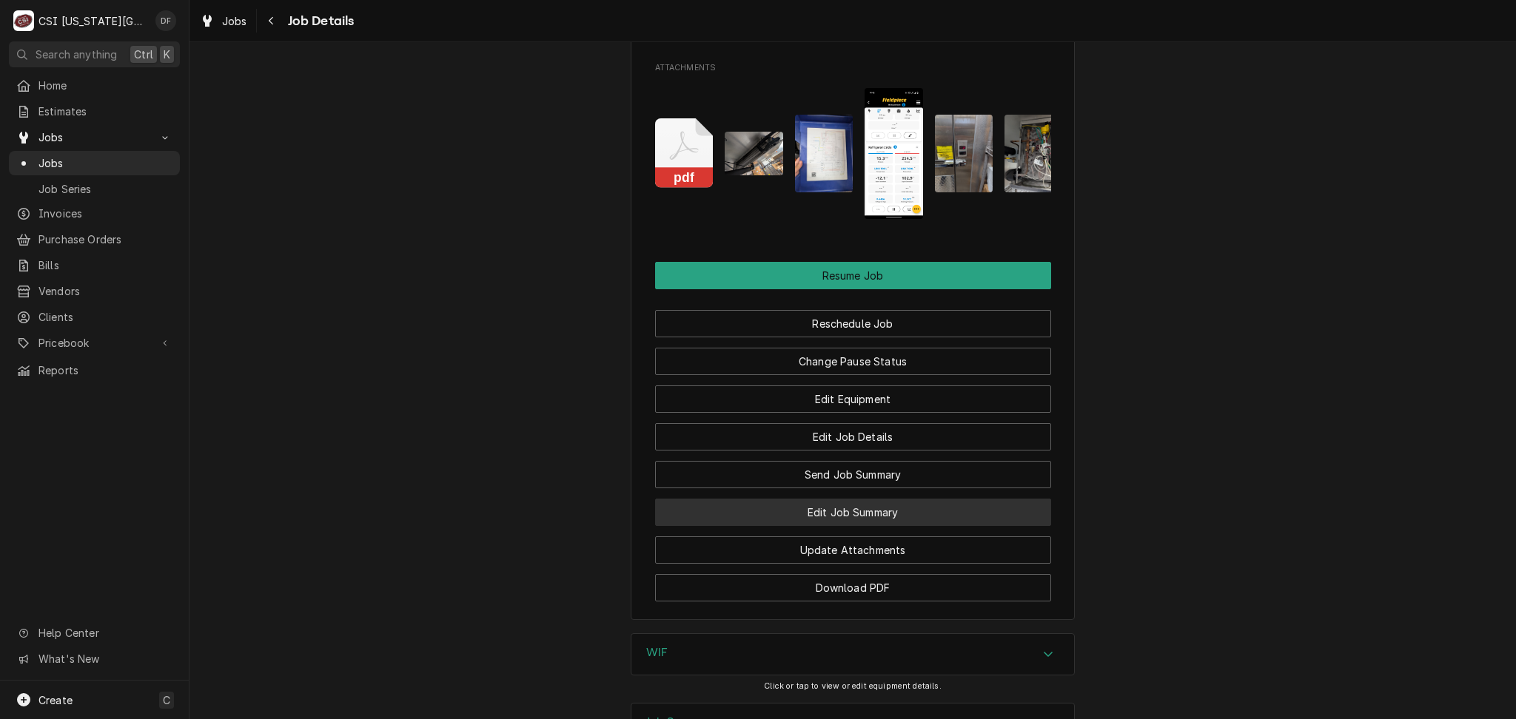
click at [907, 526] on button "Edit Job Summary" at bounding box center [853, 512] width 396 height 27
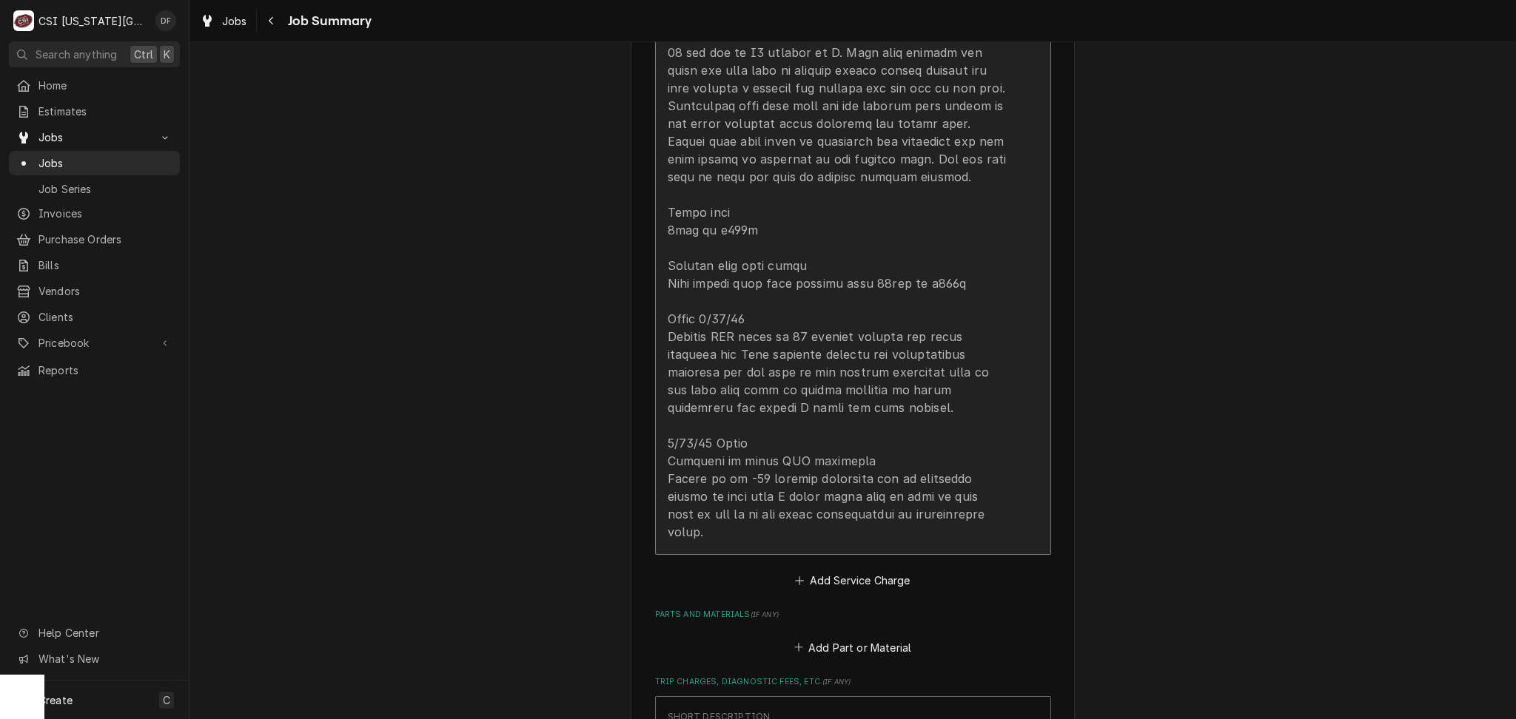
scroll to position [2664, 0]
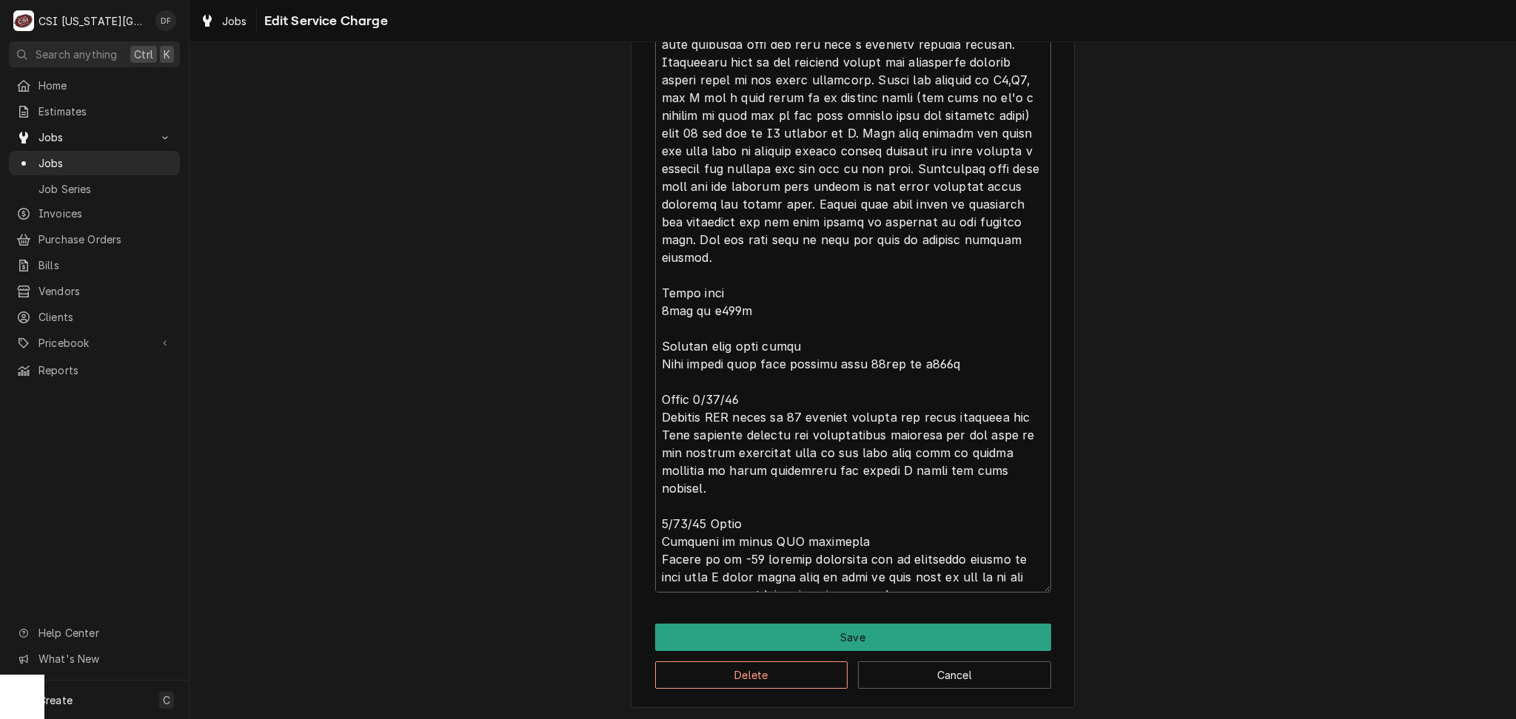
scroll to position [36, 0]
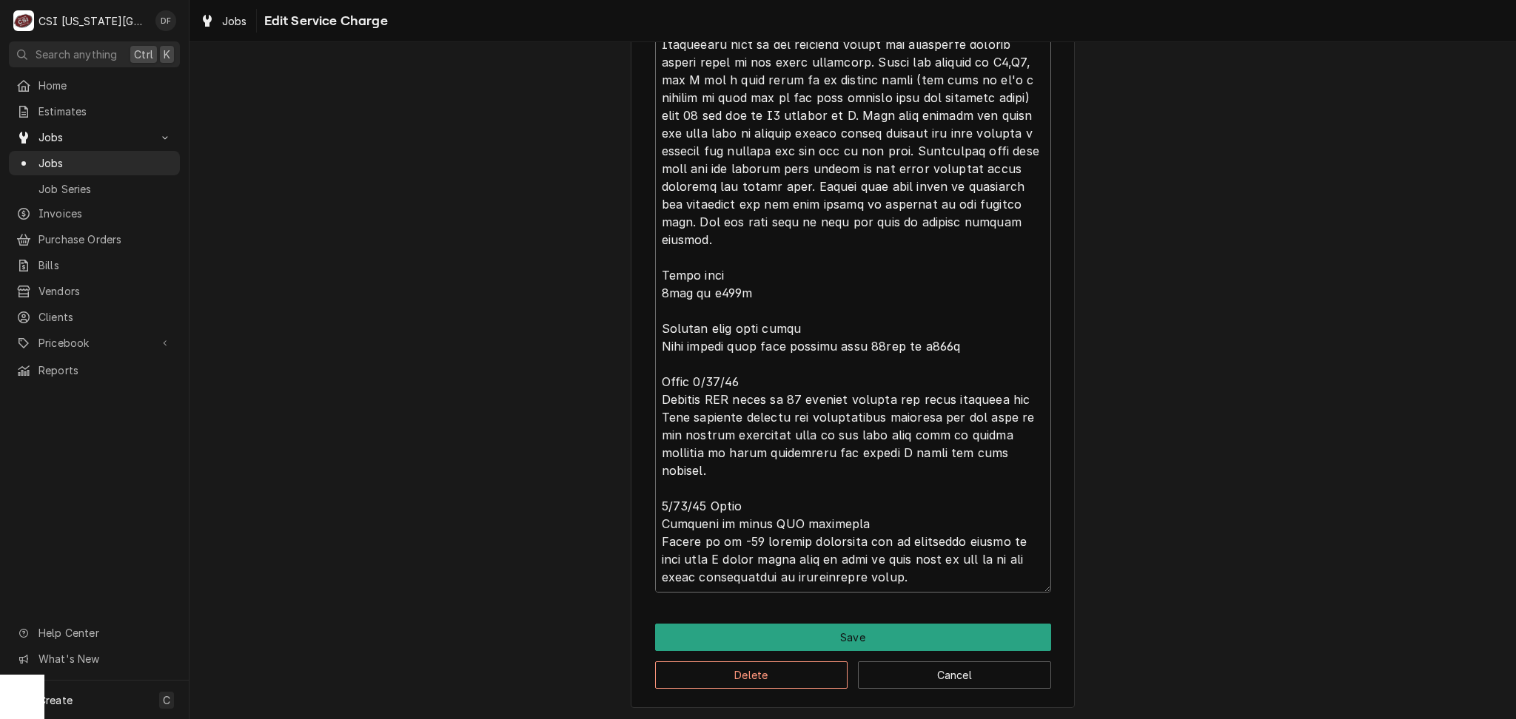
drag, startPoint x: 653, startPoint y: 400, endPoint x: 786, endPoint y: 465, distance: 148.3
drag, startPoint x: 967, startPoint y: 402, endPoint x: 978, endPoint y: 391, distance: 15.7
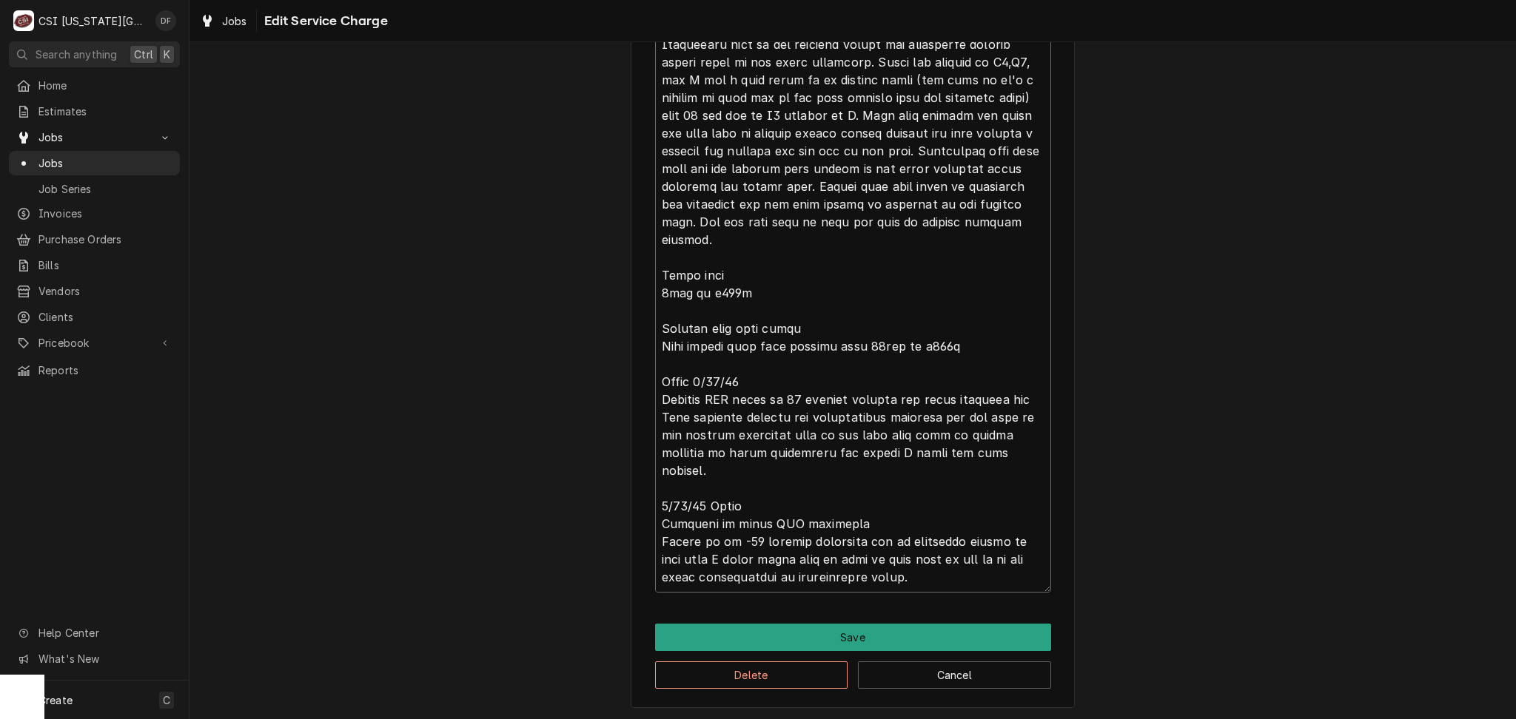
type textarea "x"
type textarea "⚠️ 𝗙𝗢𝗥𝗠 𝗜𝗡𝗦𝗧𝗥𝗨𝗖𝗧𝗜𝗢𝗡𝗦 ⚠️ ✪ 𝗖𝗼𝗺𝗽𝗹𝗲𝘁𝗲 𝗮𝗹𝗹 𝗿𝗲𝗹𝗲𝘃𝗮𝗻𝘁 𝘀𝗲𝗰𝘁𝗶𝗼𝗻𝘀 ✪ 𝗣𝗿𝗼𝘃𝗶𝗱𝗲 𝗱𝗲𝘁𝗮𝗶𝗹𝗲𝗱 𝗮𝗻𝘀…"
type textarea "x"
type textarea "⚠️ 𝗙𝗢𝗥𝗠 𝗜𝗡𝗦𝗧𝗥𝗨𝗖𝗧𝗜𝗢𝗡𝗦 ⚠️ ✪ 𝗖𝗼𝗺𝗽𝗹𝗲𝘁𝗲 𝗮𝗹𝗹 𝗿𝗲𝗹𝗲𝘃𝗮𝗻𝘁 𝘀𝗲𝗰𝘁𝗶𝗼𝗻𝘀 ✪ 𝗣𝗿𝗼𝘃𝗶𝗱𝗲 𝗱𝗲𝘁𝗮𝗶𝗹𝗲𝗱 𝗮𝗻𝘀…"
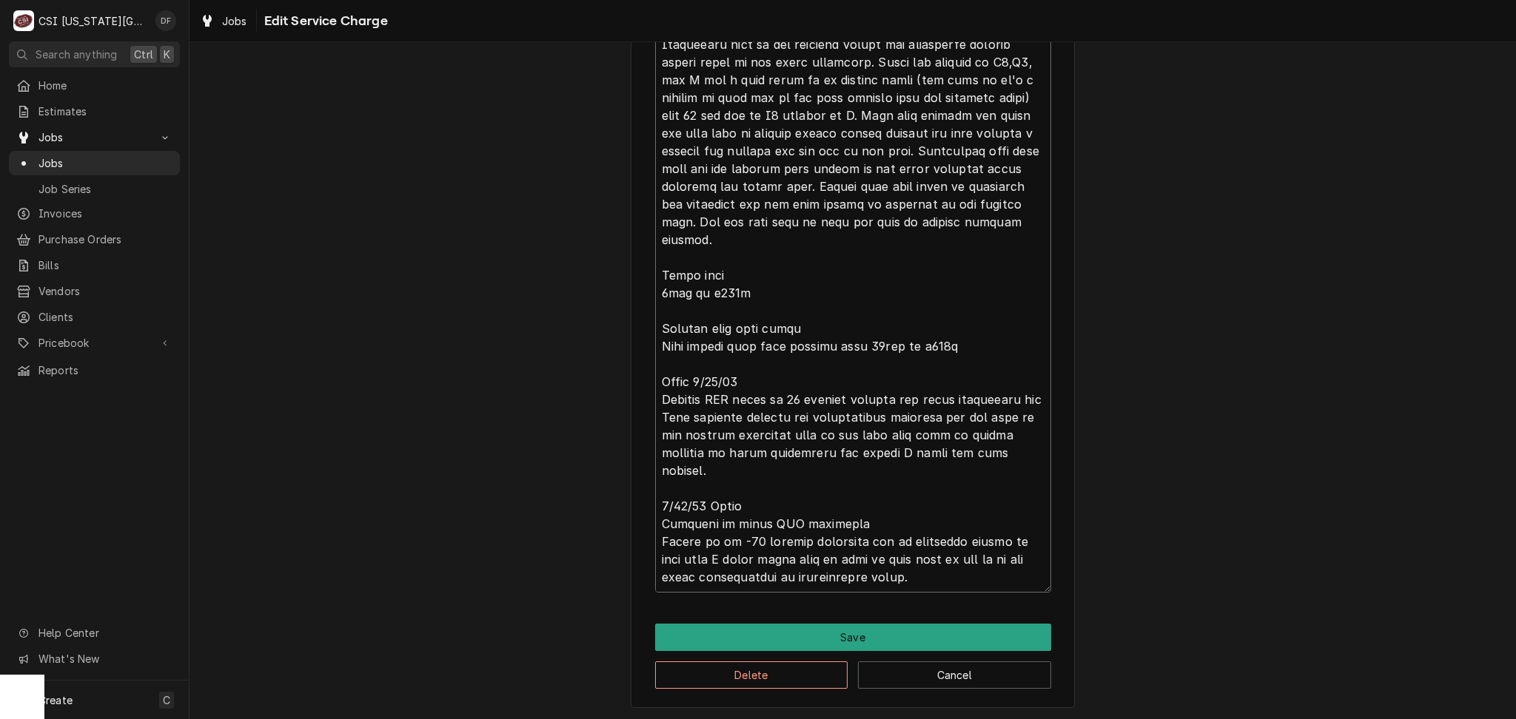
type textarea "x"
type textarea "⚠️ 𝗙𝗢𝗥𝗠 𝗜𝗡𝗦𝗧𝗥𝗨𝗖𝗧𝗜𝗢𝗡𝗦 ⚠️ ✪ 𝗖𝗼𝗺𝗽𝗹𝗲𝘁𝗲 𝗮𝗹𝗹 𝗿𝗲𝗹𝗲𝘃𝗮𝗻𝘁 𝘀𝗲𝗰𝘁𝗶𝗼𝗻𝘀 ✪ 𝗣𝗿𝗼𝘃𝗶𝗱𝗲 𝗱𝗲𝘁𝗮𝗶𝗹𝗲𝗱 𝗮𝗻𝘀…"
type textarea "x"
type textarea "⚠️ 𝗙𝗢𝗥𝗠 𝗜𝗡𝗦𝗧𝗥𝗨𝗖𝗧𝗜𝗢𝗡𝗦 ⚠️ ✪ 𝗖𝗼𝗺𝗽𝗹𝗲𝘁𝗲 𝗮𝗹𝗹 𝗿𝗲𝗹𝗲𝘃𝗮𝗻𝘁 𝘀𝗲𝗰𝘁𝗶𝗼𝗻𝘀 ✪ 𝗣𝗿𝗼𝘃𝗶𝗱𝗲 𝗱𝗲𝘁𝗮𝗶𝗹𝗲𝗱 𝗮𝗻𝘀…"
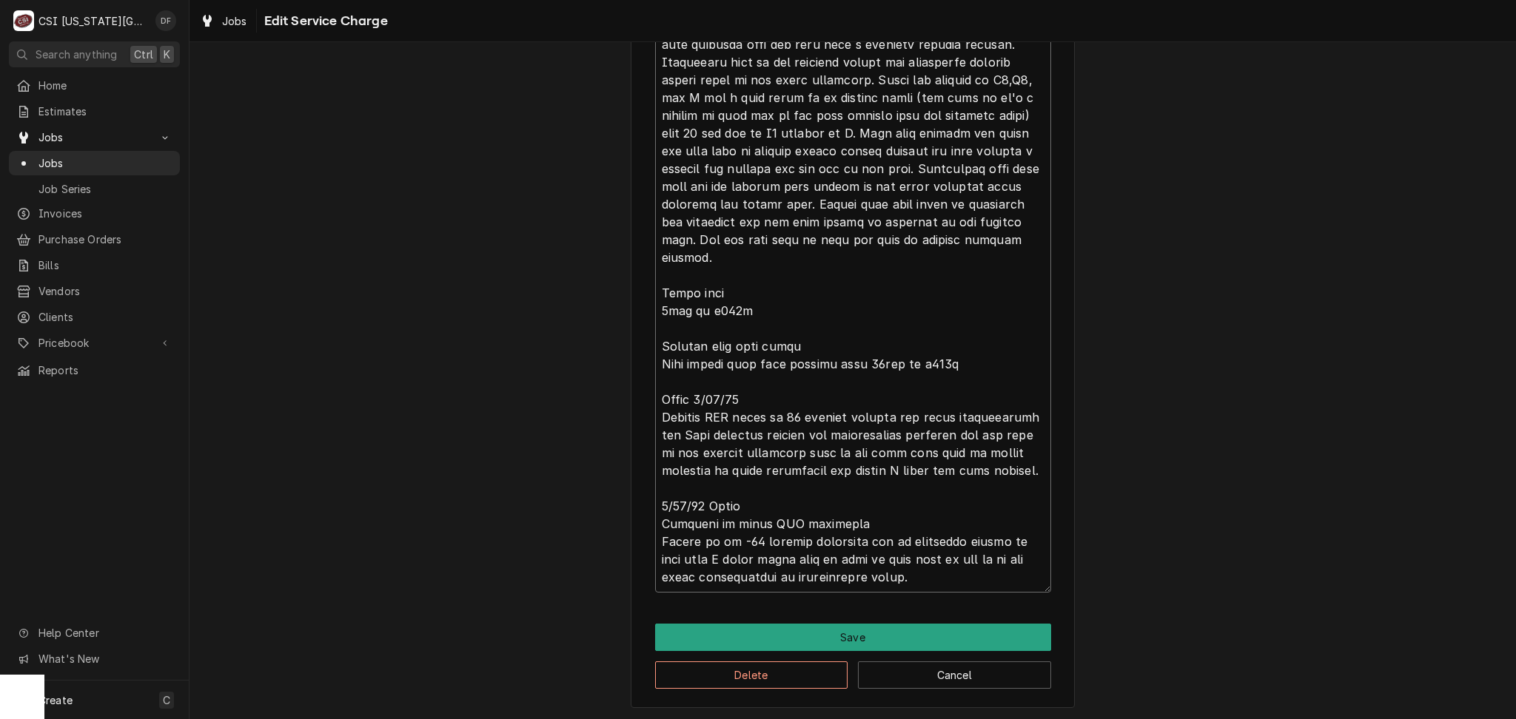
type textarea "x"
type textarea "⚠️ 𝗙𝗢𝗥𝗠 𝗜𝗡𝗦𝗧𝗥𝗨𝗖𝗧𝗜𝗢𝗡𝗦 ⚠️ ✪ 𝗖𝗼𝗺𝗽𝗹𝗲𝘁𝗲 𝗮𝗹𝗹 𝗿𝗲𝗹𝗲𝘃𝗮𝗻𝘁 𝘀𝗲𝗰𝘁𝗶𝗼𝗻𝘀 ✪ 𝗣𝗿𝗼𝘃𝗶𝗱𝗲 𝗱𝗲𝘁𝗮𝗶𝗹𝗲𝗱 𝗮𝗻𝘀…"
type textarea "x"
type textarea "⚠️ 𝗙𝗢𝗥𝗠 𝗜𝗡𝗦𝗧𝗥𝗨𝗖𝗧𝗜𝗢𝗡𝗦 ⚠️ ✪ 𝗖𝗼𝗺𝗽𝗹𝗲𝘁𝗲 𝗮𝗹𝗹 𝗿𝗲𝗹𝗲𝘃𝗮𝗻𝘁 𝘀𝗲𝗰𝘁𝗶𝗼𝗻𝘀 ✪ 𝗣𝗿𝗼𝘃𝗶𝗱𝗲 𝗱𝗲𝘁𝗮𝗶𝗹𝗲𝗱 𝗮𝗻𝘀…"
type textarea "x"
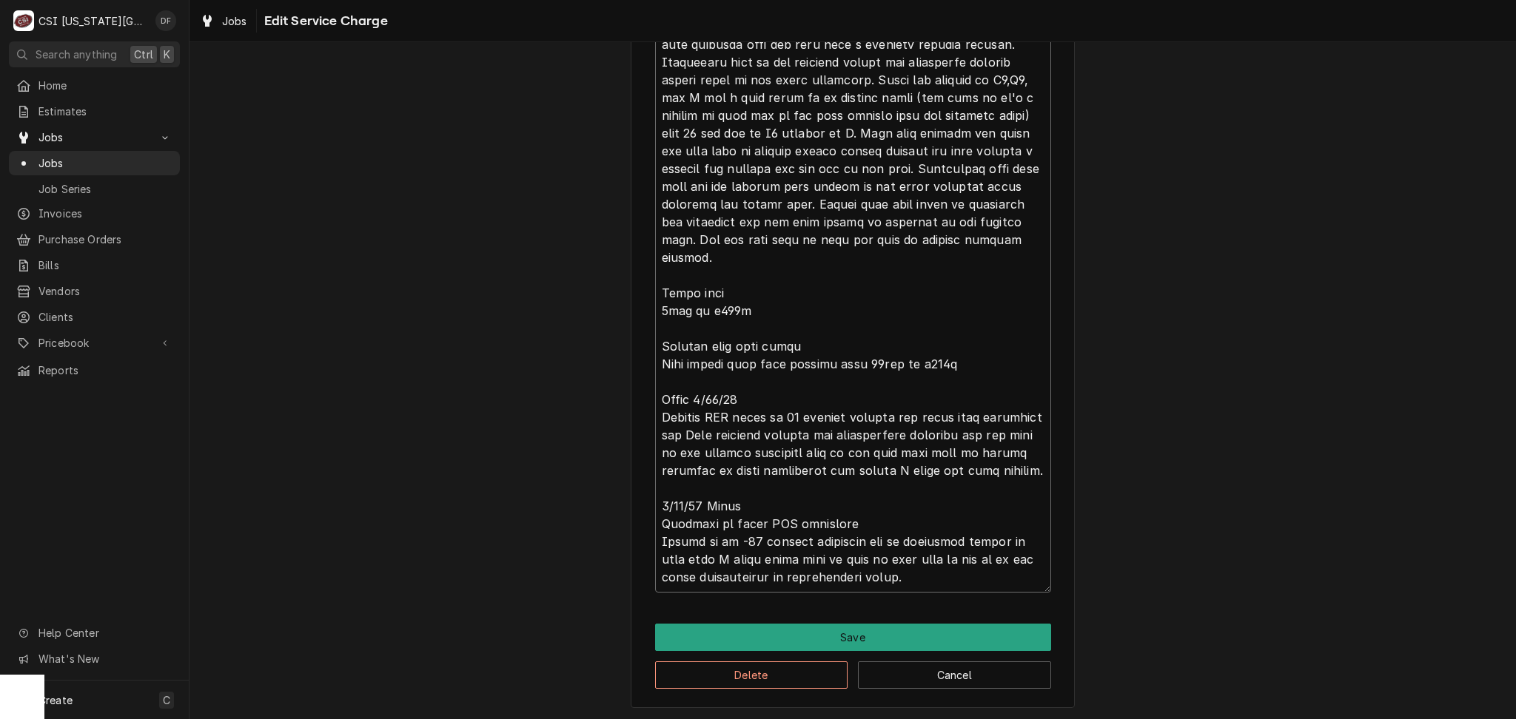
type textarea "⚠️ 𝗙𝗢𝗥𝗠 𝗜𝗡𝗦𝗧𝗥𝗨𝗖𝗧𝗜𝗢𝗡𝗦 ⚠️ ✪ 𝗖𝗼𝗺𝗽𝗹𝗲𝘁𝗲 𝗮𝗹𝗹 𝗿𝗲𝗹𝗲𝘃𝗮𝗻𝘁 𝘀𝗲𝗰𝘁𝗶𝗼𝗻𝘀 ✪ 𝗣𝗿𝗼𝘃𝗶𝗱𝗲 𝗱𝗲𝘁𝗮𝗶𝗹𝗲𝗱 𝗮𝗻𝘀…"
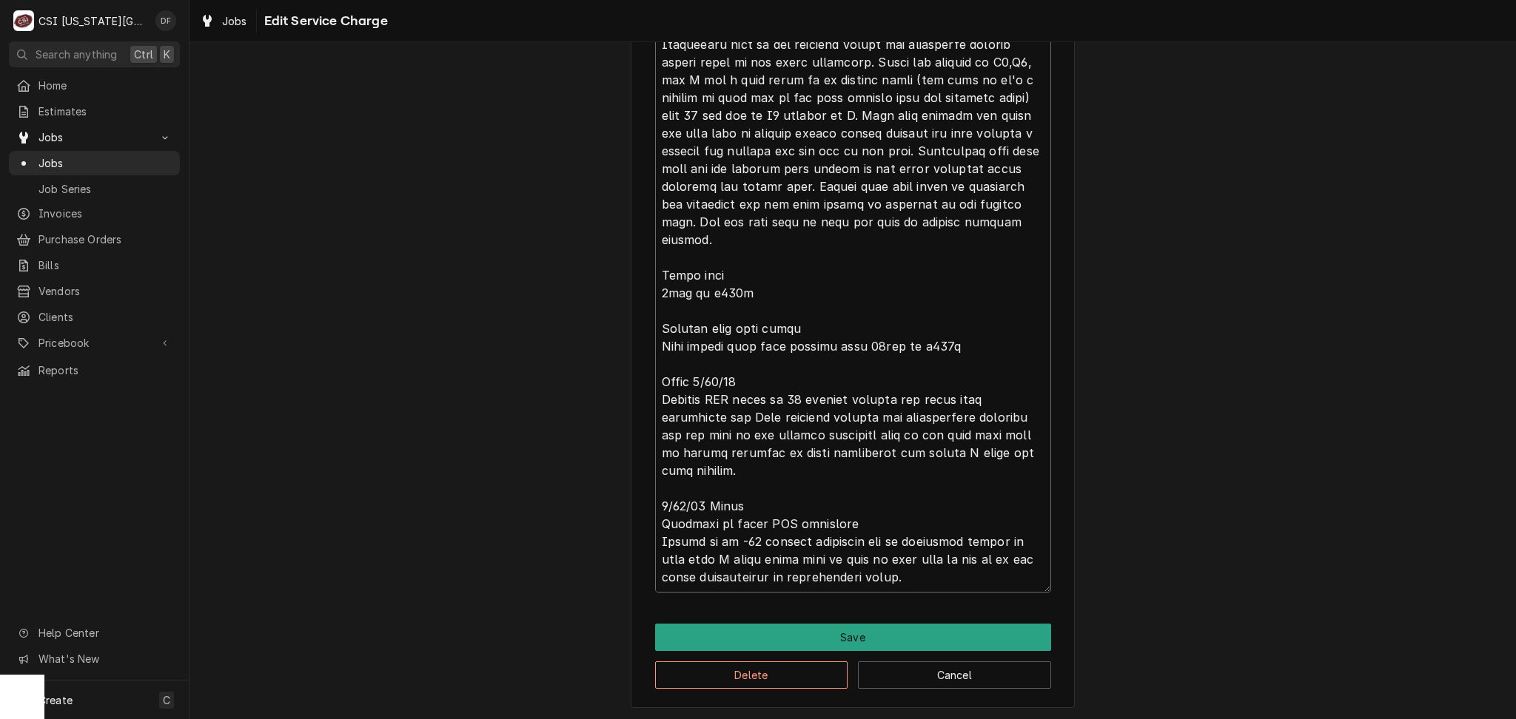
type textarea "x"
type textarea "⚠️ 𝗙𝗢𝗥𝗠 𝗜𝗡𝗦𝗧𝗥𝗨𝗖𝗧𝗜𝗢𝗡𝗦 ⚠️ ✪ 𝗖𝗼𝗺𝗽𝗹𝗲𝘁𝗲 𝗮𝗹𝗹 𝗿𝗲𝗹𝗲𝘃𝗮𝗻𝘁 𝘀𝗲𝗰𝘁𝗶𝗼𝗻𝘀 ✪ 𝗣𝗿𝗼𝘃𝗶𝗱𝗲 𝗱𝗲𝘁𝗮𝗶𝗹𝗲𝗱 𝗮𝗻𝘀…"
type textarea "x"
type textarea "⚠️ 𝗙𝗢𝗥𝗠 𝗜𝗡𝗦𝗧𝗥𝗨𝗖𝗧𝗜𝗢𝗡𝗦 ⚠️ ✪ 𝗖𝗼𝗺𝗽𝗹𝗲𝘁𝗲 𝗮𝗹𝗹 𝗿𝗲𝗹𝗲𝘃𝗮𝗻𝘁 𝘀𝗲𝗰𝘁𝗶𝗼𝗻𝘀 ✪ 𝗣𝗿𝗼𝘃𝗶𝗱𝗲 𝗱𝗲𝘁𝗮𝗶𝗹𝗲𝗱 𝗮𝗻𝘀…"
type textarea "x"
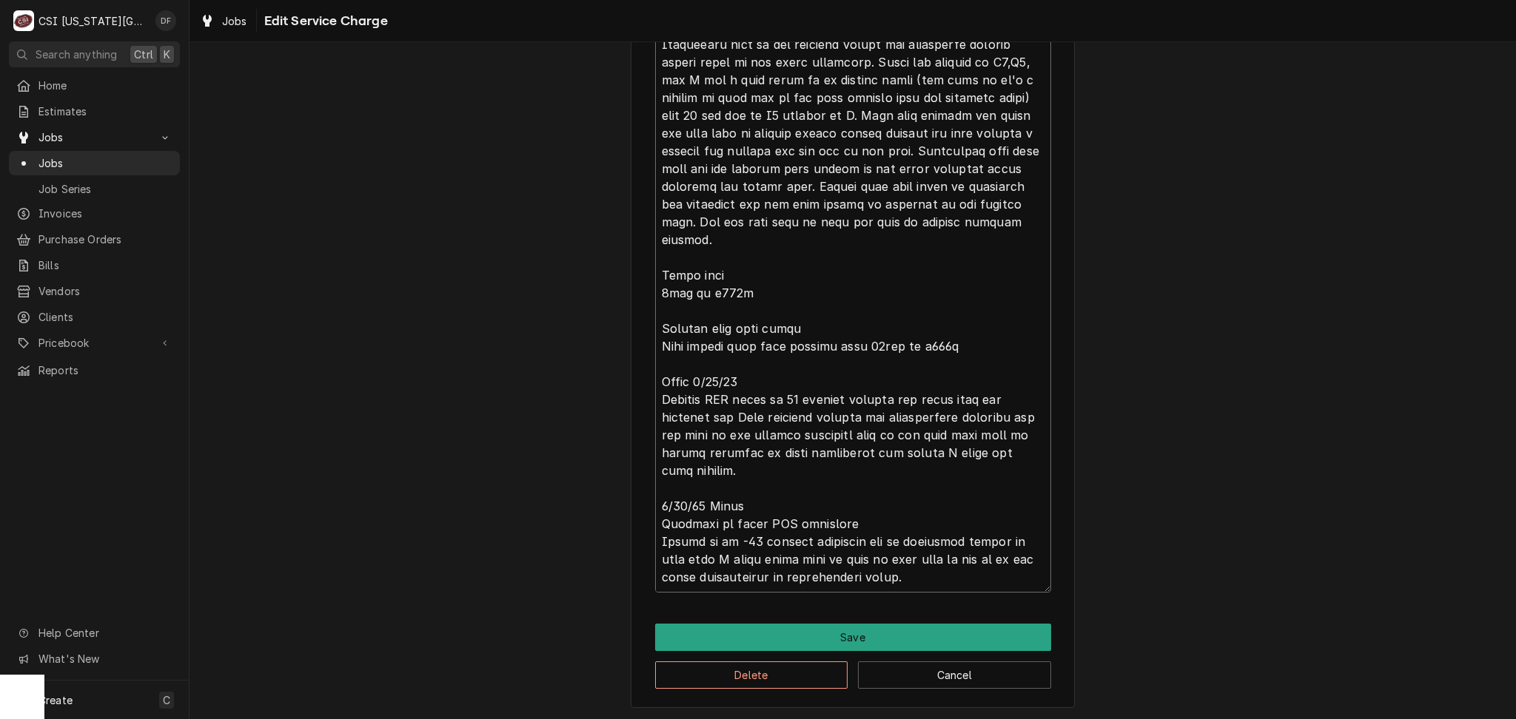
type textarea "⚠️ 𝗙𝗢𝗥𝗠 𝗜𝗡𝗦𝗧𝗥𝗨𝗖𝗧𝗜𝗢𝗡𝗦 ⚠️ ✪ 𝗖𝗼𝗺𝗽𝗹𝗲𝘁𝗲 𝗮𝗹𝗹 𝗿𝗲𝗹𝗲𝘃𝗮𝗻𝘁 𝘀𝗲𝗰𝘁𝗶𝗼𝗻𝘀 ✪ 𝗣𝗿𝗼𝘃𝗶𝗱𝗲 𝗱𝗲𝘁𝗮𝗶𝗹𝗲𝗱 𝗮𝗻𝘀…"
type textarea "x"
type textarea "⚠️ 𝗙𝗢𝗥𝗠 𝗜𝗡𝗦𝗧𝗥𝗨𝗖𝗧𝗜𝗢𝗡𝗦 ⚠️ ✪ 𝗖𝗼𝗺𝗽𝗹𝗲𝘁𝗲 𝗮𝗹𝗹 𝗿𝗲𝗹𝗲𝘃𝗮𝗻𝘁 𝘀𝗲𝗰𝘁𝗶𝗼𝗻𝘀 ✪ 𝗣𝗿𝗼𝘃𝗶𝗱𝗲 𝗱𝗲𝘁𝗮𝗶𝗹𝗲𝗱 𝗮𝗻𝘀…"
type textarea "x"
type textarea "⚠️ 𝗙𝗢𝗥𝗠 𝗜𝗡𝗦𝗧𝗥𝗨𝗖𝗧𝗜𝗢𝗡𝗦 ⚠️ ✪ 𝗖𝗼𝗺𝗽𝗹𝗲𝘁𝗲 𝗮𝗹𝗹 𝗿𝗲𝗹𝗲𝘃𝗮𝗻𝘁 𝘀𝗲𝗰𝘁𝗶𝗼𝗻𝘀 ✪ 𝗣𝗿𝗼𝘃𝗶𝗱𝗲 𝗱𝗲𝘁𝗮𝗶𝗹𝗲𝗱 𝗮𝗻𝘀…"
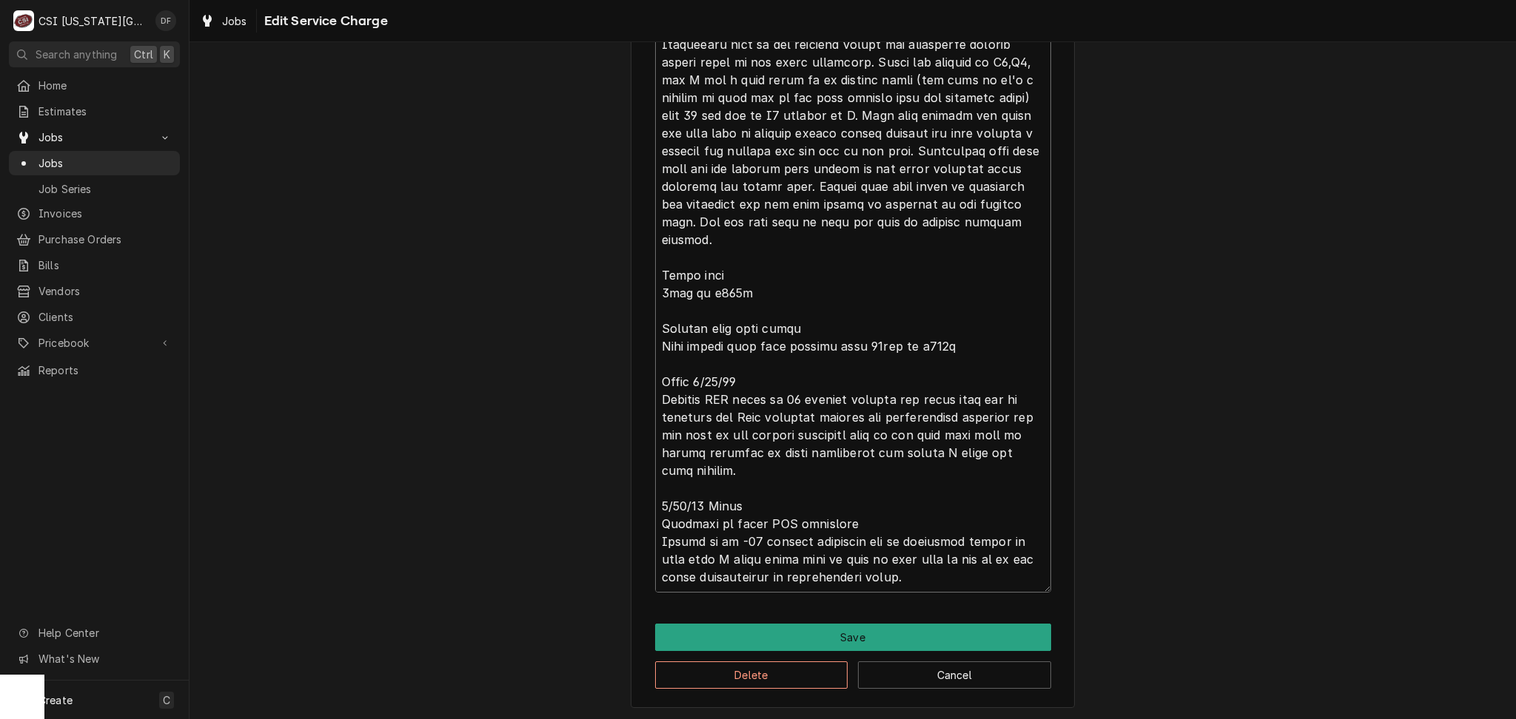
type textarea "x"
type textarea "⚠️ 𝗙𝗢𝗥𝗠 𝗜𝗡𝗦𝗧𝗥𝗨𝗖𝗧𝗜𝗢𝗡𝗦 ⚠️ ✪ 𝗖𝗼𝗺𝗽𝗹𝗲𝘁𝗲 𝗮𝗹𝗹 𝗿𝗲𝗹𝗲𝘃𝗮𝗻𝘁 𝘀𝗲𝗰𝘁𝗶𝗼𝗻𝘀 ✪ 𝗣𝗿𝗼𝘃𝗶𝗱𝗲 𝗱𝗲𝘁𝗮𝗶𝗹𝗲𝗱 𝗮𝗻𝘀…"
type textarea "x"
type textarea "⚠️ 𝗙𝗢𝗥𝗠 𝗜𝗡𝗦𝗧𝗥𝗨𝗖𝗧𝗜𝗢𝗡𝗦 ⚠️ ✪ 𝗖𝗼𝗺𝗽𝗹𝗲𝘁𝗲 𝗮𝗹𝗹 𝗿𝗲𝗹𝗲𝘃𝗮𝗻𝘁 𝘀𝗲𝗰𝘁𝗶𝗼𝗻𝘀 ✪ 𝗣𝗿𝗼𝘃𝗶𝗱𝗲 𝗱𝗲𝘁𝗮𝗶𝗹𝗲𝗱 𝗮𝗻𝘀…"
type textarea "x"
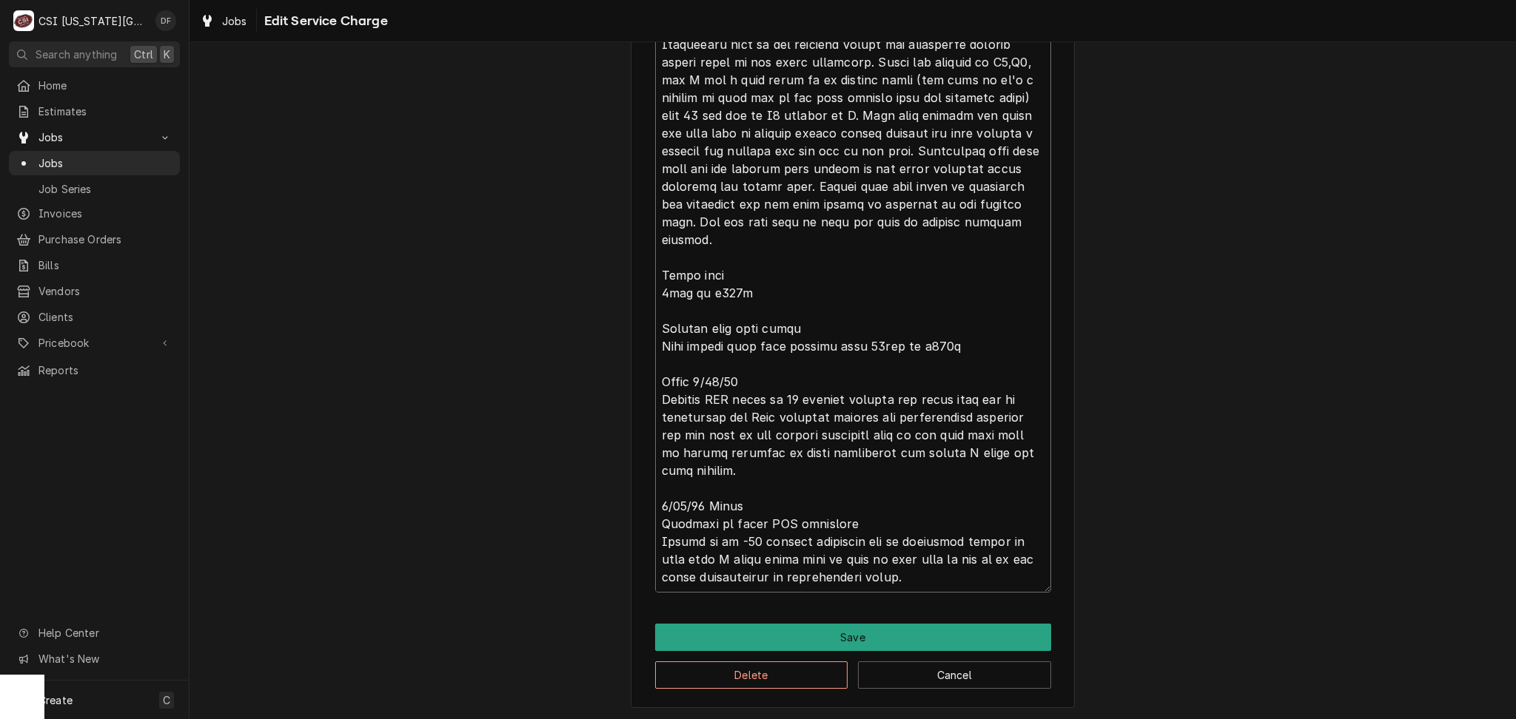
type textarea "⚠️ 𝗙𝗢𝗥𝗠 𝗜𝗡𝗦𝗧𝗥𝗨𝗖𝗧𝗜𝗢𝗡𝗦 ⚠️ ✪ 𝗖𝗼𝗺𝗽𝗹𝗲𝘁𝗲 𝗮𝗹𝗹 𝗿𝗲𝗹𝗲𝘃𝗮𝗻𝘁 𝘀𝗲𝗰𝘁𝗶𝗼𝗻𝘀 ✪ 𝗣𝗿𝗼𝘃𝗶𝗱𝗲 𝗱𝗲𝘁𝗮𝗶𝗹𝗲𝗱 𝗮𝗻𝘀…"
type textarea "x"
type textarea "⚠️ 𝗙𝗢𝗥𝗠 𝗜𝗡𝗦𝗧𝗥𝗨𝗖𝗧𝗜𝗢𝗡𝗦 ⚠️ ✪ 𝗖𝗼𝗺𝗽𝗹𝗲𝘁𝗲 𝗮𝗹𝗹 𝗿𝗲𝗹𝗲𝘃𝗮𝗻𝘁 𝘀𝗲𝗰𝘁𝗶𝗼𝗻𝘀 ✪ 𝗣𝗿𝗼𝘃𝗶𝗱𝗲 𝗱𝗲𝘁𝗮𝗶𝗹𝗲𝗱 𝗮𝗻𝘀…"
type textarea "x"
type textarea "⚠️ 𝗙𝗢𝗥𝗠 𝗜𝗡𝗦𝗧𝗥𝗨𝗖𝗧𝗜𝗢𝗡𝗦 ⚠️ ✪ 𝗖𝗼𝗺𝗽𝗹𝗲𝘁𝗲 𝗮𝗹𝗹 𝗿𝗲𝗹𝗲𝘃𝗮𝗻𝘁 𝘀𝗲𝗰𝘁𝗶𝗼𝗻𝘀 ✪ 𝗣𝗿𝗼𝘃𝗶𝗱𝗲 𝗱𝗲𝘁𝗮𝗶𝗹𝗲𝗱 𝗮𝗻𝘀…"
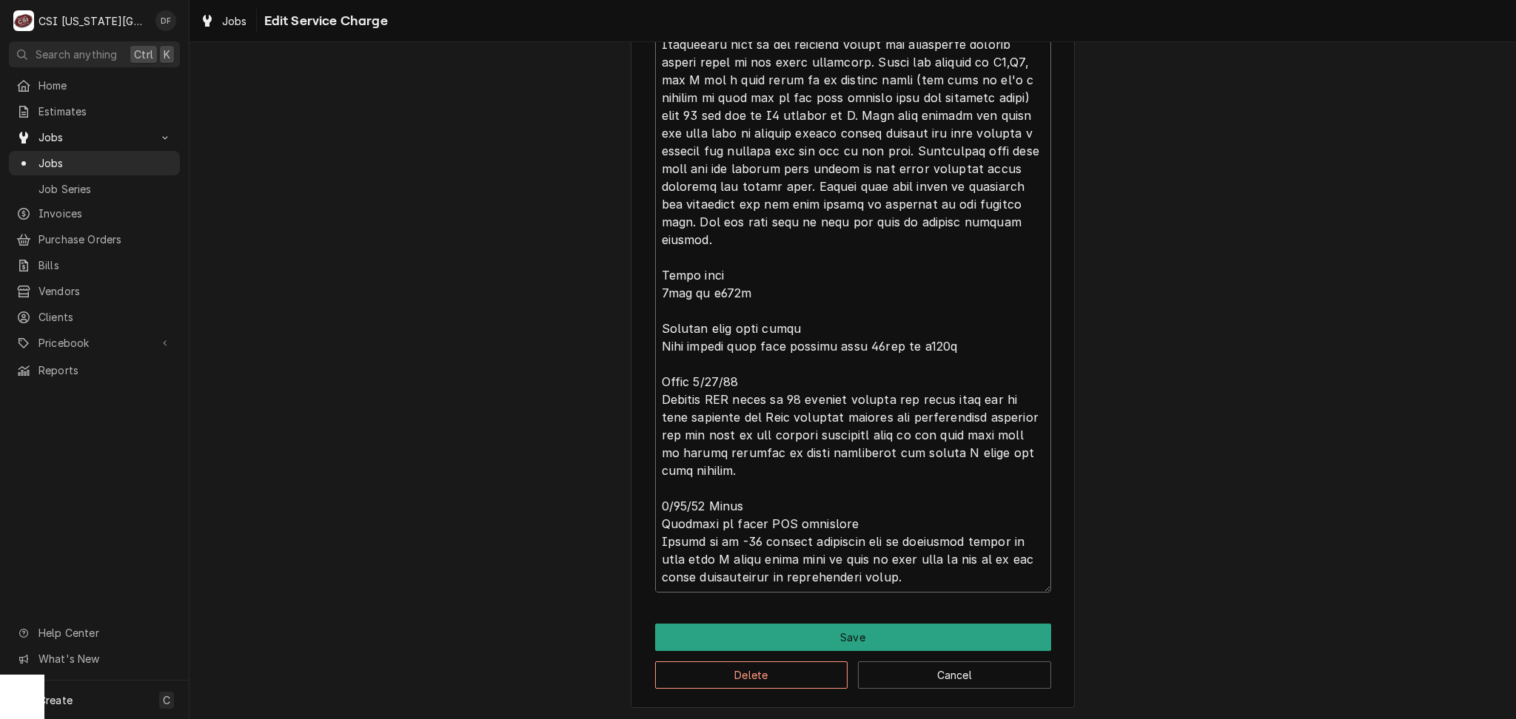
type textarea "x"
type textarea "⚠️ 𝗙𝗢𝗥𝗠 𝗜𝗡𝗦𝗧𝗥𝗨𝗖𝗧𝗜𝗢𝗡𝗦 ⚠️ ✪ 𝗖𝗼𝗺𝗽𝗹𝗲𝘁𝗲 𝗮𝗹𝗹 𝗿𝗲𝗹𝗲𝘃𝗮𝗻𝘁 𝘀𝗲𝗰𝘁𝗶𝗼𝗻𝘀 ✪ 𝗣𝗿𝗼𝘃𝗶𝗱𝗲 𝗱𝗲𝘁𝗮𝗶𝗹𝗲𝗱 𝗮𝗻𝘀…"
type textarea "x"
type textarea "⚠️ 𝗙𝗢𝗥𝗠 𝗜𝗡𝗦𝗧𝗥𝗨𝗖𝗧𝗜𝗢𝗡𝗦 ⚠️ ✪ 𝗖𝗼𝗺𝗽𝗹𝗲𝘁𝗲 𝗮𝗹𝗹 𝗿𝗲𝗹𝗲𝘃𝗮𝗻𝘁 𝘀𝗲𝗰𝘁𝗶𝗼𝗻𝘀 ✪ 𝗣𝗿𝗼𝘃𝗶𝗱𝗲 𝗱𝗲𝘁𝗮𝗶𝗹𝗲𝗱 𝗮𝗻𝘀…"
type textarea "x"
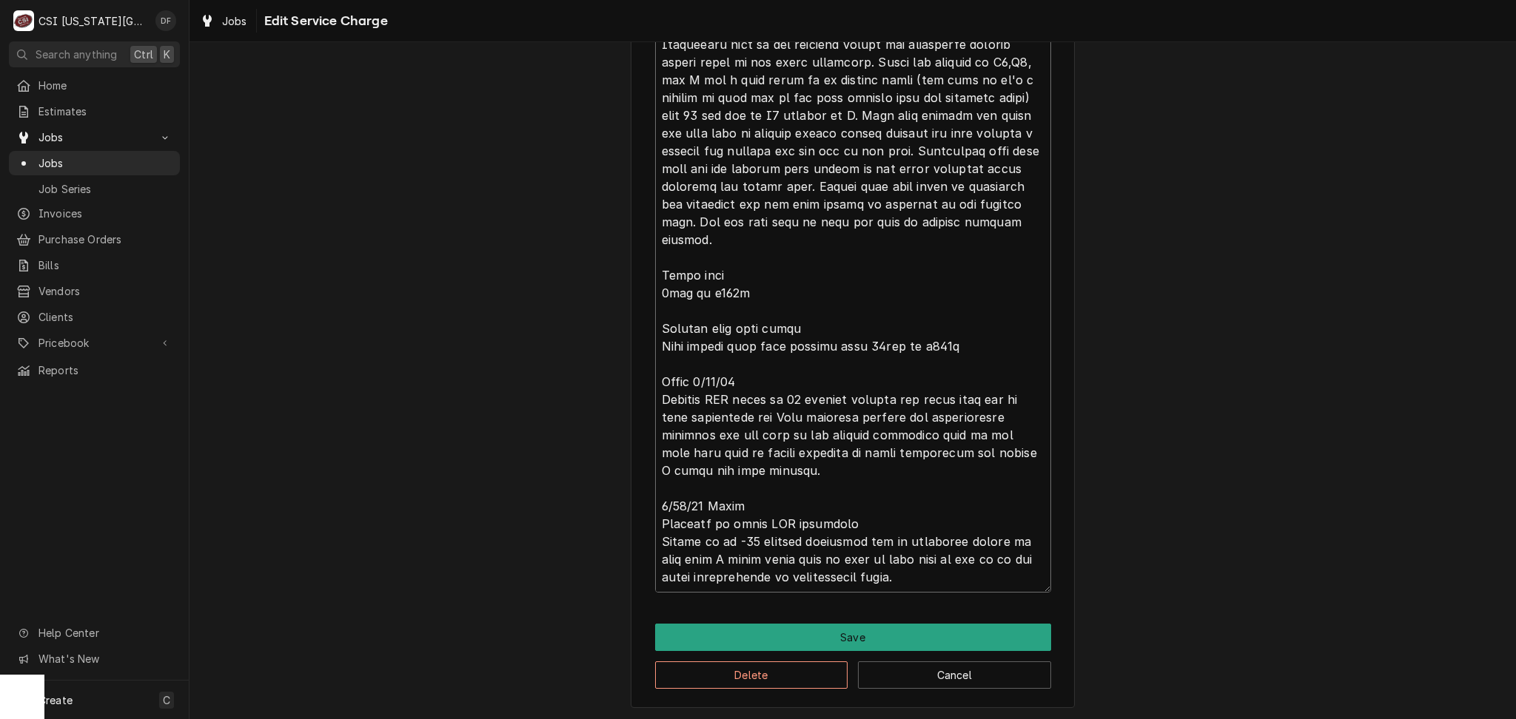
type textarea "⚠️ 𝗙𝗢𝗥𝗠 𝗜𝗡𝗦𝗧𝗥𝗨𝗖𝗧𝗜𝗢𝗡𝗦 ⚠️ ✪ 𝗖𝗼𝗺𝗽𝗹𝗲𝘁𝗲 𝗮𝗹𝗹 𝗿𝗲𝗹𝗲𝘃𝗮𝗻𝘁 𝘀𝗲𝗰𝘁𝗶𝗼𝗻𝘀 ✪ 𝗣𝗿𝗼𝘃𝗶𝗱𝗲 𝗱𝗲𝘁𝗮𝗶𝗹𝗲𝗱 𝗮𝗻𝘀…"
type textarea "x"
type textarea "⚠️ 𝗙𝗢𝗥𝗠 𝗜𝗡𝗦𝗧𝗥𝗨𝗖𝗧𝗜𝗢𝗡𝗦 ⚠️ ✪ 𝗖𝗼𝗺𝗽𝗹𝗲𝘁𝗲 𝗮𝗹𝗹 𝗿𝗲𝗹𝗲𝘃𝗮𝗻𝘁 𝘀𝗲𝗰𝘁𝗶𝗼𝗻𝘀 ✪ 𝗣𝗿𝗼𝘃𝗶𝗱𝗲 𝗱𝗲𝘁𝗮𝗶𝗹𝗲𝗱 𝗮𝗻𝘀…"
type textarea "x"
type textarea "⚠️ 𝗙𝗢𝗥𝗠 𝗜𝗡𝗦𝗧𝗥𝗨𝗖𝗧𝗜𝗢𝗡𝗦 ⚠️ ✪ 𝗖𝗼𝗺𝗽𝗹𝗲𝘁𝗲 𝗮𝗹𝗹 𝗿𝗲𝗹𝗲𝘃𝗮𝗻𝘁 𝘀𝗲𝗰𝘁𝗶𝗼𝗻𝘀 ✪ 𝗣𝗿𝗼𝘃𝗶𝗱𝗲 𝗱𝗲𝘁𝗮𝗶𝗹𝗲𝗱 𝗮𝗻𝘀…"
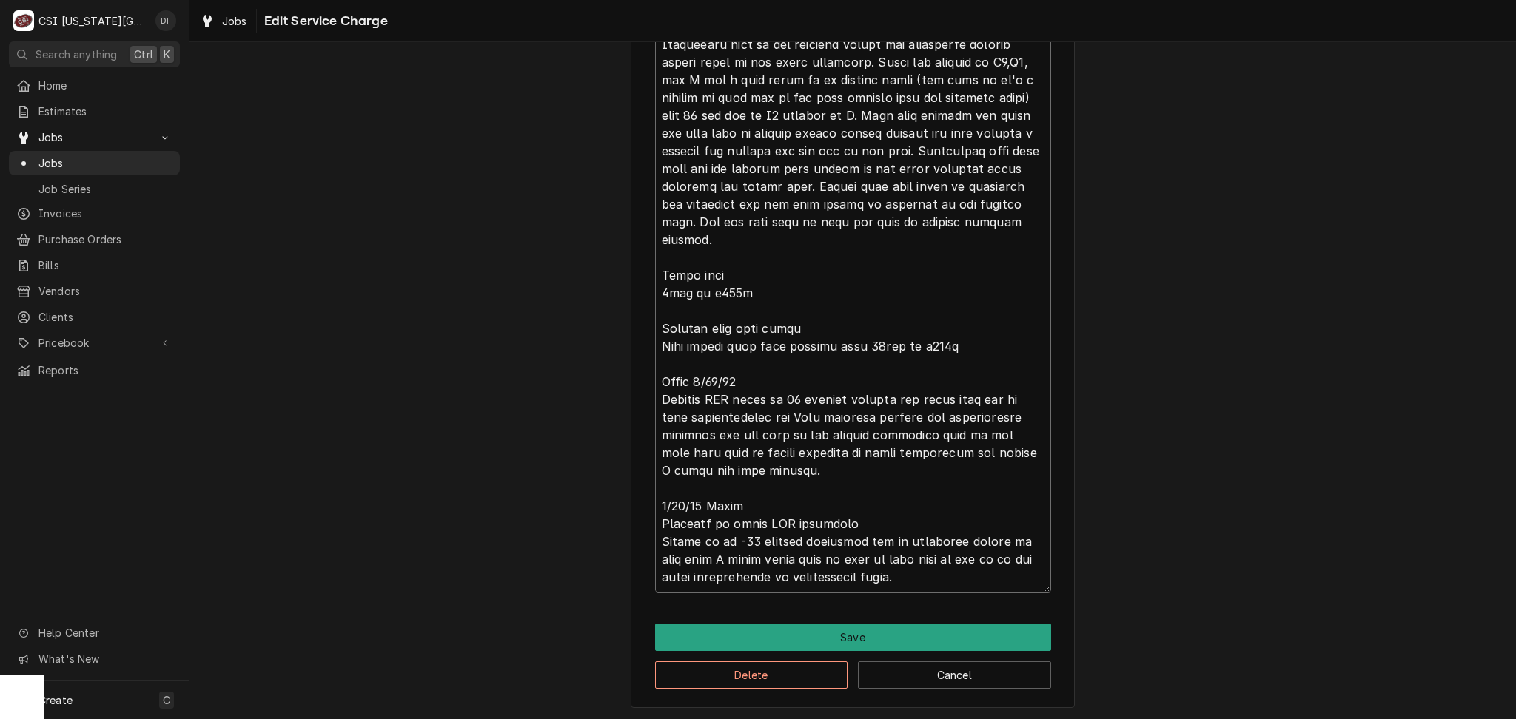
type textarea "x"
type textarea "⚠️ 𝗙𝗢𝗥𝗠 𝗜𝗡𝗦𝗧𝗥𝗨𝗖𝗧𝗜𝗢𝗡𝗦 ⚠️ ✪ 𝗖𝗼𝗺𝗽𝗹𝗲𝘁𝗲 𝗮𝗹𝗹 𝗿𝗲𝗹𝗲𝘃𝗮𝗻𝘁 𝘀𝗲𝗰𝘁𝗶𝗼𝗻𝘀 ✪ 𝗣𝗿𝗼𝘃𝗶𝗱𝗲 𝗱𝗲𝘁𝗮𝗶𝗹𝗲𝗱 𝗮𝗻𝘀…"
type textarea "x"
type textarea "⚠️ 𝗙𝗢𝗥𝗠 𝗜𝗡𝗦𝗧𝗥𝗨𝗖𝗧𝗜𝗢𝗡𝗦 ⚠️ ✪ 𝗖𝗼𝗺𝗽𝗹𝗲𝘁𝗲 𝗮𝗹𝗹 𝗿𝗲𝗹𝗲𝘃𝗮𝗻𝘁 𝘀𝗲𝗰𝘁𝗶𝗼𝗻𝘀 ✪ 𝗣𝗿𝗼𝘃𝗶𝗱𝗲 𝗱𝗲𝘁𝗮𝗶𝗹𝗲𝗱 𝗮𝗻𝘀…"
type textarea "x"
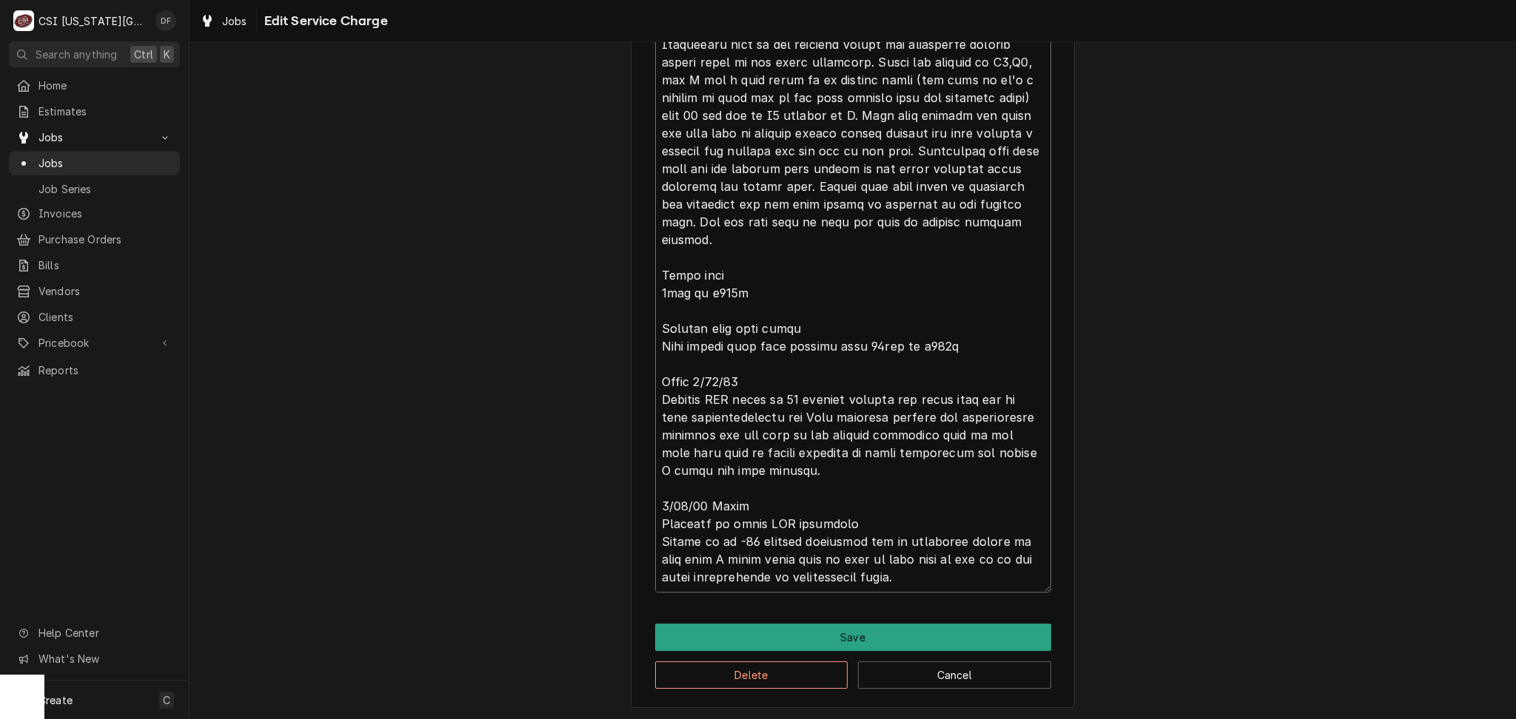
type textarea "⚠️ 𝗙𝗢𝗥𝗠 𝗜𝗡𝗦𝗧𝗥𝗨𝗖𝗧𝗜𝗢𝗡𝗦 ⚠️ ✪ 𝗖𝗼𝗺𝗽𝗹𝗲𝘁𝗲 𝗮𝗹𝗹 𝗿𝗲𝗹𝗲𝘃𝗮𝗻𝘁 𝘀𝗲𝗰𝘁𝗶𝗼𝗻𝘀 ✪ 𝗣𝗿𝗼𝘃𝗶𝗱𝗲 𝗱𝗲𝘁𝗮𝗶𝗹𝗲𝗱 𝗮𝗻𝘀…"
type textarea "x"
type textarea "⚠️ 𝗙𝗢𝗥𝗠 𝗜𝗡𝗦𝗧𝗥𝗨𝗖𝗧𝗜𝗢𝗡𝗦 ⚠️ ✪ 𝗖𝗼𝗺𝗽𝗹𝗲𝘁𝗲 𝗮𝗹𝗹 𝗿𝗲𝗹𝗲𝘃𝗮𝗻𝘁 𝘀𝗲𝗰𝘁𝗶𝗼𝗻𝘀 ✪ 𝗣𝗿𝗼𝘃𝗶𝗱𝗲 𝗱𝗲𝘁𝗮𝗶𝗹𝗲𝗱 𝗮𝗻𝘀…"
type textarea "x"
type textarea "⚠️ 𝗙𝗢𝗥𝗠 𝗜𝗡𝗦𝗧𝗥𝗨𝗖𝗧𝗜𝗢𝗡𝗦 ⚠️ ✪ 𝗖𝗼𝗺𝗽𝗹𝗲𝘁𝗲 𝗮𝗹𝗹 𝗿𝗲𝗹𝗲𝘃𝗮𝗻𝘁 𝘀𝗲𝗰𝘁𝗶𝗼𝗻𝘀 ✪ 𝗣𝗿𝗼𝘃𝗶𝗱𝗲 𝗱𝗲𝘁𝗮𝗶𝗹𝗲𝗱 𝗮𝗻𝘀…"
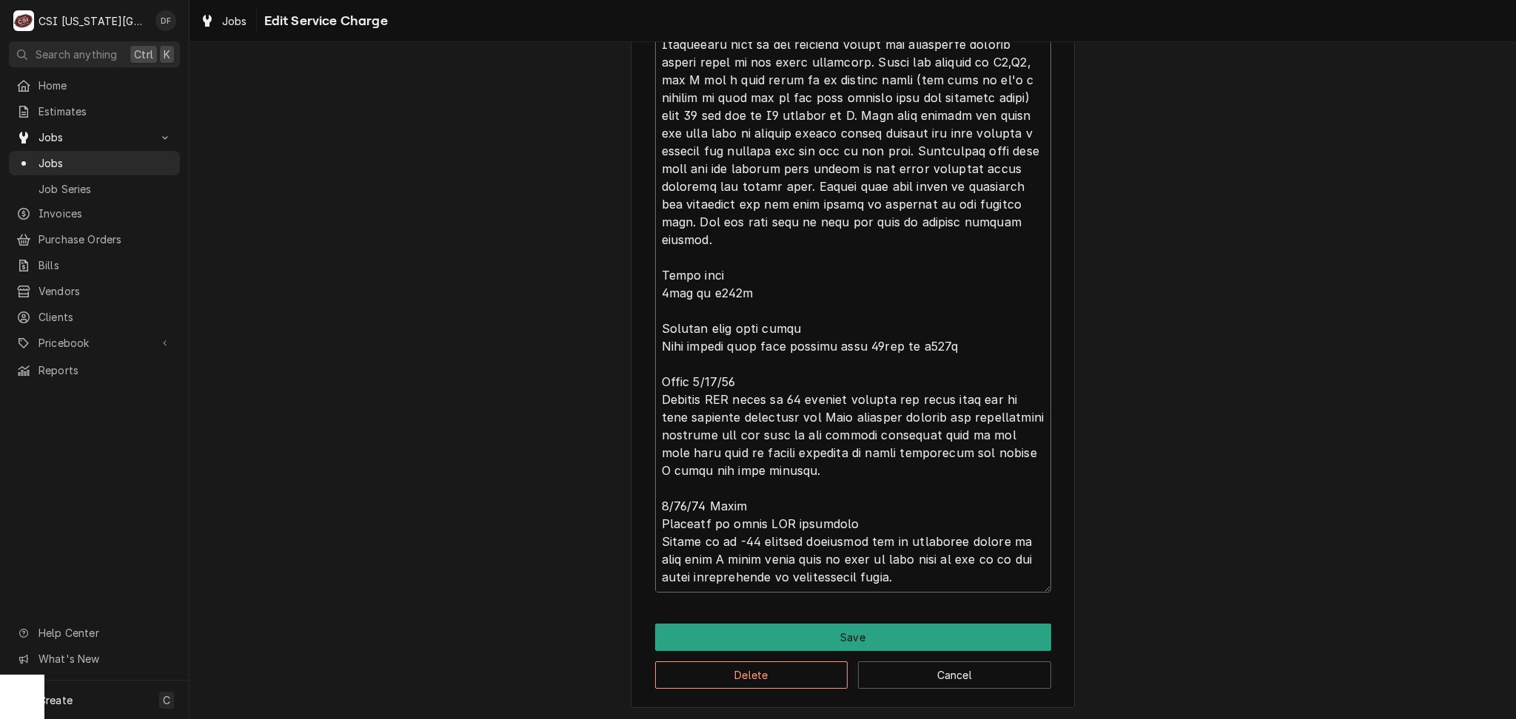
type textarea "x"
type textarea "⚠️ 𝗙𝗢𝗥𝗠 𝗜𝗡𝗦𝗧𝗥𝗨𝗖𝗧𝗜𝗢𝗡𝗦 ⚠️ ✪ 𝗖𝗼𝗺𝗽𝗹𝗲𝘁𝗲 𝗮𝗹𝗹 𝗿𝗲𝗹𝗲𝘃𝗮𝗻𝘁 𝘀𝗲𝗰𝘁𝗶𝗼𝗻𝘀 ✪ 𝗣𝗿𝗼𝘃𝗶𝗱𝗲 𝗱𝗲𝘁𝗮𝗶𝗹𝗲𝗱 𝗮𝗻𝘀…"
type textarea "x"
type textarea "⚠️ 𝗙𝗢𝗥𝗠 𝗜𝗡𝗦𝗧𝗥𝗨𝗖𝗧𝗜𝗢𝗡𝗦 ⚠️ ✪ 𝗖𝗼𝗺𝗽𝗹𝗲𝘁𝗲 𝗮𝗹𝗹 𝗿𝗲𝗹𝗲𝘃𝗮𝗻𝘁 𝘀𝗲𝗰𝘁𝗶𝗼𝗻𝘀 ✪ 𝗣𝗿𝗼𝘃𝗶𝗱𝗲 𝗱𝗲𝘁𝗮𝗶𝗹𝗲𝗱 𝗮𝗻𝘀…"
type textarea "x"
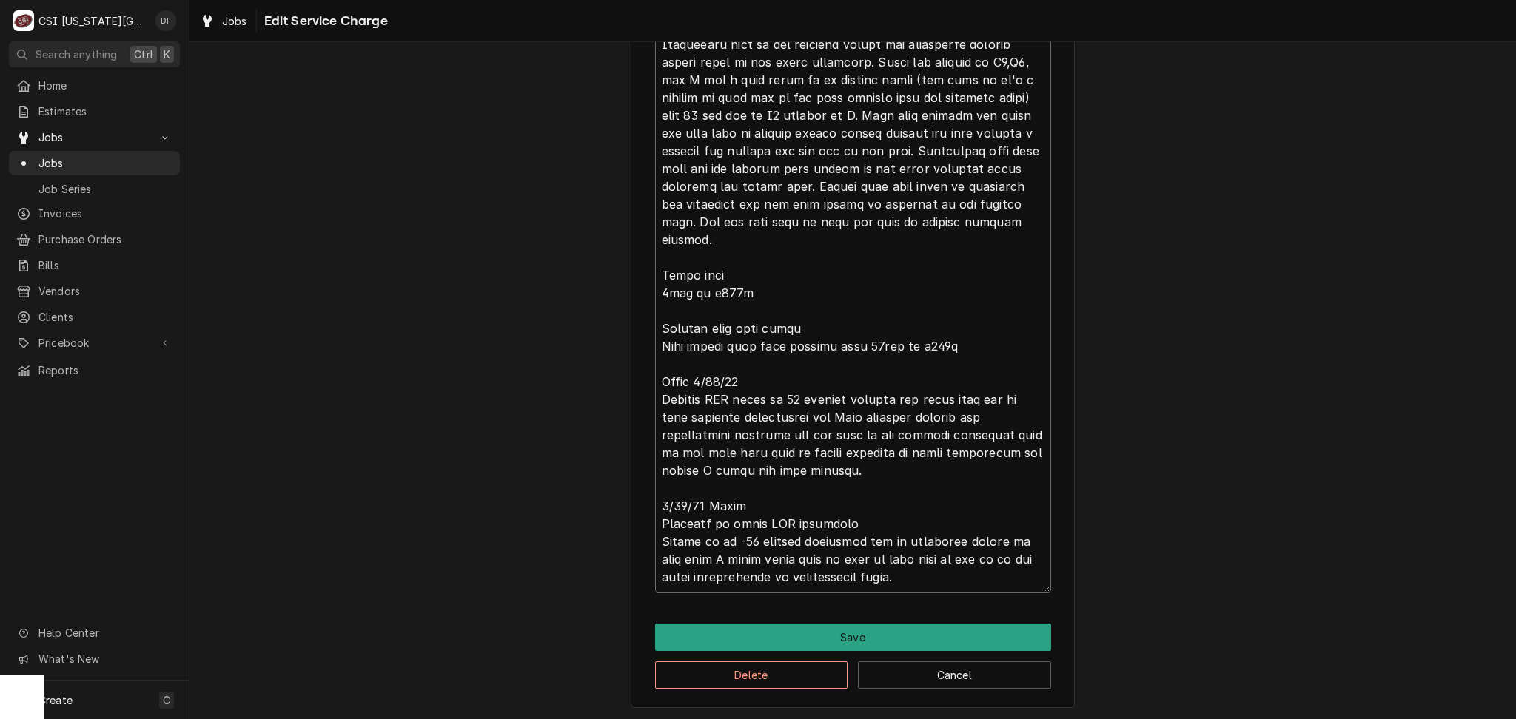
type textarea "⚠️ 𝗙𝗢𝗥𝗠 𝗜𝗡𝗦𝗧𝗥𝗨𝗖𝗧𝗜𝗢𝗡𝗦 ⚠️ ✪ 𝗖𝗼𝗺𝗽𝗹𝗲𝘁𝗲 𝗮𝗹𝗹 𝗿𝗲𝗹𝗲𝘃𝗮𝗻𝘁 𝘀𝗲𝗰𝘁𝗶𝗼𝗻𝘀 ✪ 𝗣𝗿𝗼𝘃𝗶𝗱𝗲 𝗱𝗲𝘁𝗮𝗶𝗹𝗲𝗱 𝗮𝗻𝘀…"
type textarea "x"
type textarea "⚠️ 𝗙𝗢𝗥𝗠 𝗜𝗡𝗦𝗧𝗥𝗨𝗖𝗧𝗜𝗢𝗡𝗦 ⚠️ ✪ 𝗖𝗼𝗺𝗽𝗹𝗲𝘁𝗲 𝗮𝗹𝗹 𝗿𝗲𝗹𝗲𝘃𝗮𝗻𝘁 𝘀𝗲𝗰𝘁𝗶𝗼𝗻𝘀 ✪ 𝗣𝗿𝗼𝘃𝗶𝗱𝗲 𝗱𝗲𝘁𝗮𝗶𝗹𝗲𝗱 𝗮𝗻𝘀…"
type textarea "x"
type textarea "⚠️ 𝗙𝗢𝗥𝗠 𝗜𝗡𝗦𝗧𝗥𝗨𝗖𝗧𝗜𝗢𝗡𝗦 ⚠️ ✪ 𝗖𝗼𝗺𝗽𝗹𝗲𝘁𝗲 𝗮𝗹𝗹 𝗿𝗲𝗹𝗲𝘃𝗮𝗻𝘁 𝘀𝗲𝗰𝘁𝗶𝗼𝗻𝘀 ✪ 𝗣𝗿𝗼𝘃𝗶𝗱𝗲 𝗱𝗲𝘁𝗮𝗶𝗹𝗲𝗱 𝗮𝗻𝘀…"
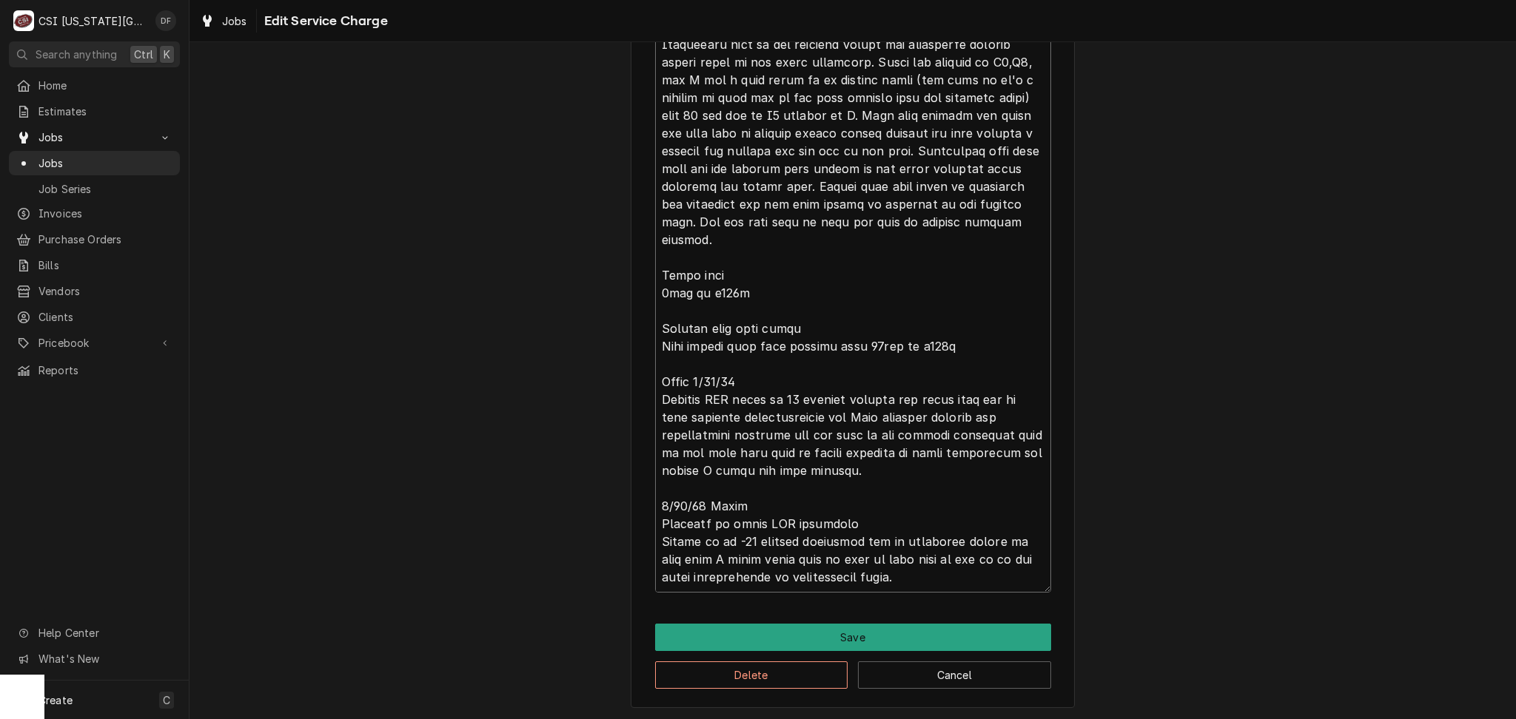
type textarea "x"
type textarea "⚠️ 𝗙𝗢𝗥𝗠 𝗜𝗡𝗦𝗧𝗥𝗨𝗖𝗧𝗜𝗢𝗡𝗦 ⚠️ ✪ 𝗖𝗼𝗺𝗽𝗹𝗲𝘁𝗲 𝗮𝗹𝗹 𝗿𝗲𝗹𝗲𝘃𝗮𝗻𝘁 𝘀𝗲𝗰𝘁𝗶𝗼𝗻𝘀 ✪ 𝗣𝗿𝗼𝘃𝗶𝗱𝗲 𝗱𝗲𝘁𝗮𝗶𝗹𝗲𝗱 𝗮𝗻𝘀…"
type textarea "x"
type textarea "⚠️ 𝗙𝗢𝗥𝗠 𝗜𝗡𝗦𝗧𝗥𝗨𝗖𝗧𝗜𝗢𝗡𝗦 ⚠️ ✪ 𝗖𝗼𝗺𝗽𝗹𝗲𝘁𝗲 𝗮𝗹𝗹 𝗿𝗲𝗹𝗲𝘃𝗮𝗻𝘁 𝘀𝗲𝗰𝘁𝗶𝗼𝗻𝘀 ✪ 𝗣𝗿𝗼𝘃𝗶𝗱𝗲 𝗱𝗲𝘁𝗮𝗶𝗹𝗲𝗱 𝗮𝗻𝘀…"
drag, startPoint x: 795, startPoint y: 417, endPoint x: 792, endPoint y: 439, distance: 21.7
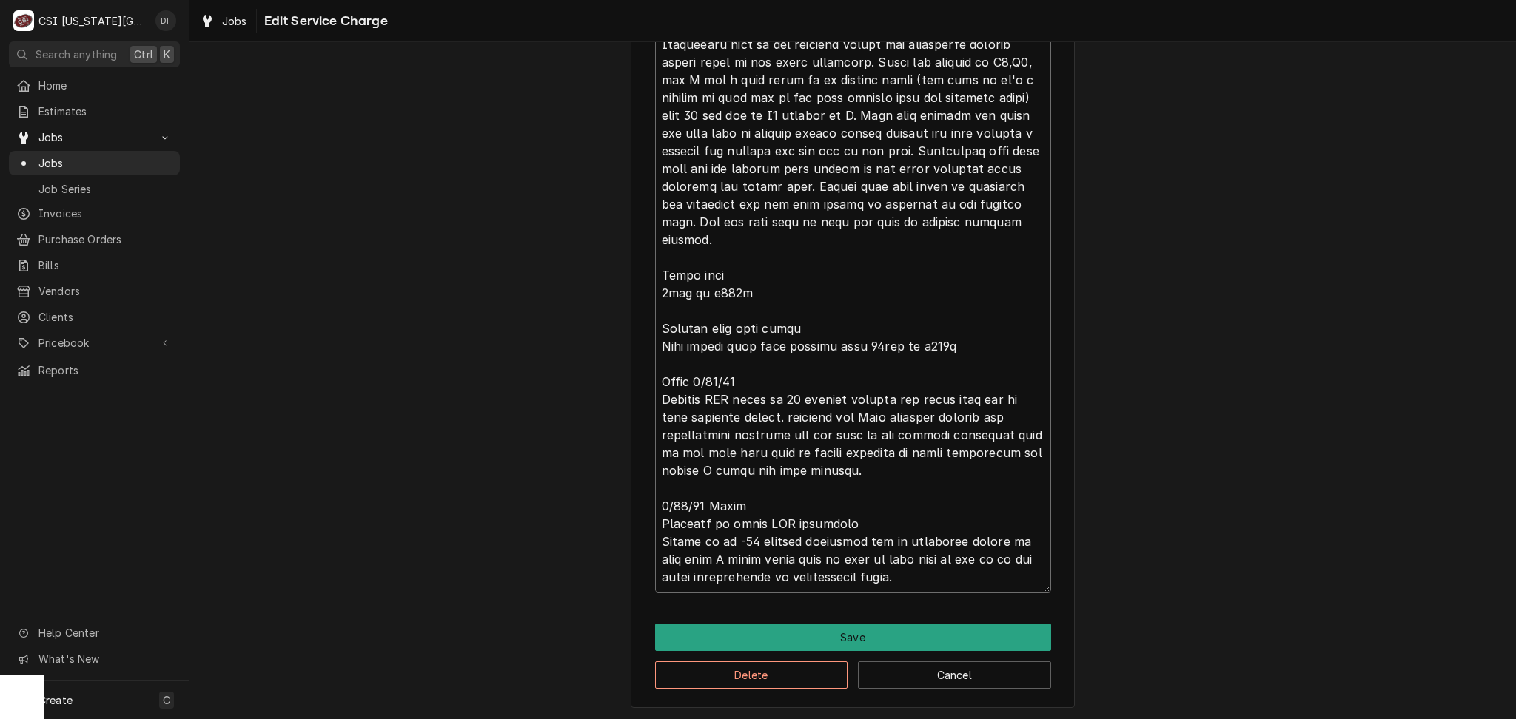
type textarea "x"
type textarea "⚠️ 𝗙𝗢𝗥𝗠 𝗜𝗡𝗦𝗧𝗥𝗨𝗖𝗧𝗜𝗢𝗡𝗦 ⚠️ ✪ 𝗖𝗼𝗺𝗽𝗹𝗲𝘁𝗲 𝗮𝗹𝗹 𝗿𝗲𝗹𝗲𝘃𝗮𝗻𝘁 𝘀𝗲𝗰𝘁𝗶𝗼𝗻𝘀 ✪ 𝗣𝗿𝗼𝘃𝗶𝗱𝗲 𝗱𝗲𝘁𝗮𝗶𝗹𝗲𝗱 𝗮𝗻𝘀…"
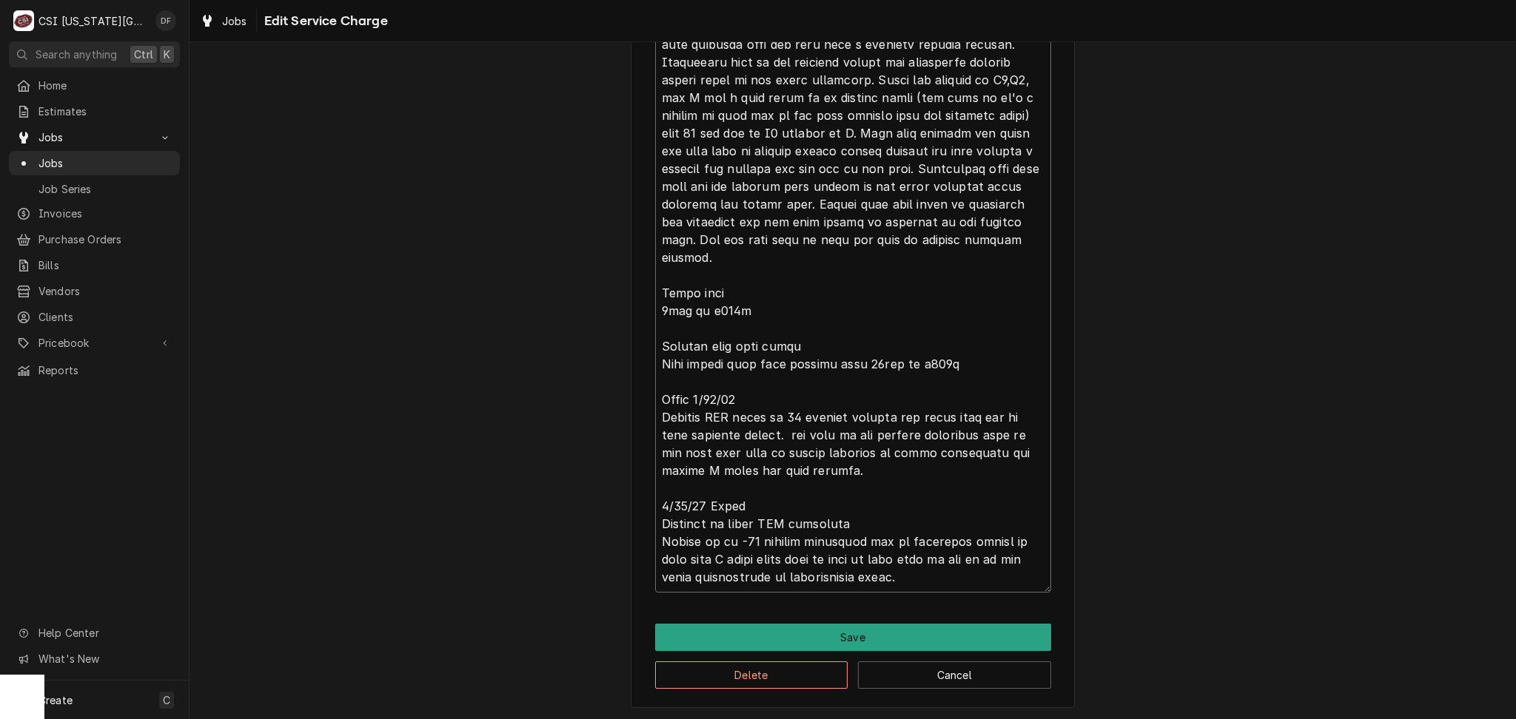
scroll to position [2149, 0]
type textarea "x"
type textarea "⚠️ 𝗙𝗢𝗥𝗠 𝗜𝗡𝗦𝗧𝗥𝗨𝗖𝗧𝗜𝗢𝗡𝗦 ⚠️ ✪ 𝗖𝗼𝗺𝗽𝗹𝗲𝘁𝗲 𝗮𝗹𝗹 𝗿𝗲𝗹𝗲𝘃𝗮𝗻𝘁 𝘀𝗲𝗰𝘁𝗶𝗼𝗻𝘀 ✪ 𝗣𝗿𝗼𝘃𝗶𝗱𝗲 𝗱𝗲𝘁𝗮𝗶𝗹𝗲𝗱 𝗮𝗻𝘀…"
type textarea "x"
type textarea "⚠️ 𝗙𝗢𝗥𝗠 𝗜𝗡𝗦𝗧𝗥𝗨𝗖𝗧𝗜𝗢𝗡𝗦 ⚠️ ✪ 𝗖𝗼𝗺𝗽𝗹𝗲𝘁𝗲 𝗮𝗹𝗹 𝗿𝗲𝗹𝗲𝘃𝗮𝗻𝘁 𝘀𝗲𝗰𝘁𝗶𝗼𝗻𝘀 ✪ 𝗣𝗿𝗼𝘃𝗶𝗱𝗲 𝗱𝗲𝘁𝗮𝗶𝗹𝗲𝗱 𝗮𝗻𝘀…"
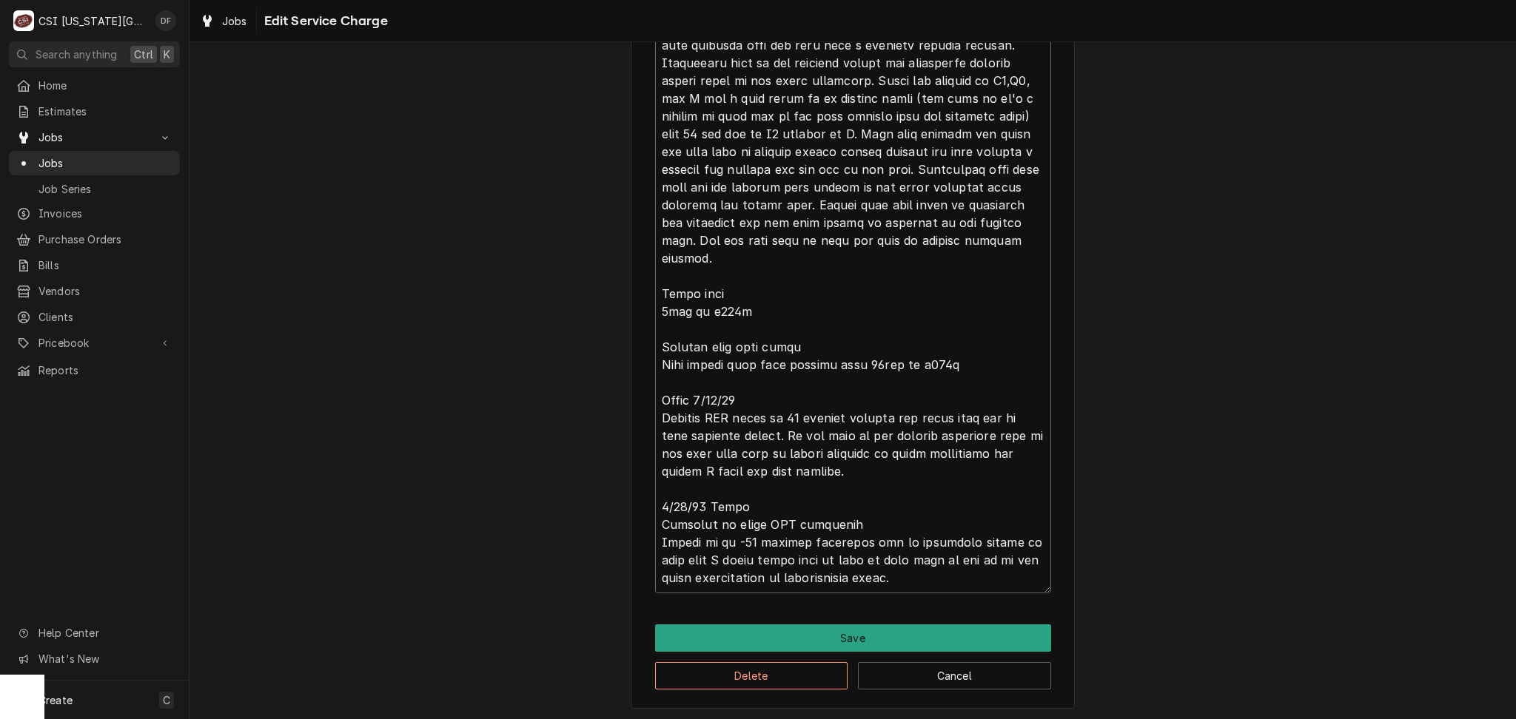
type textarea "x"
type textarea "⚠️ 𝗙𝗢𝗥𝗠 𝗜𝗡𝗦𝗧𝗥𝗨𝗖𝗧𝗜𝗢𝗡𝗦 ⚠️ ✪ 𝗖𝗼𝗺𝗽𝗹𝗲𝘁𝗲 𝗮𝗹𝗹 𝗿𝗲𝗹𝗲𝘃𝗮𝗻𝘁 𝘀𝗲𝗰𝘁𝗶𝗼𝗻𝘀 ✪ 𝗣𝗿𝗼𝘃𝗶𝗱𝗲 𝗱𝗲𝘁𝗮𝗶𝗹𝗲𝗱 𝗮𝗻𝘀…"
type textarea "x"
type textarea "⚠️ 𝗙𝗢𝗥𝗠 𝗜𝗡𝗦𝗧𝗥𝗨𝗖𝗧𝗜𝗢𝗡𝗦 ⚠️ ✪ 𝗖𝗼𝗺𝗽𝗹𝗲𝘁𝗲 𝗮𝗹𝗹 𝗿𝗲𝗹𝗲𝘃𝗮𝗻𝘁 𝘀𝗲𝗰𝘁𝗶𝗼𝗻𝘀 ✪ 𝗣𝗿𝗼𝘃𝗶𝗱𝗲 𝗱𝗲𝘁𝗮𝗶𝗹𝗲𝗱 𝗮𝗻𝘀…"
type textarea "x"
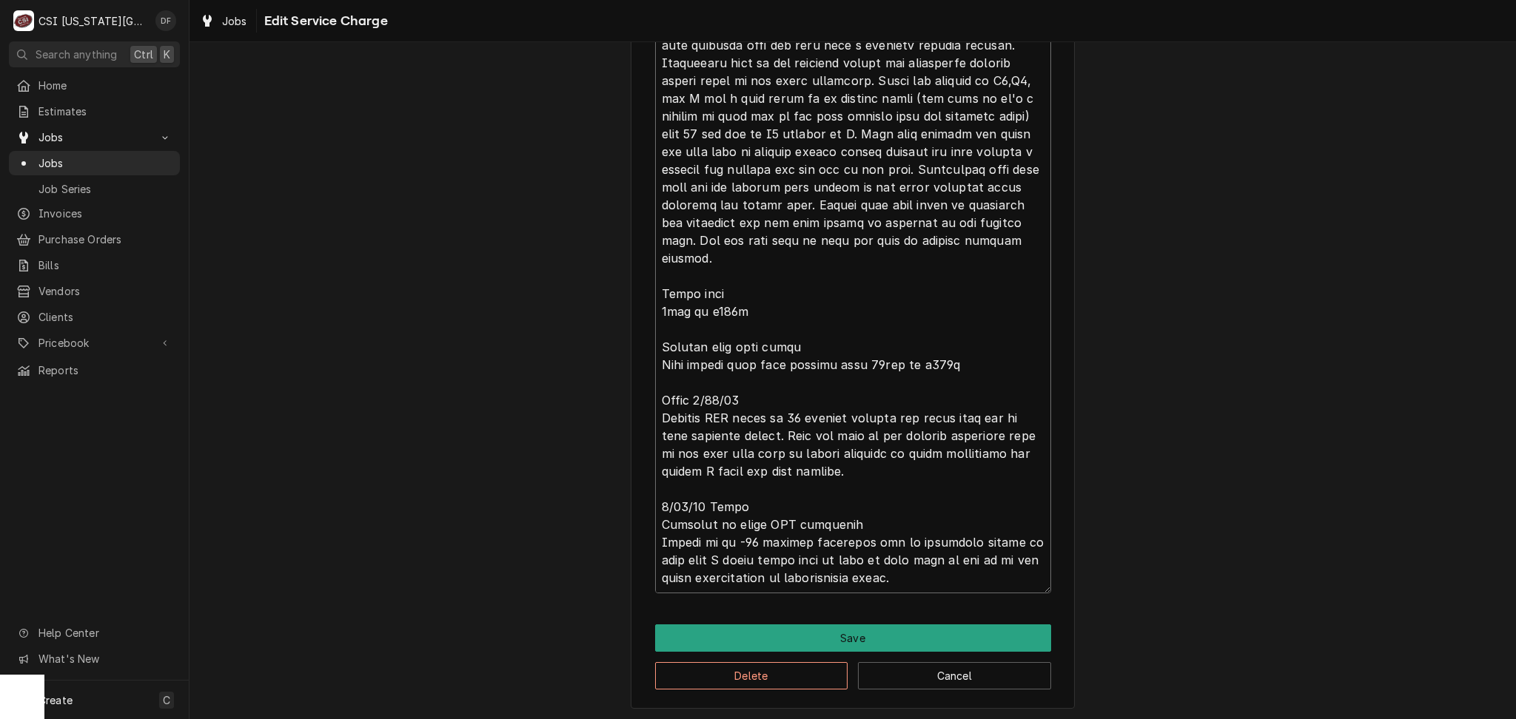
type textarea "⚠️ 𝗙𝗢𝗥𝗠 𝗜𝗡𝗦𝗧𝗥𝗨𝗖𝗧𝗜𝗢𝗡𝗦 ⚠️ ✪ 𝗖𝗼𝗺𝗽𝗹𝗲𝘁𝗲 𝗮𝗹𝗹 𝗿𝗲𝗹𝗲𝘃𝗮𝗻𝘁 𝘀𝗲𝗰𝘁𝗶𝗼𝗻𝘀 ✪ 𝗣𝗿𝗼𝘃𝗶𝗱𝗲 𝗱𝗲𝘁𝗮𝗶𝗹𝗲𝗱 𝗮𝗻𝘀…"
type textarea "x"
type textarea "⚠️ 𝗙𝗢𝗥𝗠 𝗜𝗡𝗦𝗧𝗥𝗨𝗖𝗧𝗜𝗢𝗡𝗦 ⚠️ ✪ 𝗖𝗼𝗺𝗽𝗹𝗲𝘁𝗲 𝗮𝗹𝗹 𝗿𝗲𝗹𝗲𝘃𝗮𝗻𝘁 𝘀𝗲𝗰𝘁𝗶𝗼𝗻𝘀 ✪ 𝗣𝗿𝗼𝘃𝗶𝗱𝗲 𝗱𝗲𝘁𝗮𝗶𝗹𝗲𝗱 𝗮𝗻𝘀…"
type textarea "x"
type textarea "⚠️ 𝗙𝗢𝗥𝗠 𝗜𝗡𝗦𝗧𝗥𝗨𝗖𝗧𝗜𝗢𝗡𝗦 ⚠️ ✪ 𝗖𝗼𝗺𝗽𝗹𝗲𝘁𝗲 𝗮𝗹𝗹 𝗿𝗲𝗹𝗲𝘃𝗮𝗻𝘁 𝘀𝗲𝗰𝘁𝗶𝗼𝗻𝘀 ✪ 𝗣𝗿𝗼𝘃𝗶𝗱𝗲 𝗱𝗲𝘁𝗮𝗶𝗹𝗲𝗱 𝗮𝗻𝘀…"
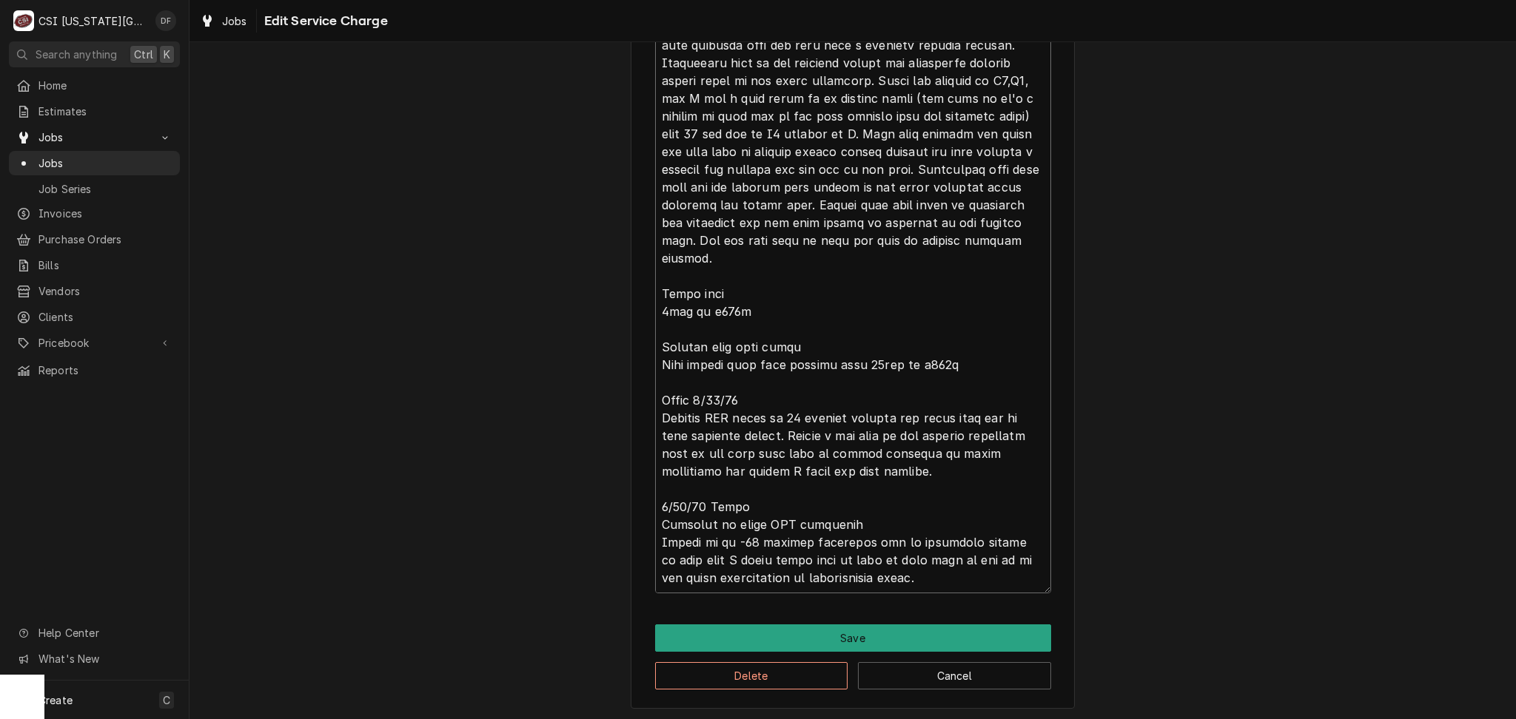
type textarea "x"
type textarea "⚠️ 𝗙𝗢𝗥𝗠 𝗜𝗡𝗦𝗧𝗥𝗨𝗖𝗧𝗜𝗢𝗡𝗦 ⚠️ ✪ 𝗖𝗼𝗺𝗽𝗹𝗲𝘁𝗲 𝗮𝗹𝗹 𝗿𝗲𝗹𝗲𝘃𝗮𝗻𝘁 𝘀𝗲𝗰𝘁𝗶𝗼𝗻𝘀 ✪ 𝗣𝗿𝗼𝘃𝗶𝗱𝗲 𝗱𝗲𝘁𝗮𝗶𝗹𝗲𝗱 𝗮𝗻𝘀…"
type textarea "x"
type textarea "⚠️ 𝗙𝗢𝗥𝗠 𝗜𝗡𝗦𝗧𝗥𝗨𝗖𝗧𝗜𝗢𝗡𝗦 ⚠️ ✪ 𝗖𝗼𝗺𝗽𝗹𝗲𝘁𝗲 𝗮𝗹𝗹 𝗿𝗲𝗹𝗲𝘃𝗮𝗻𝘁 𝘀𝗲𝗰𝘁𝗶𝗼𝗻𝘀 ✪ 𝗣𝗿𝗼𝘃𝗶𝗱𝗲 𝗱𝗲𝘁𝗮𝗶𝗹𝗲𝗱 𝗮𝗻𝘀…"
type textarea "x"
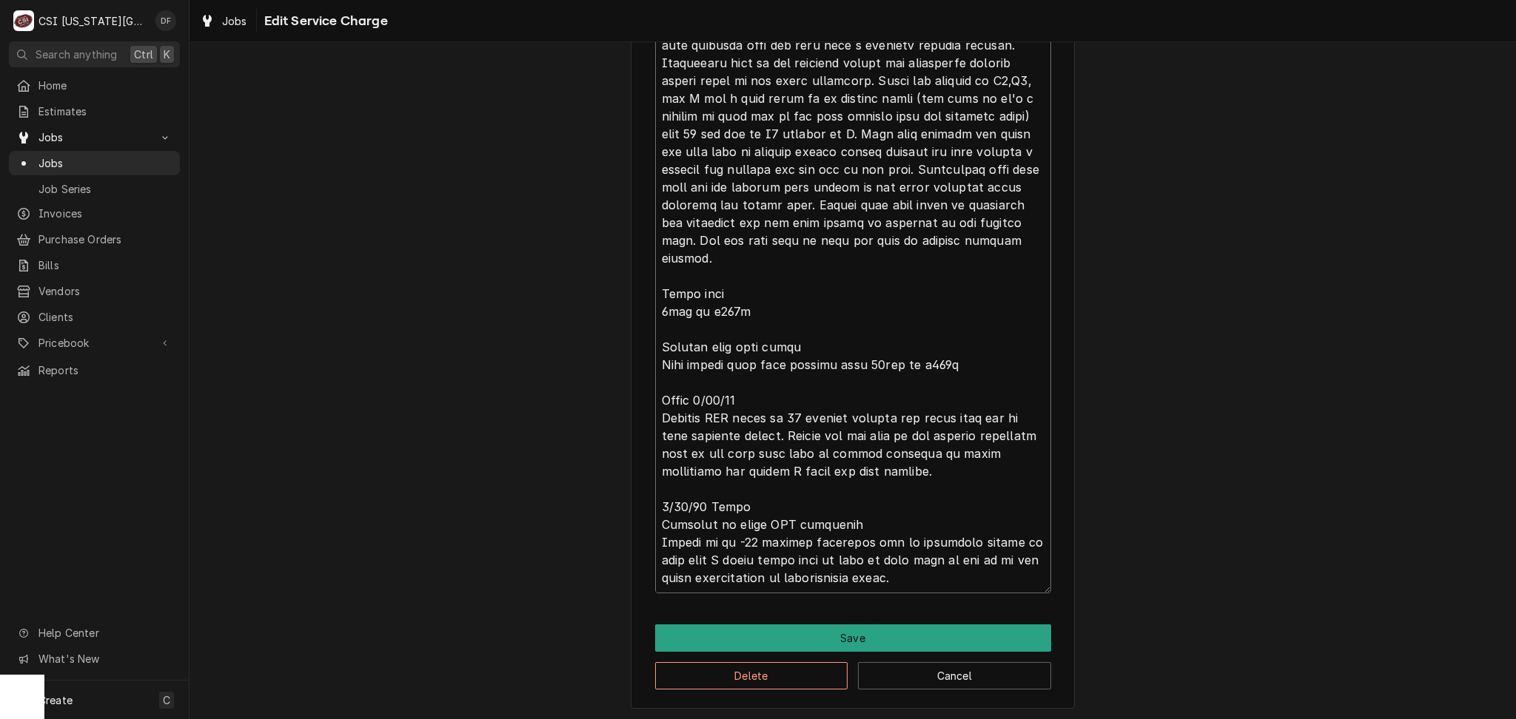
type textarea "⚠️ 𝗙𝗢𝗥𝗠 𝗜𝗡𝗦𝗧𝗥𝗨𝗖𝗧𝗜𝗢𝗡𝗦 ⚠️ ✪ 𝗖𝗼𝗺𝗽𝗹𝗲𝘁𝗲 𝗮𝗹𝗹 𝗿𝗲𝗹𝗲𝘃𝗮𝗻𝘁 𝘀𝗲𝗰𝘁𝗶𝗼𝗻𝘀 ✪ 𝗣𝗿𝗼𝘃𝗶𝗱𝗲 𝗱𝗲𝘁𝗮𝗶𝗹𝗲𝗱 𝗮𝗻𝘀…"
type textarea "x"
type textarea "⚠️ 𝗙𝗢𝗥𝗠 𝗜𝗡𝗦𝗧𝗥𝗨𝗖𝗧𝗜𝗢𝗡𝗦 ⚠️ ✪ 𝗖𝗼𝗺𝗽𝗹𝗲𝘁𝗲 𝗮𝗹𝗹 𝗿𝗲𝗹𝗲𝘃𝗮𝗻𝘁 𝘀𝗲𝗰𝘁𝗶𝗼𝗻𝘀 ✪ 𝗣𝗿𝗼𝘃𝗶𝗱𝗲 𝗱𝗲𝘁𝗮𝗶𝗹𝗲𝗱 𝗮𝗻𝘀…"
type textarea "x"
type textarea "⚠️ 𝗙𝗢𝗥𝗠 𝗜𝗡𝗦𝗧𝗥𝗨𝗖𝗧𝗜𝗢𝗡𝗦 ⚠️ ✪ 𝗖𝗼𝗺𝗽𝗹𝗲𝘁𝗲 𝗮𝗹𝗹 𝗿𝗲𝗹𝗲𝘃𝗮𝗻𝘁 𝘀𝗲𝗰𝘁𝗶𝗼𝗻𝘀 ✪ 𝗣𝗿𝗼𝘃𝗶𝗱𝗲 𝗱𝗲𝘁𝗮𝗶𝗹𝗲𝗱 𝗮𝗻𝘀…"
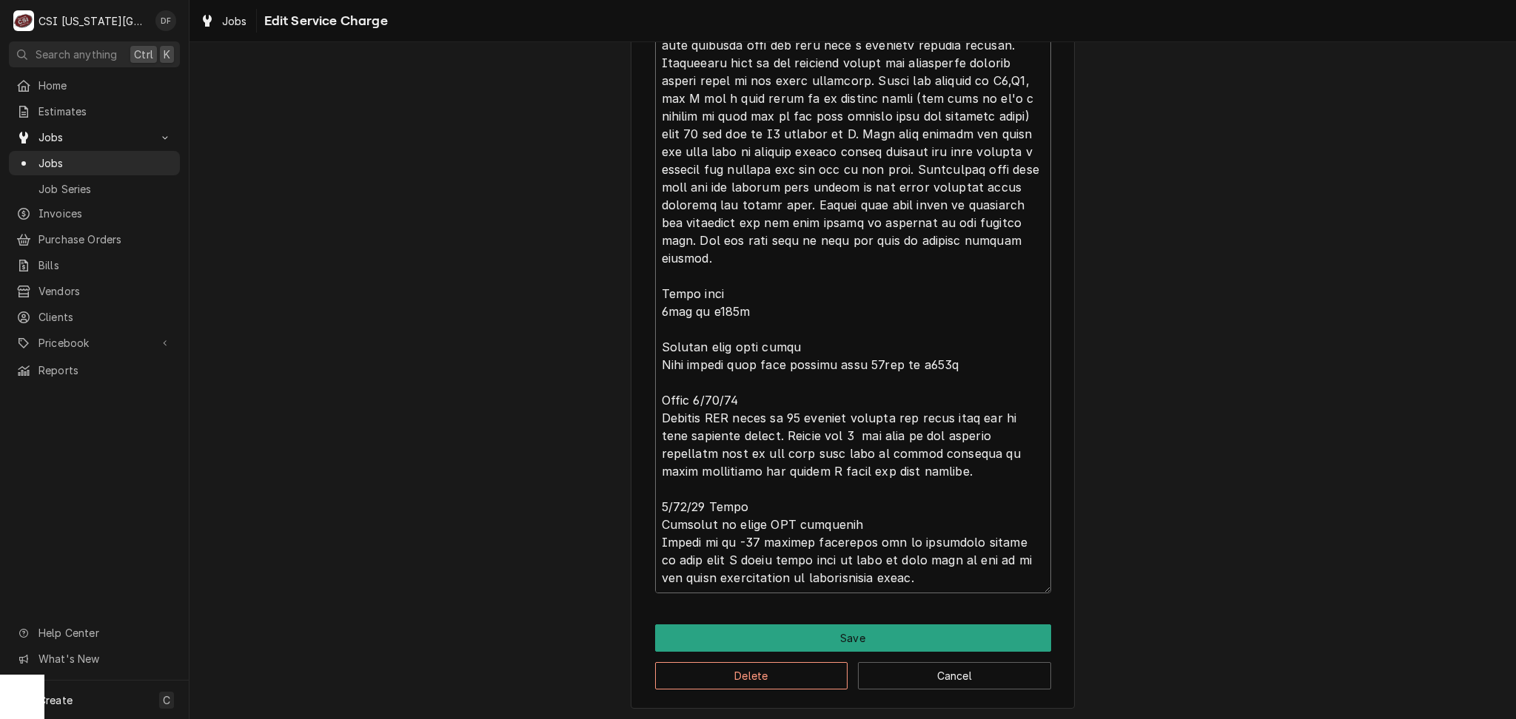
type textarea "x"
type textarea "⚠️ 𝗙𝗢𝗥𝗠 𝗜𝗡𝗦𝗧𝗥𝗨𝗖𝗧𝗜𝗢𝗡𝗦 ⚠️ ✪ 𝗖𝗼𝗺𝗽𝗹𝗲𝘁𝗲 𝗮𝗹𝗹 𝗿𝗲𝗹𝗲𝘃𝗮𝗻𝘁 𝘀𝗲𝗰𝘁𝗶𝗼𝗻𝘀 ✪ 𝗣𝗿𝗼𝘃𝗶𝗱𝗲 𝗱𝗲𝘁𝗮𝗶𝗹𝗲𝗱 𝗮𝗻𝘀…"
type textarea "x"
type textarea "⚠️ 𝗙𝗢𝗥𝗠 𝗜𝗡𝗦𝗧𝗥𝗨𝗖𝗧𝗜𝗢𝗡𝗦 ⚠️ ✪ 𝗖𝗼𝗺𝗽𝗹𝗲𝘁𝗲 𝗮𝗹𝗹 𝗿𝗲𝗹𝗲𝘃𝗮𝗻𝘁 𝘀𝗲𝗰𝘁𝗶𝗼𝗻𝘀 ✪ 𝗣𝗿𝗼𝘃𝗶𝗱𝗲 𝗱𝗲𝘁𝗮𝗶𝗹𝗲𝗱 𝗮𝗻𝘀…"
type textarea "x"
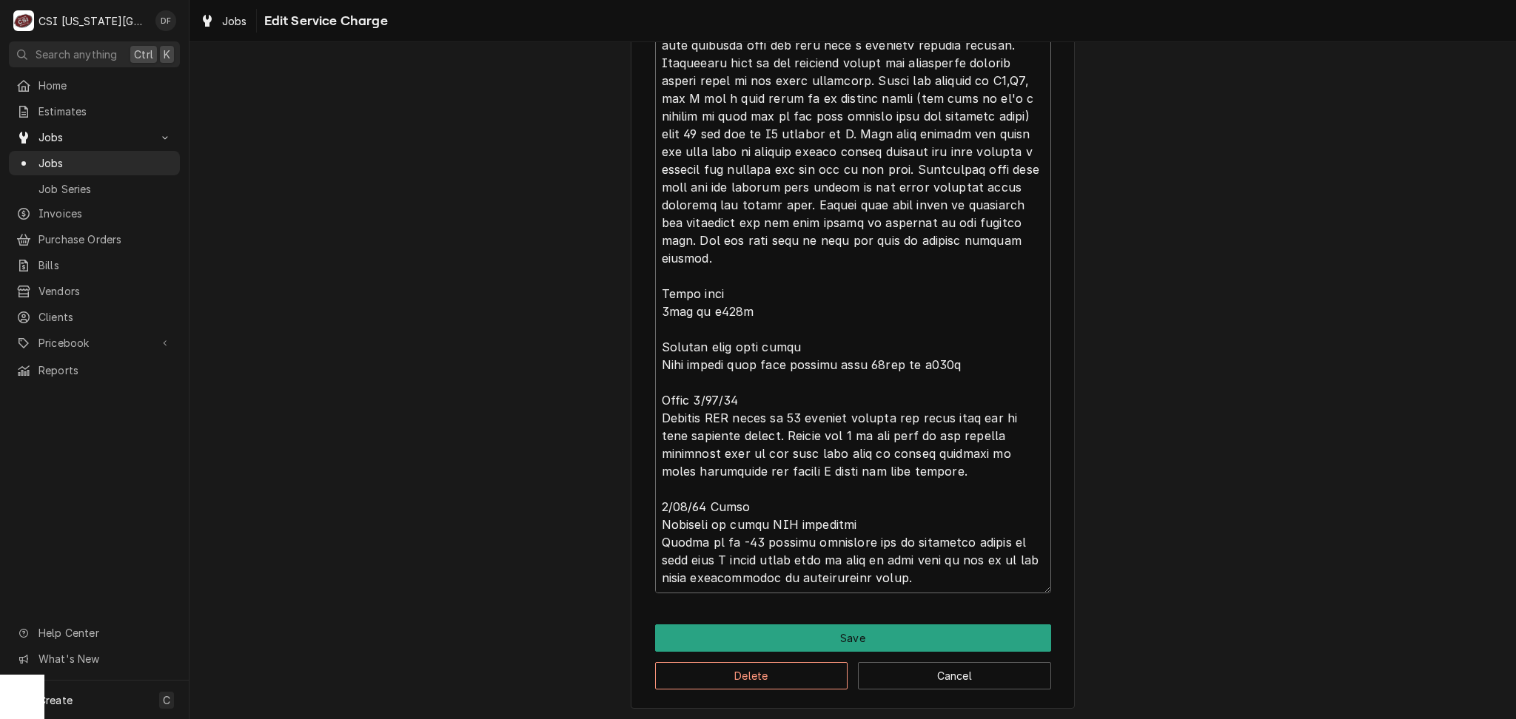
type textarea "⚠️ 𝗙𝗢𝗥𝗠 𝗜𝗡𝗦𝗧𝗥𝗨𝗖𝗧𝗜𝗢𝗡𝗦 ⚠️ ✪ 𝗖𝗼𝗺𝗽𝗹𝗲𝘁𝗲 𝗮𝗹𝗹 𝗿𝗲𝗹𝗲𝘃𝗮𝗻𝘁 𝘀𝗲𝗰𝘁𝗶𝗼𝗻𝘀 ✪ 𝗣𝗿𝗼𝘃𝗶𝗱𝗲 𝗱𝗲𝘁𝗮𝗶𝗹𝗲𝗱 𝗮𝗻𝘀…"
type textarea "x"
type textarea "⚠️ 𝗙𝗢𝗥𝗠 𝗜𝗡𝗦𝗧𝗥𝗨𝗖𝗧𝗜𝗢𝗡𝗦 ⚠️ ✪ 𝗖𝗼𝗺𝗽𝗹𝗲𝘁𝗲 𝗮𝗹𝗹 𝗿𝗲𝗹𝗲𝘃𝗮𝗻𝘁 𝘀𝗲𝗰𝘁𝗶𝗼𝗻𝘀 ✪ 𝗣𝗿𝗼𝘃𝗶𝗱𝗲 𝗱𝗲𝘁𝗮𝗶𝗹𝗲𝗱 𝗮𝗻𝘀…"
type textarea "x"
type textarea "⚠️ 𝗙𝗢𝗥𝗠 𝗜𝗡𝗦𝗧𝗥𝗨𝗖𝗧𝗜𝗢𝗡𝗦 ⚠️ ✪ 𝗖𝗼𝗺𝗽𝗹𝗲𝘁𝗲 𝗮𝗹𝗹 𝗿𝗲𝗹𝗲𝘃𝗮𝗻𝘁 𝘀𝗲𝗰𝘁𝗶𝗼𝗻𝘀 ✪ 𝗣𝗿𝗼𝘃𝗶𝗱𝗲 𝗱𝗲𝘁𝗮𝗶𝗹𝗲𝗱 𝗮𝗻𝘀…"
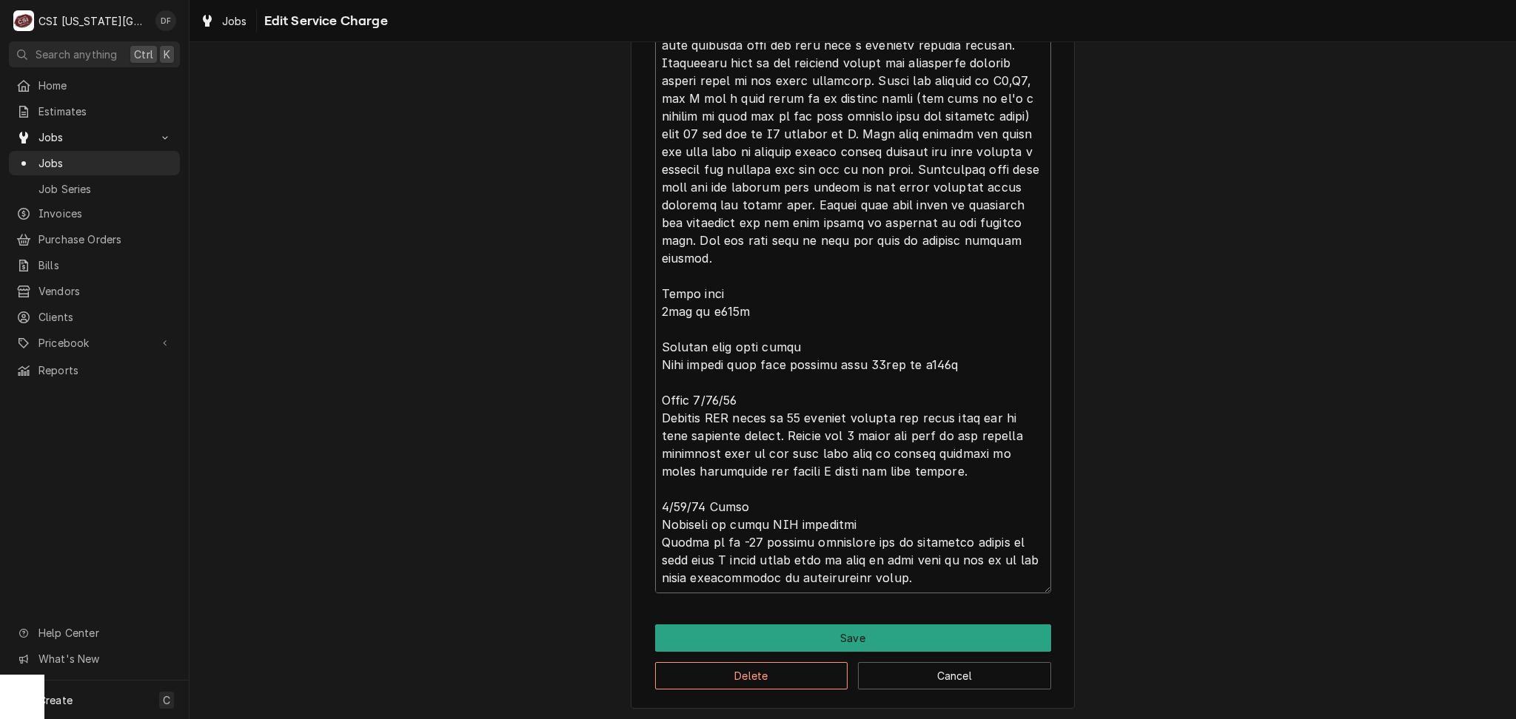
type textarea "x"
type textarea "⚠️ 𝗙𝗢𝗥𝗠 𝗜𝗡𝗦𝗧𝗥𝗨𝗖𝗧𝗜𝗢𝗡𝗦 ⚠️ ✪ 𝗖𝗼𝗺𝗽𝗹𝗲𝘁𝗲 𝗮𝗹𝗹 𝗿𝗲𝗹𝗲𝘃𝗮𝗻𝘁 𝘀𝗲𝗰𝘁𝗶𝗼𝗻𝘀 ✪ 𝗣𝗿𝗼𝘃𝗶𝗱𝗲 𝗱𝗲𝘁𝗮𝗶𝗹𝗲𝗱 𝗮𝗻𝘀…"
type textarea "x"
type textarea "⚠️ 𝗙𝗢𝗥𝗠 𝗜𝗡𝗦𝗧𝗥𝗨𝗖𝗧𝗜𝗢𝗡𝗦 ⚠️ ✪ 𝗖𝗼𝗺𝗽𝗹𝗲𝘁𝗲 𝗮𝗹𝗹 𝗿𝗲𝗹𝗲𝘃𝗮𝗻𝘁 𝘀𝗲𝗰𝘁𝗶𝗼𝗻𝘀 ✪ 𝗣𝗿𝗼𝘃𝗶𝗱𝗲 𝗱𝗲𝘁𝗮𝗶𝗹𝗲𝗱 𝗮𝗻𝘀…"
type textarea "x"
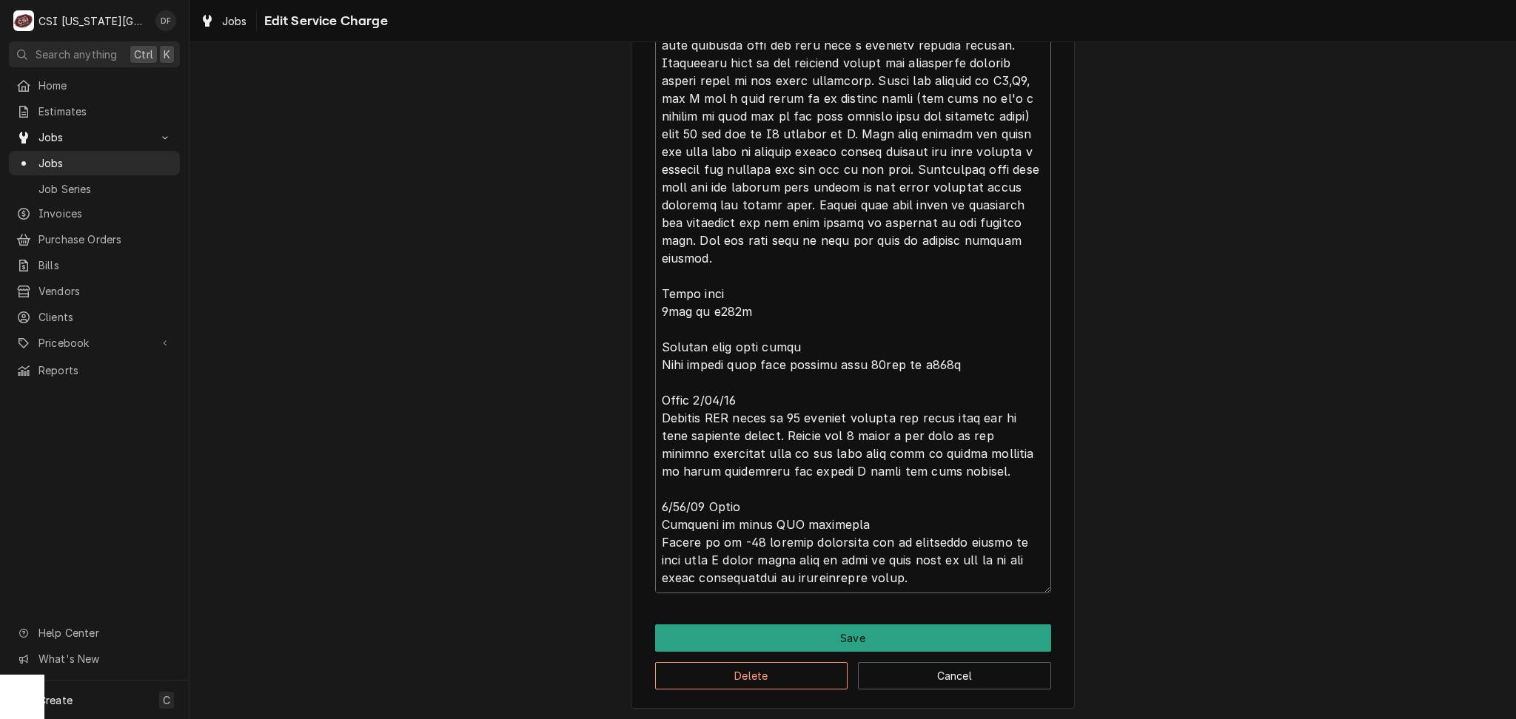
type textarea "⚠️ 𝗙𝗢𝗥𝗠 𝗜𝗡𝗦𝗧𝗥𝗨𝗖𝗧𝗜𝗢𝗡𝗦 ⚠️ ✪ 𝗖𝗼𝗺𝗽𝗹𝗲𝘁𝗲 𝗮𝗹𝗹 𝗿𝗲𝗹𝗲𝘃𝗮𝗻𝘁 𝘀𝗲𝗰𝘁𝗶𝗼𝗻𝘀 ✪ 𝗣𝗿𝗼𝘃𝗶𝗱𝗲 𝗱𝗲𝘁𝗮𝗶𝗹𝗲𝗱 𝗮𝗻𝘀…"
type textarea "x"
type textarea "⚠️ 𝗙𝗢𝗥𝗠 𝗜𝗡𝗦𝗧𝗥𝗨𝗖𝗧𝗜𝗢𝗡𝗦 ⚠️ ✪ 𝗖𝗼𝗺𝗽𝗹𝗲𝘁𝗲 𝗮𝗹𝗹 𝗿𝗲𝗹𝗲𝘃𝗮𝗻𝘁 𝘀𝗲𝗰𝘁𝗶𝗼𝗻𝘀 ✪ 𝗣𝗿𝗼𝘃𝗶𝗱𝗲 𝗱𝗲𝘁𝗮𝗶𝗹𝗲𝗱 𝗮𝗻𝘀…"
type textarea "x"
type textarea "⚠️ 𝗙𝗢𝗥𝗠 𝗜𝗡𝗦𝗧𝗥𝗨𝗖𝗧𝗜𝗢𝗡𝗦 ⚠️ ✪ 𝗖𝗼𝗺𝗽𝗹𝗲𝘁𝗲 𝗮𝗹𝗹 𝗿𝗲𝗹𝗲𝘃𝗮𝗻𝘁 𝘀𝗲𝗰𝘁𝗶𝗼𝗻𝘀 ✪ 𝗣𝗿𝗼𝘃𝗶𝗱𝗲 𝗱𝗲𝘁𝗮𝗶𝗹𝗲𝗱 𝗮𝗻𝘀…"
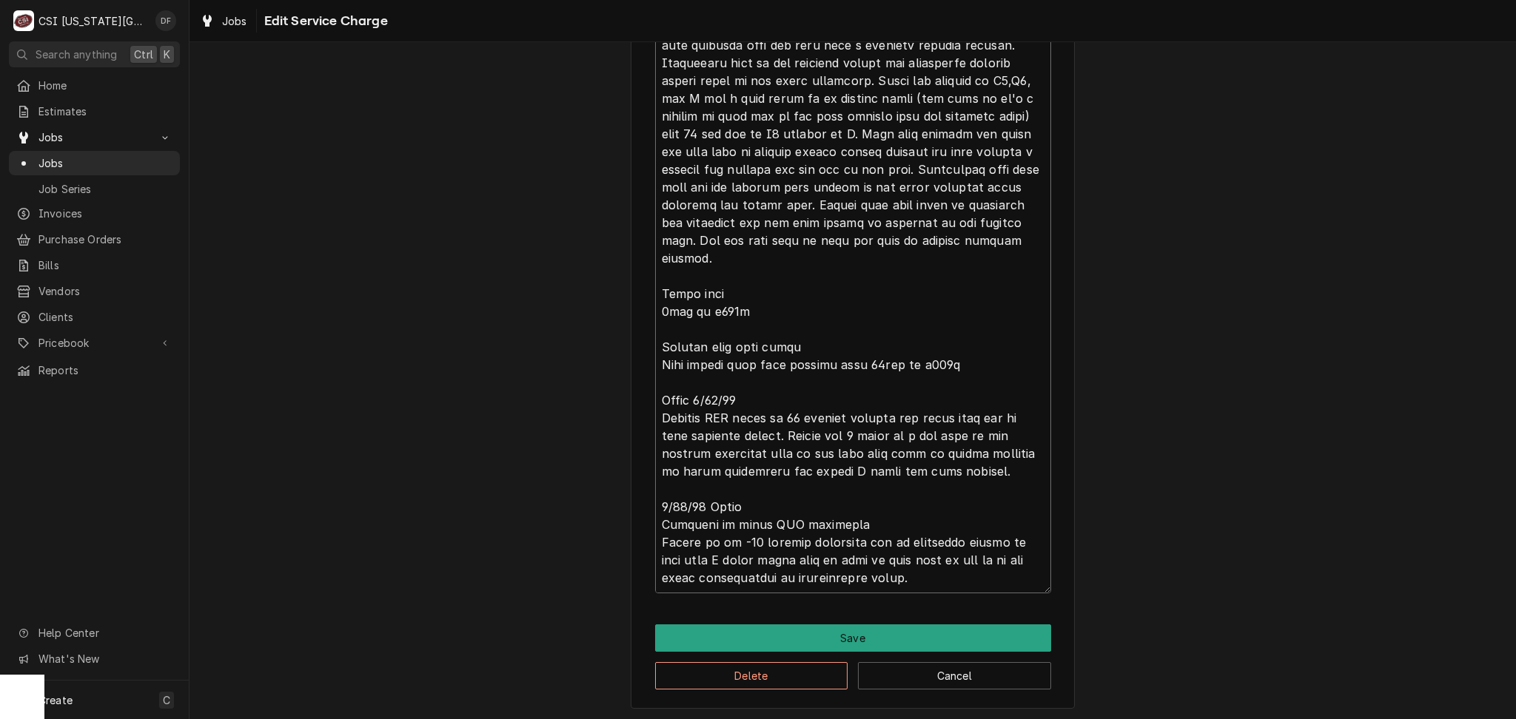
type textarea "x"
type textarea "⚠️ 𝗙𝗢𝗥𝗠 𝗜𝗡𝗦𝗧𝗥𝗨𝗖𝗧𝗜𝗢𝗡𝗦 ⚠️ ✪ 𝗖𝗼𝗺𝗽𝗹𝗲𝘁𝗲 𝗮𝗹𝗹 𝗿𝗲𝗹𝗲𝘃𝗮𝗻𝘁 𝘀𝗲𝗰𝘁𝗶𝗼𝗻𝘀 ✪ 𝗣𝗿𝗼𝘃𝗶𝗱𝗲 𝗱𝗲𝘁𝗮𝗶𝗹𝗲𝗱 𝗮𝗻𝘀…"
type textarea "x"
type textarea "⚠️ 𝗙𝗢𝗥𝗠 𝗜𝗡𝗦𝗧𝗥𝗨𝗖𝗧𝗜𝗢𝗡𝗦 ⚠️ ✪ 𝗖𝗼𝗺𝗽𝗹𝗲𝘁𝗲 𝗮𝗹𝗹 𝗿𝗲𝗹𝗲𝘃𝗮𝗻𝘁 𝘀𝗲𝗰𝘁𝗶𝗼𝗻𝘀 ✪ 𝗣𝗿𝗼𝘃𝗶𝗱𝗲 𝗱𝗲𝘁𝗮𝗶𝗹𝗲𝗱 𝗮𝗻𝘀…"
type textarea "x"
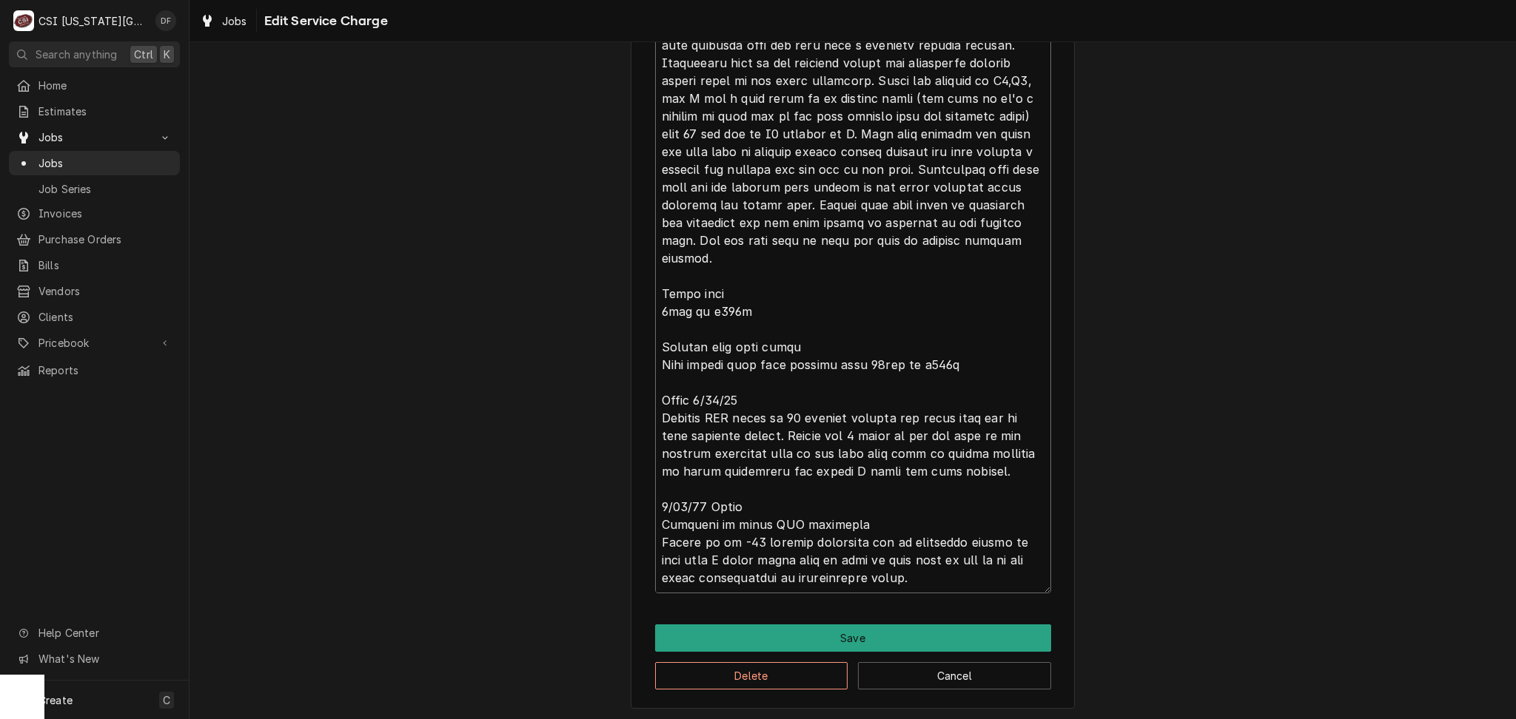
type textarea "⚠️ 𝗙𝗢𝗥𝗠 𝗜𝗡𝗦𝗧𝗥𝗨𝗖𝗧𝗜𝗢𝗡𝗦 ⚠️ ✪ 𝗖𝗼𝗺𝗽𝗹𝗲𝘁𝗲 𝗮𝗹𝗹 𝗿𝗲𝗹𝗲𝘃𝗮𝗻𝘁 𝘀𝗲𝗰𝘁𝗶𝗼𝗻𝘀 ✪ 𝗣𝗿𝗼𝘃𝗶𝗱𝗲 𝗱𝗲𝘁𝗮𝗶𝗹𝗲𝗱 𝗮𝗻𝘀…"
type textarea "x"
type textarea "⚠️ 𝗙𝗢𝗥𝗠 𝗜𝗡𝗦𝗧𝗥𝗨𝗖𝗧𝗜𝗢𝗡𝗦 ⚠️ ✪ 𝗖𝗼𝗺𝗽𝗹𝗲𝘁𝗲 𝗮𝗹𝗹 𝗿𝗲𝗹𝗲𝘃𝗮𝗻𝘁 𝘀𝗲𝗰𝘁𝗶𝗼𝗻𝘀 ✪ 𝗣𝗿𝗼𝘃𝗶𝗱𝗲 𝗱𝗲𝘁𝗮𝗶𝗹𝗲𝗱 𝗮𝗻𝘀…"
type textarea "x"
type textarea "⚠️ 𝗙𝗢𝗥𝗠 𝗜𝗡𝗦𝗧𝗥𝗨𝗖𝗧𝗜𝗢𝗡𝗦 ⚠️ ✪ 𝗖𝗼𝗺𝗽𝗹𝗲𝘁𝗲 𝗮𝗹𝗹 𝗿𝗲𝗹𝗲𝘃𝗮𝗻𝘁 𝘀𝗲𝗰𝘁𝗶𝗼𝗻𝘀 ✪ 𝗣𝗿𝗼𝘃𝗶𝗱𝗲 𝗱𝗲𝘁𝗮𝗶𝗹𝗲𝗱 𝗮𝗻𝘀…"
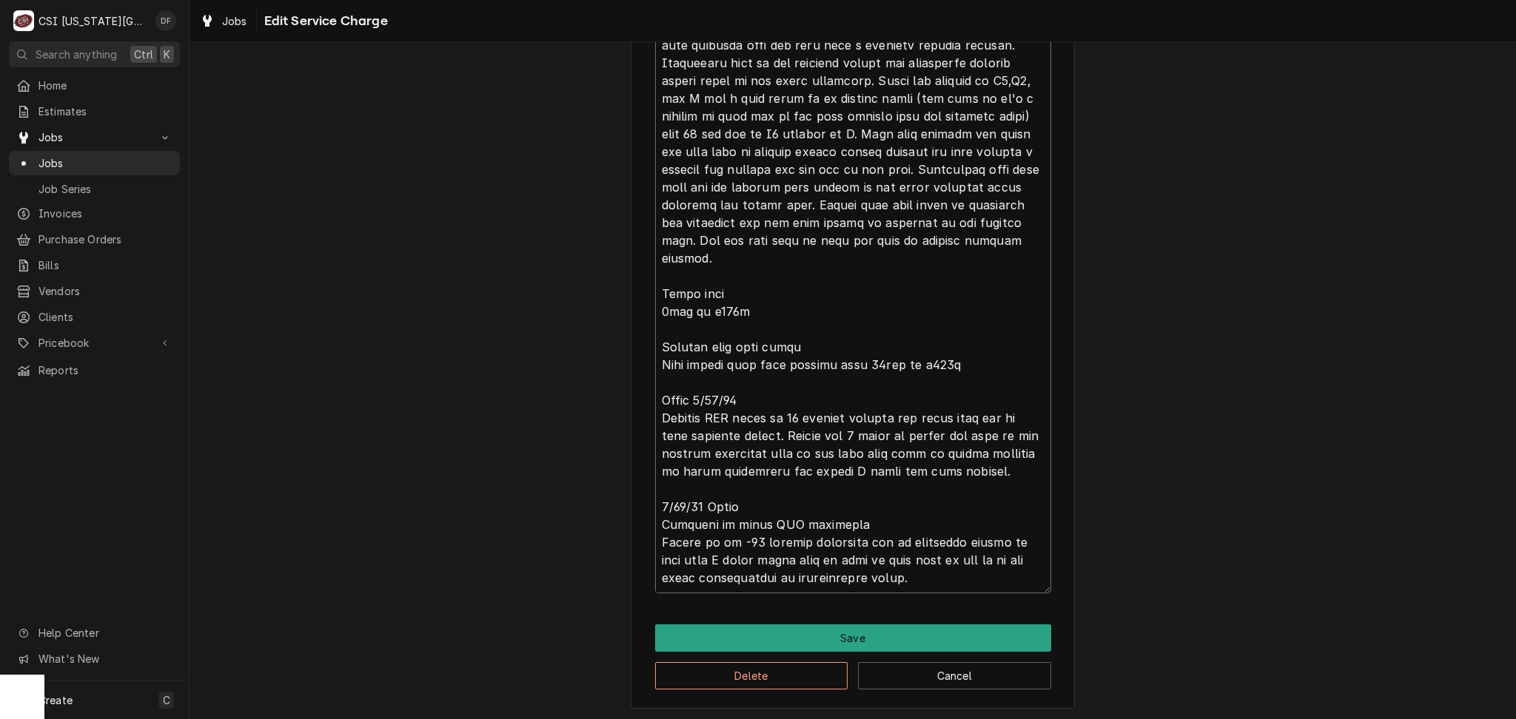
type textarea "x"
type textarea "⚠️ 𝗙𝗢𝗥𝗠 𝗜𝗡𝗦𝗧𝗥𝗨𝗖𝗧𝗜𝗢𝗡𝗦 ⚠️ ✪ 𝗖𝗼𝗺𝗽𝗹𝗲𝘁𝗲 𝗮𝗹𝗹 𝗿𝗲𝗹𝗲𝘃𝗮𝗻𝘁 𝘀𝗲𝗰𝘁𝗶𝗼𝗻𝘀 ✪ 𝗣𝗿𝗼𝘃𝗶𝗱𝗲 𝗱𝗲𝘁𝗮𝗶𝗹𝗲𝗱 𝗮𝗻𝘀…"
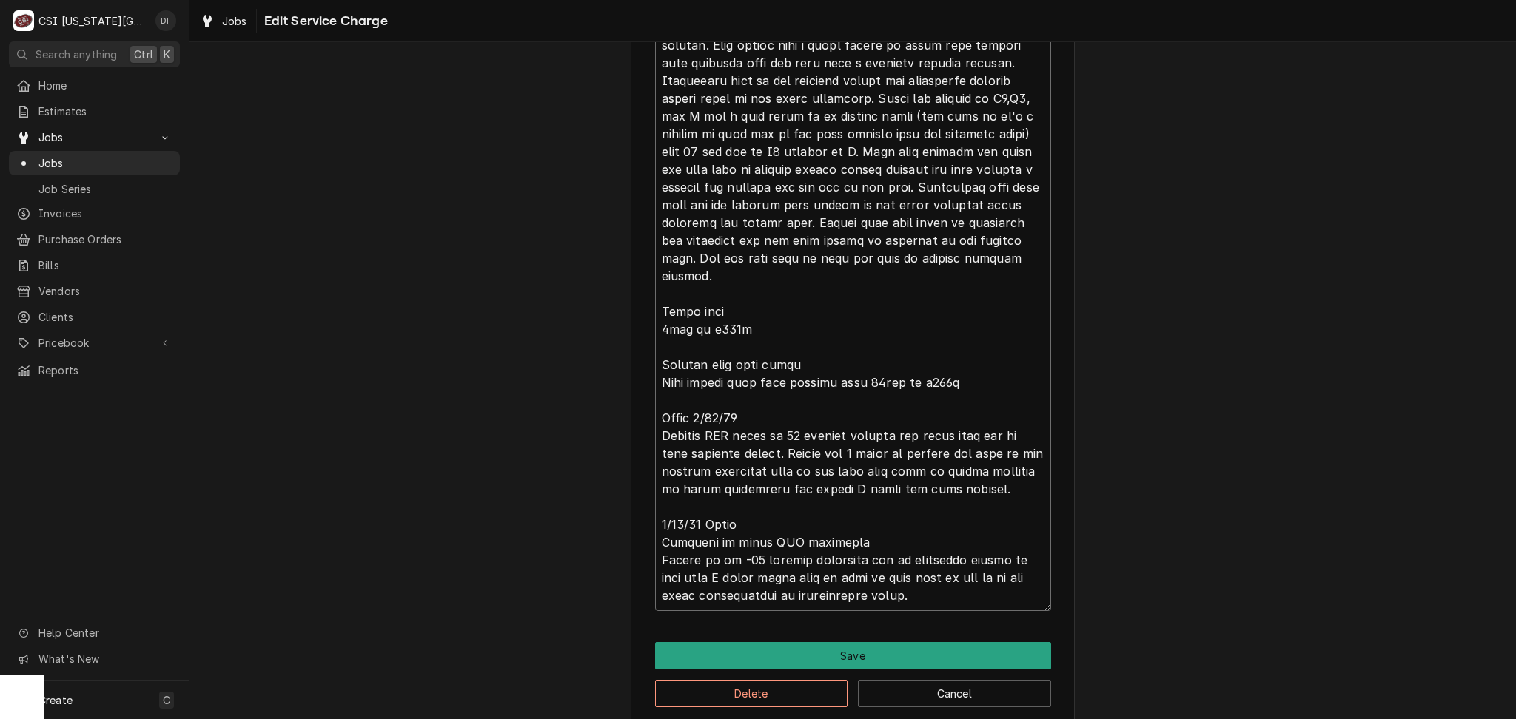
type textarea "x"
type textarea "⚠️ 𝗙𝗢𝗥𝗠 𝗜𝗡𝗦𝗧𝗥𝗨𝗖𝗧𝗜𝗢𝗡𝗦 ⚠️ ✪ 𝗖𝗼𝗺𝗽𝗹𝗲𝘁𝗲 𝗮𝗹𝗹 𝗿𝗲𝗹𝗲𝘃𝗮𝗻𝘁 𝘀𝗲𝗰𝘁𝗶𝗼𝗻𝘀 ✪ 𝗣𝗿𝗼𝘃𝗶𝗱𝗲 𝗱𝗲𝘁𝗮𝗶𝗹𝗲𝗱 𝗮𝗻𝘀…"
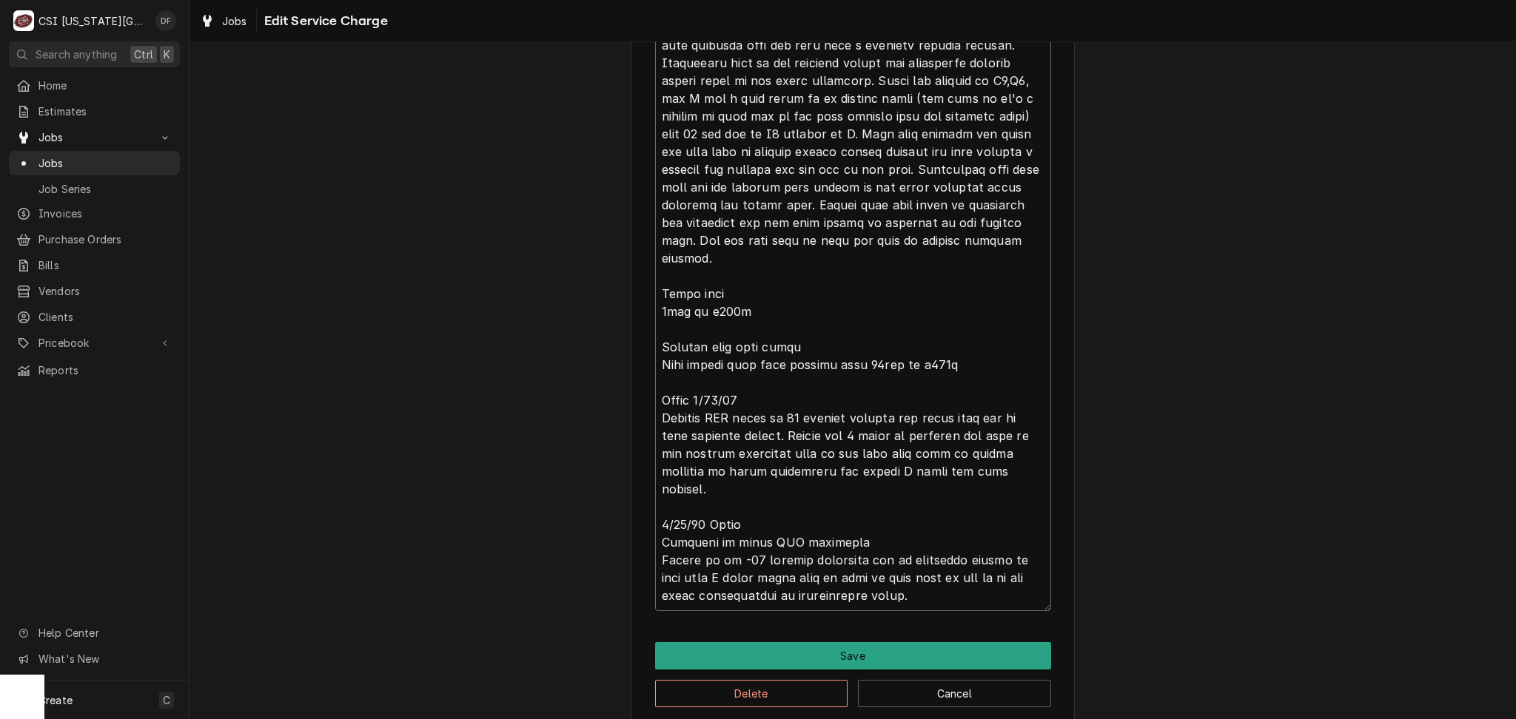
type textarea "x"
type textarea "⚠️ 𝗙𝗢𝗥𝗠 𝗜𝗡𝗦𝗧𝗥𝗨𝗖𝗧𝗜𝗢𝗡𝗦 ⚠️ ✪ 𝗖𝗼𝗺𝗽𝗹𝗲𝘁𝗲 𝗮𝗹𝗹 𝗿𝗲𝗹𝗲𝘃𝗮𝗻𝘁 𝘀𝗲𝗰𝘁𝗶𝗼𝗻𝘀 ✪ 𝗣𝗿𝗼𝘃𝗶𝗱𝗲 𝗱𝗲𝘁𝗮𝗶𝗹𝗲𝗱 𝗮𝗻𝘀…"
type textarea "x"
type textarea "⚠️ 𝗙𝗢𝗥𝗠 𝗜𝗡𝗦𝗧𝗥𝗨𝗖𝗧𝗜𝗢𝗡𝗦 ⚠️ ✪ 𝗖𝗼𝗺𝗽𝗹𝗲𝘁𝗲 𝗮𝗹𝗹 𝗿𝗲𝗹𝗲𝘃𝗮𝗻𝘁 𝘀𝗲𝗰𝘁𝗶𝗼𝗻𝘀 ✪ 𝗣𝗿𝗼𝘃𝗶𝗱𝗲 𝗱𝗲𝘁𝗮𝗶𝗹𝗲𝗱 𝗮𝗻𝘀…"
type textarea "x"
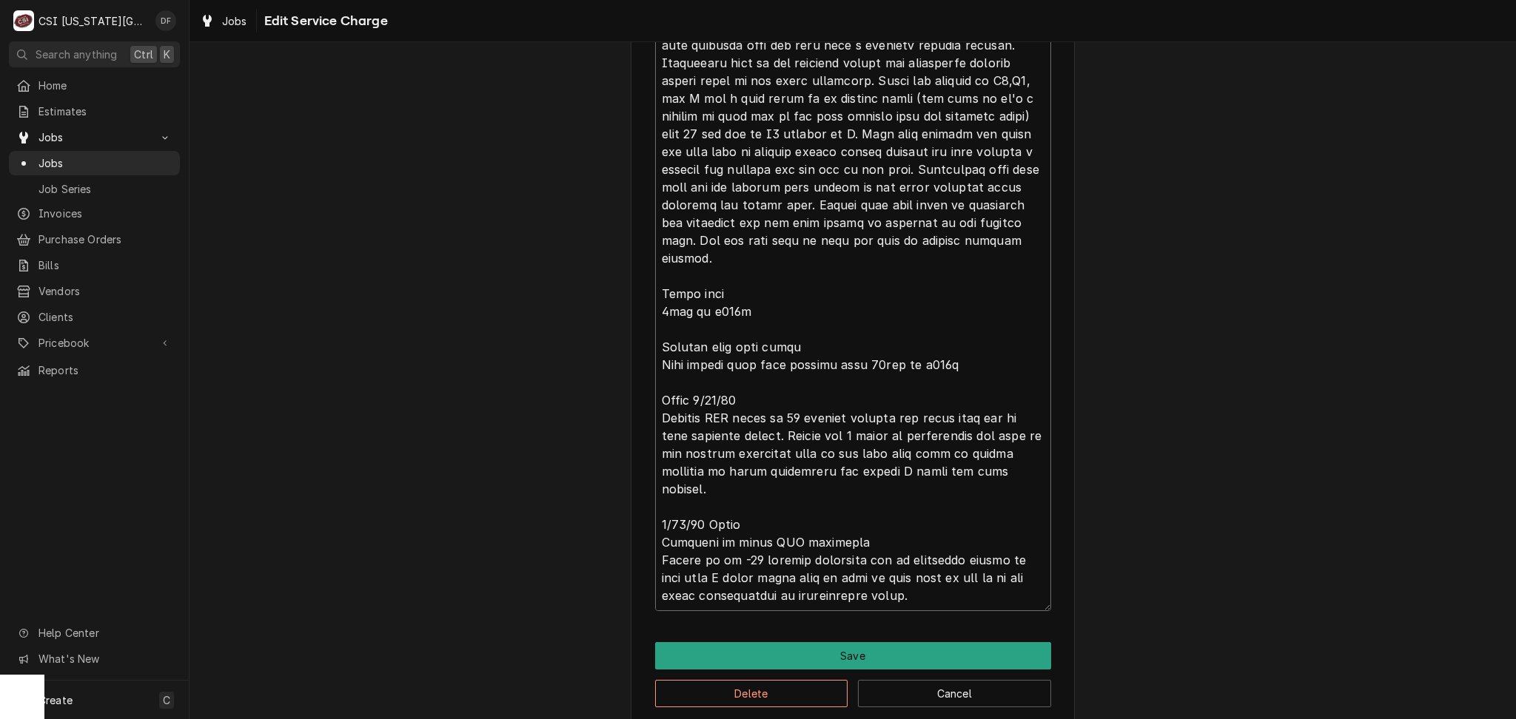
type textarea "⚠️ 𝗙𝗢𝗥𝗠 𝗜𝗡𝗦𝗧𝗥𝗨𝗖𝗧𝗜𝗢𝗡𝗦 ⚠️ ✪ 𝗖𝗼𝗺𝗽𝗹𝗲𝘁𝗲 𝗮𝗹𝗹 𝗿𝗲𝗹𝗲𝘃𝗮𝗻𝘁 𝘀𝗲𝗰𝘁𝗶𝗼𝗻𝘀 ✪ 𝗣𝗿𝗼𝘃𝗶𝗱𝗲 𝗱𝗲𝘁𝗮𝗶𝗹𝗲𝗱 𝗮𝗻𝘀…"
type textarea "x"
type textarea "⚠️ 𝗙𝗢𝗥𝗠 𝗜𝗡𝗦𝗧𝗥𝗨𝗖𝗧𝗜𝗢𝗡𝗦 ⚠️ ✪ 𝗖𝗼𝗺𝗽𝗹𝗲𝘁𝗲 𝗮𝗹𝗹 𝗿𝗲𝗹𝗲𝘃𝗮𝗻𝘁 𝘀𝗲𝗰𝘁𝗶𝗼𝗻𝘀 ✪ 𝗣𝗿𝗼𝘃𝗶𝗱𝗲 𝗱𝗲𝘁𝗮𝗶𝗹𝗲𝗱 𝗮𝗻𝘀…"
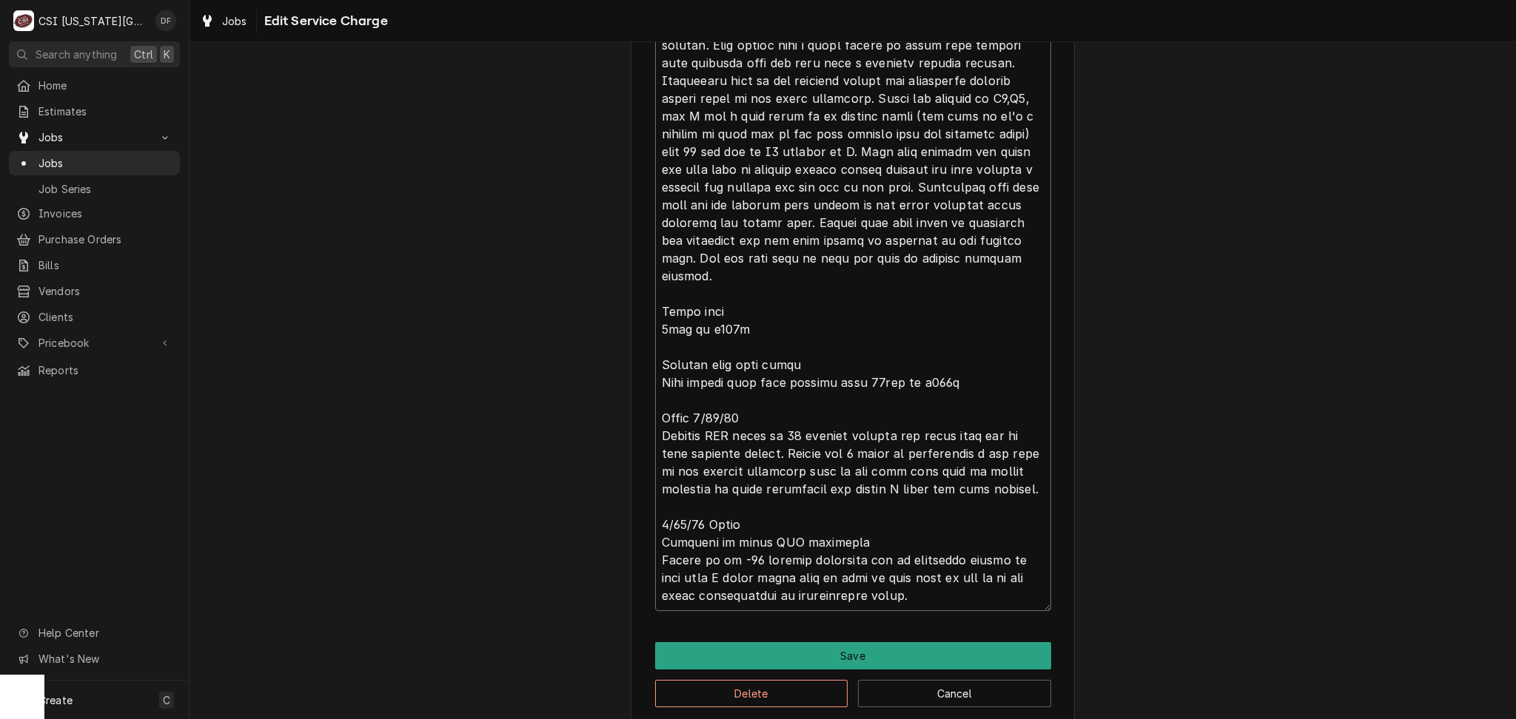
type textarea "x"
type textarea "⚠️ 𝗙𝗢𝗥𝗠 𝗜𝗡𝗦𝗧𝗥𝗨𝗖𝗧𝗜𝗢𝗡𝗦 ⚠️ ✪ 𝗖𝗼𝗺𝗽𝗹𝗲𝘁𝗲 𝗮𝗹𝗹 𝗿𝗲𝗹𝗲𝘃𝗮𝗻𝘁 𝘀𝗲𝗰𝘁𝗶𝗼𝗻𝘀 ✪ 𝗣𝗿𝗼𝘃𝗶𝗱𝗲 𝗱𝗲𝘁𝗮𝗶𝗹𝗲𝗱 𝗮𝗻𝘀…"
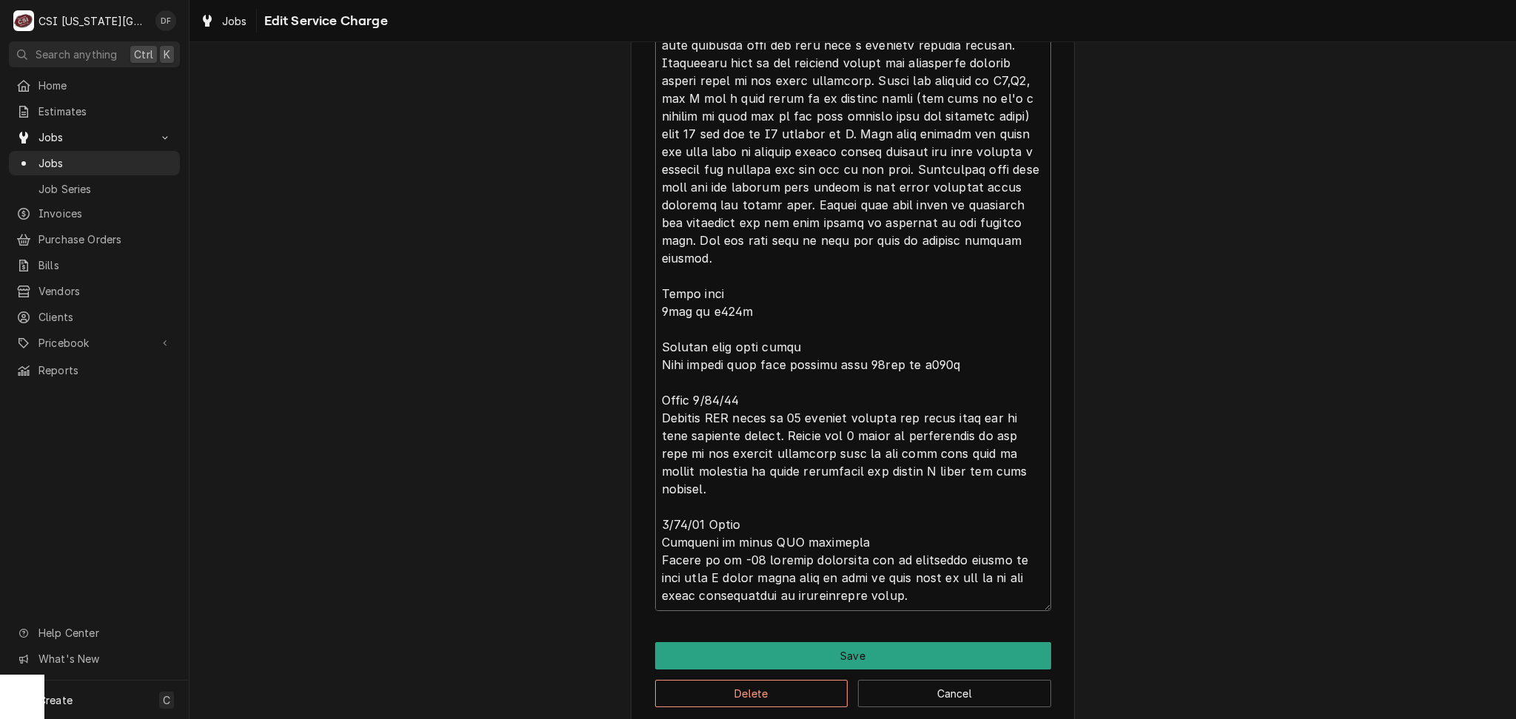
type textarea "x"
type textarea "⚠️ 𝗙𝗢𝗥𝗠 𝗜𝗡𝗦𝗧𝗥𝗨𝗖𝗧𝗜𝗢𝗡𝗦 ⚠️ ✪ 𝗖𝗼𝗺𝗽𝗹𝗲𝘁𝗲 𝗮𝗹𝗹 𝗿𝗲𝗹𝗲𝘃𝗮𝗻𝘁 𝘀𝗲𝗰𝘁𝗶𝗼𝗻𝘀 ✪ 𝗣𝗿𝗼𝘃𝗶𝗱𝗲 𝗱𝗲𝘁𝗮𝗶𝗹𝗲𝗱 𝗮𝗻𝘀…"
type textarea "x"
type textarea "⚠️ 𝗙𝗢𝗥𝗠 𝗜𝗡𝗦𝗧𝗥𝗨𝗖𝗧𝗜𝗢𝗡𝗦 ⚠️ ✪ 𝗖𝗼𝗺𝗽𝗹𝗲𝘁𝗲 𝗮𝗹𝗹 𝗿𝗲𝗹𝗲𝘃𝗮𝗻𝘁 𝘀𝗲𝗰𝘁𝗶𝗼𝗻𝘀 ✪ 𝗣𝗿𝗼𝘃𝗶𝗱𝗲 𝗱𝗲𝘁𝗮𝗶𝗹𝗲𝗱 𝗮𝗻𝘀…"
type textarea "x"
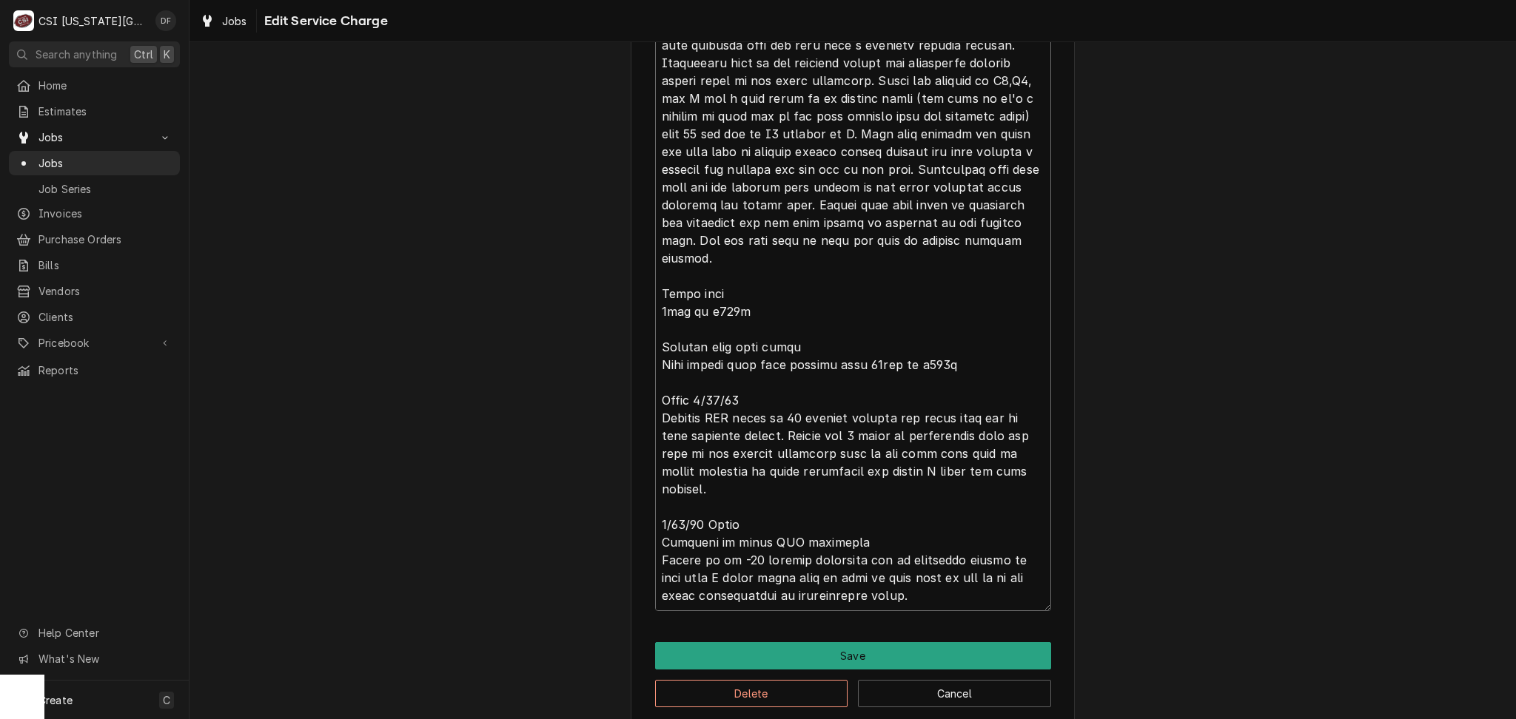
type textarea "⚠️ 𝗙𝗢𝗥𝗠 𝗜𝗡𝗦𝗧𝗥𝗨𝗖𝗧𝗜𝗢𝗡𝗦 ⚠️ ✪ 𝗖𝗼𝗺𝗽𝗹𝗲𝘁𝗲 𝗮𝗹𝗹 𝗿𝗲𝗹𝗲𝘃𝗮𝗻𝘁 𝘀𝗲𝗰𝘁𝗶𝗼𝗻𝘀 ✪ 𝗣𝗿𝗼𝘃𝗶𝗱𝗲 𝗱𝗲𝘁𝗮𝗶𝗹𝗲𝗱 𝗮𝗻𝘀…"
type textarea "x"
type textarea "⚠️ 𝗙𝗢𝗥𝗠 𝗜𝗡𝗦𝗧𝗥𝗨𝗖𝗧𝗜𝗢𝗡𝗦 ⚠️ ✪ 𝗖𝗼𝗺𝗽𝗹𝗲𝘁𝗲 𝗮𝗹𝗹 𝗿𝗲𝗹𝗲𝘃𝗮𝗻𝘁 𝘀𝗲𝗰𝘁𝗶𝗼𝗻𝘀 ✪ 𝗣𝗿𝗼𝘃𝗶𝗱𝗲 𝗱𝗲𝘁𝗮𝗶𝗹𝗲𝗱 𝗮𝗻𝘀…"
type textarea "x"
type textarea "⚠️ 𝗙𝗢𝗥𝗠 𝗜𝗡𝗦𝗧𝗥𝗨𝗖𝗧𝗜𝗢𝗡𝗦 ⚠️ ✪ 𝗖𝗼𝗺𝗽𝗹𝗲𝘁𝗲 𝗮𝗹𝗹 𝗿𝗲𝗹𝗲𝘃𝗮𝗻𝘁 𝘀𝗲𝗰𝘁𝗶𝗼𝗻𝘀 ✪ 𝗣𝗿𝗼𝘃𝗶𝗱𝗲 𝗱𝗲𝘁𝗮𝗶𝗹𝗲𝗱 𝗮𝗻𝘀…"
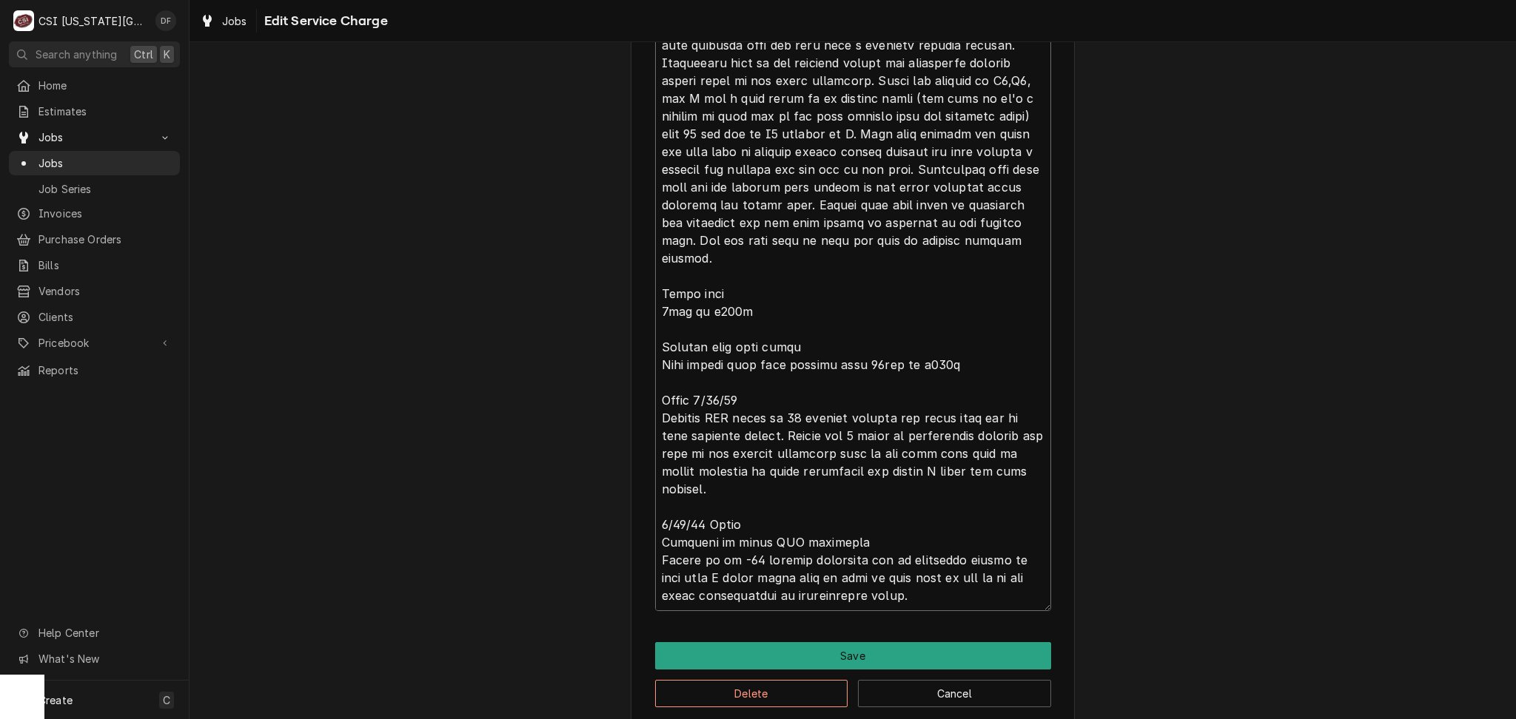
type textarea "x"
type textarea "⚠️ 𝗙𝗢𝗥𝗠 𝗜𝗡𝗦𝗧𝗥𝗨𝗖𝗧𝗜𝗢𝗡𝗦 ⚠️ ✪ 𝗖𝗼𝗺𝗽𝗹𝗲𝘁𝗲 𝗮𝗹𝗹 𝗿𝗲𝗹𝗲𝘃𝗮𝗻𝘁 𝘀𝗲𝗰𝘁𝗶𝗼𝗻𝘀 ✪ 𝗣𝗿𝗼𝘃𝗶𝗱𝗲 𝗱𝗲𝘁𝗮𝗶𝗹𝗲𝗱 𝗮𝗻𝘀…"
type textarea "x"
type textarea "⚠️ 𝗙𝗢𝗥𝗠 𝗜𝗡𝗦𝗧𝗥𝗨𝗖𝗧𝗜𝗢𝗡𝗦 ⚠️ ✪ 𝗖𝗼𝗺𝗽𝗹𝗲𝘁𝗲 𝗮𝗹𝗹 𝗿𝗲𝗹𝗲𝘃𝗮𝗻𝘁 𝘀𝗲𝗰𝘁𝗶𝗼𝗻𝘀 ✪ 𝗣𝗿𝗼𝘃𝗶𝗱𝗲 𝗱𝗲𝘁𝗮𝗶𝗹𝗲𝗱 𝗮𝗻𝘀…"
type textarea "x"
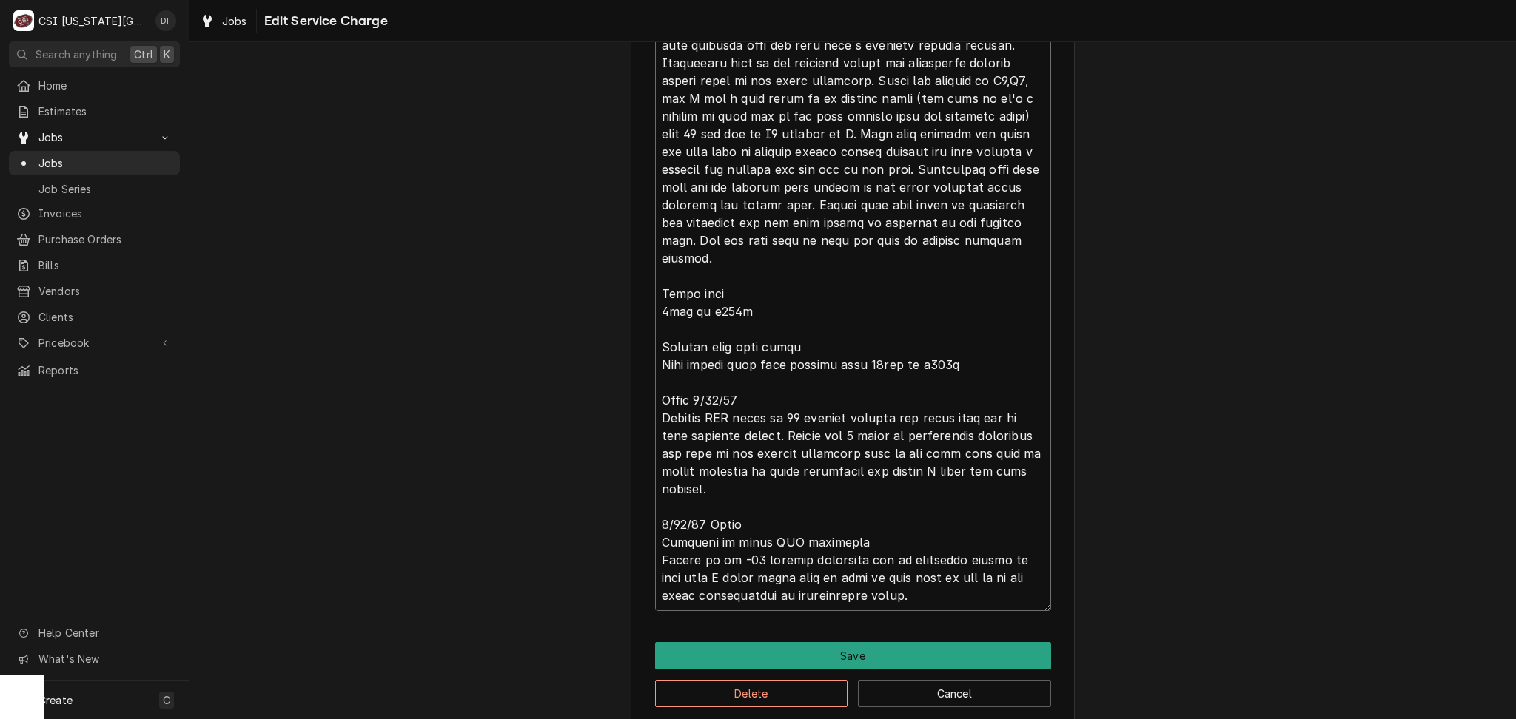
type textarea "⚠️ 𝗙𝗢𝗥𝗠 𝗜𝗡𝗦𝗧𝗥𝗨𝗖𝗧𝗜𝗢𝗡𝗦 ⚠️ ✪ 𝗖𝗼𝗺𝗽𝗹𝗲𝘁𝗲 𝗮𝗹𝗹 𝗿𝗲𝗹𝗲𝘃𝗮𝗻𝘁 𝘀𝗲𝗰𝘁𝗶𝗼𝗻𝘀 ✪ 𝗣𝗿𝗼𝘃𝗶𝗱𝗲 𝗱𝗲𝘁𝗮𝗶𝗹𝗲𝗱 𝗮𝗻𝘀…"
type textarea "x"
type textarea "⚠️ 𝗙𝗢𝗥𝗠 𝗜𝗡𝗦𝗧𝗥𝗨𝗖𝗧𝗜𝗢𝗡𝗦 ⚠️ ✪ 𝗖𝗼𝗺𝗽𝗹𝗲𝘁𝗲 𝗮𝗹𝗹 𝗿𝗲𝗹𝗲𝘃𝗮𝗻𝘁 𝘀𝗲𝗰𝘁𝗶𝗼𝗻𝘀 ✪ 𝗣𝗿𝗼𝘃𝗶𝗱𝗲 𝗱𝗲𝘁𝗮𝗶𝗹𝗲𝗱 𝗮𝗻𝘀…"
type textarea "x"
type textarea "⚠️ 𝗙𝗢𝗥𝗠 𝗜𝗡𝗦𝗧𝗥𝗨𝗖𝗧𝗜𝗢𝗡𝗦 ⚠️ ✪ 𝗖𝗼𝗺𝗽𝗹𝗲𝘁𝗲 𝗮𝗹𝗹 𝗿𝗲𝗹𝗲𝘃𝗮𝗻𝘁 𝘀𝗲𝗰𝘁𝗶𝗼𝗻𝘀 ✪ 𝗣𝗿𝗼𝘃𝗶𝗱𝗲 𝗱𝗲𝘁𝗮𝗶𝗹𝗲𝗱 𝗮𝗻𝘀…"
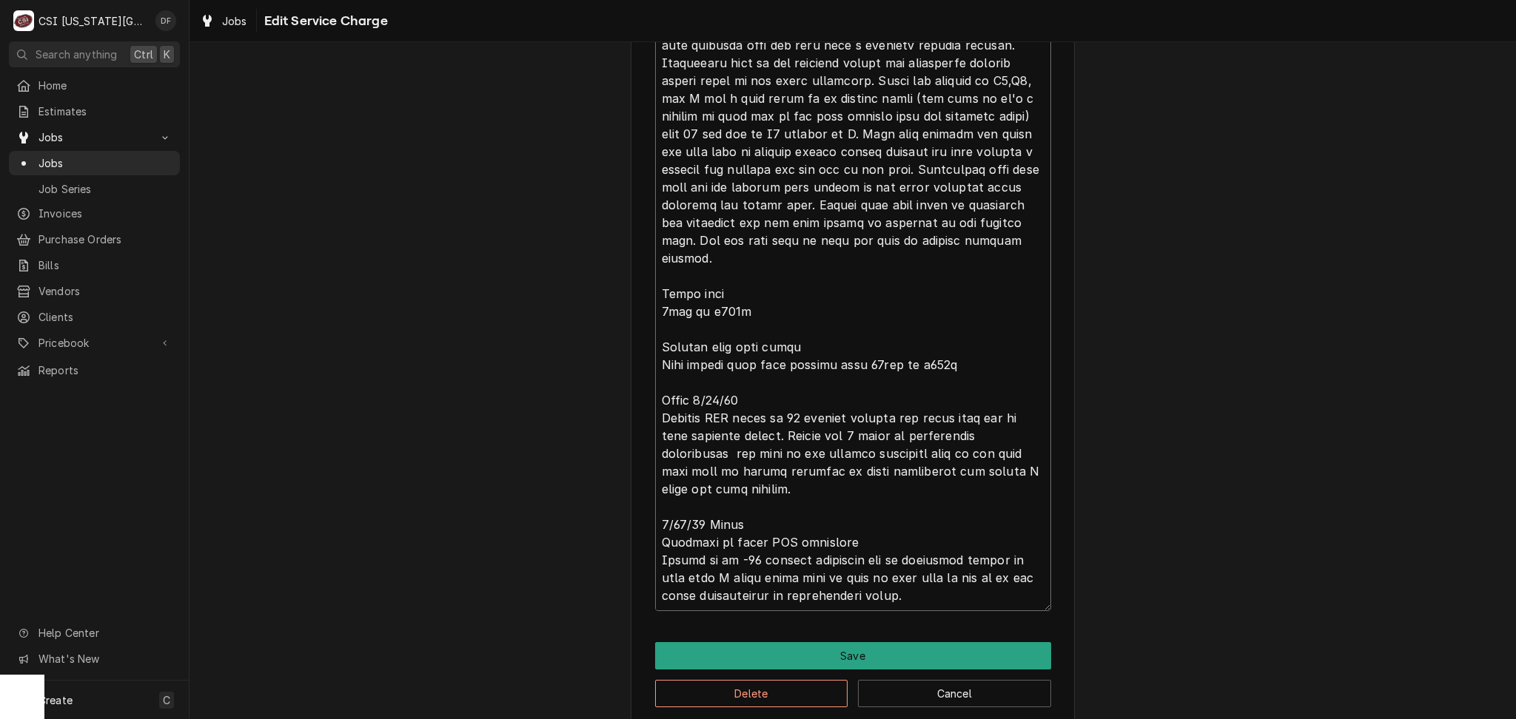
type textarea "x"
type textarea "⚠️ 𝗙𝗢𝗥𝗠 𝗜𝗡𝗦𝗧𝗥𝗨𝗖𝗧𝗜𝗢𝗡𝗦 ⚠️ ✪ 𝗖𝗼𝗺𝗽𝗹𝗲𝘁𝗲 𝗮𝗹𝗹 𝗿𝗲𝗹𝗲𝘃𝗮𝗻𝘁 𝘀𝗲𝗰𝘁𝗶𝗼𝗻𝘀 ✪ 𝗣𝗿𝗼𝘃𝗶𝗱𝗲 𝗱𝗲𝘁𝗮𝗶𝗹𝗲𝗱 𝗮𝗻𝘀…"
type textarea "x"
type textarea "⚠️ 𝗙𝗢𝗥𝗠 𝗜𝗡𝗦𝗧𝗥𝗨𝗖𝗧𝗜𝗢𝗡𝗦 ⚠️ ✪ 𝗖𝗼𝗺𝗽𝗹𝗲𝘁𝗲 𝗮𝗹𝗹 𝗿𝗲𝗹𝗲𝘃𝗮𝗻𝘁 𝘀𝗲𝗰𝘁𝗶𝗼𝗻𝘀 ✪ 𝗣𝗿𝗼𝘃𝗶𝗱𝗲 𝗱𝗲𝘁𝗮𝗶𝗹𝗲𝗱 𝗮𝗻𝘀…"
type textarea "x"
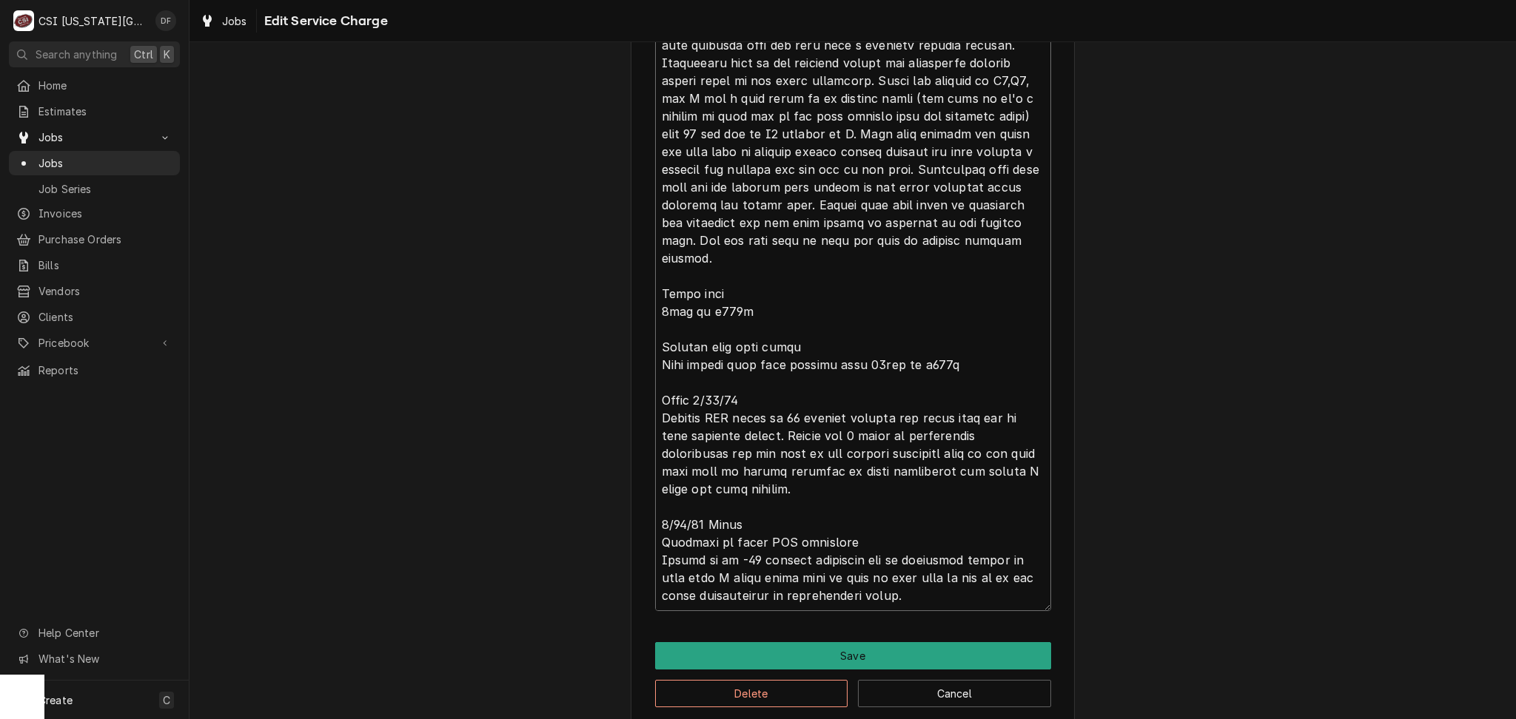
type textarea "⚠️ 𝗙𝗢𝗥𝗠 𝗜𝗡𝗦𝗧𝗥𝗨𝗖𝗧𝗜𝗢𝗡𝗦 ⚠️ ✪ 𝗖𝗼𝗺𝗽𝗹𝗲𝘁𝗲 𝗮𝗹𝗹 𝗿𝗲𝗹𝗲𝘃𝗮𝗻𝘁 𝘀𝗲𝗰𝘁𝗶𝗼𝗻𝘀 ✪ 𝗣𝗿𝗼𝘃𝗶𝗱𝗲 𝗱𝗲𝘁𝗮𝗶𝗹𝗲𝗱 𝗮𝗻𝘀…"
type textarea "x"
type textarea "⚠️ 𝗙𝗢𝗥𝗠 𝗜𝗡𝗦𝗧𝗥𝗨𝗖𝗧𝗜𝗢𝗡𝗦 ⚠️ ✪ 𝗖𝗼𝗺𝗽𝗹𝗲𝘁𝗲 𝗮𝗹𝗹 𝗿𝗲𝗹𝗲𝘃𝗮𝗻𝘁 𝘀𝗲𝗰𝘁𝗶𝗼𝗻𝘀 ✪ 𝗣𝗿𝗼𝘃𝗶𝗱𝗲 𝗱𝗲𝘁𝗮𝗶𝗹𝗲𝗱 𝗮𝗻𝘀…"
type textarea "x"
type textarea "⚠️ 𝗙𝗢𝗥𝗠 𝗜𝗡𝗦𝗧𝗥𝗨𝗖𝗧𝗜𝗢𝗡𝗦 ⚠️ ✪ 𝗖𝗼𝗺𝗽𝗹𝗲𝘁𝗲 𝗮𝗹𝗹 𝗿𝗲𝗹𝗲𝘃𝗮𝗻𝘁 𝘀𝗲𝗰𝘁𝗶𝗼𝗻𝘀 ✪ 𝗣𝗿𝗼𝘃𝗶𝗱𝗲 𝗱𝗲𝘁𝗮𝗶𝗹𝗲𝗱 𝗮𝗻𝘀…"
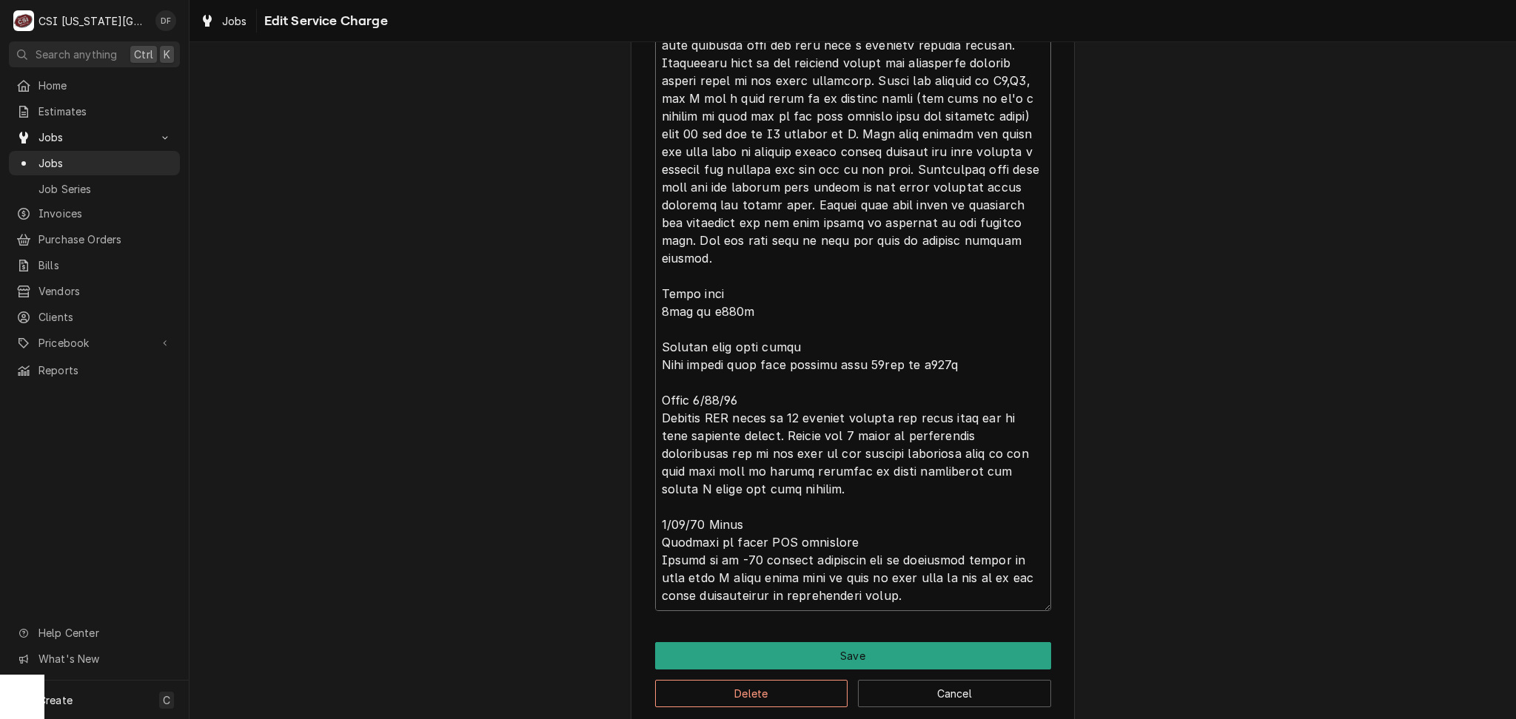
type textarea "x"
type textarea "⚠️ 𝗙𝗢𝗥𝗠 𝗜𝗡𝗦𝗧𝗥𝗨𝗖𝗧𝗜𝗢𝗡𝗦 ⚠️ ✪ 𝗖𝗼𝗺𝗽𝗹𝗲𝘁𝗲 𝗮𝗹𝗹 𝗿𝗲𝗹𝗲𝘃𝗮𝗻𝘁 𝘀𝗲𝗰𝘁𝗶𝗼𝗻𝘀 ✪ 𝗣𝗿𝗼𝘃𝗶𝗱𝗲 𝗱𝗲𝘁𝗮𝗶𝗹𝗲𝗱 𝗮𝗻𝘀…"
type textarea "x"
type textarea "⚠️ 𝗙𝗢𝗥𝗠 𝗜𝗡𝗦𝗧𝗥𝗨𝗖𝗧𝗜𝗢𝗡𝗦 ⚠️ ✪ 𝗖𝗼𝗺𝗽𝗹𝗲𝘁𝗲 𝗮𝗹𝗹 𝗿𝗲𝗹𝗲𝘃𝗮𝗻𝘁 𝘀𝗲𝗰𝘁𝗶𝗼𝗻𝘀 ✪ 𝗣𝗿𝗼𝘃𝗶𝗱𝗲 𝗱𝗲𝘁𝗮𝗶𝗹𝗲𝗱 𝗮𝗻𝘀…"
type textarea "x"
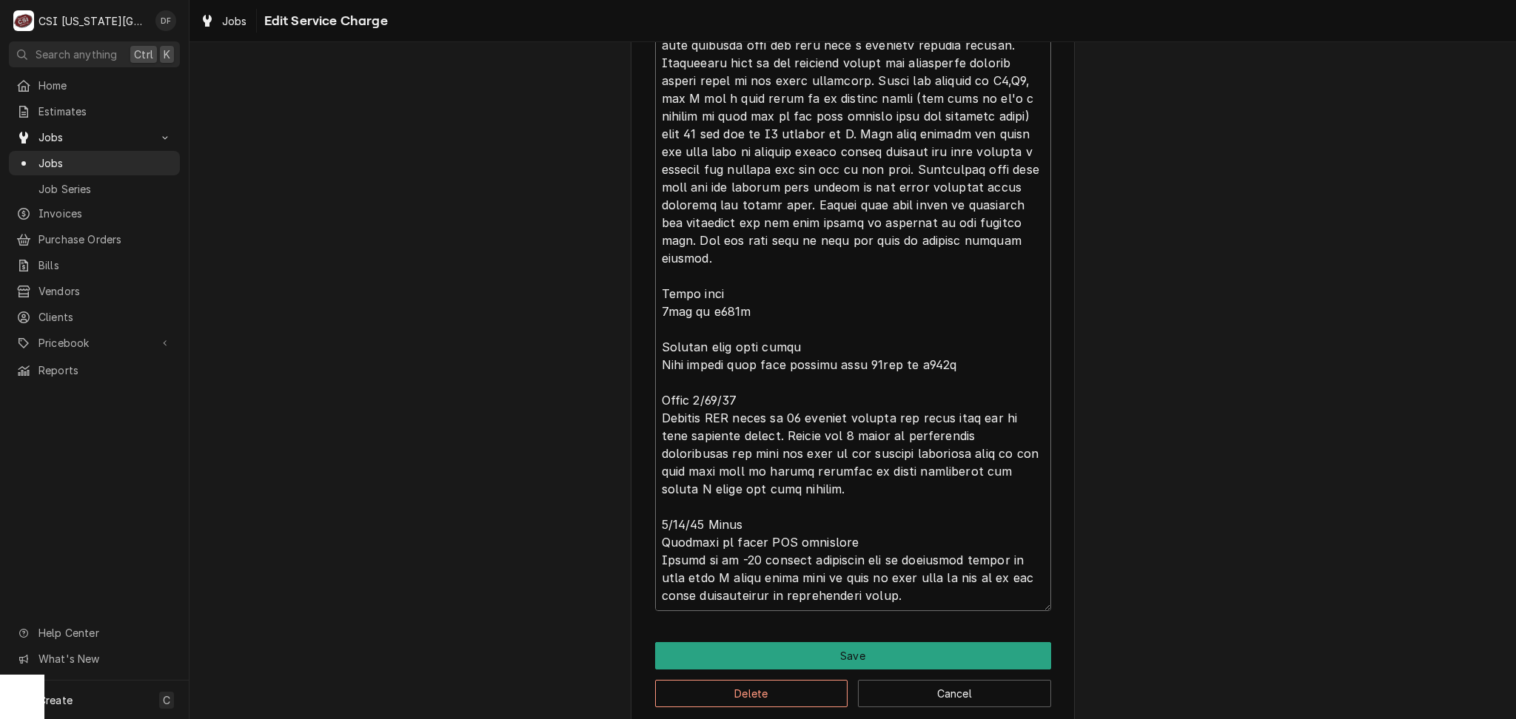
type textarea "⚠️ 𝗙𝗢𝗥𝗠 𝗜𝗡𝗦𝗧𝗥𝗨𝗖𝗧𝗜𝗢𝗡𝗦 ⚠️ ✪ 𝗖𝗼𝗺𝗽𝗹𝗲𝘁𝗲 𝗮𝗹𝗹 𝗿𝗲𝗹𝗲𝘃𝗮𝗻𝘁 𝘀𝗲𝗰𝘁𝗶𝗼𝗻𝘀 ✪ 𝗣𝗿𝗼𝘃𝗶𝗱𝗲 𝗱𝗲𝘁𝗮𝗶𝗹𝗲𝗱 𝗮𝗻𝘀…"
type textarea "x"
type textarea "⚠️ 𝗙𝗢𝗥𝗠 𝗜𝗡𝗦𝗧𝗥𝗨𝗖𝗧𝗜𝗢𝗡𝗦 ⚠️ ✪ 𝗖𝗼𝗺𝗽𝗹𝗲𝘁𝗲 𝗮𝗹𝗹 𝗿𝗲𝗹𝗲𝘃𝗮𝗻𝘁 𝘀𝗲𝗰𝘁𝗶𝗼𝗻𝘀 ✪ 𝗣𝗿𝗼𝘃𝗶𝗱𝗲 𝗱𝗲𝘁𝗮𝗶𝗹𝗲𝗱 𝗮𝗻𝘀…"
type textarea "x"
type textarea "⚠️ 𝗙𝗢𝗥𝗠 𝗜𝗡𝗦𝗧𝗥𝗨𝗖𝗧𝗜𝗢𝗡𝗦 ⚠️ ✪ 𝗖𝗼𝗺𝗽𝗹𝗲𝘁𝗲 𝗮𝗹𝗹 𝗿𝗲𝗹𝗲𝘃𝗮𝗻𝘁 𝘀𝗲𝗰𝘁𝗶𝗼𝗻𝘀 ✪ 𝗣𝗿𝗼𝘃𝗶𝗱𝗲 𝗱𝗲𝘁𝗮𝗶𝗹𝗲𝗱 𝗮𝗻𝘀…"
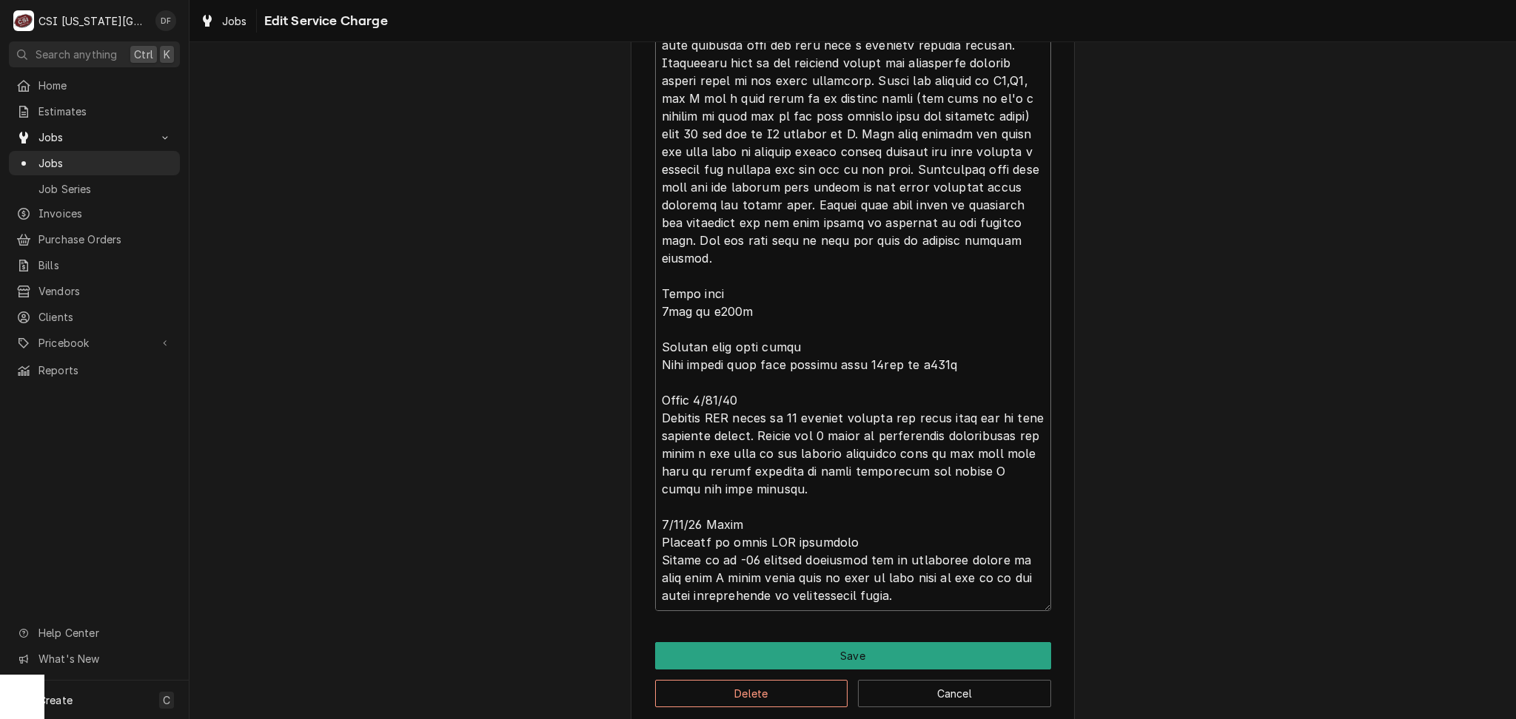
type textarea "x"
type textarea "⚠️ 𝗙𝗢𝗥𝗠 𝗜𝗡𝗦𝗧𝗥𝗨𝗖𝗧𝗜𝗢𝗡𝗦 ⚠️ ✪ 𝗖𝗼𝗺𝗽𝗹𝗲𝘁𝗲 𝗮𝗹𝗹 𝗿𝗲𝗹𝗲𝘃𝗮𝗻𝘁 𝘀𝗲𝗰𝘁𝗶𝗼𝗻𝘀 ✪ 𝗣𝗿𝗼𝘃𝗶𝗱𝗲 𝗱𝗲𝘁𝗮𝗶𝗹𝗲𝗱 𝗮𝗻𝘀…"
type textarea "x"
type textarea "⚠️ 𝗙𝗢𝗥𝗠 𝗜𝗡𝗦𝗧𝗥𝗨𝗖𝗧𝗜𝗢𝗡𝗦 ⚠️ ✪ 𝗖𝗼𝗺𝗽𝗹𝗲𝘁𝗲 𝗮𝗹𝗹 𝗿𝗲𝗹𝗲𝘃𝗮𝗻𝘁 𝘀𝗲𝗰𝘁𝗶𝗼𝗻𝘀 ✪ 𝗣𝗿𝗼𝘃𝗶𝗱𝗲 𝗱𝗲𝘁𝗮𝗶𝗹𝗲𝗱 𝗮𝗻𝘀…"
type textarea "x"
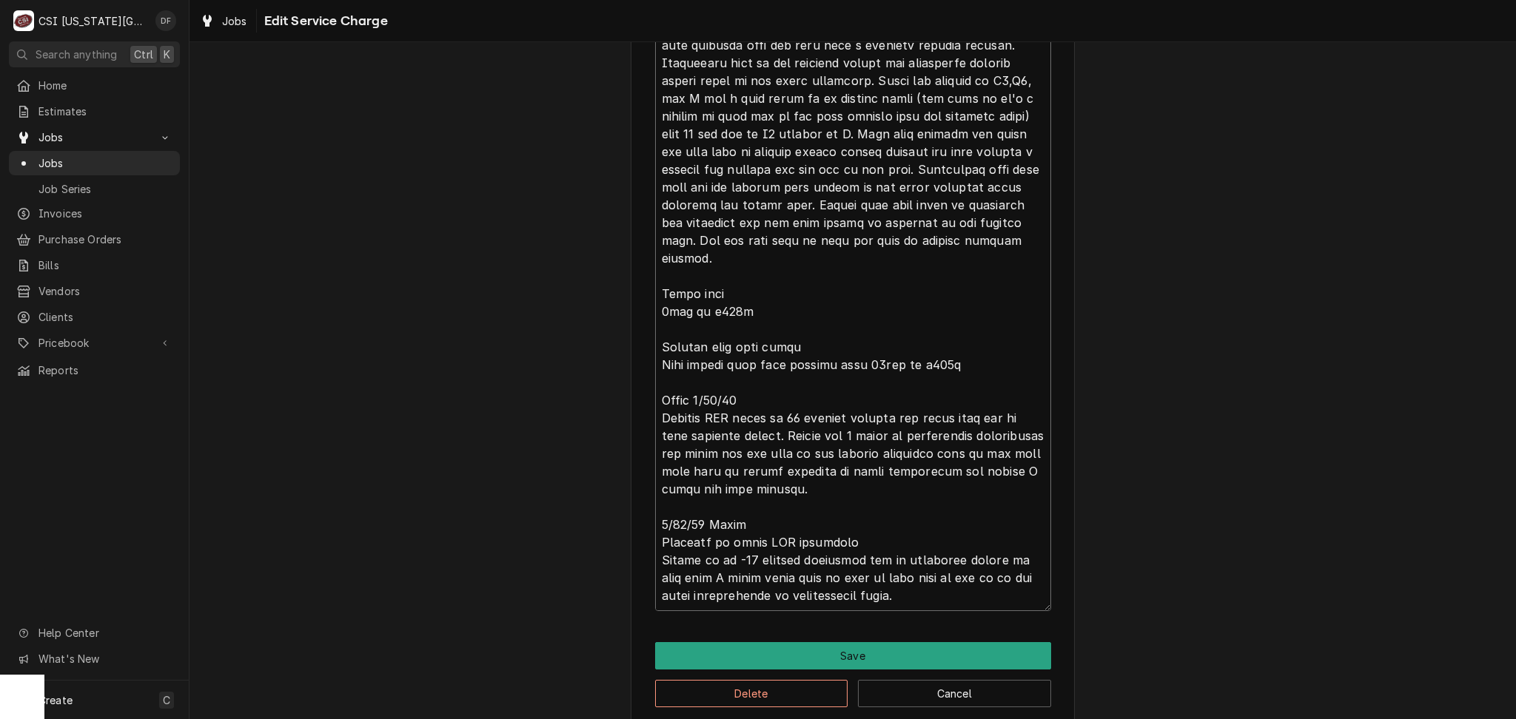
type textarea "⚠️ 𝗙𝗢𝗥𝗠 𝗜𝗡𝗦𝗧𝗥𝗨𝗖𝗧𝗜𝗢𝗡𝗦 ⚠️ ✪ 𝗖𝗼𝗺𝗽𝗹𝗲𝘁𝗲 𝗮𝗹𝗹 𝗿𝗲𝗹𝗲𝘃𝗮𝗻𝘁 𝘀𝗲𝗰𝘁𝗶𝗼𝗻𝘀 ✪ 𝗣𝗿𝗼𝘃𝗶𝗱𝗲 𝗱𝗲𝘁𝗮𝗶𝗹𝗲𝗱 𝗮𝗻𝘀…"
type textarea "x"
type textarea "⚠️ 𝗙𝗢𝗥𝗠 𝗜𝗡𝗦𝗧𝗥𝗨𝗖𝗧𝗜𝗢𝗡𝗦 ⚠️ ✪ 𝗖𝗼𝗺𝗽𝗹𝗲𝘁𝗲 𝗮𝗹𝗹 𝗿𝗲𝗹𝗲𝘃𝗮𝗻𝘁 𝘀𝗲𝗰𝘁𝗶𝗼𝗻𝘀 ✪ 𝗣𝗿𝗼𝘃𝗶𝗱𝗲 𝗱𝗲𝘁𝗮𝗶𝗹𝗲𝗱 𝗮𝗻𝘀…"
type textarea "x"
type textarea "⚠️ 𝗙𝗢𝗥𝗠 𝗜𝗡𝗦𝗧𝗥𝗨𝗖𝗧𝗜𝗢𝗡𝗦 ⚠️ ✪ 𝗖𝗼𝗺𝗽𝗹𝗲𝘁𝗲 𝗮𝗹𝗹 𝗿𝗲𝗹𝗲𝘃𝗮𝗻𝘁 𝘀𝗲𝗰𝘁𝗶𝗼𝗻𝘀 ✪ 𝗣𝗿𝗼𝘃𝗶𝗱𝗲 𝗱𝗲𝘁𝗮𝗶𝗹𝗲𝗱 𝗮𝗻𝘀…"
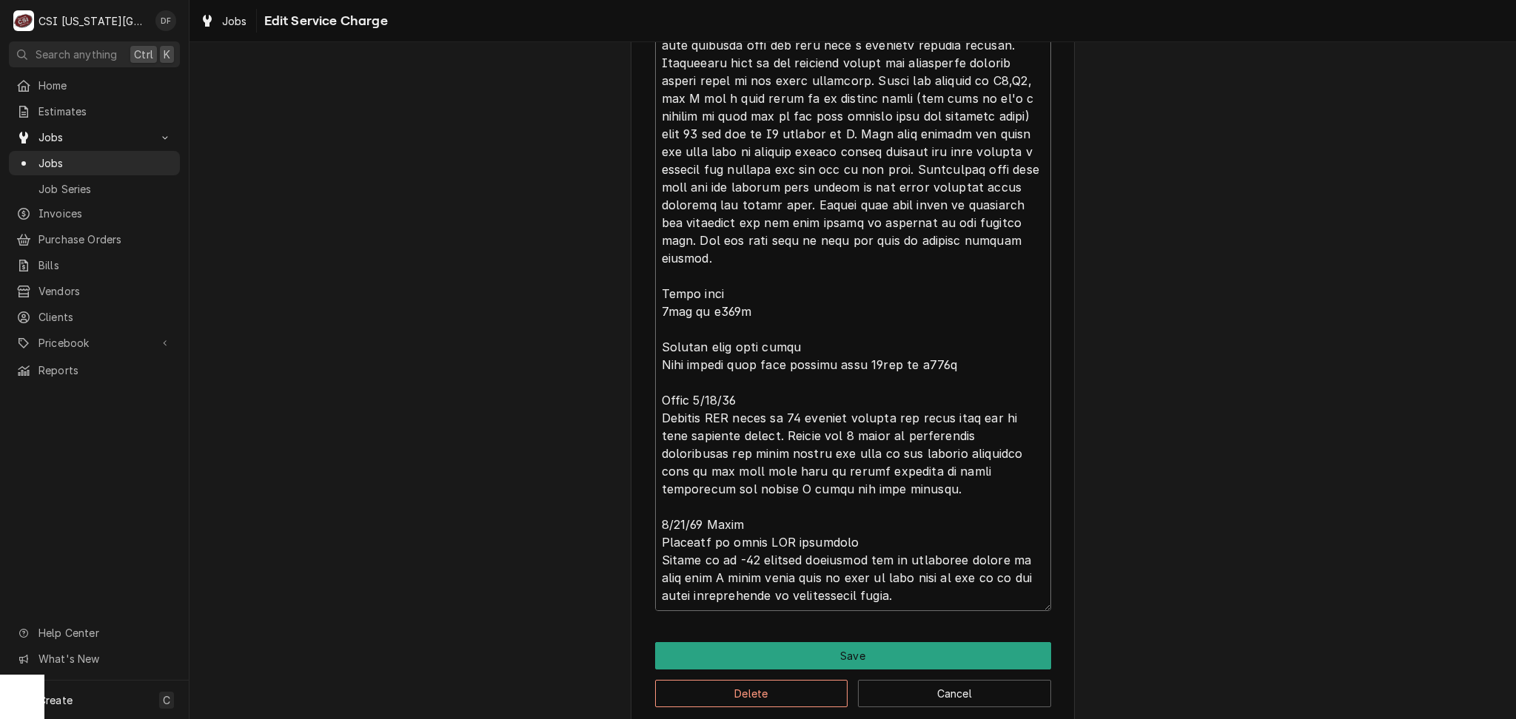
type textarea "x"
type textarea "⚠️ 𝗙𝗢𝗥𝗠 𝗜𝗡𝗦𝗧𝗥𝗨𝗖𝗧𝗜𝗢𝗡𝗦 ⚠️ ✪ 𝗖𝗼𝗺𝗽𝗹𝗲𝘁𝗲 𝗮𝗹𝗹 𝗿𝗲𝗹𝗲𝘃𝗮𝗻𝘁 𝘀𝗲𝗰𝘁𝗶𝗼𝗻𝘀 ✪ 𝗣𝗿𝗼𝘃𝗶𝗱𝗲 𝗱𝗲𝘁𝗮𝗶𝗹𝗲𝗱 𝗮𝗻𝘀…"
type textarea "x"
type textarea "⚠️ 𝗙𝗢𝗥𝗠 𝗜𝗡𝗦𝗧𝗥𝗨𝗖𝗧𝗜𝗢𝗡𝗦 ⚠️ ✪ 𝗖𝗼𝗺𝗽𝗹𝗲𝘁𝗲 𝗮𝗹𝗹 𝗿𝗲𝗹𝗲𝘃𝗮𝗻𝘁 𝘀𝗲𝗰𝘁𝗶𝗼𝗻𝘀 ✪ 𝗣𝗿𝗼𝘃𝗶𝗱𝗲 𝗱𝗲𝘁𝗮𝗶𝗹𝗲𝗱 𝗮𝗻𝘀…"
type textarea "x"
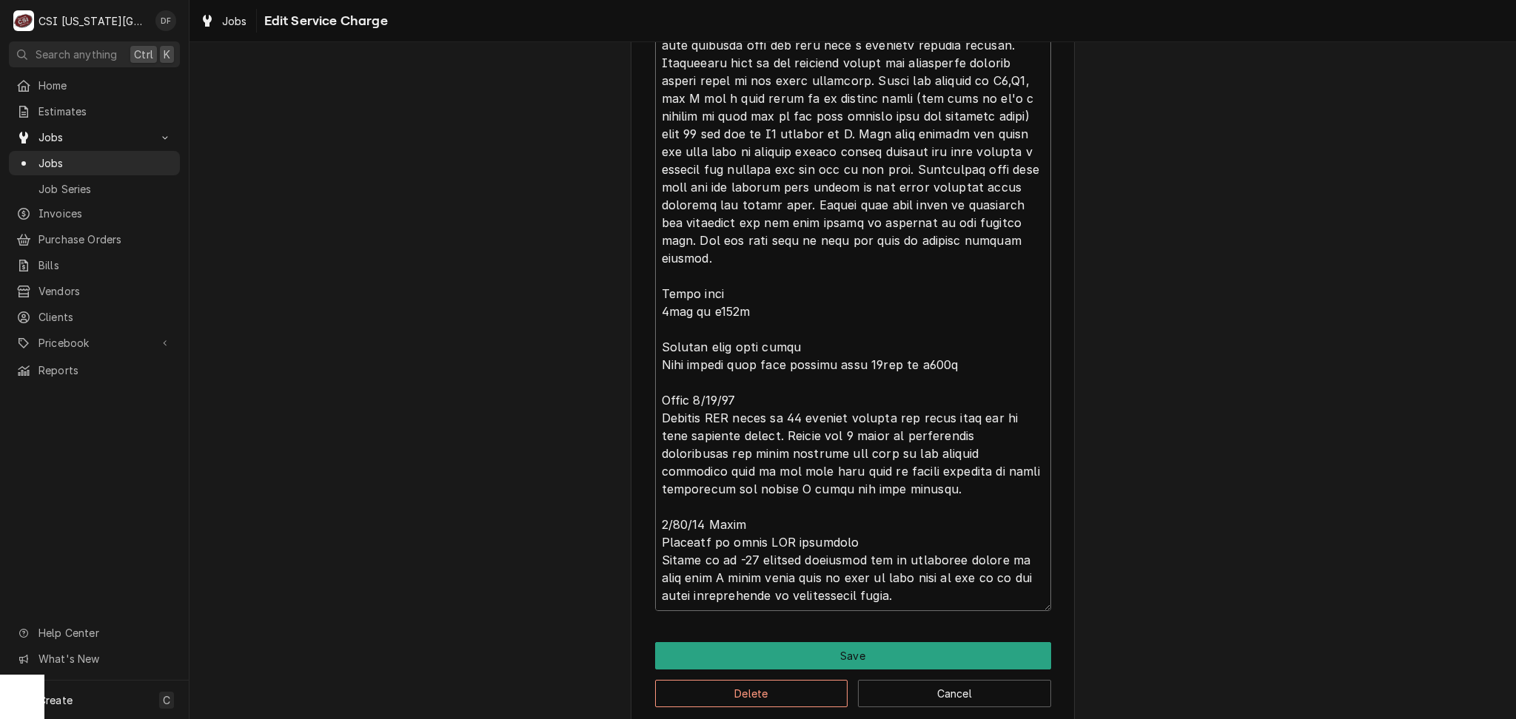
type textarea "⚠️ 𝗙𝗢𝗥𝗠 𝗜𝗡𝗦𝗧𝗥𝗨𝗖𝗧𝗜𝗢𝗡𝗦 ⚠️ ✪ 𝗖𝗼𝗺𝗽𝗹𝗲𝘁𝗲 𝗮𝗹𝗹 𝗿𝗲𝗹𝗲𝘃𝗮𝗻𝘁 𝘀𝗲𝗰𝘁𝗶𝗼𝗻𝘀 ✪ 𝗣𝗿𝗼𝘃𝗶𝗱𝗲 𝗱𝗲𝘁𝗮𝗶𝗹𝗲𝗱 𝗮𝗻𝘀…"
type textarea "x"
type textarea "⚠️ 𝗙𝗢𝗥𝗠 𝗜𝗡𝗦𝗧𝗥𝗨𝗖𝗧𝗜𝗢𝗡𝗦 ⚠️ ✪ 𝗖𝗼𝗺𝗽𝗹𝗲𝘁𝗲 𝗮𝗹𝗹 𝗿𝗲𝗹𝗲𝘃𝗮𝗻𝘁 𝘀𝗲𝗰𝘁𝗶𝗼𝗻𝘀 ✪ 𝗣𝗿𝗼𝘃𝗶𝗱𝗲 𝗱𝗲𝘁𝗮𝗶𝗹𝗲𝗱 𝗮𝗻𝘀…"
type textarea "x"
type textarea "⚠️ 𝗙𝗢𝗥𝗠 𝗜𝗡𝗦𝗧𝗥𝗨𝗖𝗧𝗜𝗢𝗡𝗦 ⚠️ ✪ 𝗖𝗼𝗺𝗽𝗹𝗲𝘁𝗲 𝗮𝗹𝗹 𝗿𝗲𝗹𝗲𝘃𝗮𝗻𝘁 𝘀𝗲𝗰𝘁𝗶𝗼𝗻𝘀 ✪ 𝗣𝗿𝗼𝘃𝗶𝗱𝗲 𝗱𝗲𝘁𝗮𝗶𝗹𝗲𝗱 𝗮𝗻𝘀…"
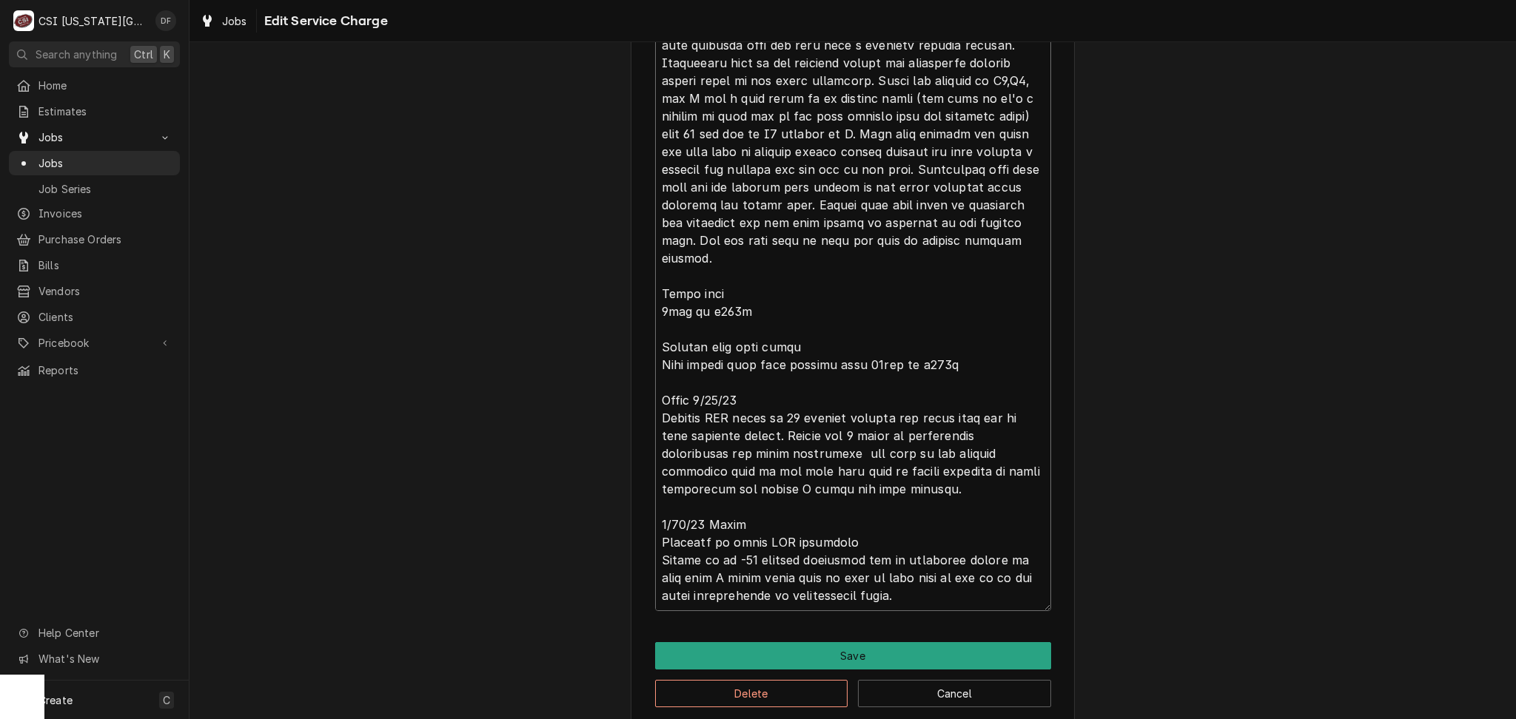
type textarea "x"
type textarea "⚠️ 𝗙𝗢𝗥𝗠 𝗜𝗡𝗦𝗧𝗥𝗨𝗖𝗧𝗜𝗢𝗡𝗦 ⚠️ ✪ 𝗖𝗼𝗺𝗽𝗹𝗲𝘁𝗲 𝗮𝗹𝗹 𝗿𝗲𝗹𝗲𝘃𝗮𝗻𝘁 𝘀𝗲𝗰𝘁𝗶𝗼𝗻𝘀 ✪ 𝗣𝗿𝗼𝘃𝗶𝗱𝗲 𝗱𝗲𝘁𝗮𝗶𝗹𝗲𝗱 𝗮𝗻𝘀…"
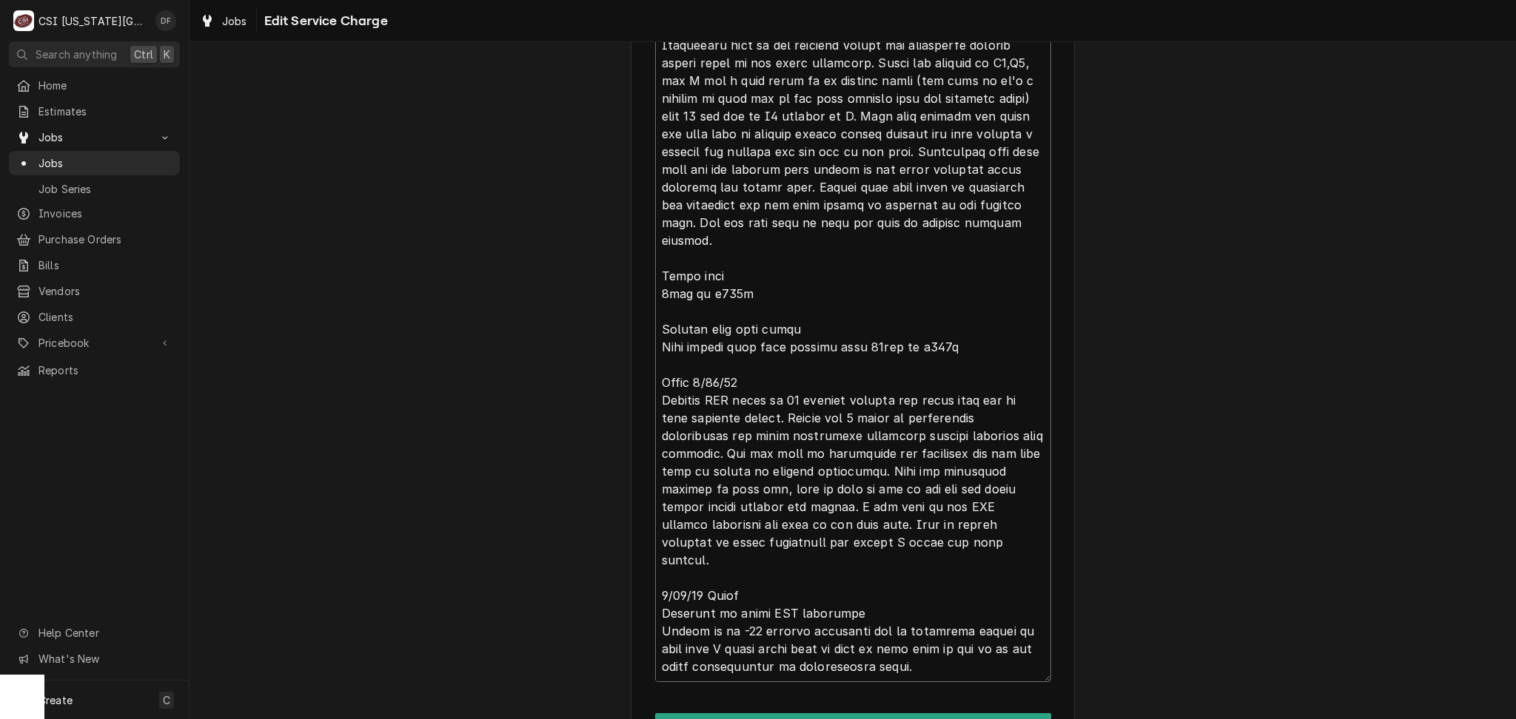
scroll to position [53, 0]
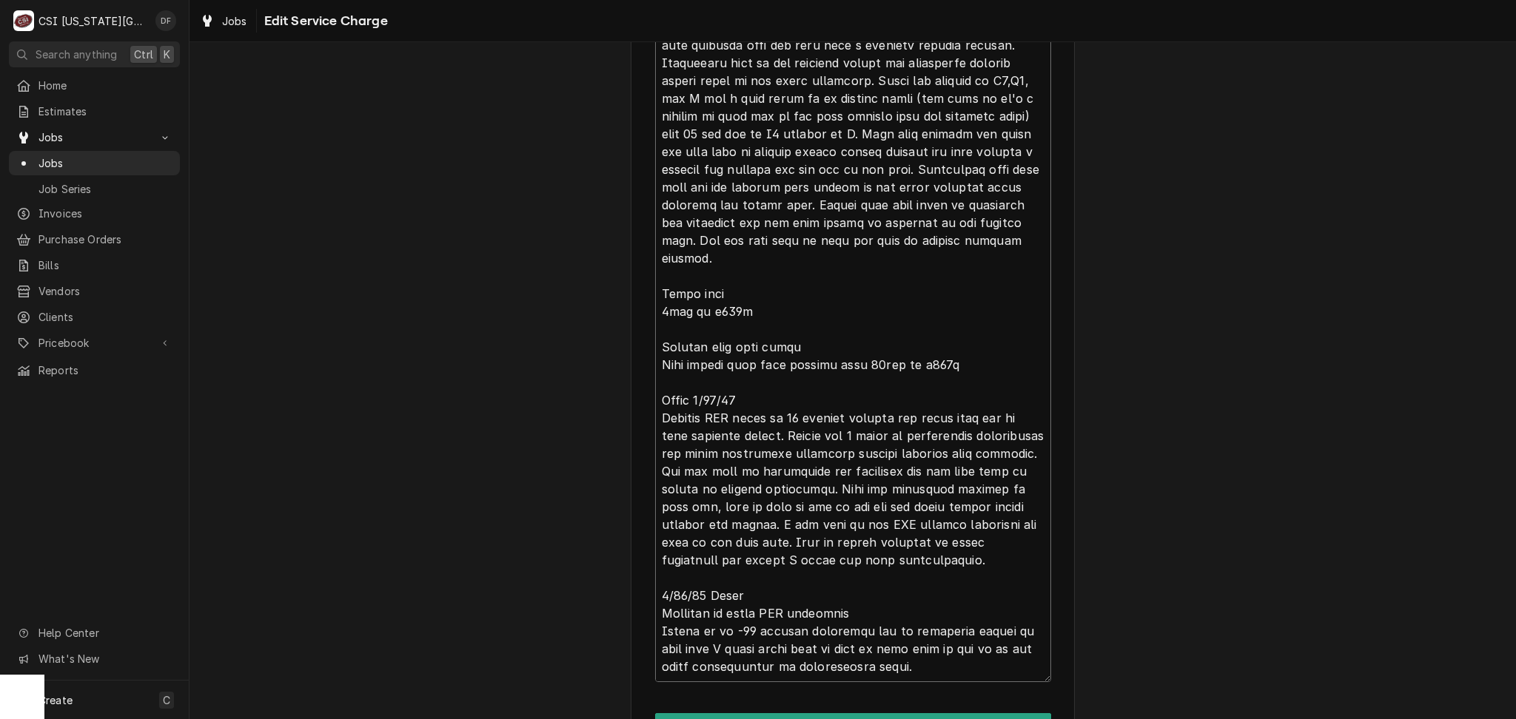
drag, startPoint x: 733, startPoint y: 562, endPoint x: 691, endPoint y: 562, distance: 41.4
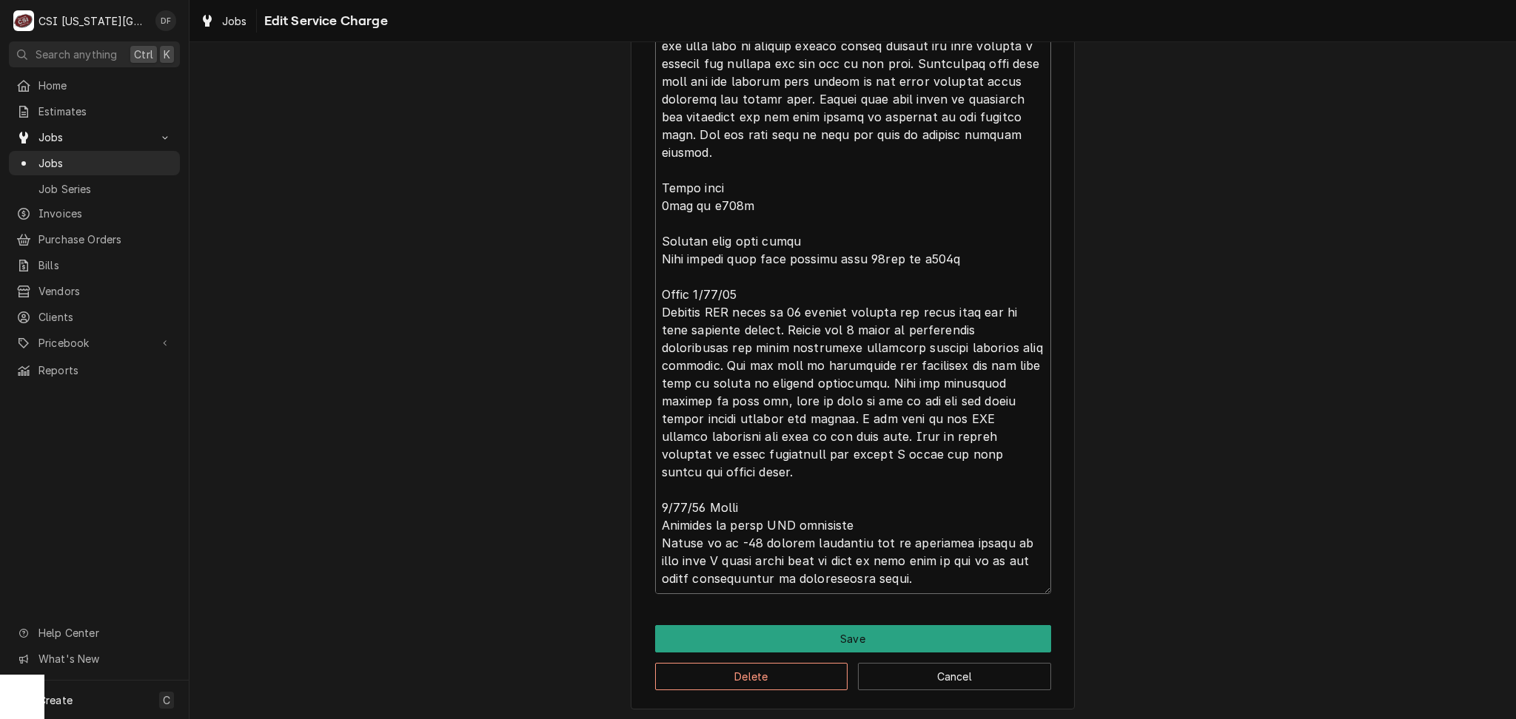
scroll to position [2256, 0]
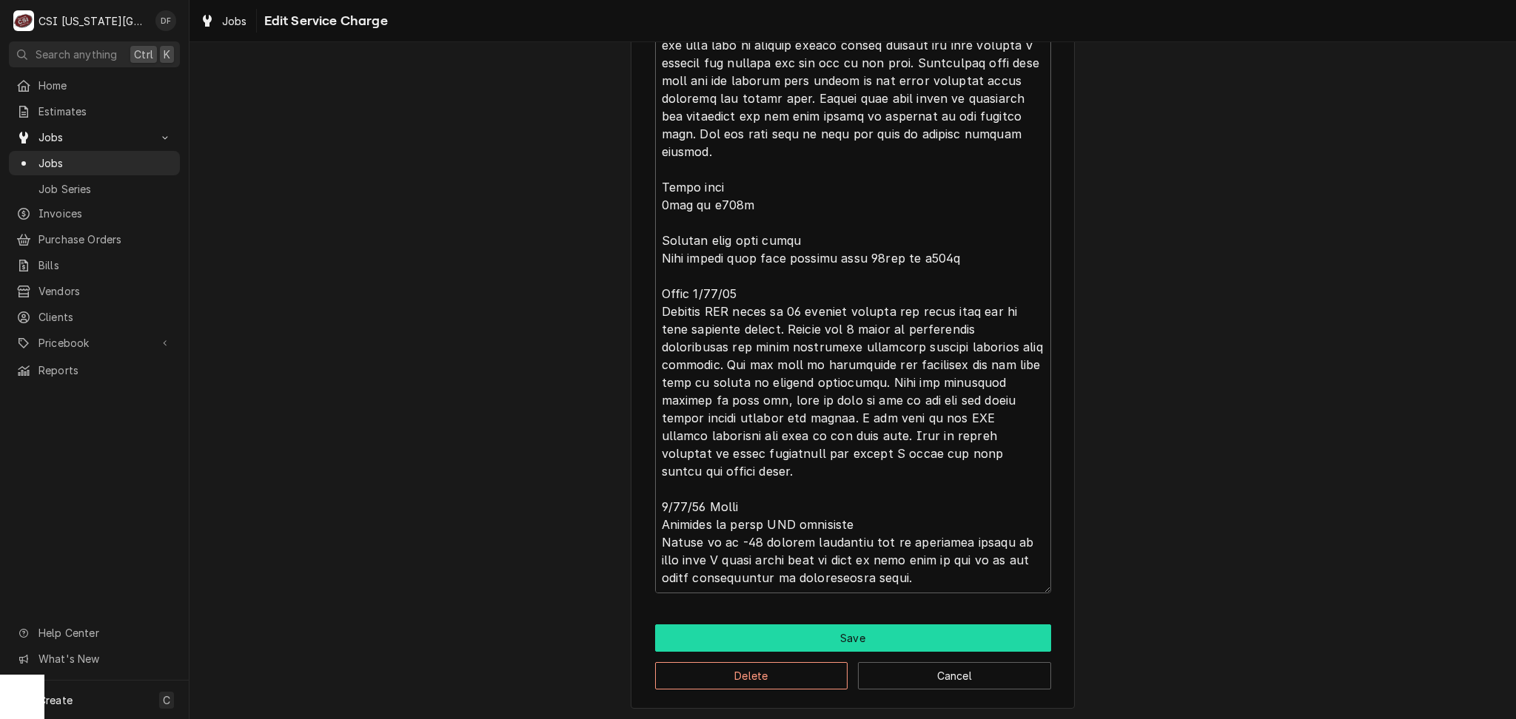
click at [792, 639] on button "Save" at bounding box center [853, 638] width 396 height 27
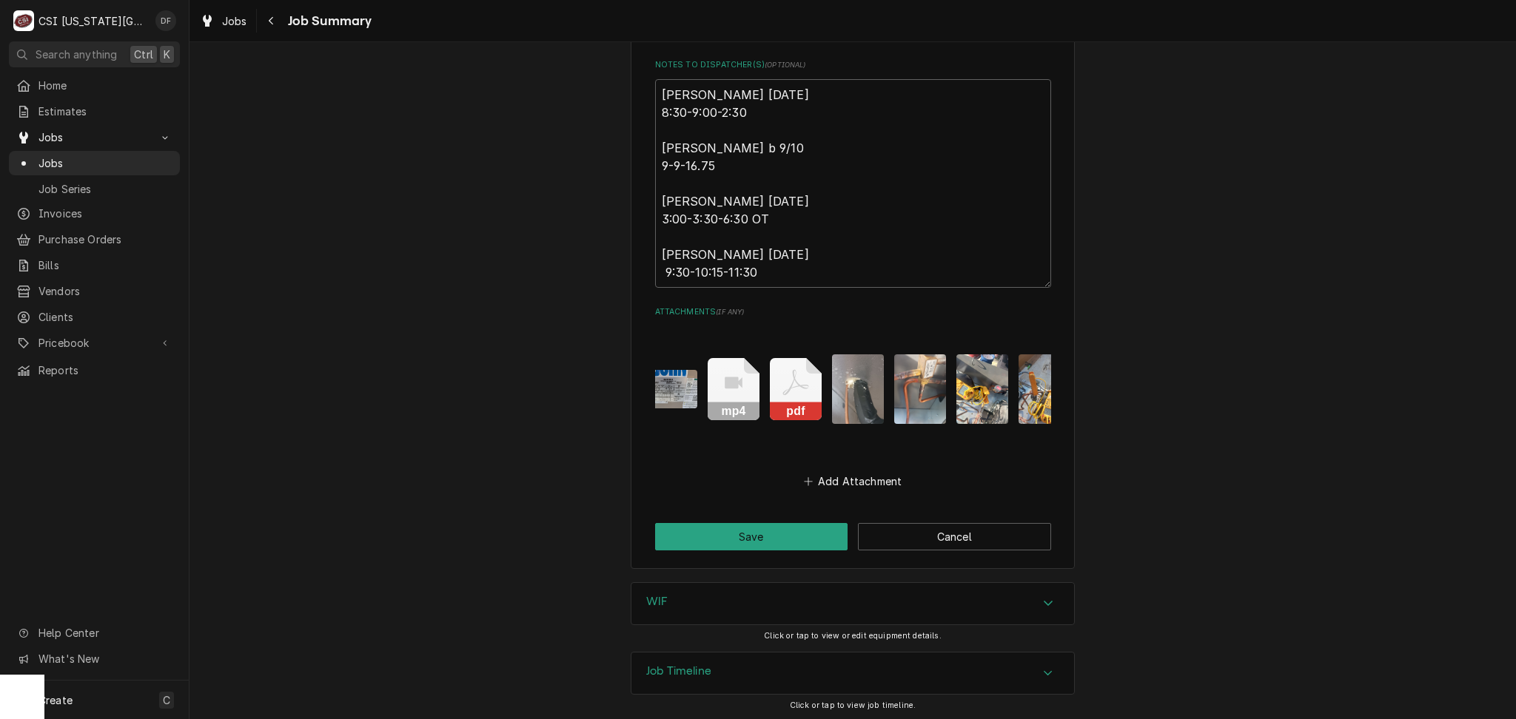
scroll to position [0, 1096]
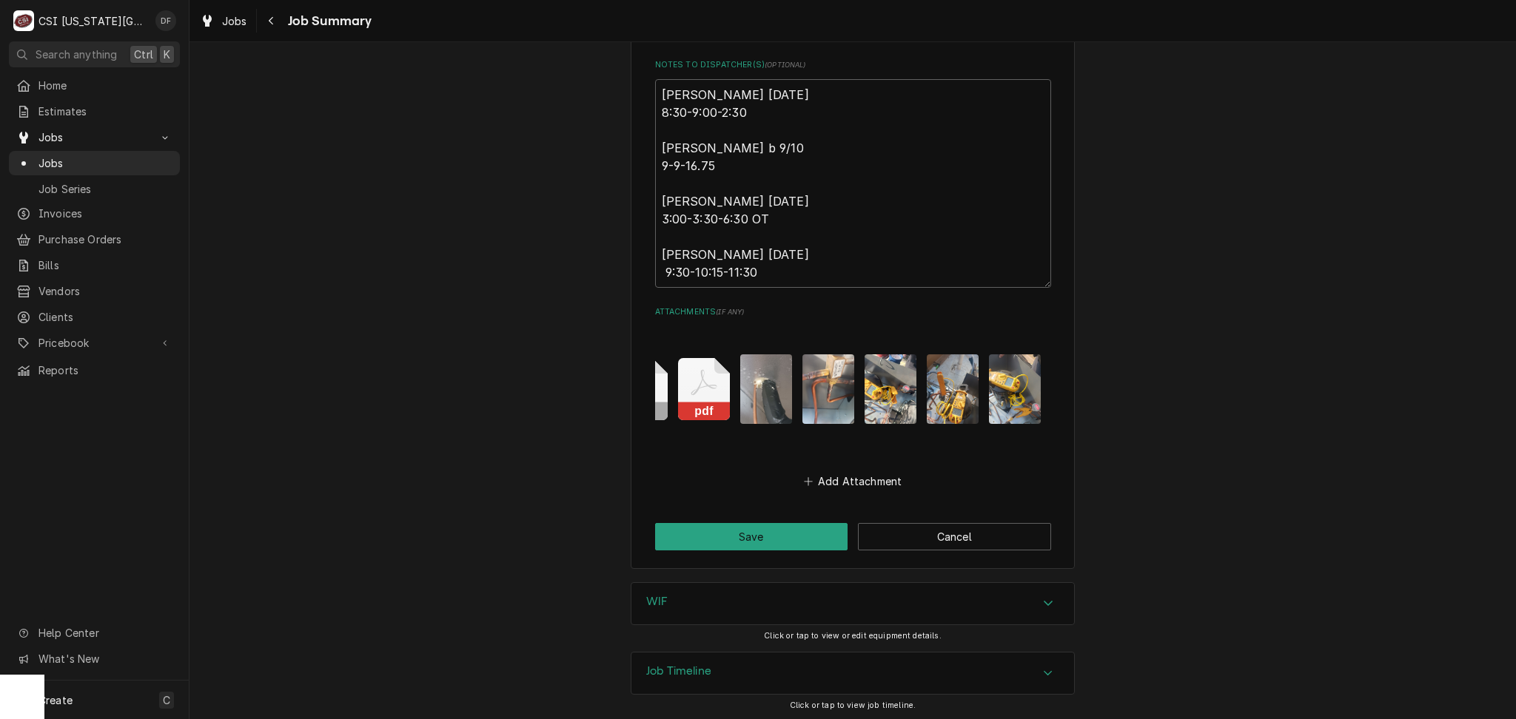
click at [1011, 390] on img "Attachments" at bounding box center [1015, 388] width 52 height 69
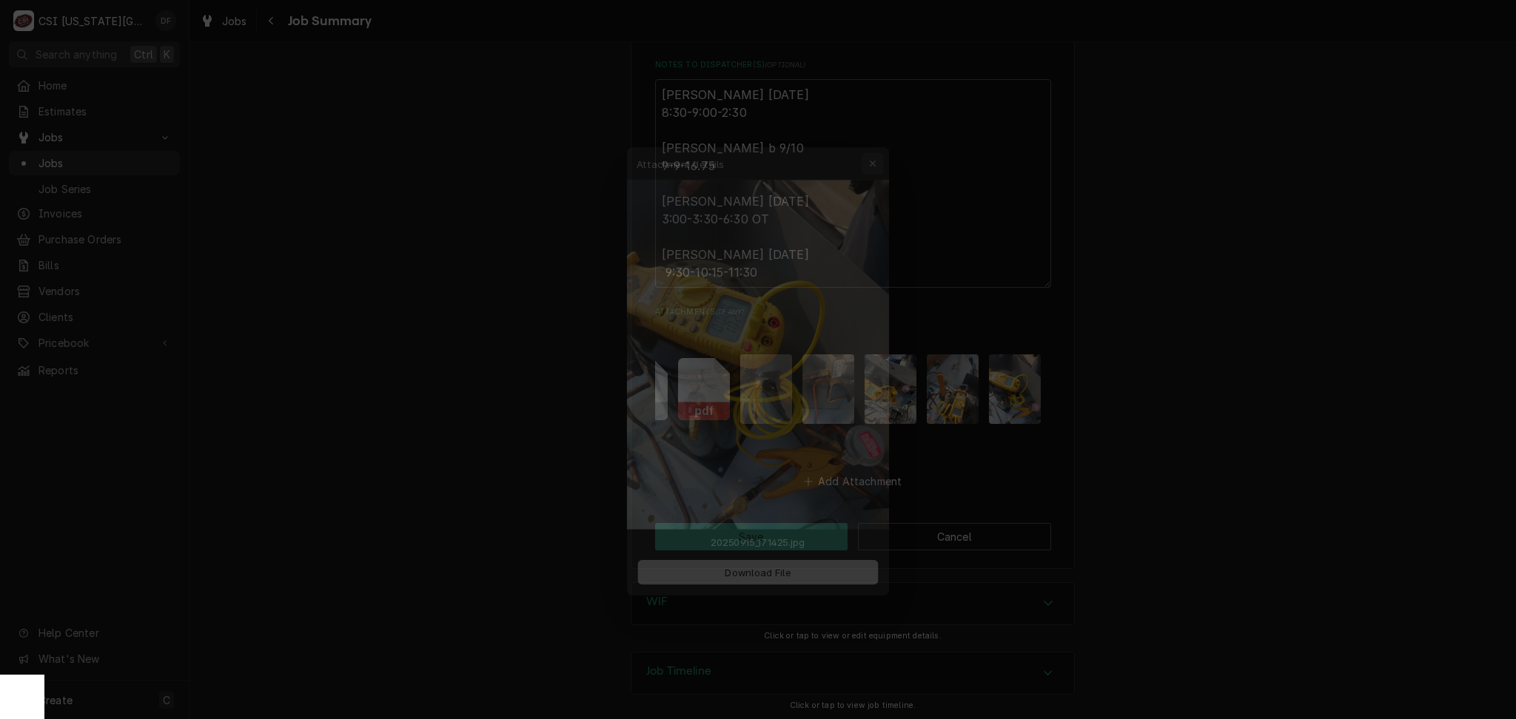
click at [889, 125] on button "button" at bounding box center [882, 135] width 24 height 24
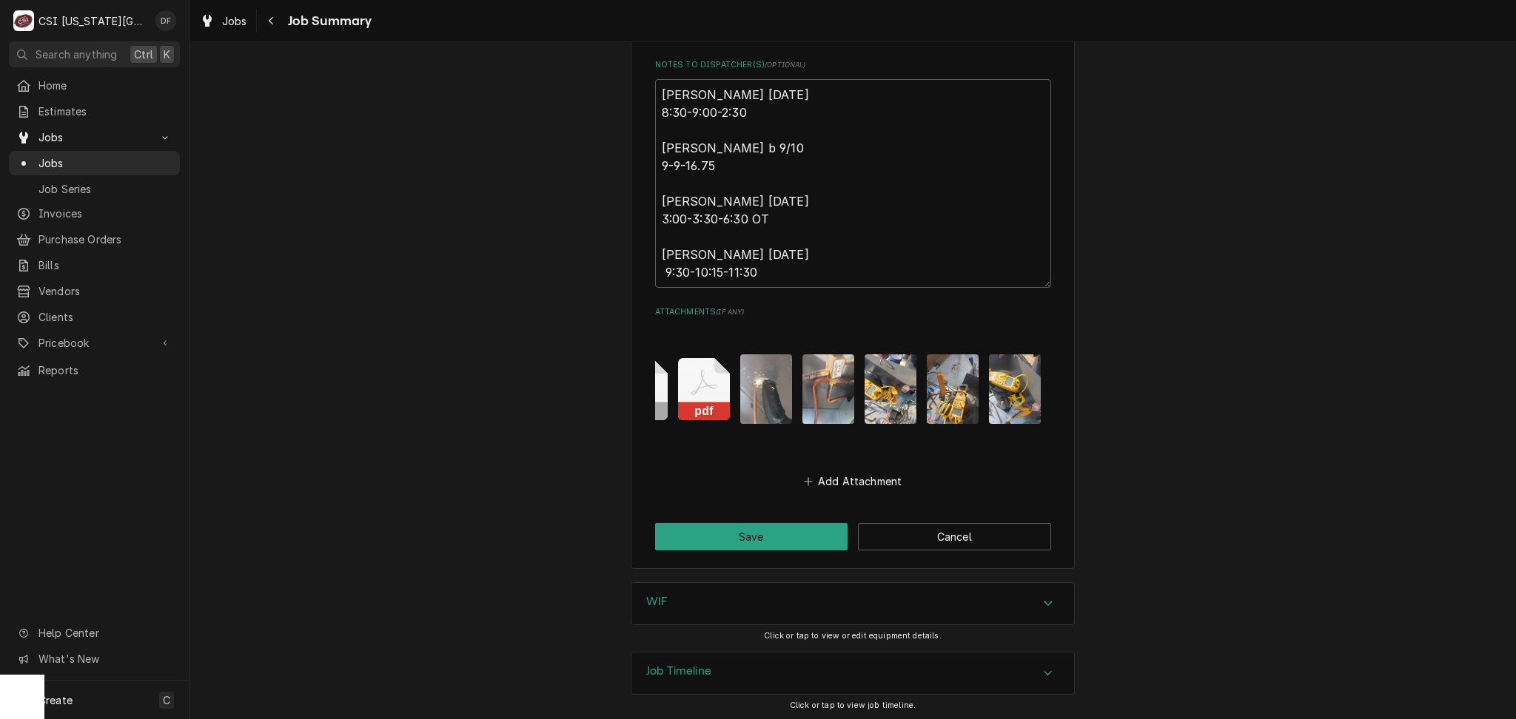
click at [937, 372] on img "Attachments" at bounding box center [953, 388] width 52 height 69
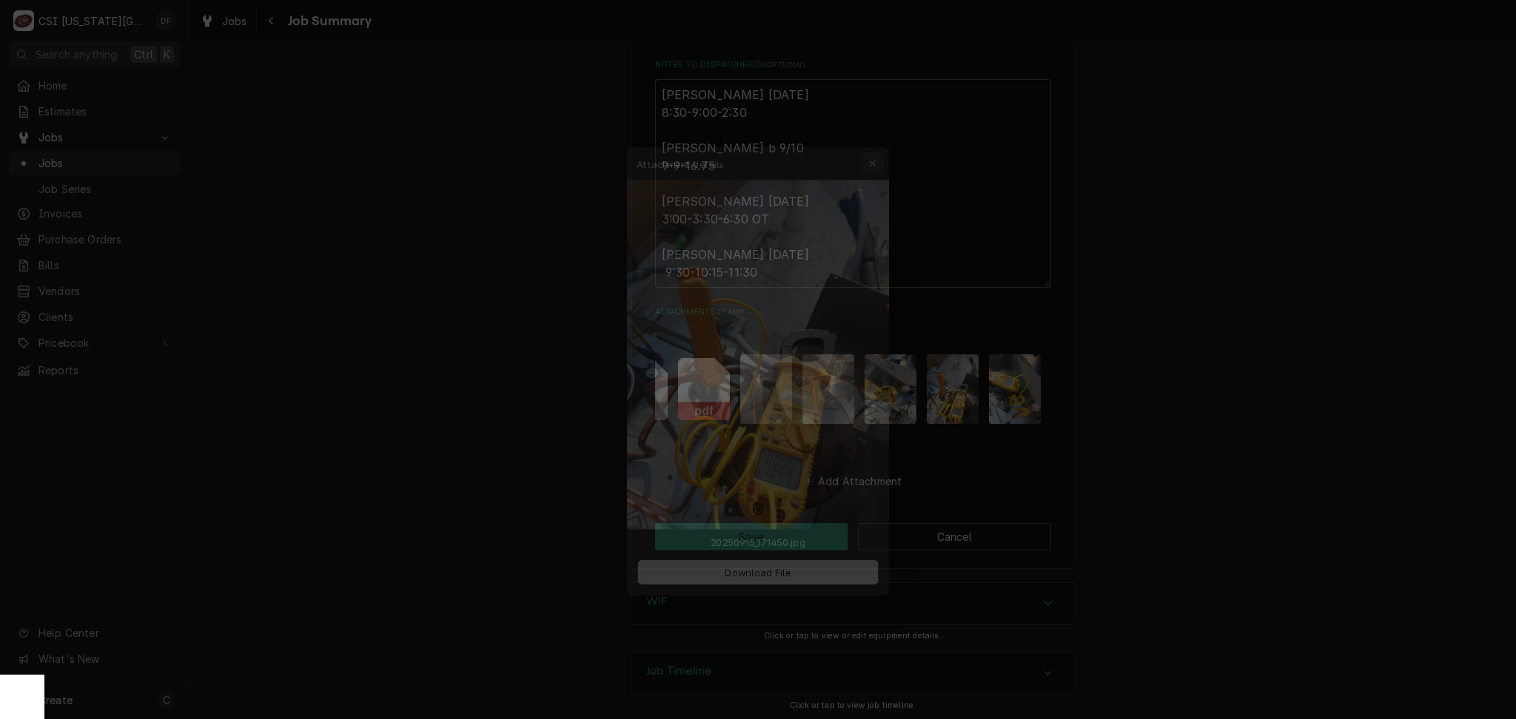
click at [882, 139] on icon "button" at bounding box center [882, 135] width 8 height 10
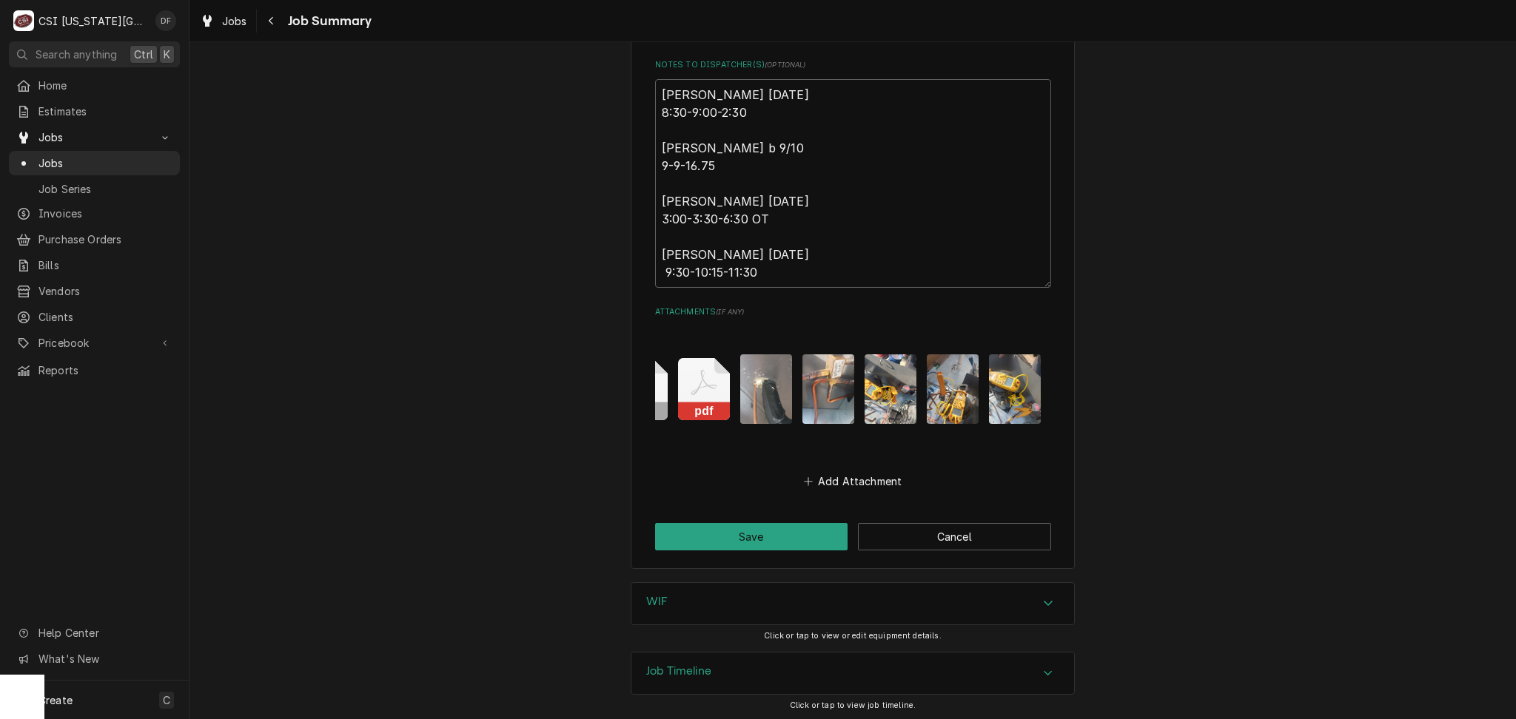
click at [886, 371] on img "Attachments" at bounding box center [890, 388] width 52 height 69
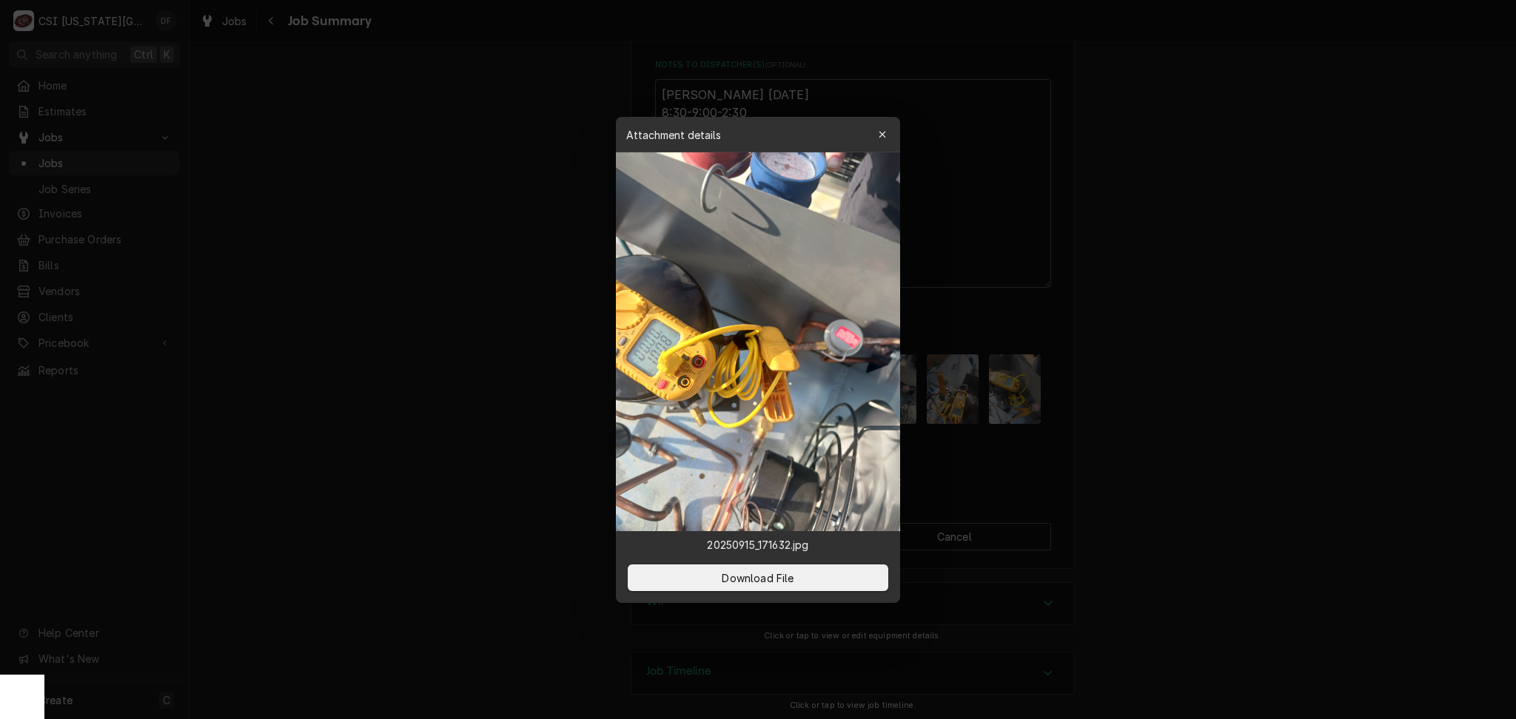
drag, startPoint x: 671, startPoint y: 372, endPoint x: 1288, endPoint y: 405, distance: 617.3
click at [1288, 405] on div at bounding box center [758, 359] width 1516 height 719
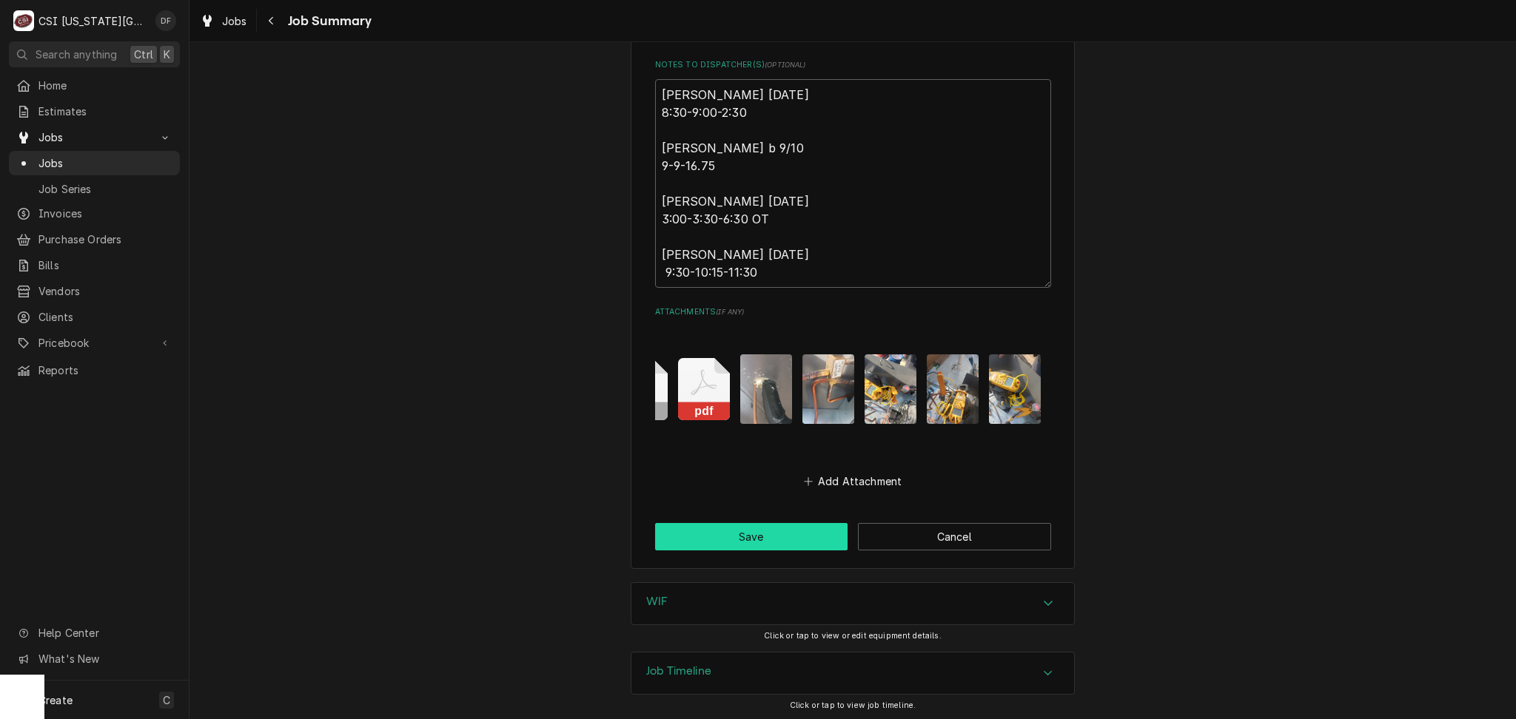
click at [775, 544] on button "Save" at bounding box center [751, 536] width 193 height 27
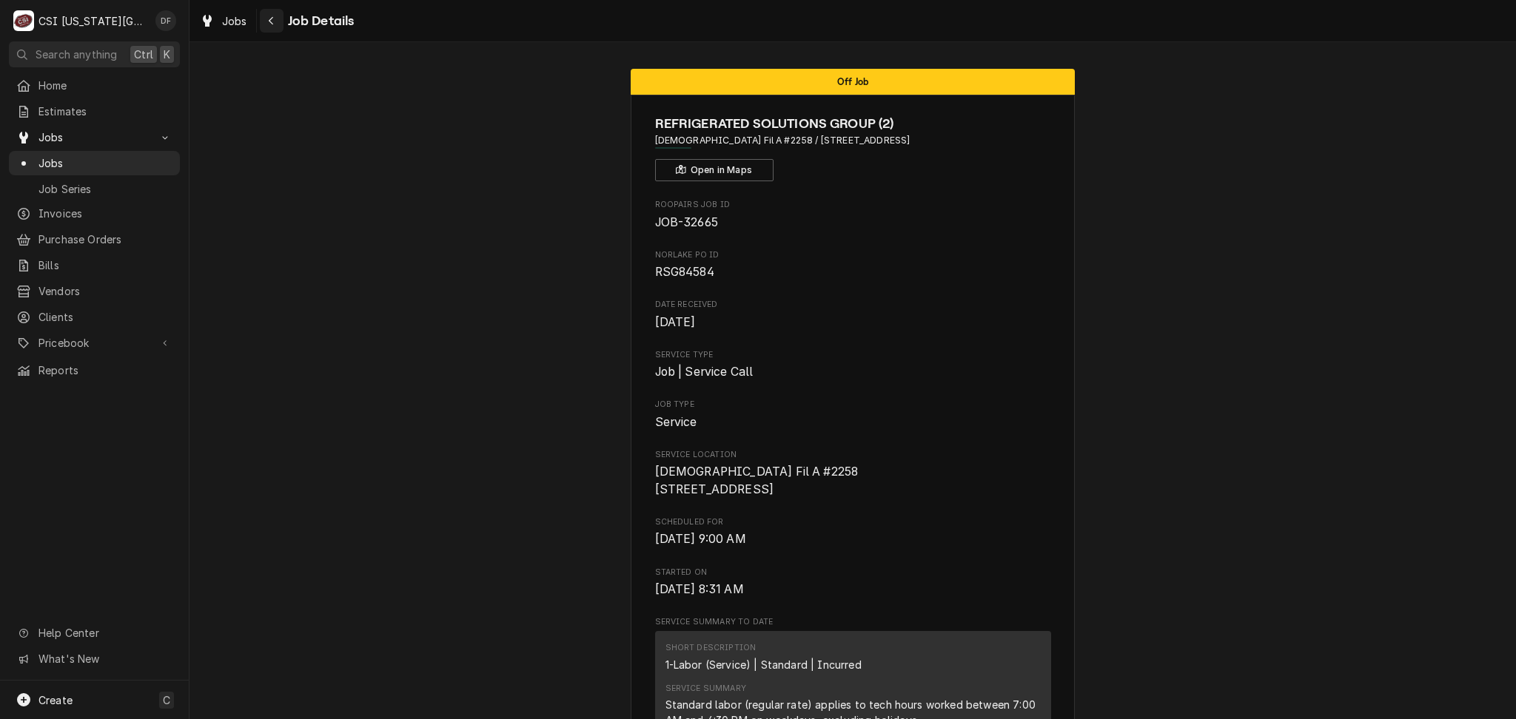
drag, startPoint x: 340, startPoint y: 145, endPoint x: 273, endPoint y: 17, distance: 144.3
click at [273, 17] on icon "Navigate back" at bounding box center [271, 21] width 7 height 10
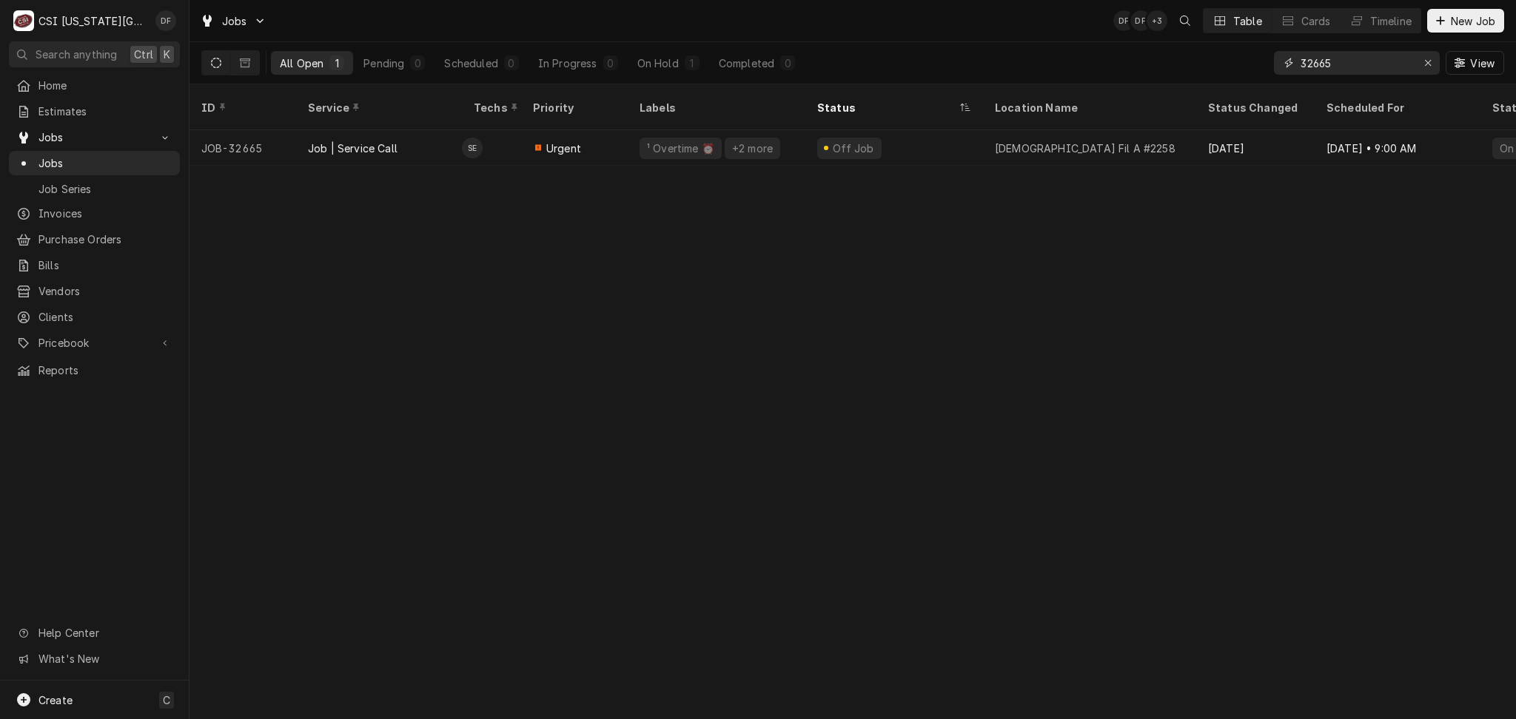
drag, startPoint x: 1365, startPoint y: 63, endPoint x: 1314, endPoint y: 64, distance: 50.3
click at [1314, 64] on input "32665" at bounding box center [1355, 63] width 111 height 24
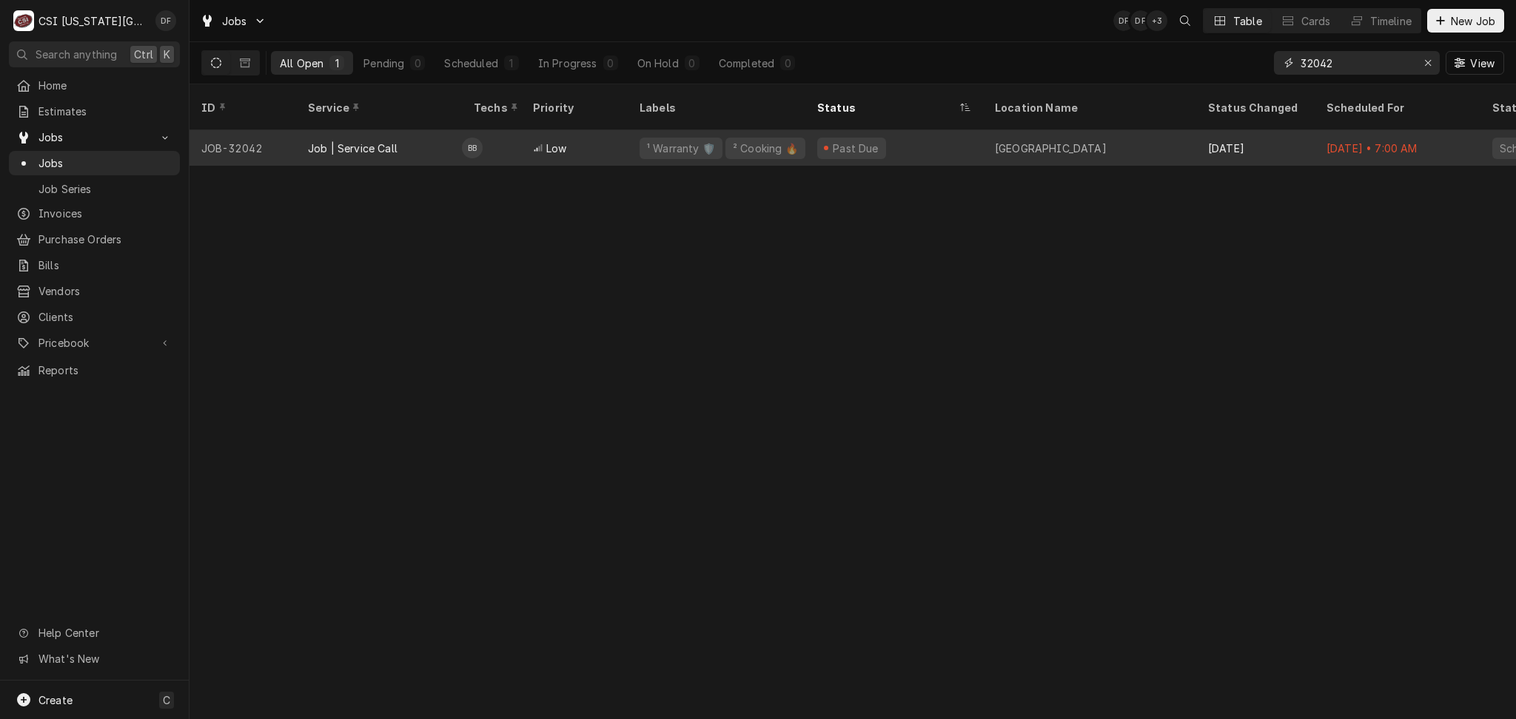
type input "32042"
click at [818, 146] on div "Past Due" at bounding box center [894, 148] width 178 height 36
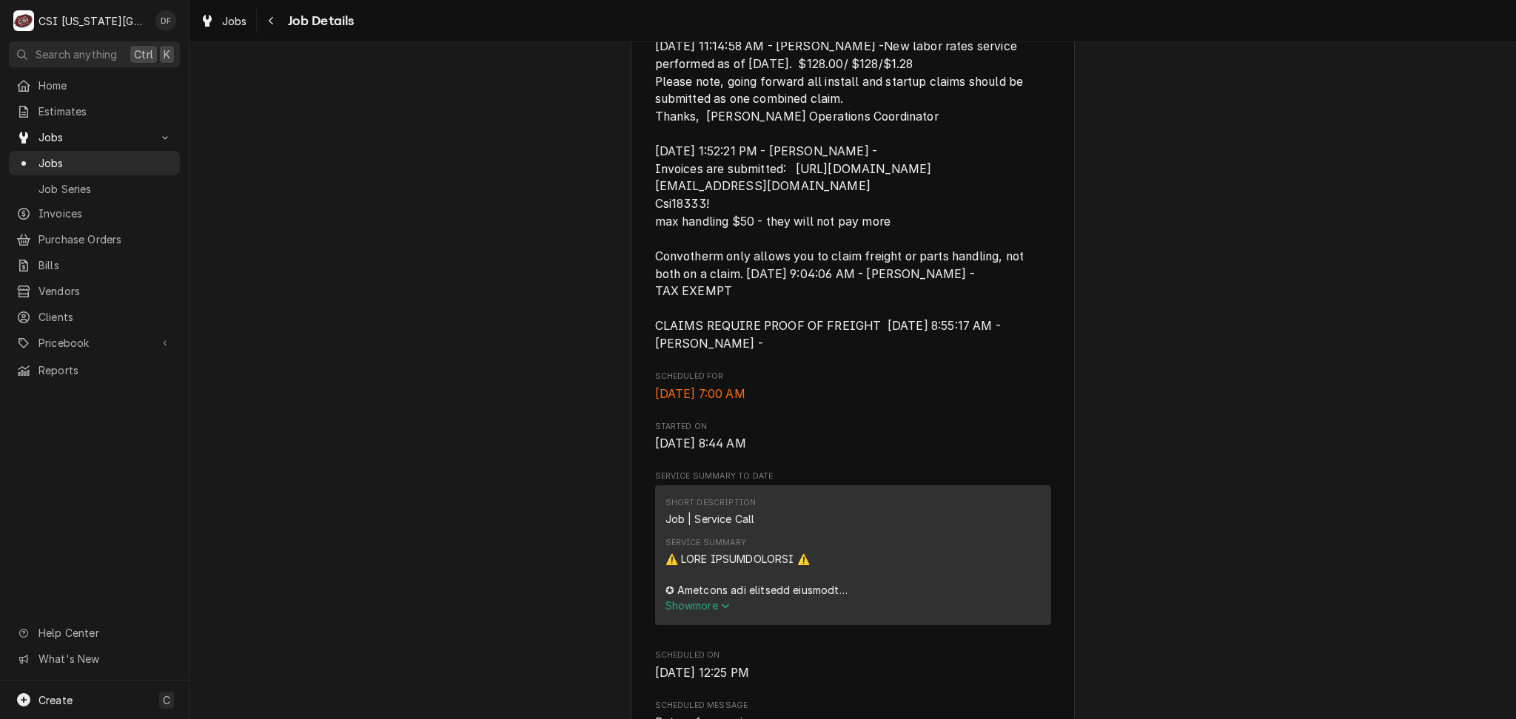
scroll to position [789, 0]
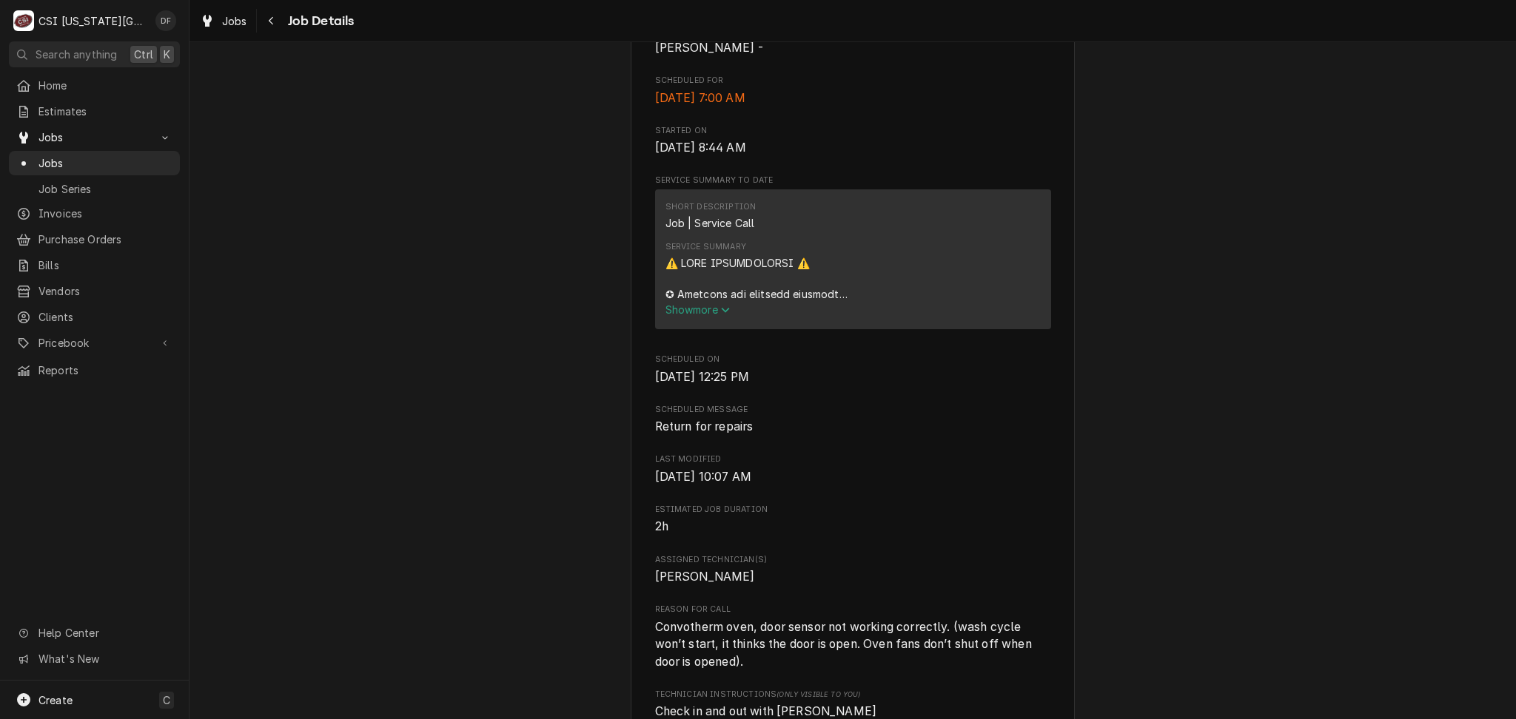
click at [699, 316] on span "Show more" at bounding box center [697, 309] width 65 height 13
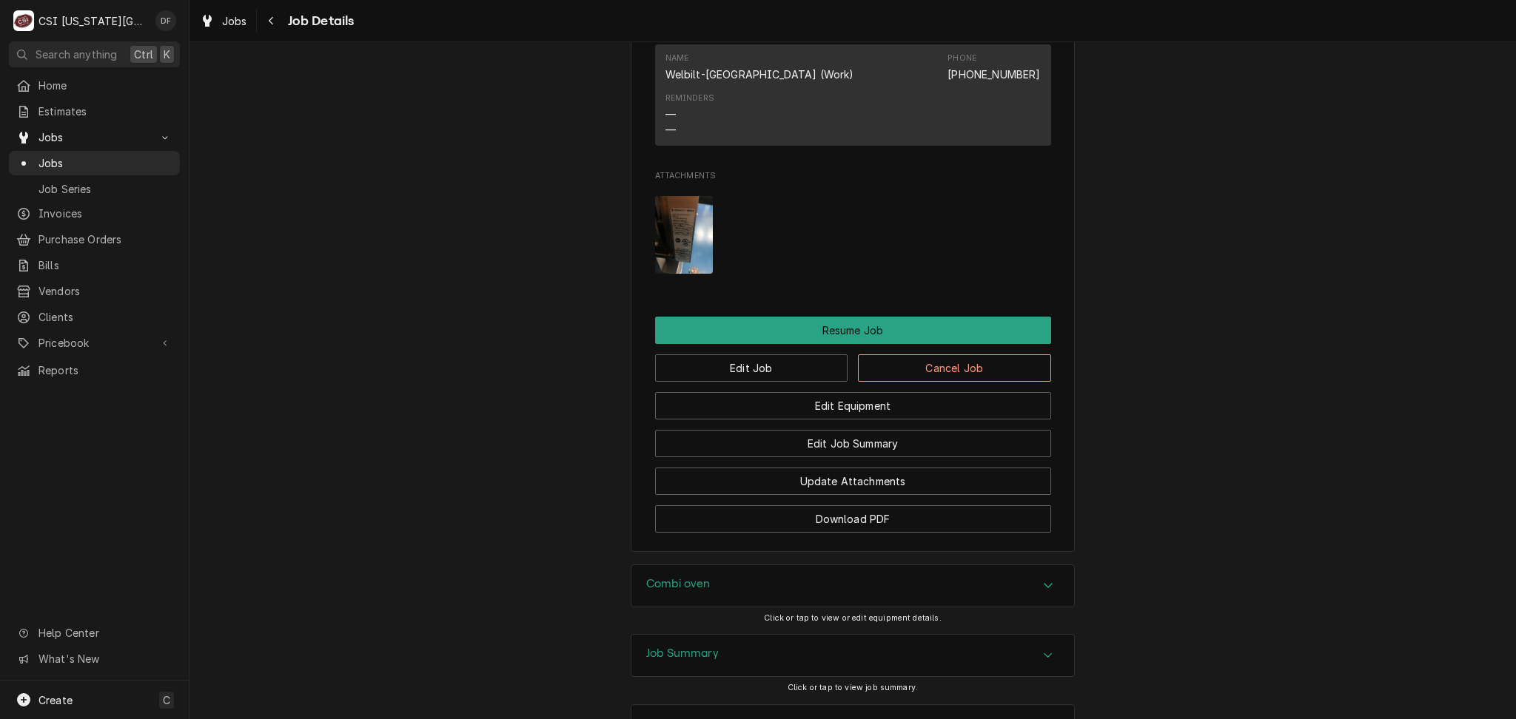
scroll to position [3063, 0]
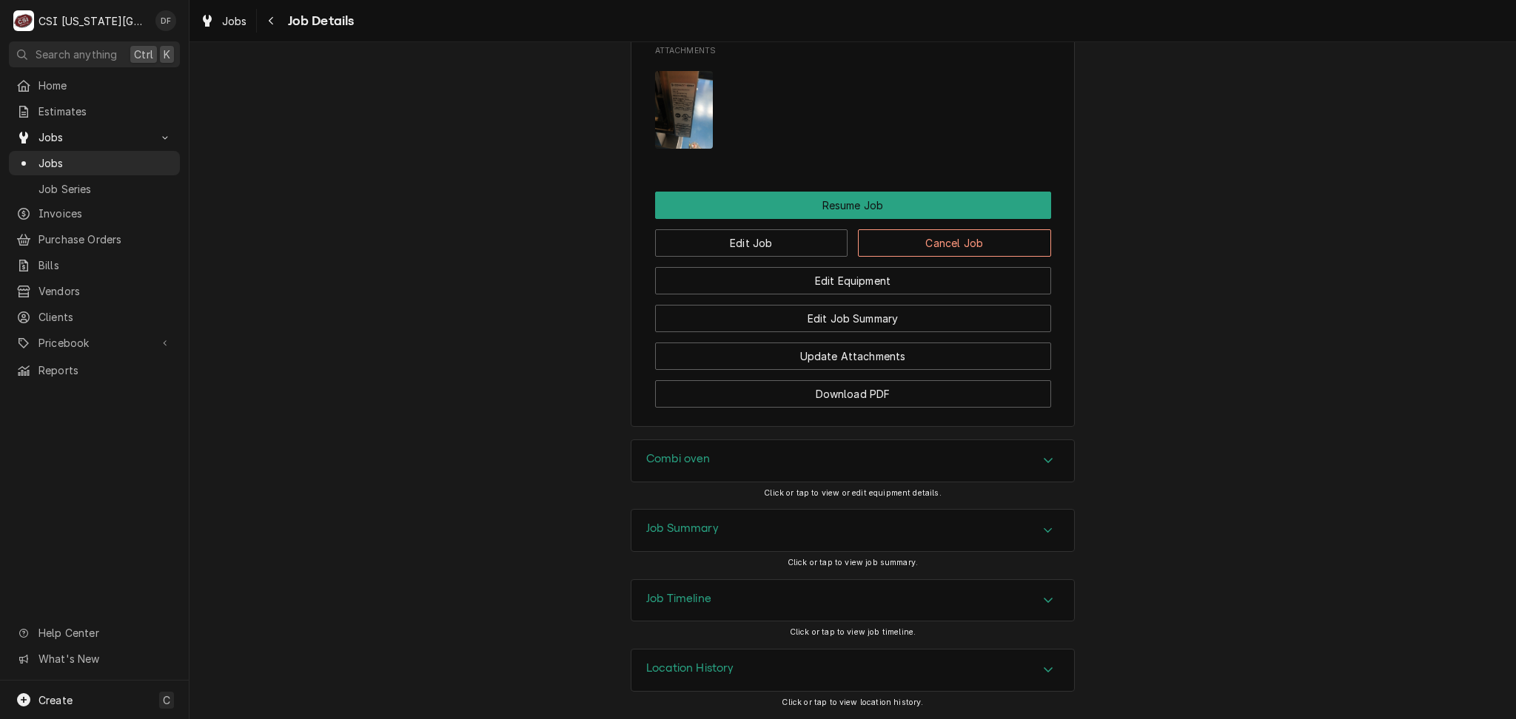
click at [767, 593] on div "Job Timeline" at bounding box center [852, 600] width 443 height 41
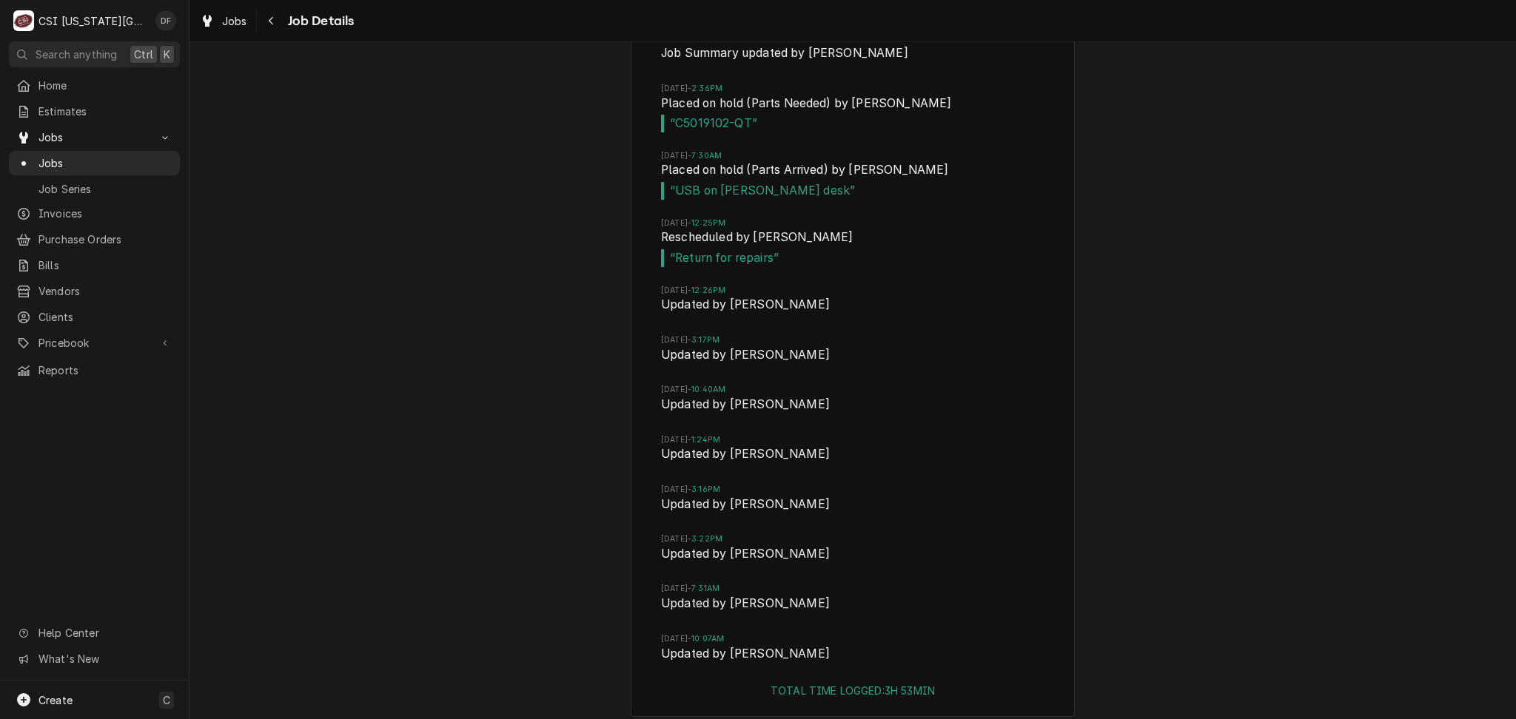
scroll to position [4135, 0]
drag, startPoint x: 667, startPoint y: 136, endPoint x: 741, endPoint y: 135, distance: 73.3
click at [741, 130] on span "“ C5019102-QT ”" at bounding box center [852, 121] width 383 height 18
copy span "C5019102-QT"
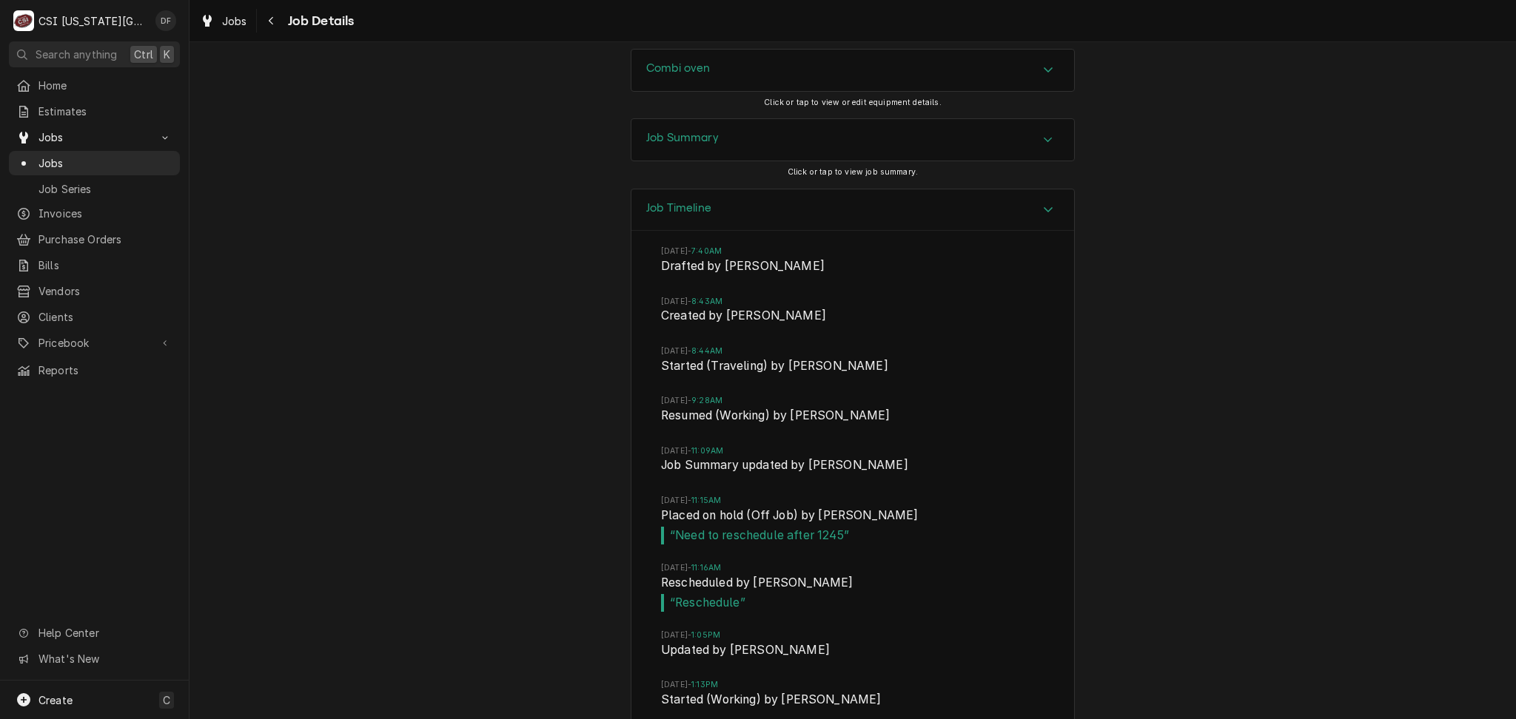
scroll to position [3444, 0]
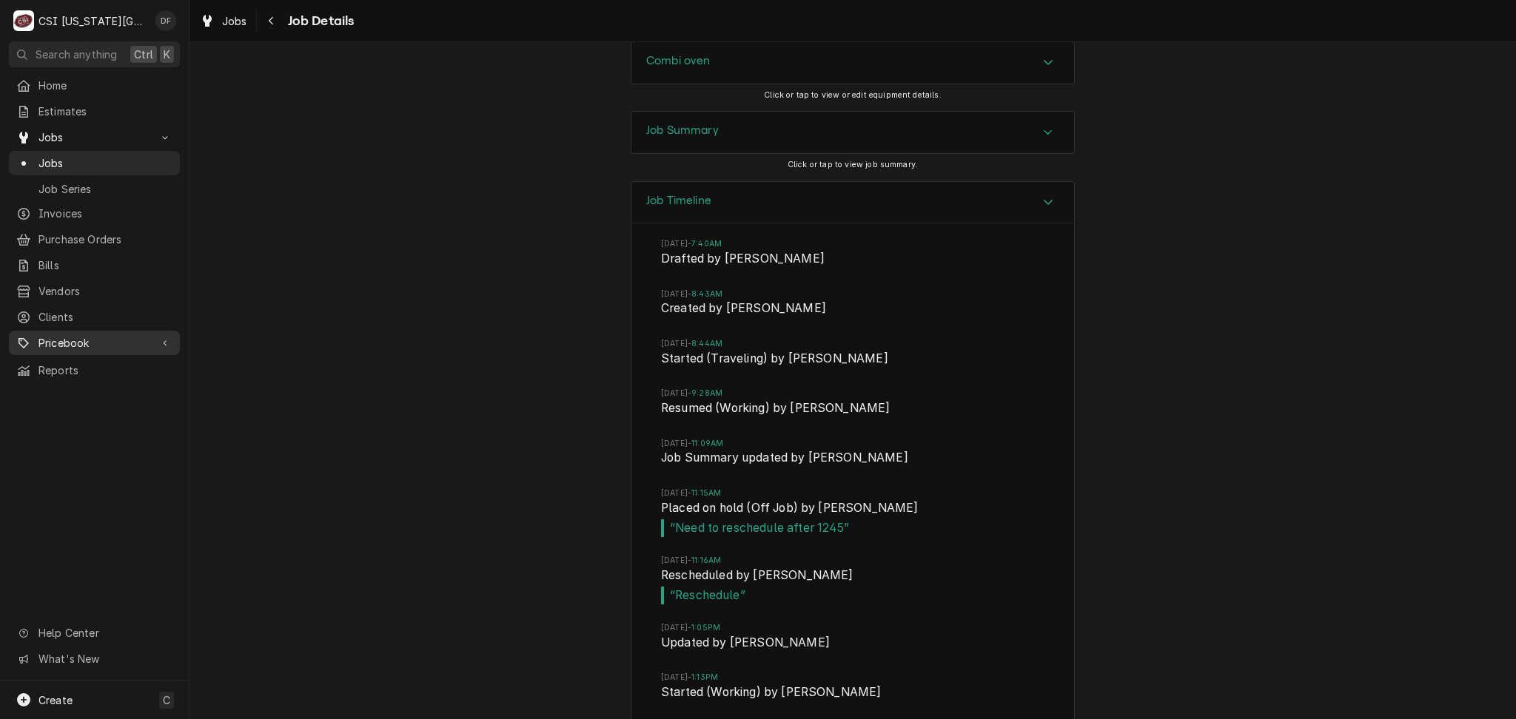
click at [83, 335] on span "Pricebook" at bounding box center [94, 343] width 112 height 16
click at [90, 391] on span "Parts & Materials" at bounding box center [105, 395] width 134 height 16
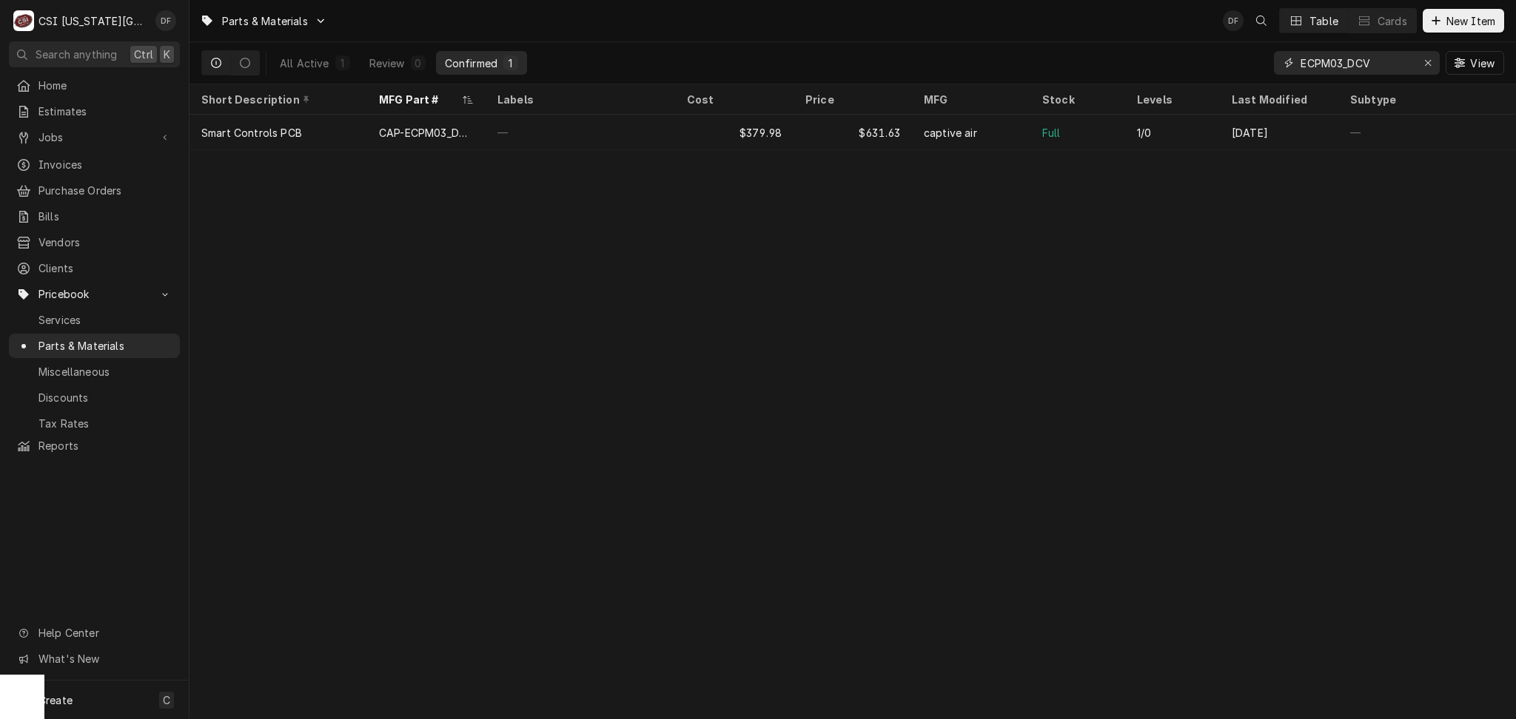
drag, startPoint x: 1388, startPoint y: 60, endPoint x: 1279, endPoint y: 66, distance: 108.2
click at [1280, 64] on div "ECPM03_DCV" at bounding box center [1357, 63] width 166 height 24
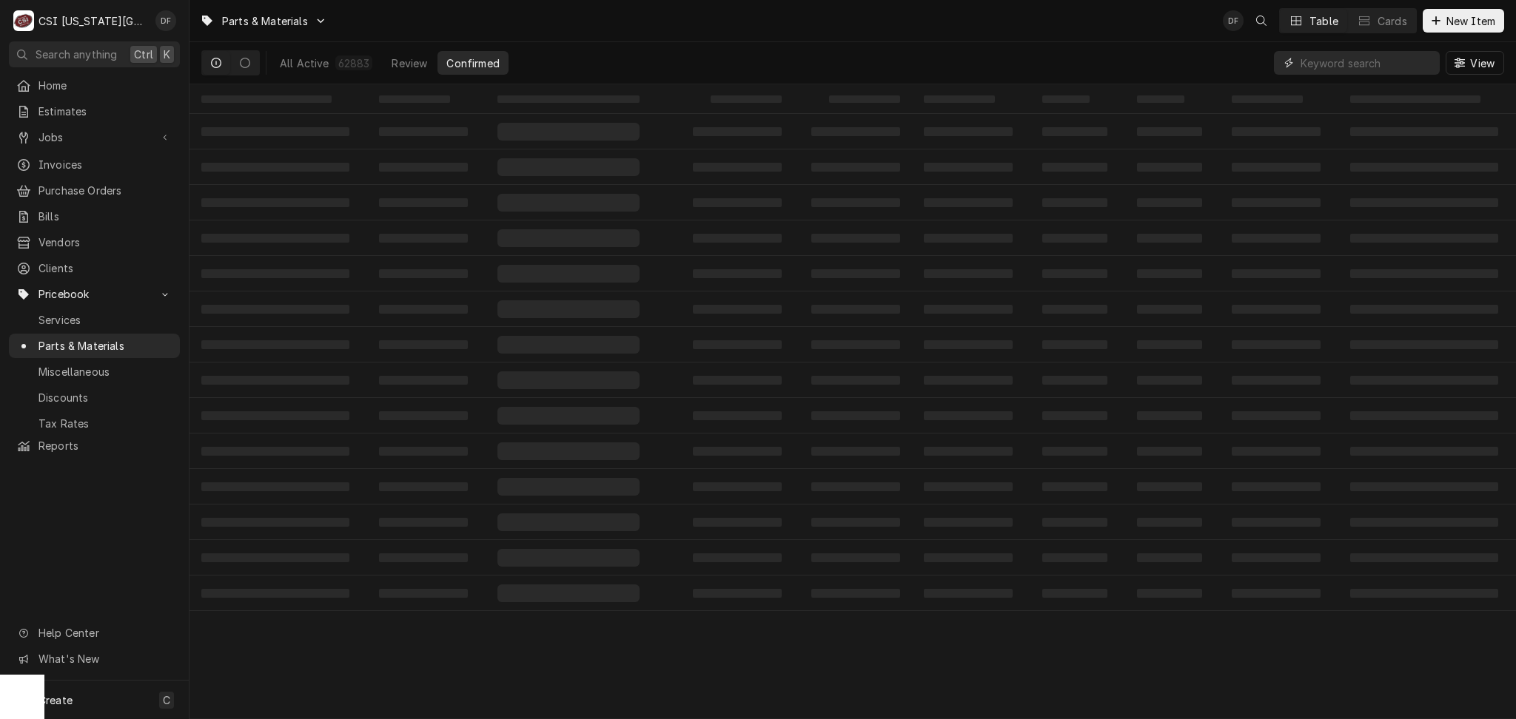
paste input "C5019102-QT"
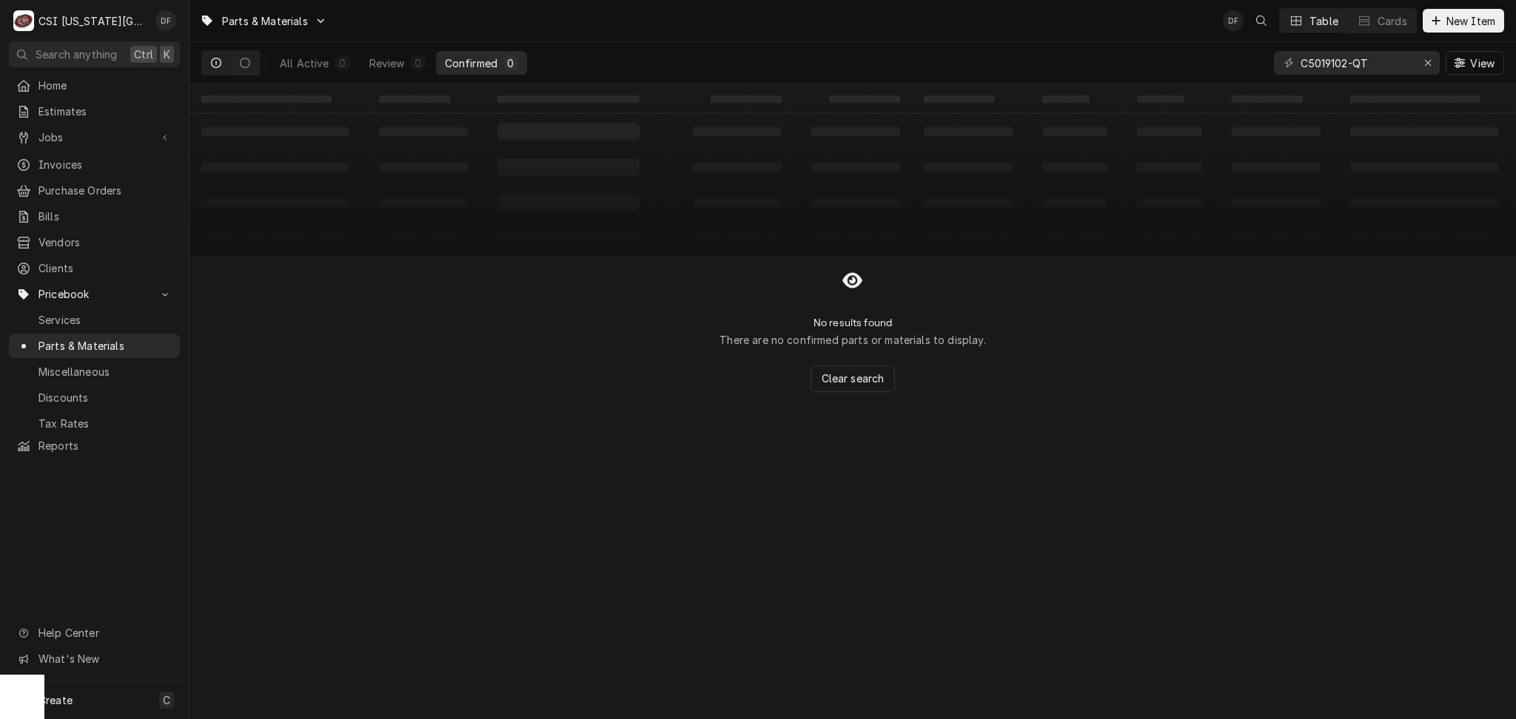
click at [211, 64] on icon "Dynamic Content Wrapper" at bounding box center [216, 63] width 10 height 10
click at [246, 66] on icon "Dynamic Content Wrapper" at bounding box center [245, 63] width 10 height 10
drag, startPoint x: 1374, startPoint y: 62, endPoint x: 1348, endPoint y: 61, distance: 25.9
click at [1348, 61] on input "C5019102-QT" at bounding box center [1355, 63] width 111 height 24
click at [1307, 64] on input "C5019102" at bounding box center [1355, 63] width 111 height 24
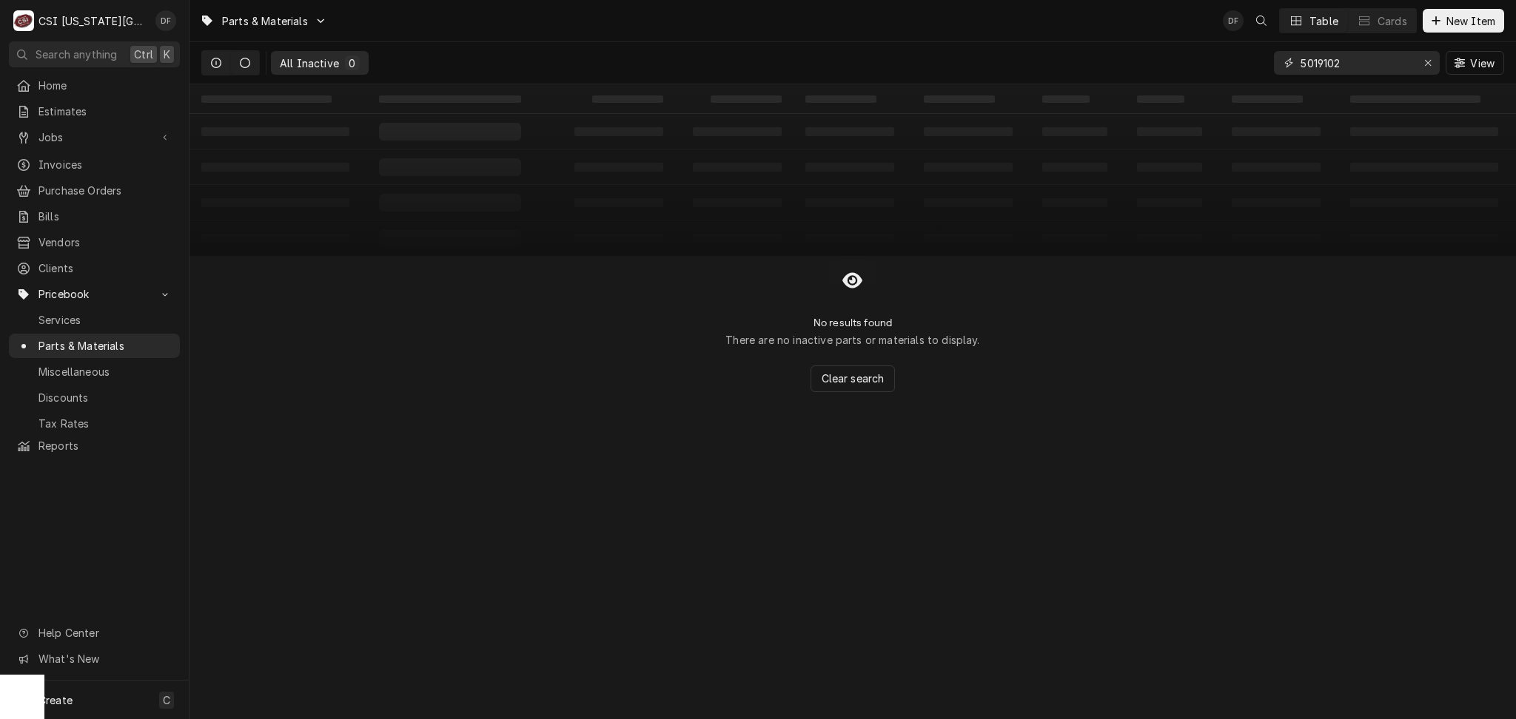
type input "5019102"
click at [216, 66] on icon "Dynamic Content Wrapper" at bounding box center [216, 63] width 10 height 10
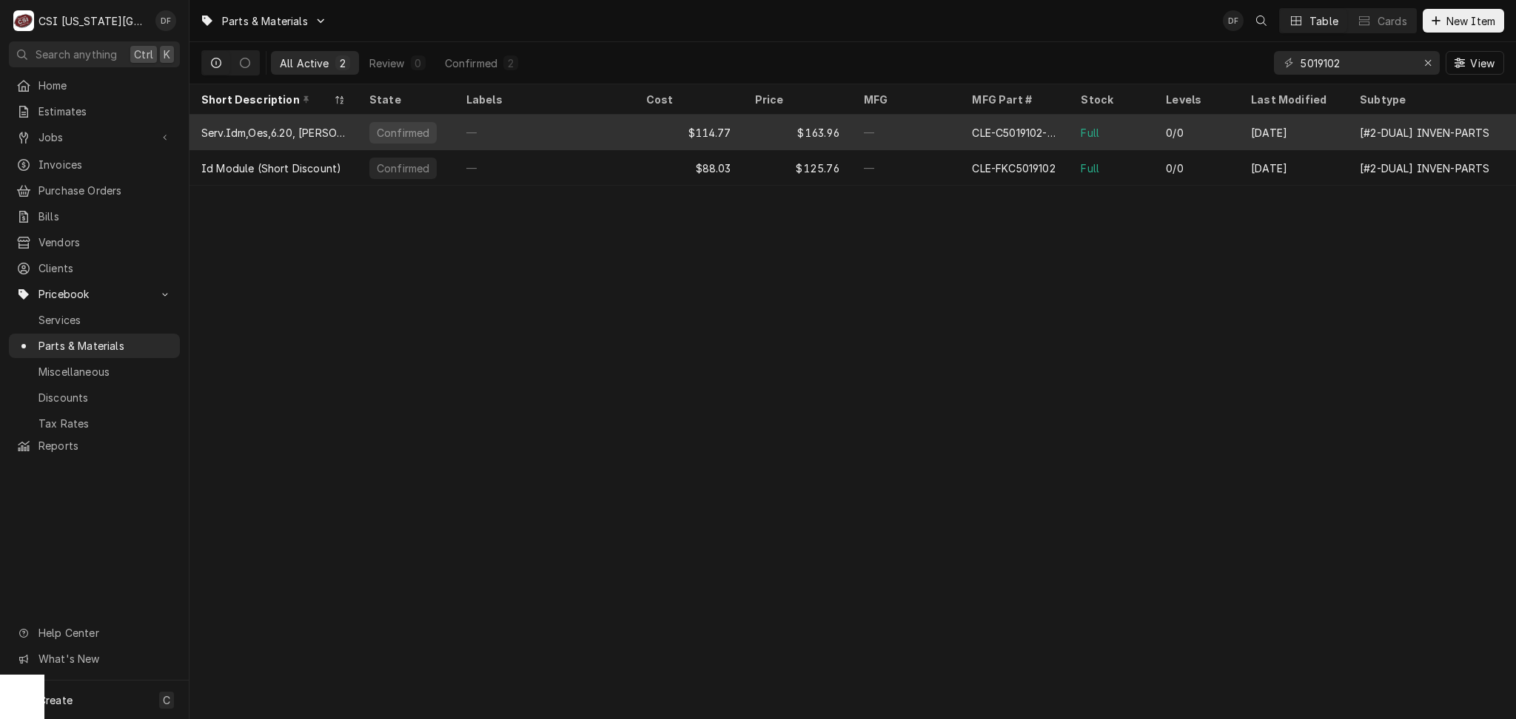
click at [1022, 135] on div "CLE-C5019102-034S" at bounding box center [1014, 133] width 85 height 16
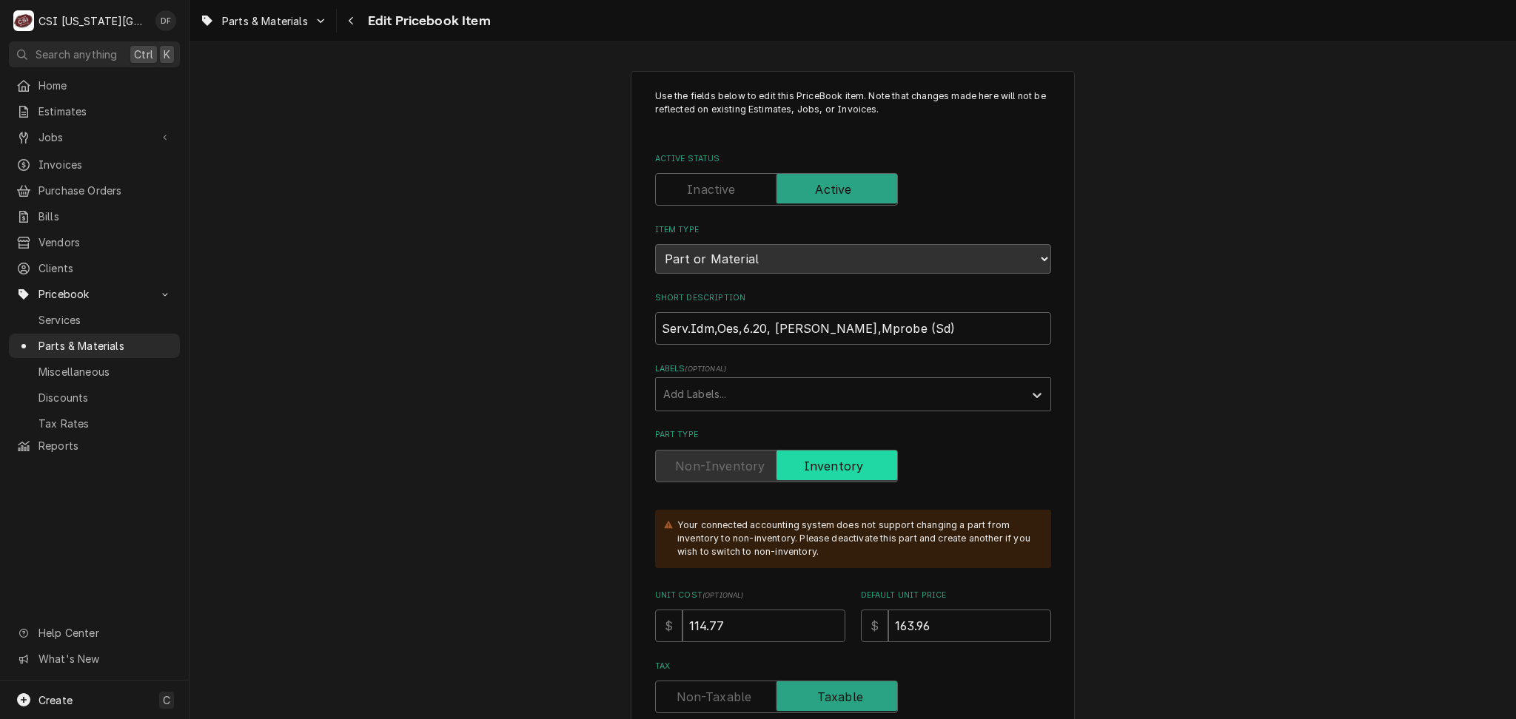
type textarea "x"
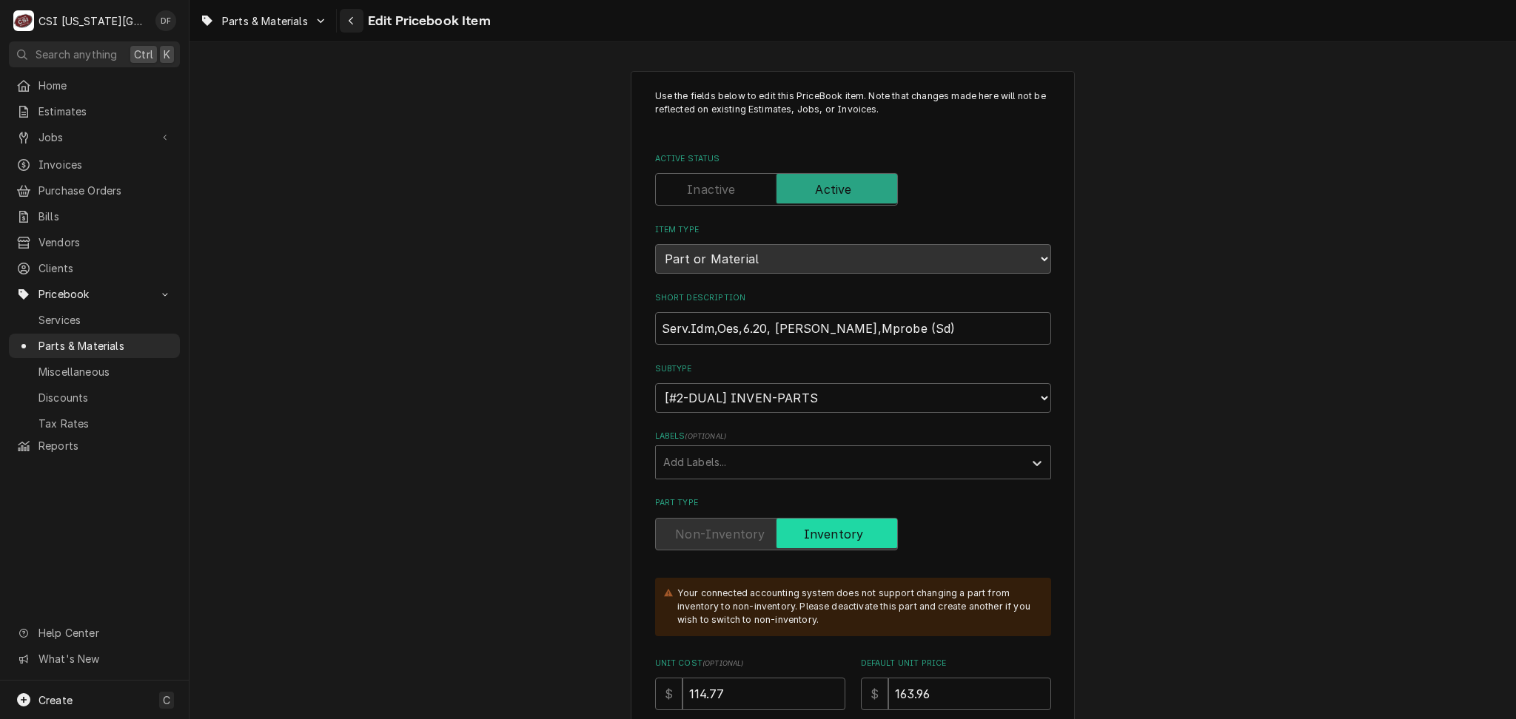
click at [354, 22] on icon "Navigate back" at bounding box center [351, 21] width 7 height 10
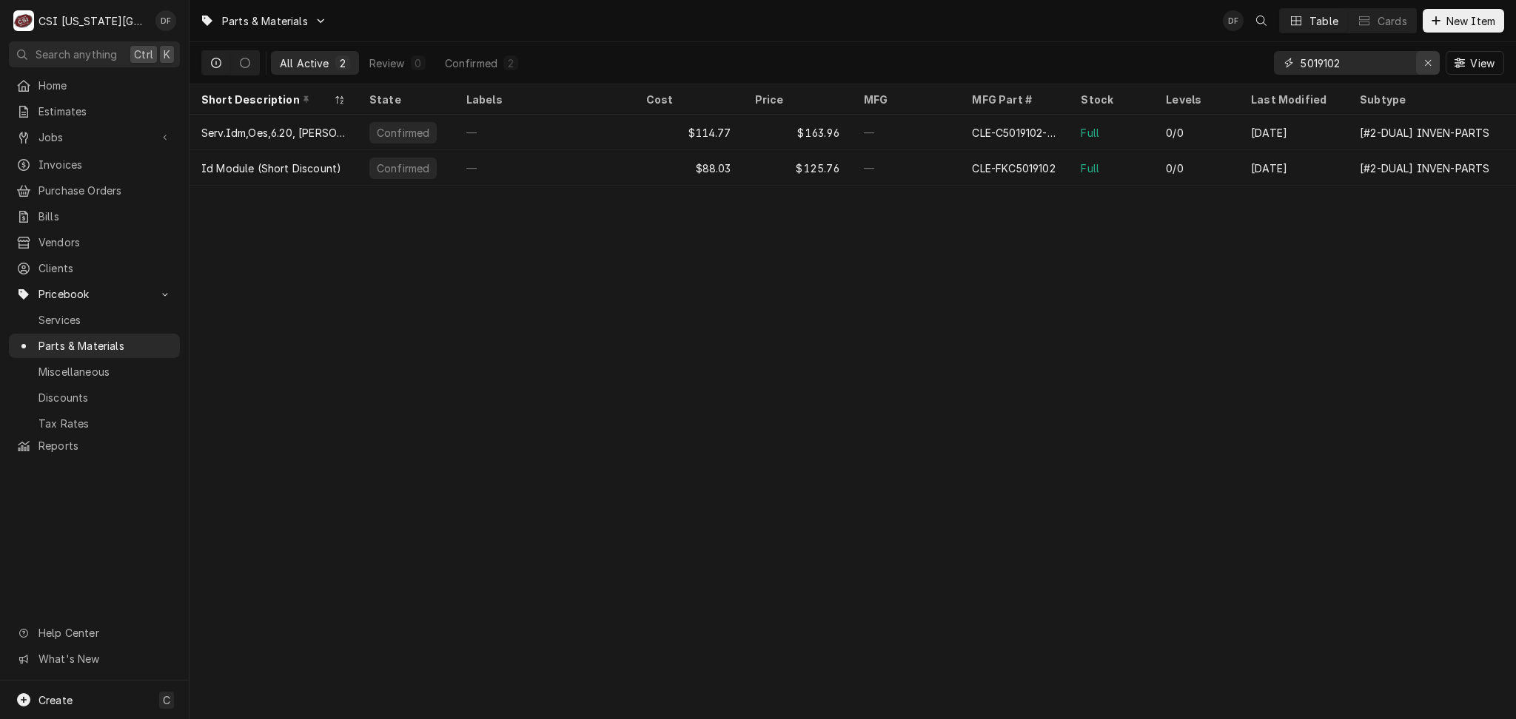
click at [1427, 61] on icon "Erase input" at bounding box center [1428, 63] width 6 height 6
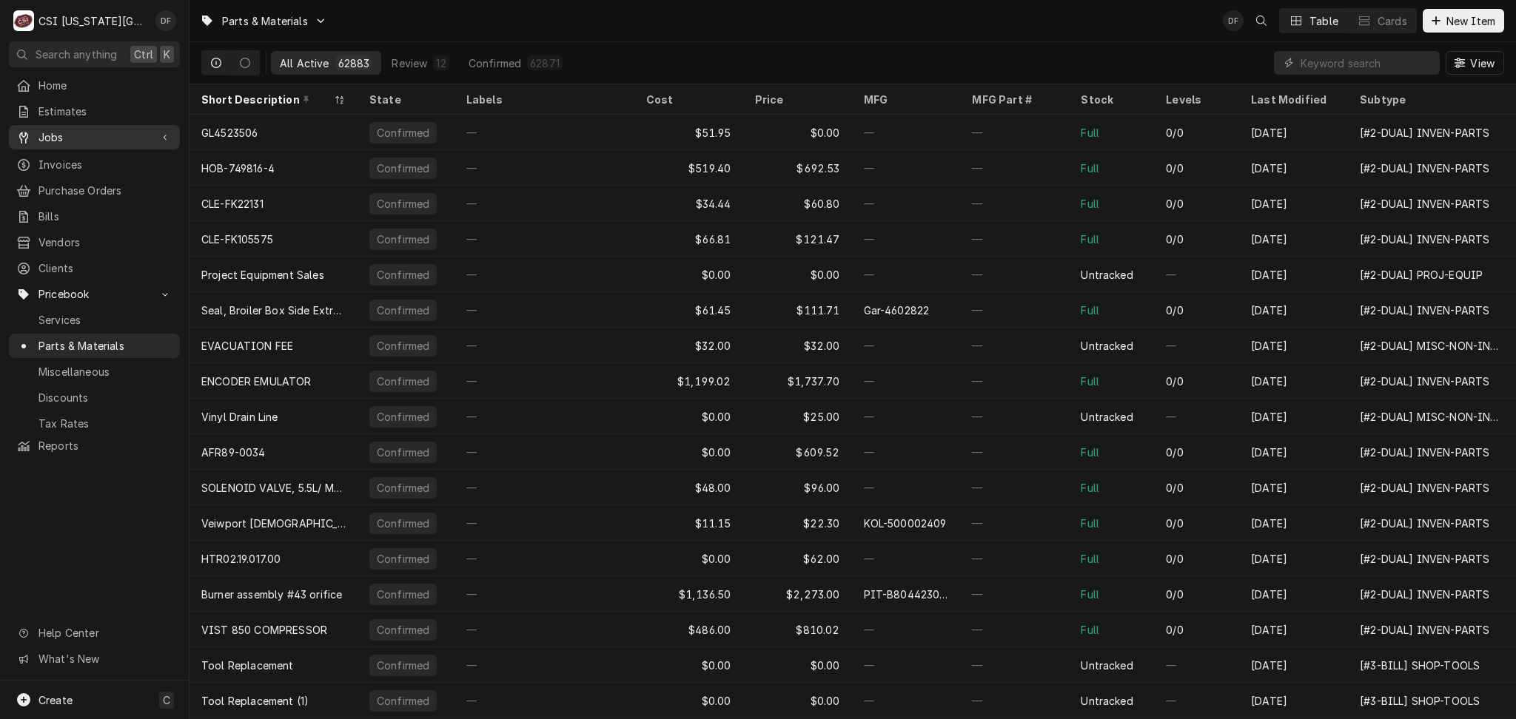
click at [73, 136] on span "Jobs" at bounding box center [94, 138] width 112 height 16
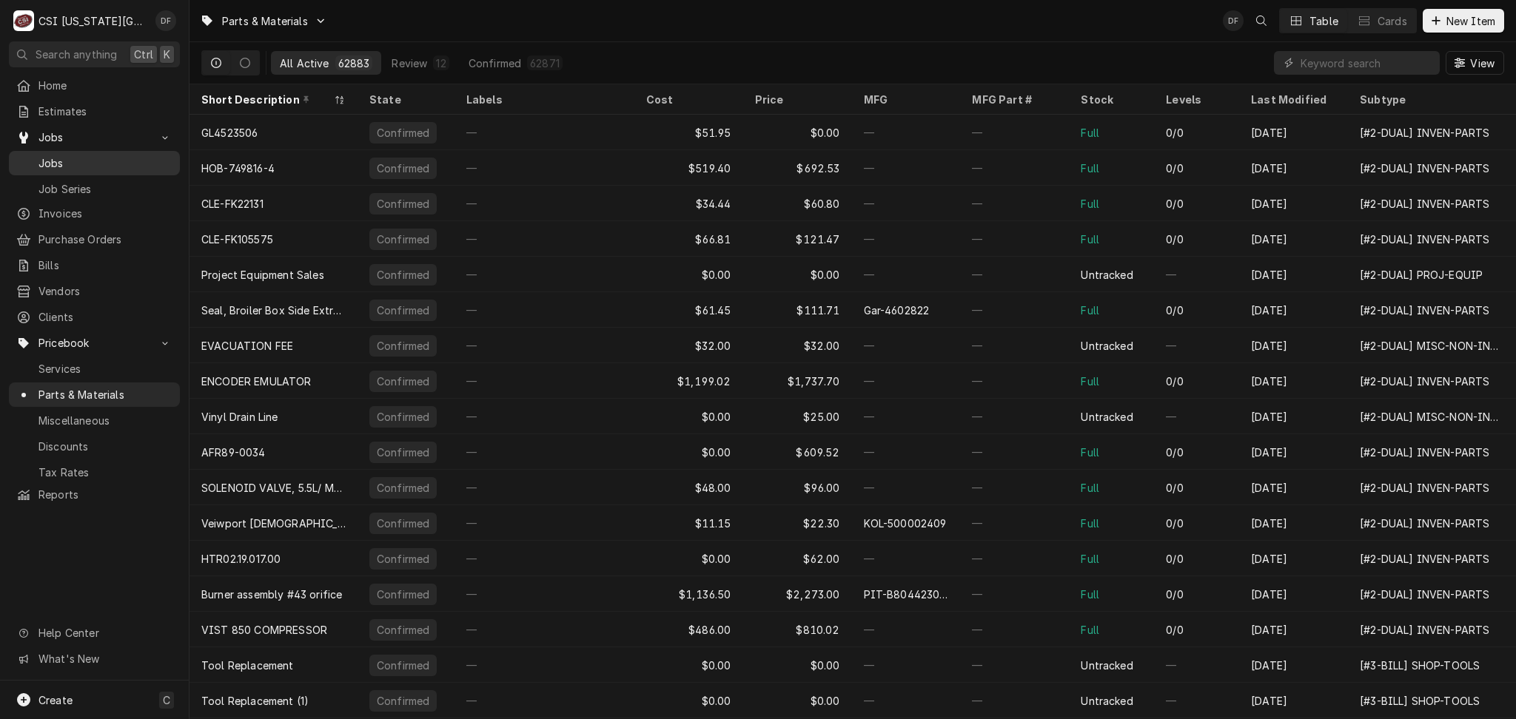
click at [61, 157] on span "Jobs" at bounding box center [105, 163] width 134 height 16
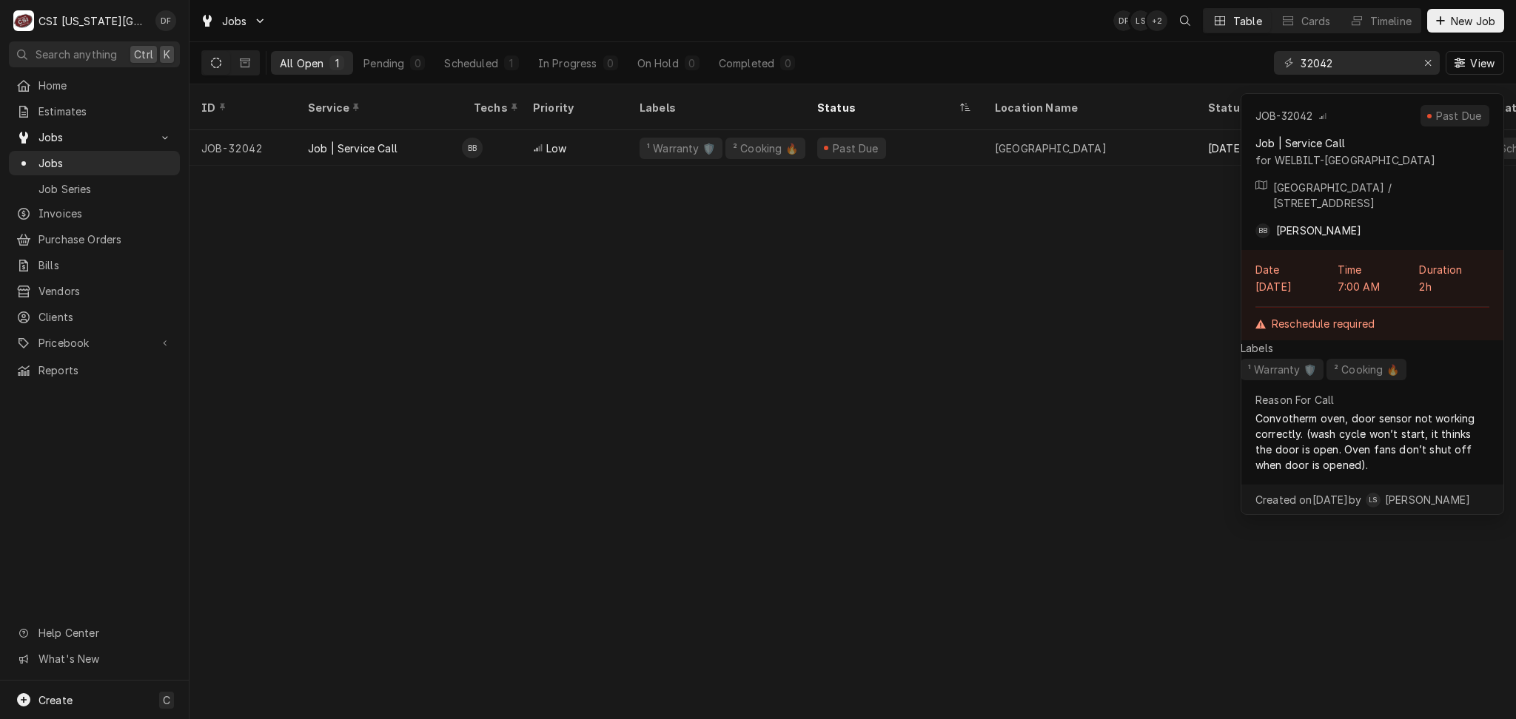
click at [832, 278] on div "ID Service Techs Priority Labels Status Location Name Status Changed Scheduled …" at bounding box center [852, 401] width 1326 height 635
click at [821, 281] on div "ID Service Techs Priority Labels Status Location Name Status Changed Scheduled …" at bounding box center [852, 401] width 1326 height 635
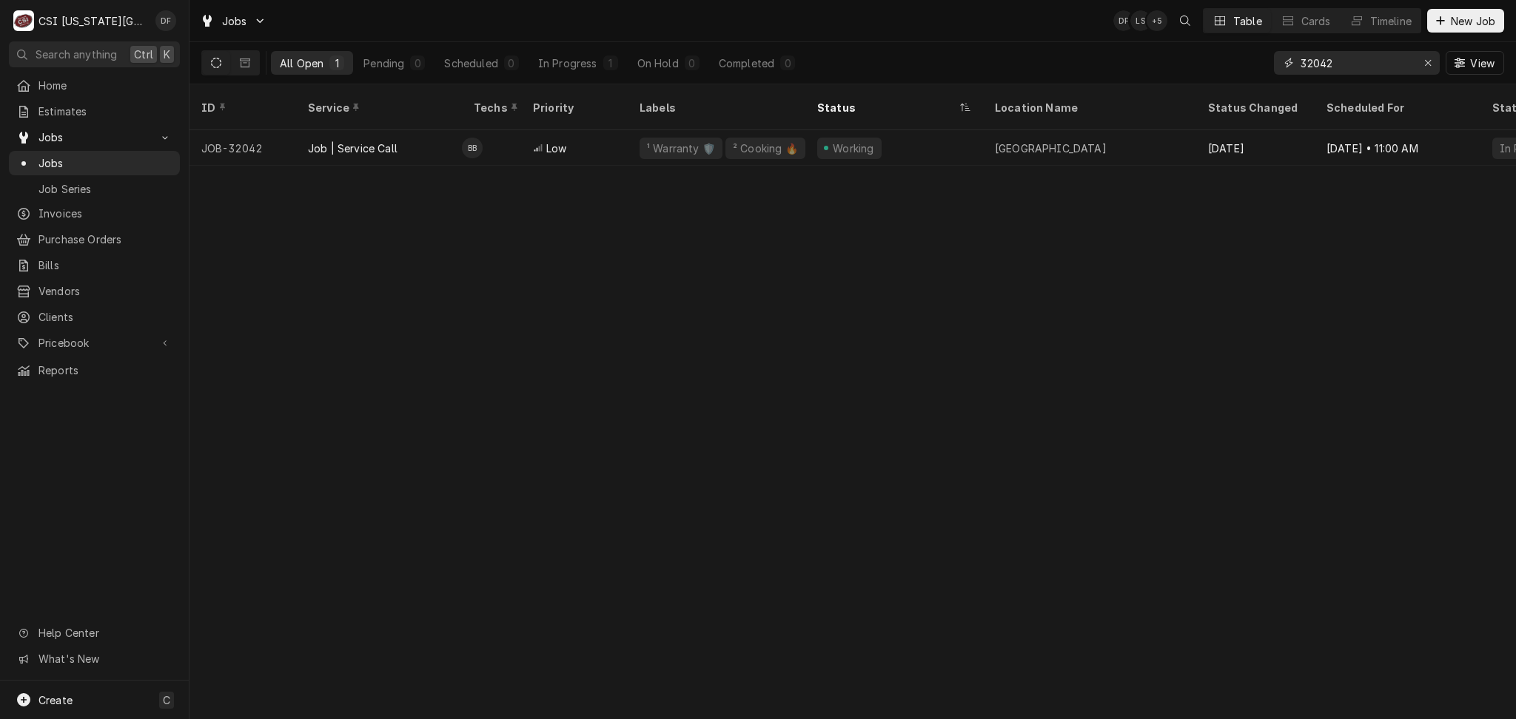
drag, startPoint x: 1351, startPoint y: 61, endPoint x: 1315, endPoint y: 64, distance: 36.4
click at [1315, 64] on input "32042" at bounding box center [1355, 63] width 111 height 24
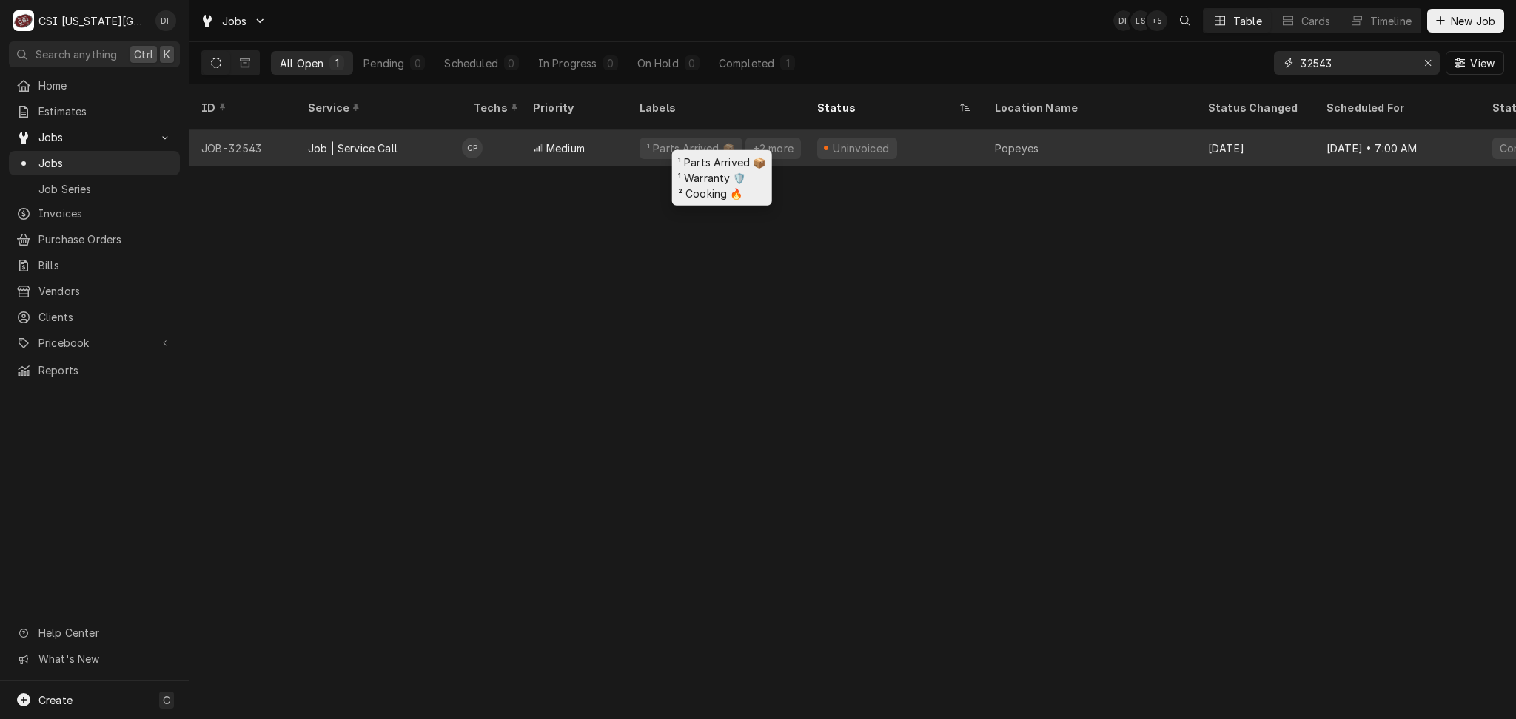
type input "32543"
click at [653, 138] on div "¹ Parts Arrived 📦" at bounding box center [690, 148] width 103 height 21
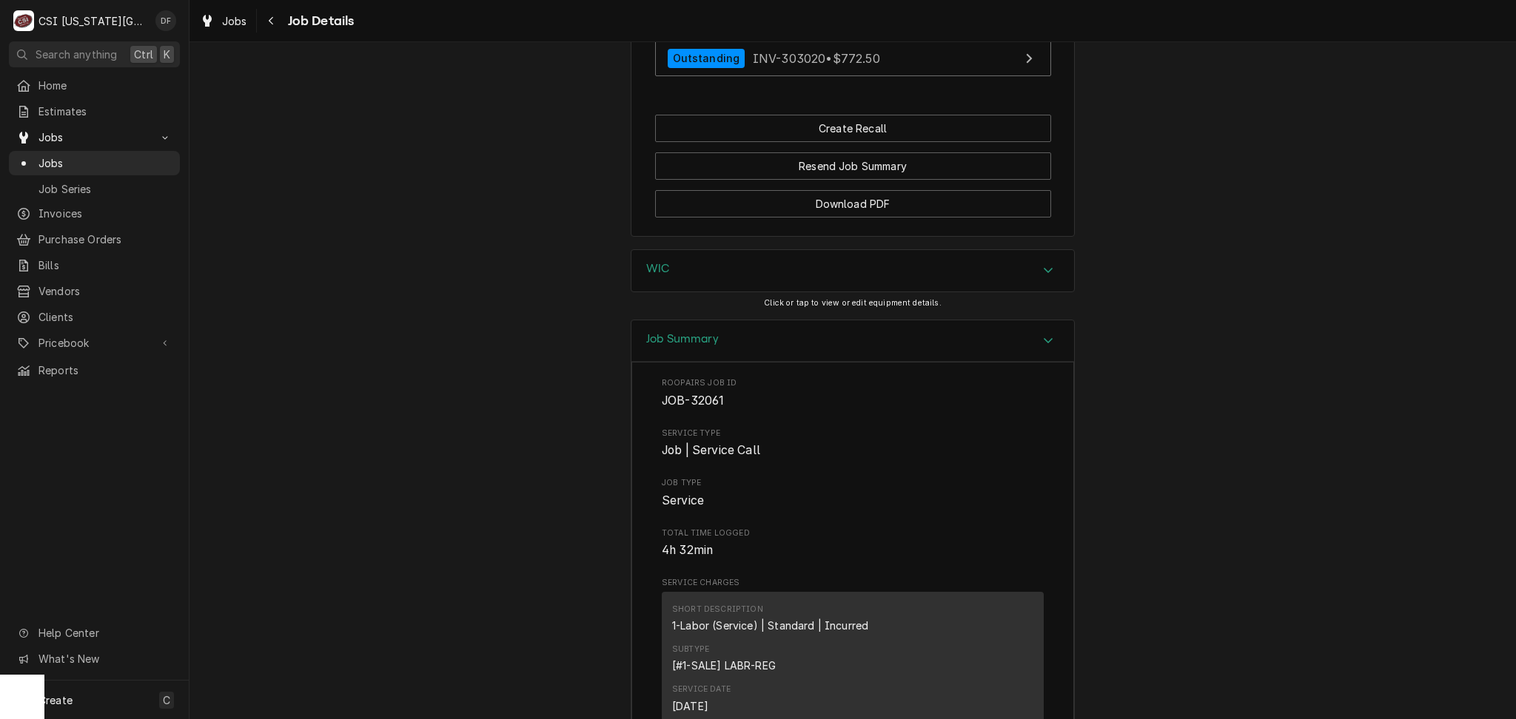
scroll to position [1104, 0]
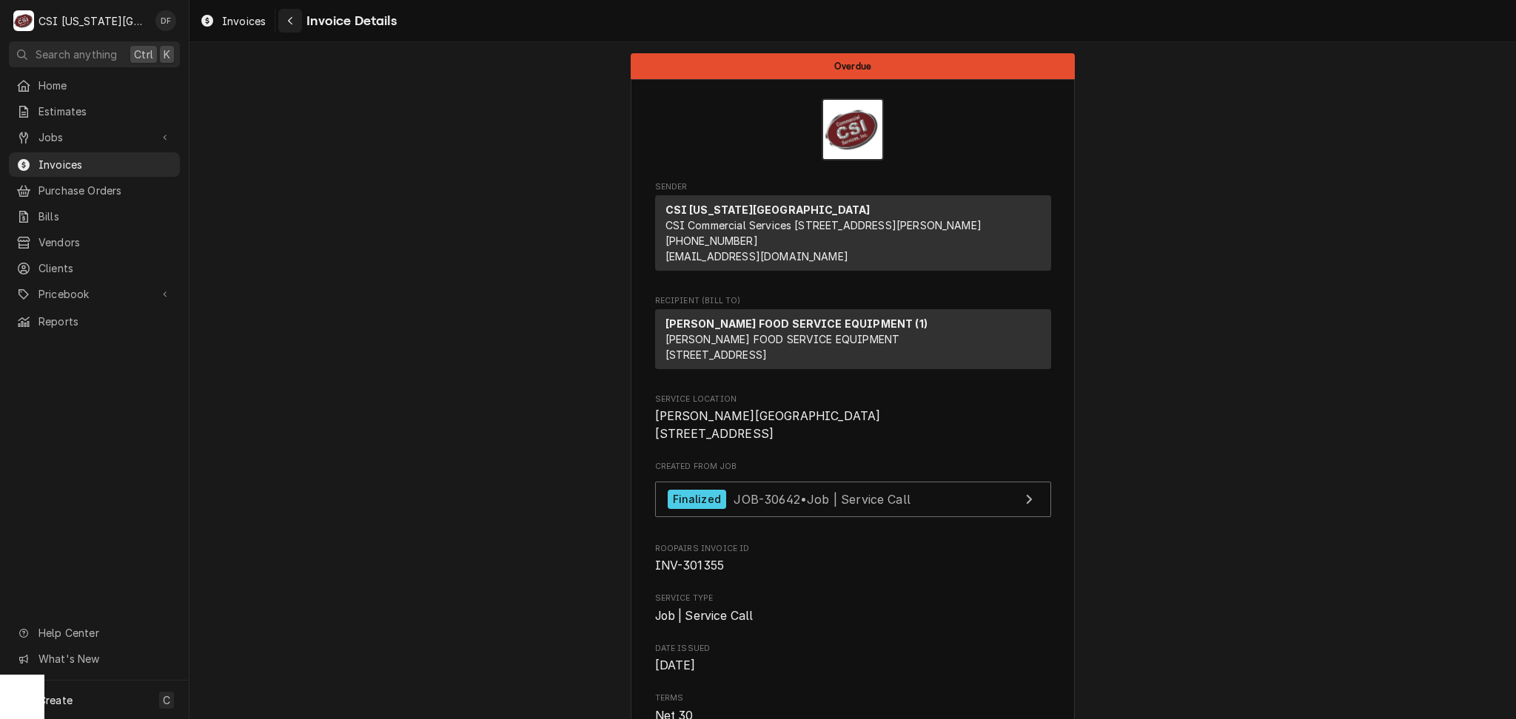
click at [287, 22] on icon "Navigate back" at bounding box center [290, 21] width 7 height 10
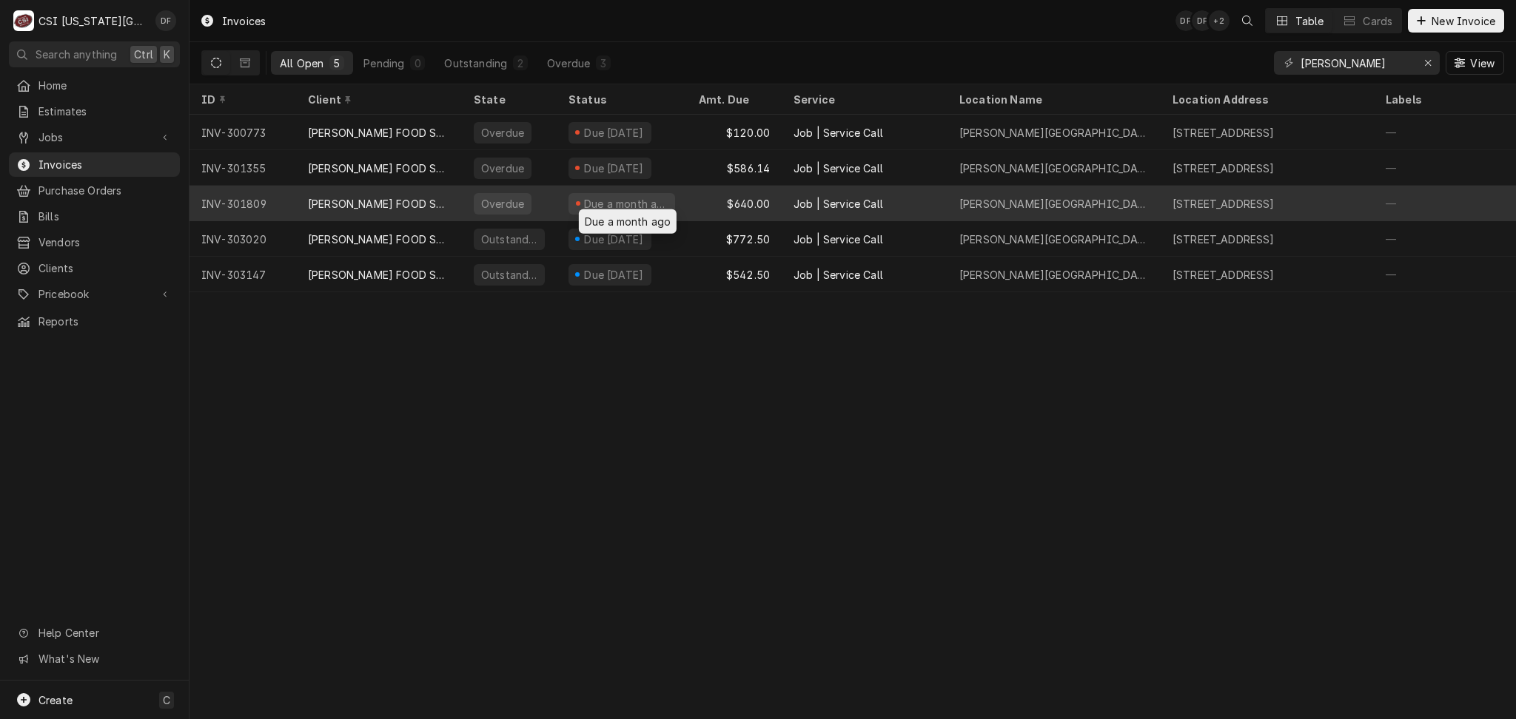
click at [648, 198] on div "Due a month ago" at bounding box center [625, 204] width 87 height 16
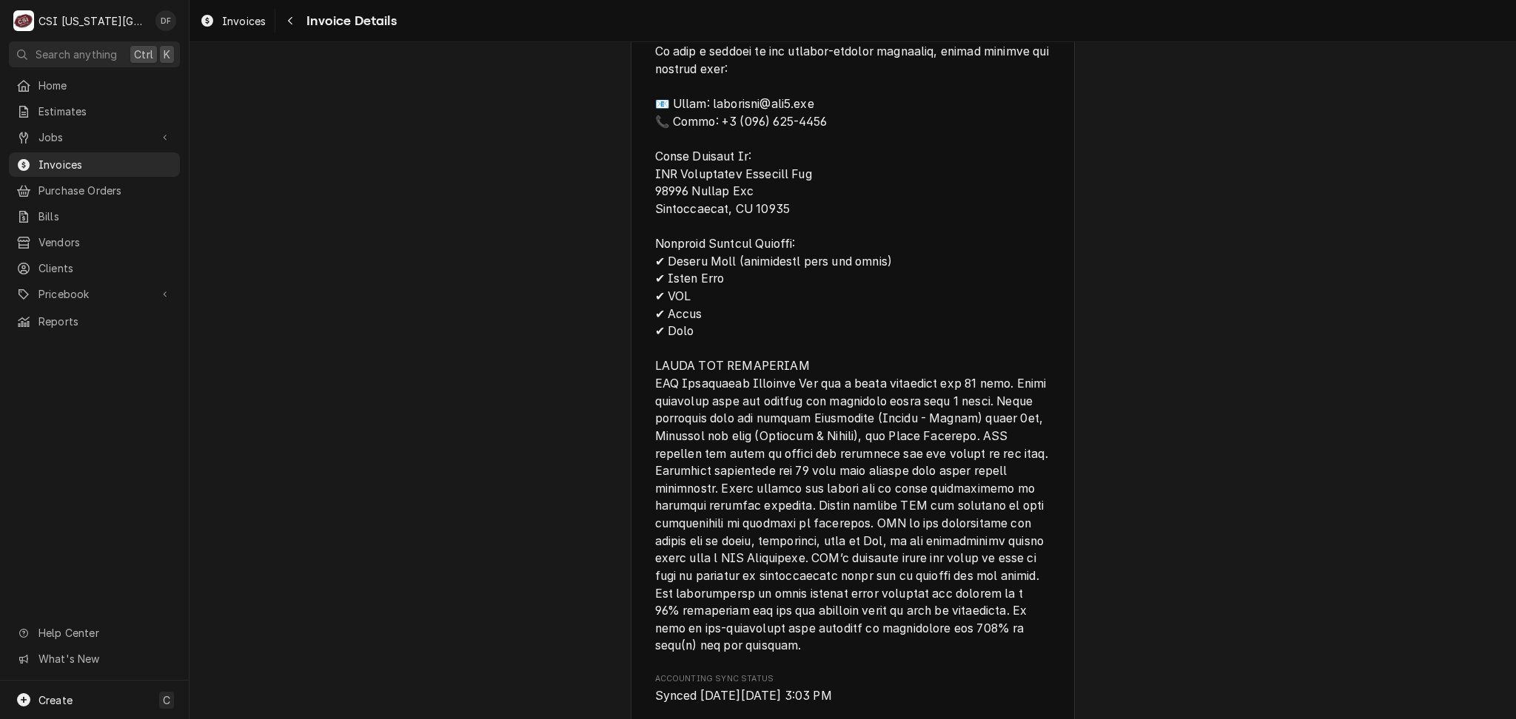
scroll to position [2368, 0]
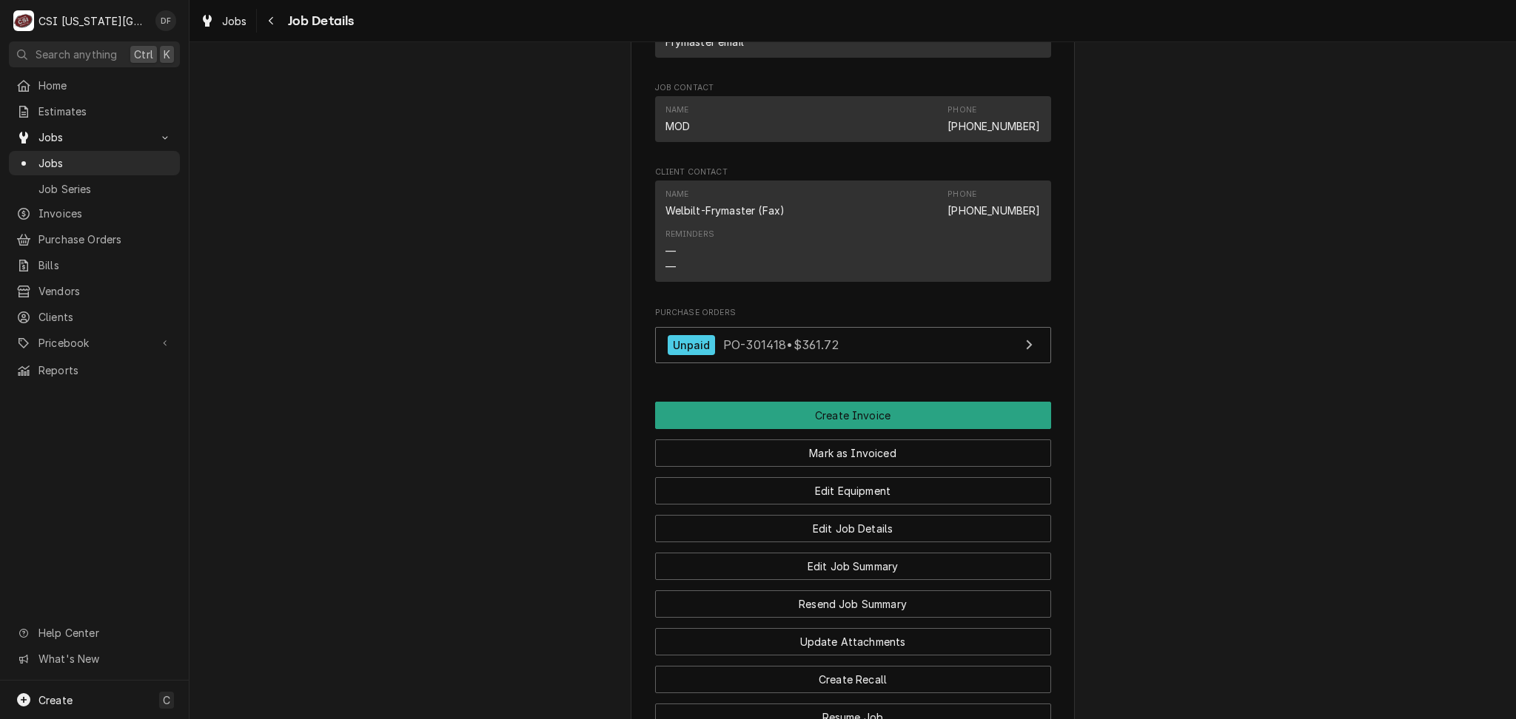
scroll to position [3024, 0]
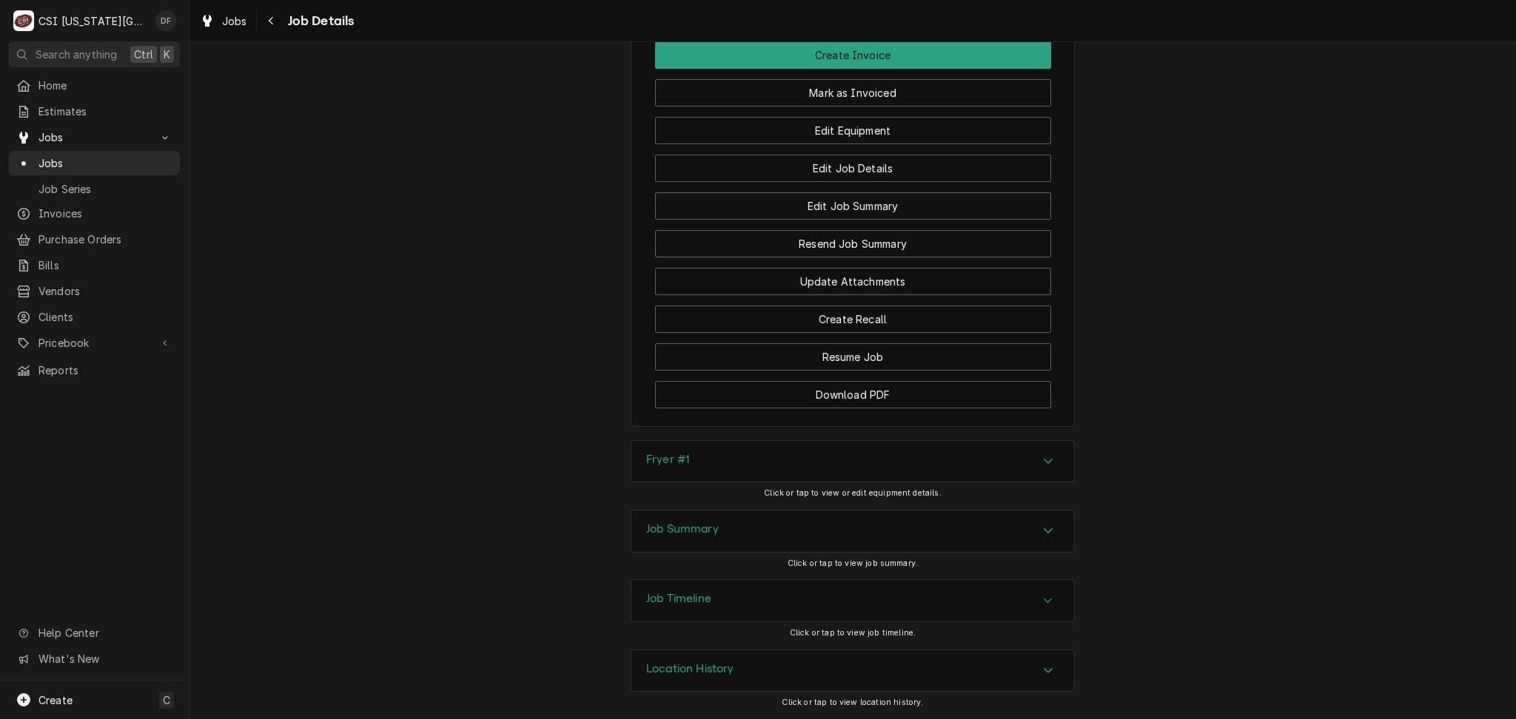
click at [785, 520] on div "Job Summary" at bounding box center [852, 531] width 443 height 41
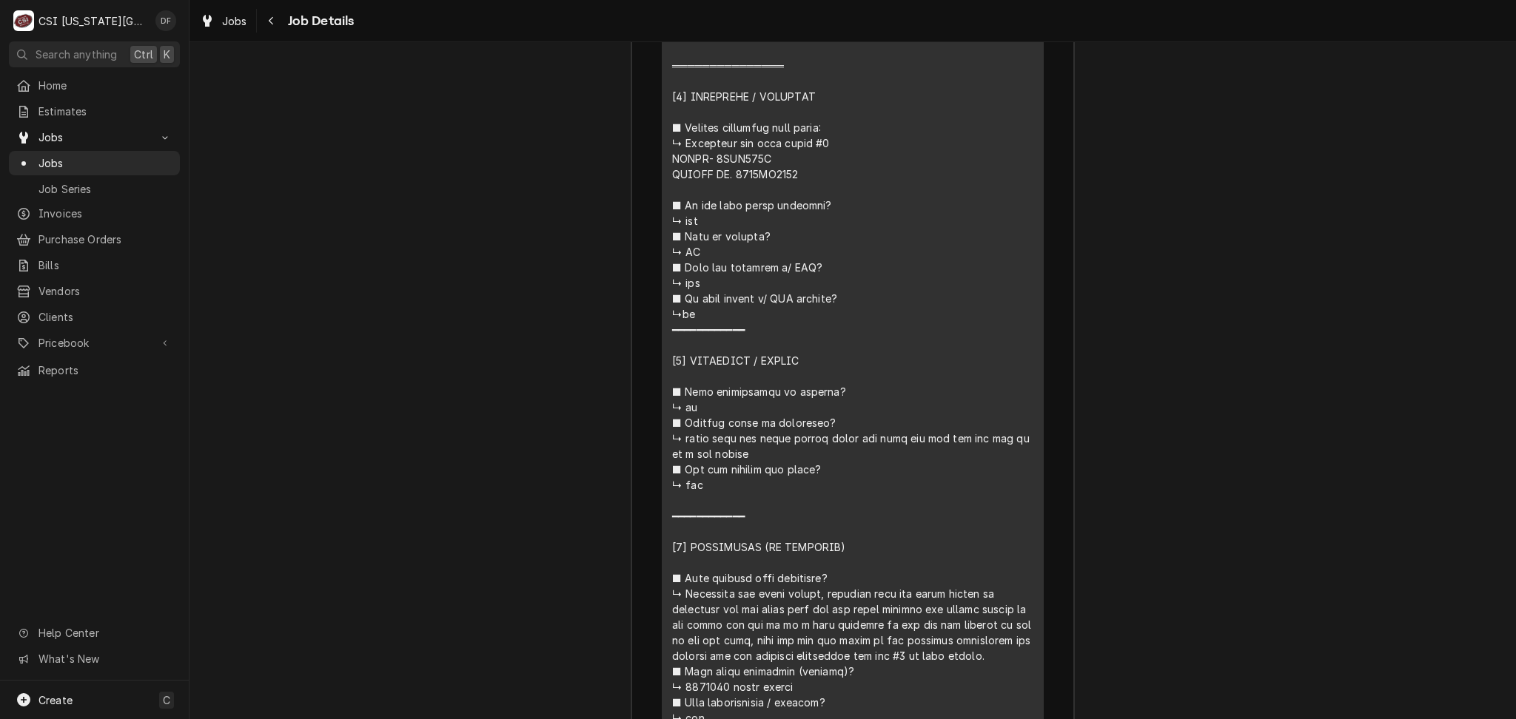
scroll to position [4110, 0]
click at [274, 19] on icon "Navigate back" at bounding box center [271, 21] width 7 height 10
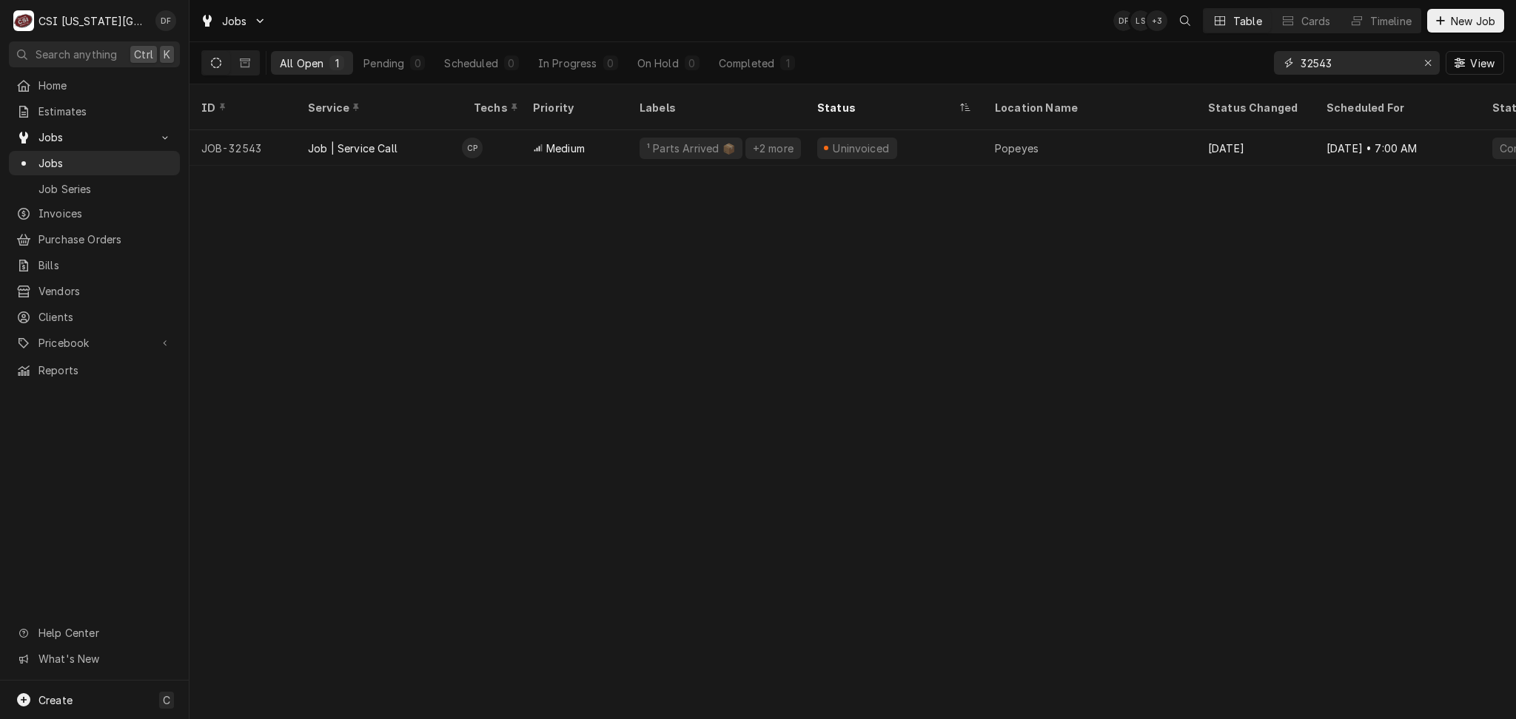
drag, startPoint x: 1362, startPoint y: 62, endPoint x: 1314, endPoint y: 66, distance: 47.5
click at [1314, 66] on input "32543" at bounding box center [1355, 63] width 111 height 24
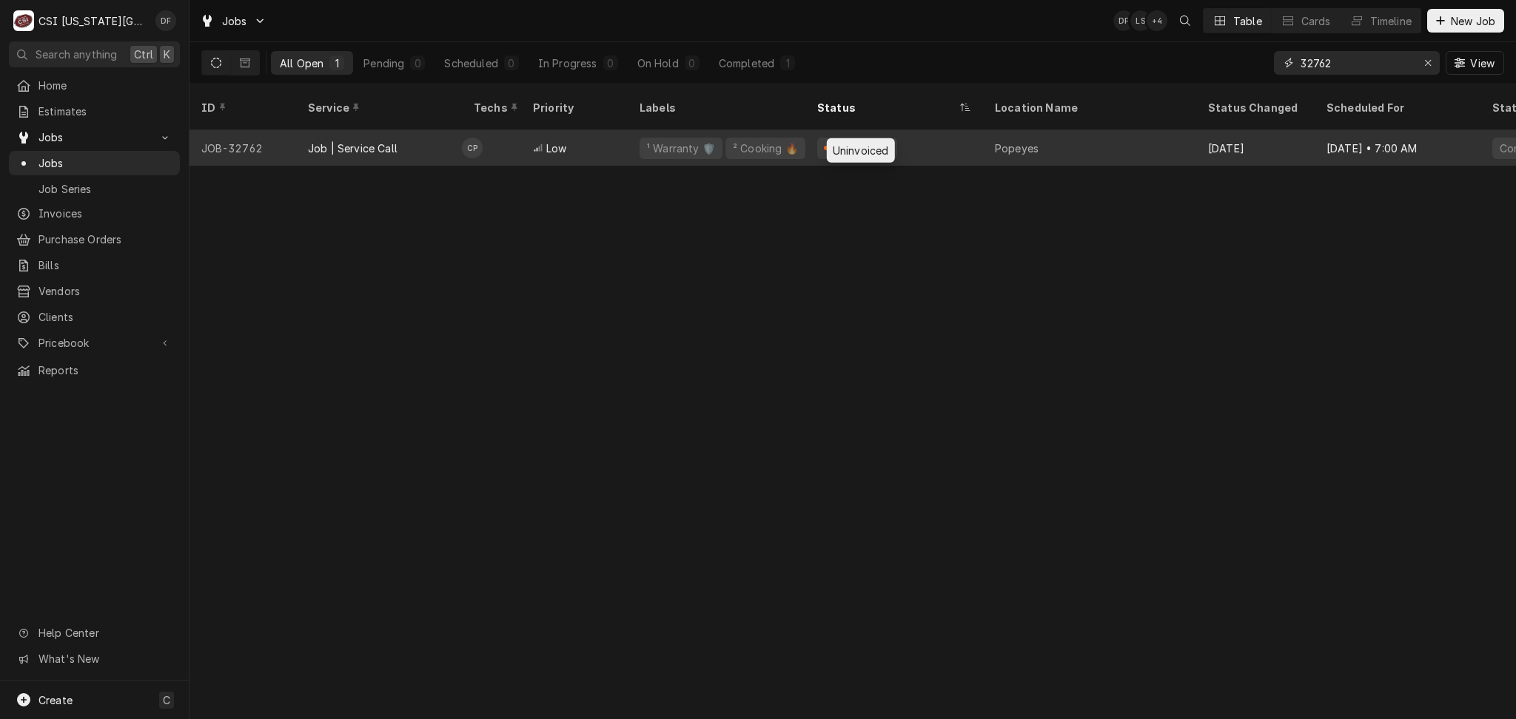
type input "32762"
click at [855, 141] on div "Uninvoiced" at bounding box center [861, 149] width 60 height 16
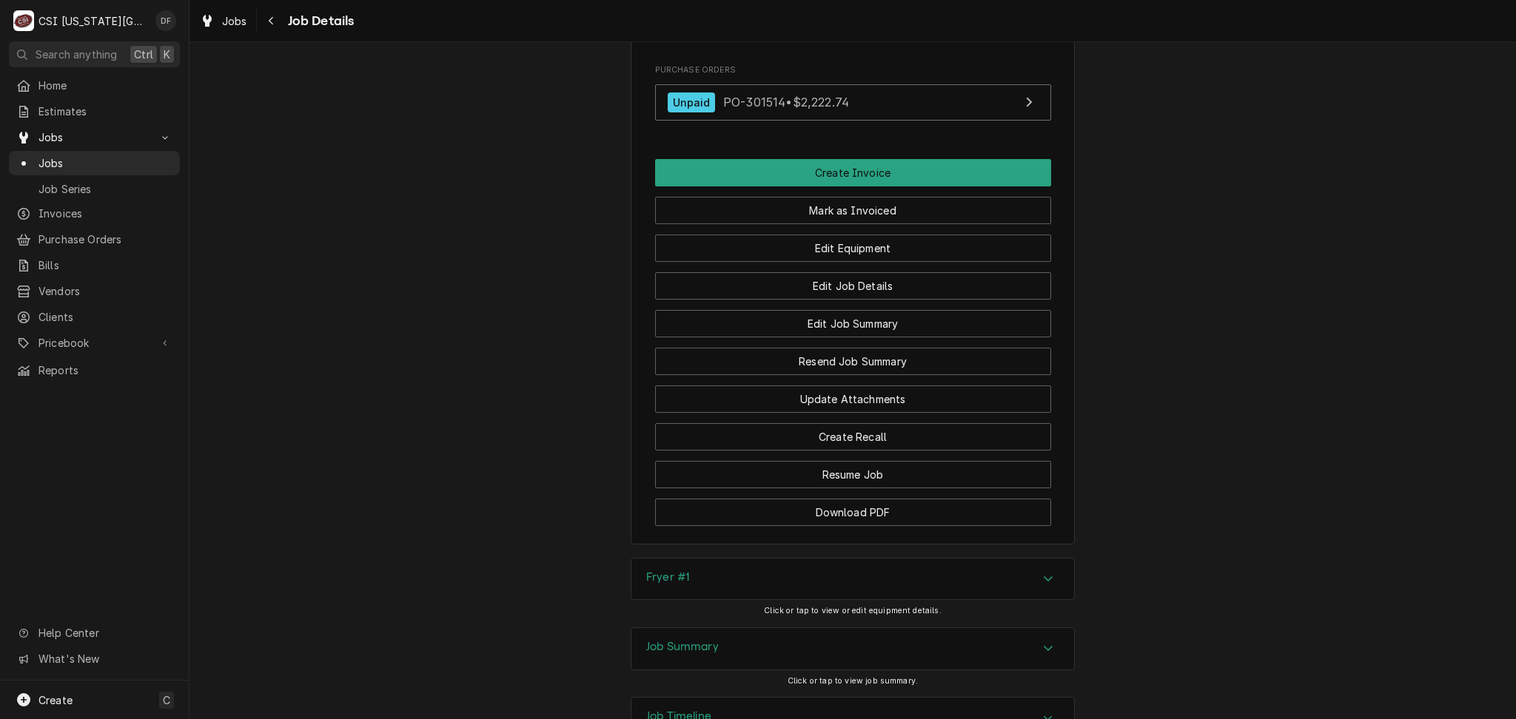
scroll to position [2832, 0]
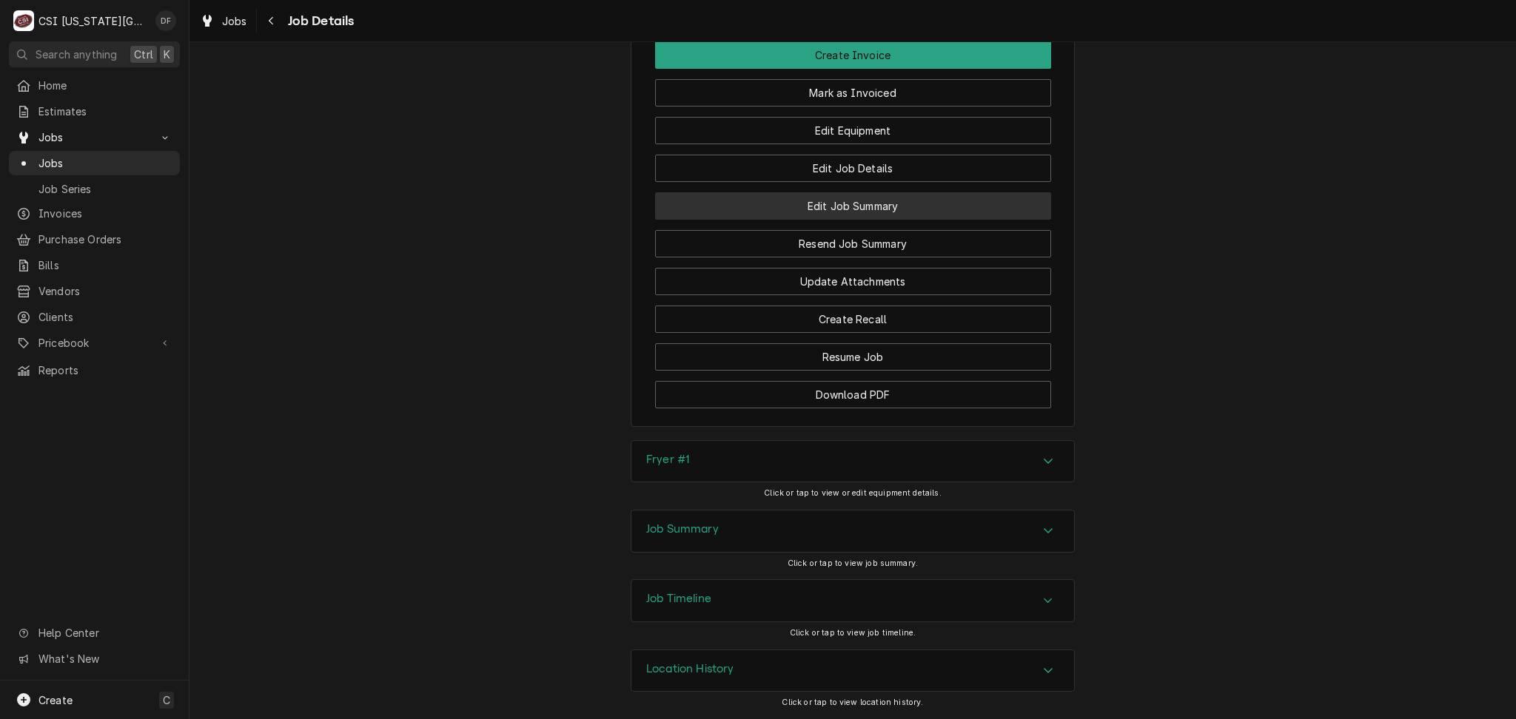
click at [907, 212] on button "Edit Job Summary" at bounding box center [853, 205] width 396 height 27
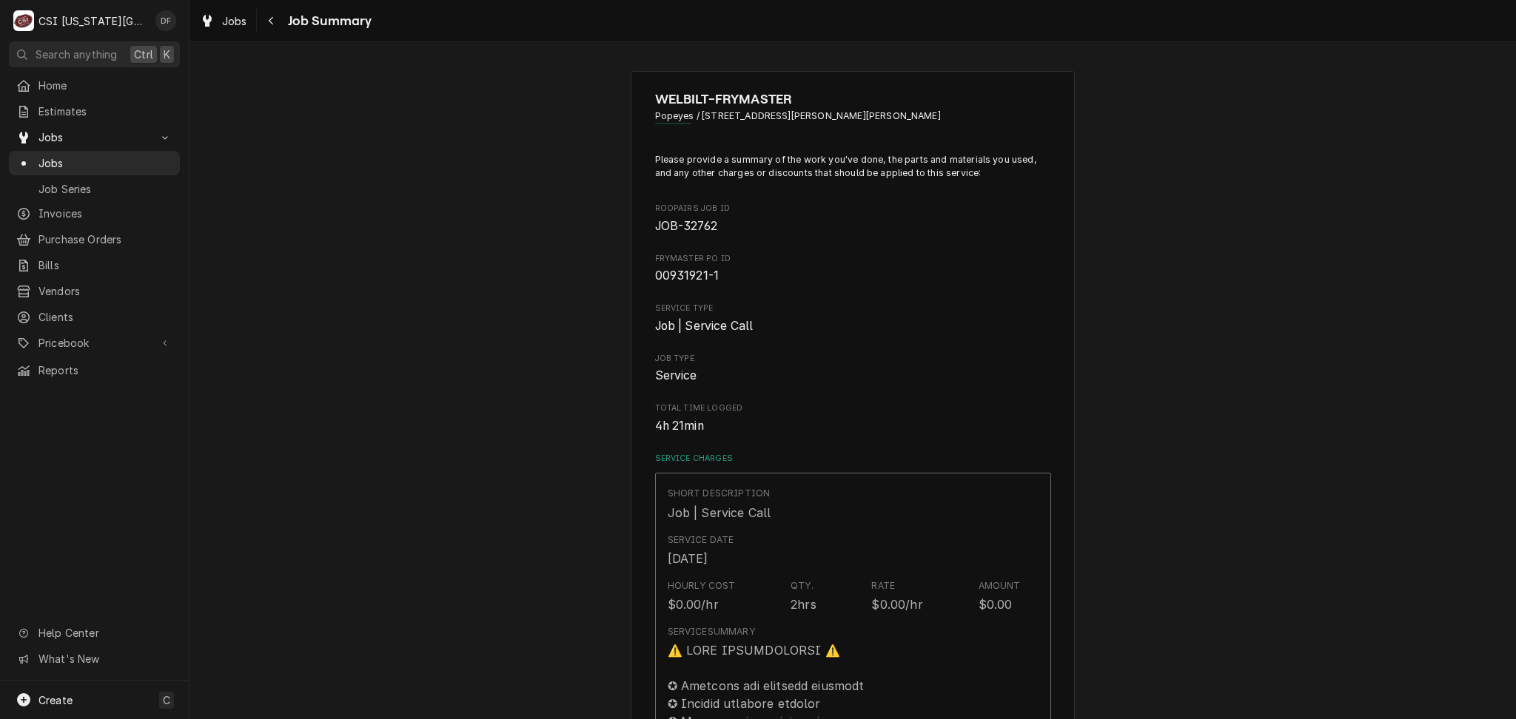
type textarea "x"
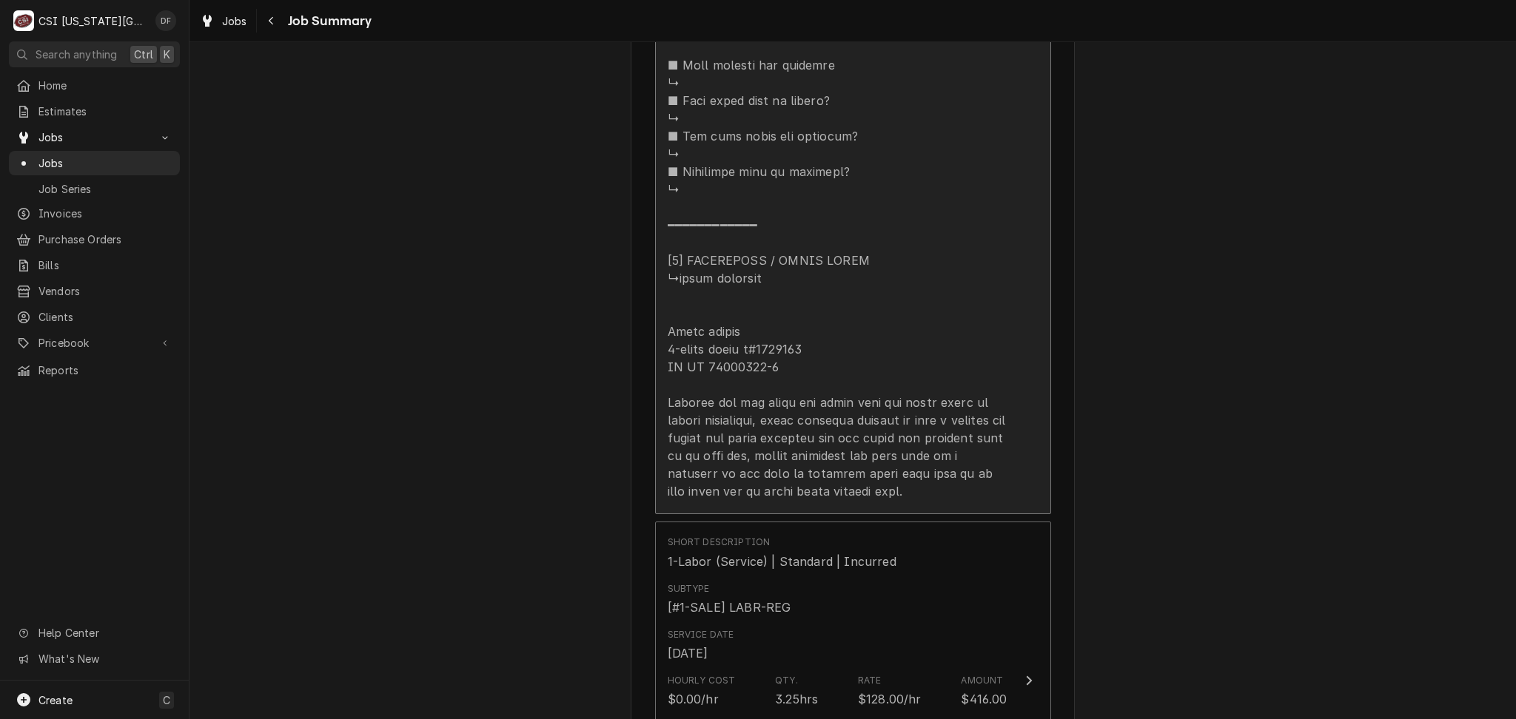
scroll to position [1677, 0]
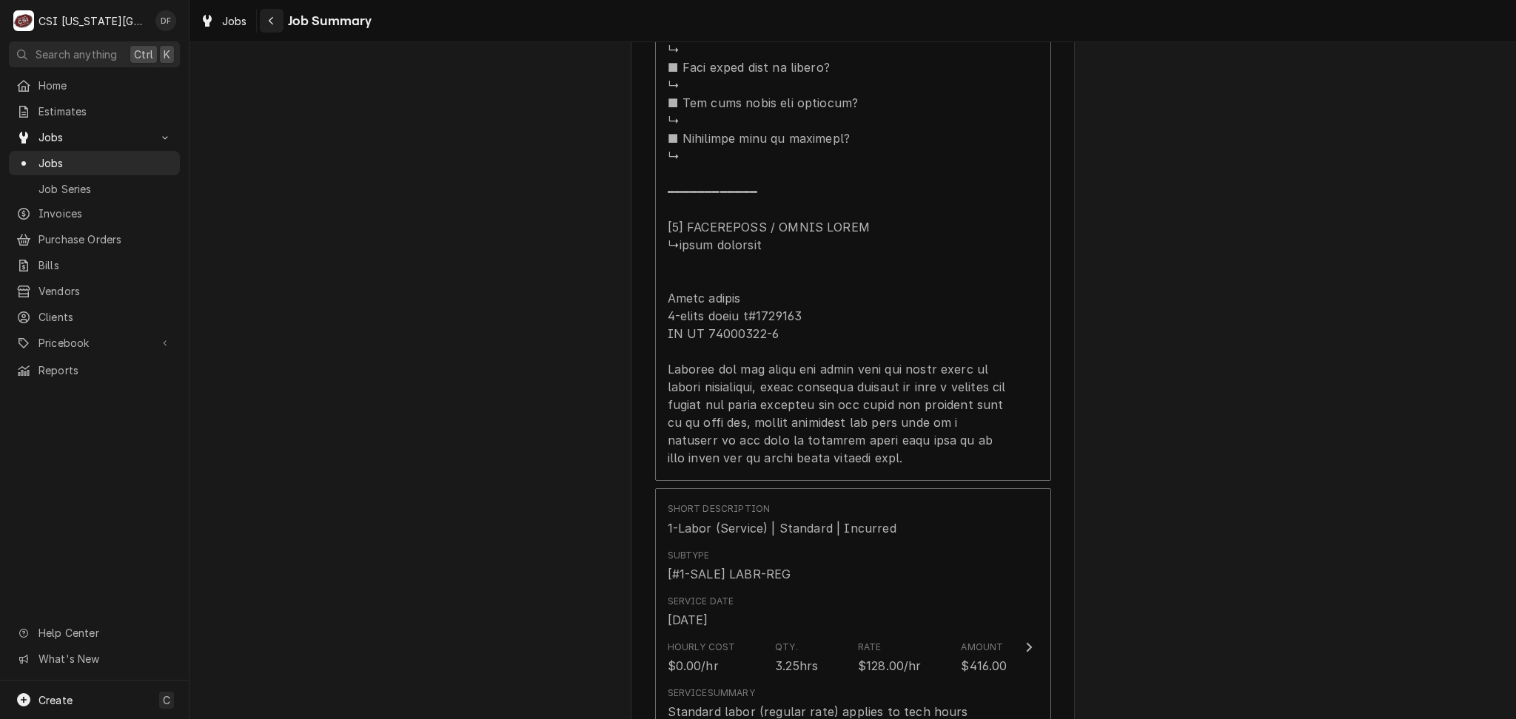
click at [266, 15] on div "Navigate back" at bounding box center [271, 20] width 15 height 15
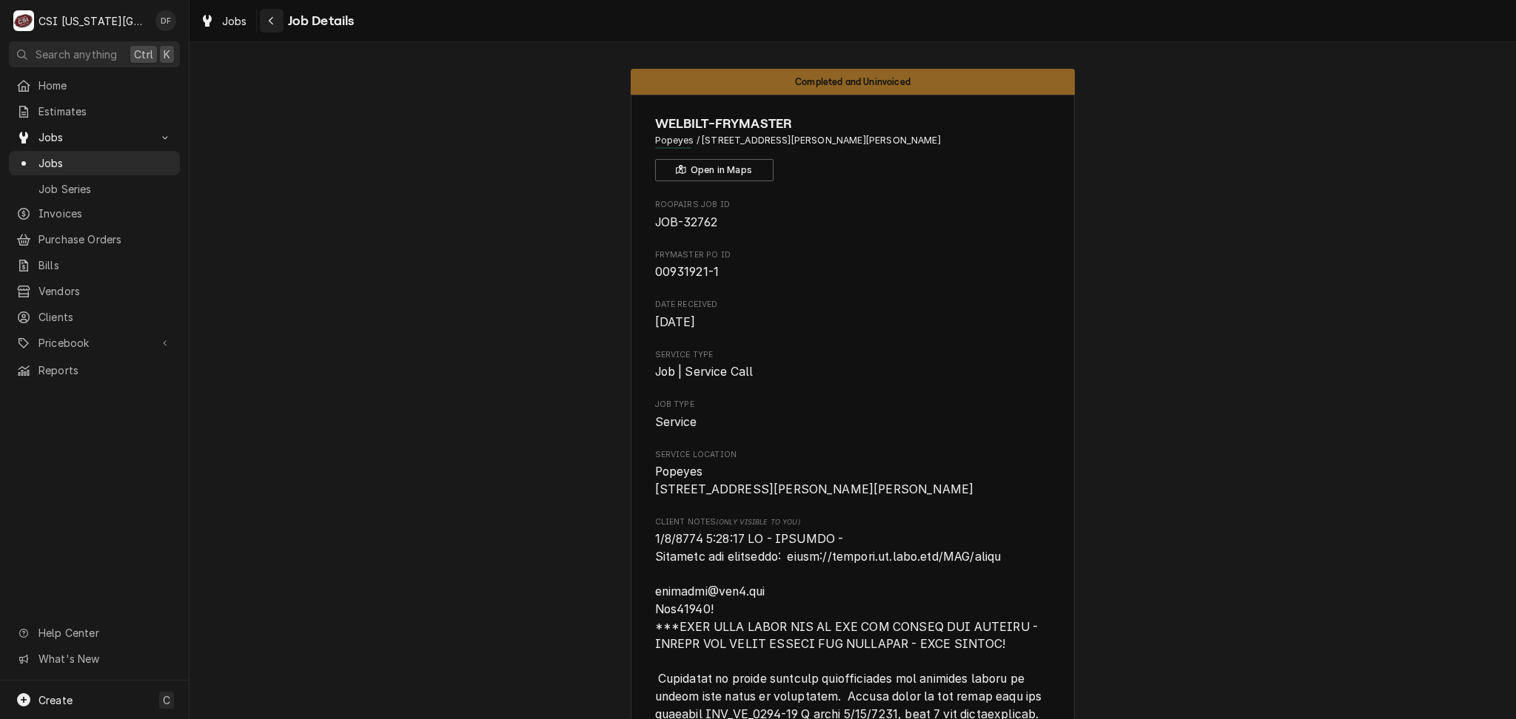
click at [266, 23] on div "Navigate back" at bounding box center [271, 20] width 15 height 15
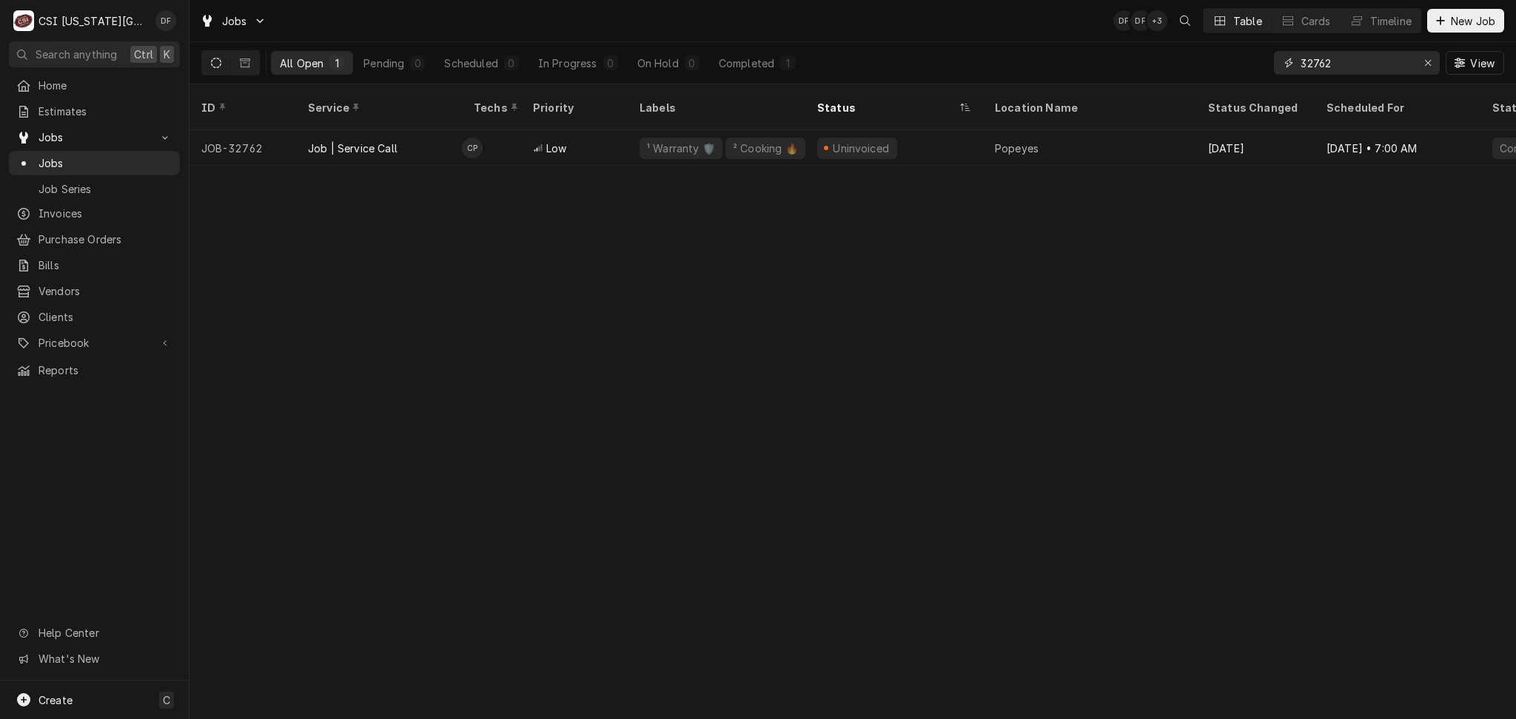
drag, startPoint x: 1341, startPoint y: 60, endPoint x: 1314, endPoint y: 63, distance: 26.8
click at [1314, 63] on input "32762" at bounding box center [1355, 63] width 111 height 24
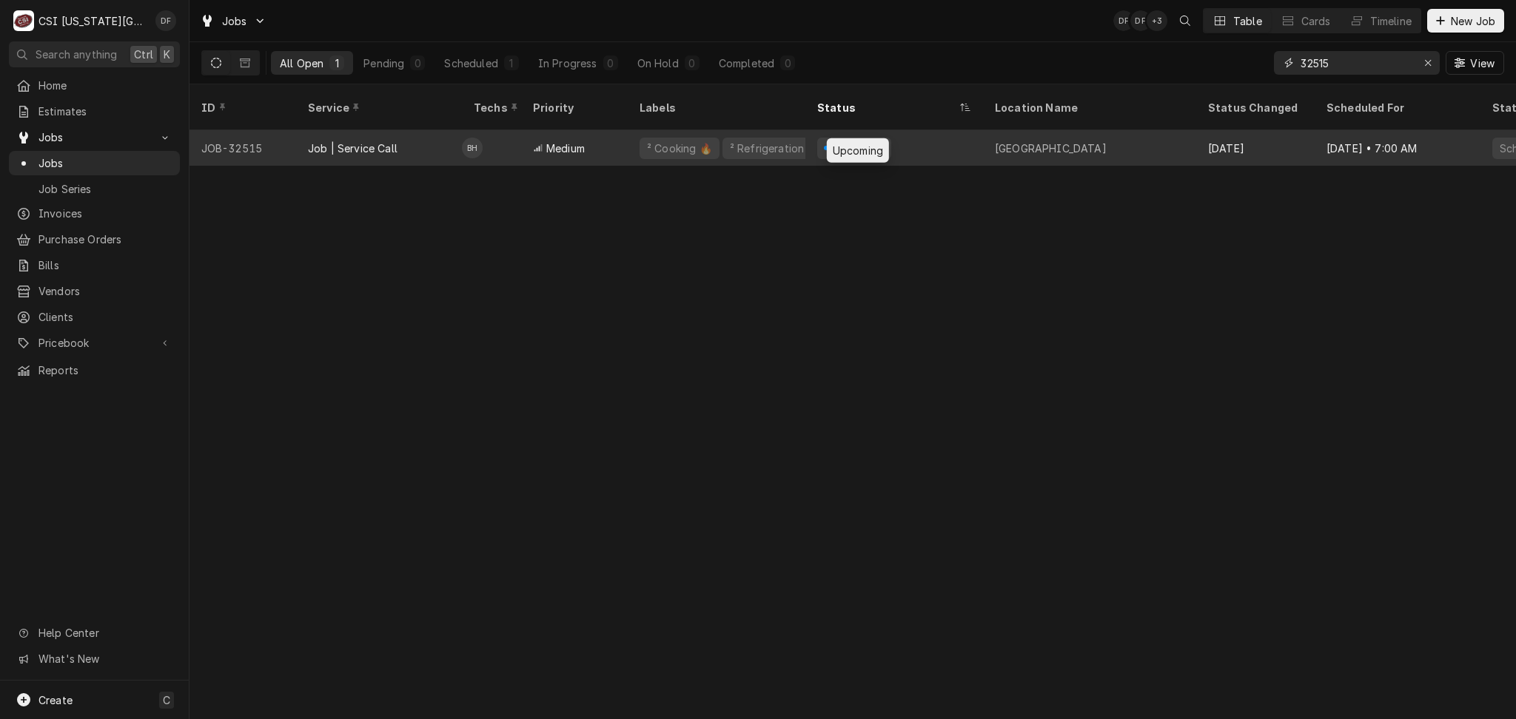
type input "32515"
click at [856, 141] on div "Upcoming" at bounding box center [858, 149] width 55 height 16
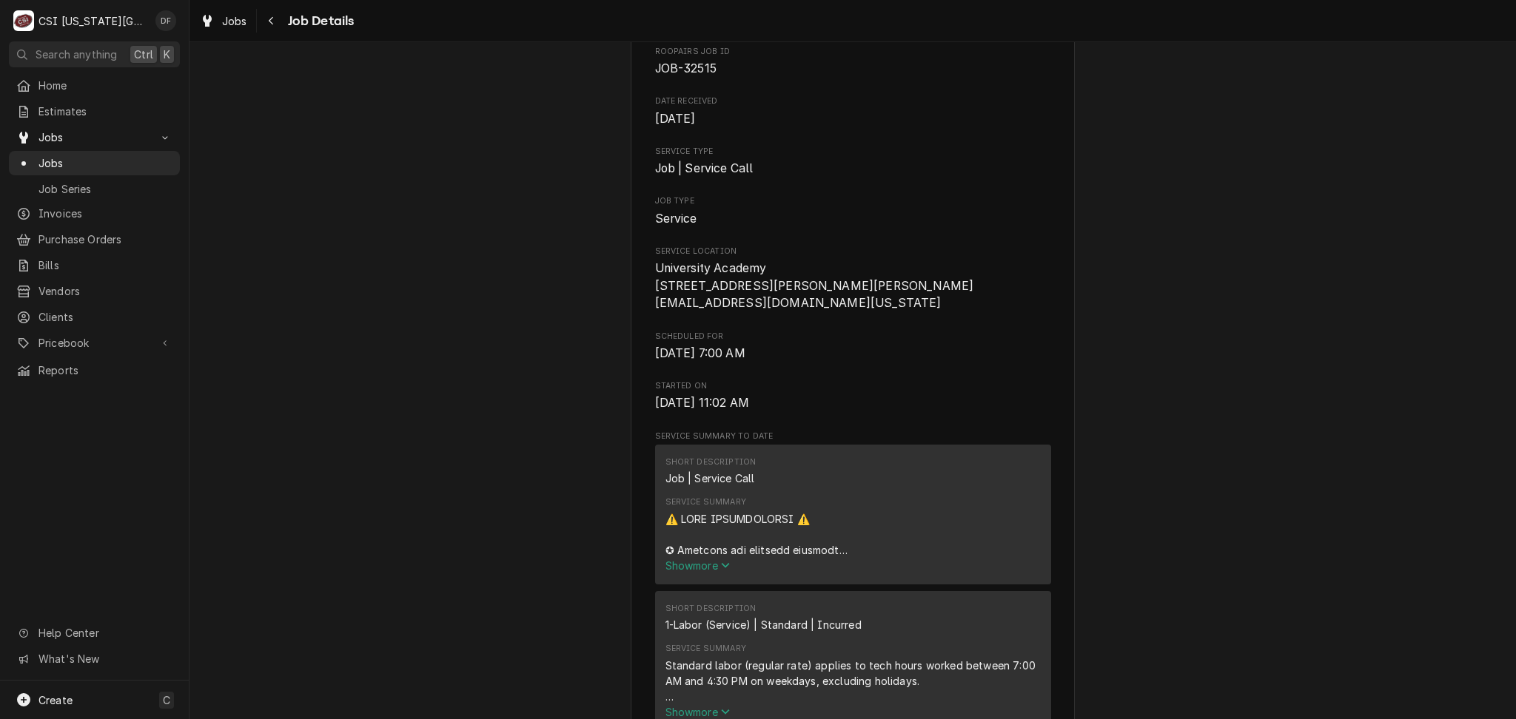
scroll to position [493, 0]
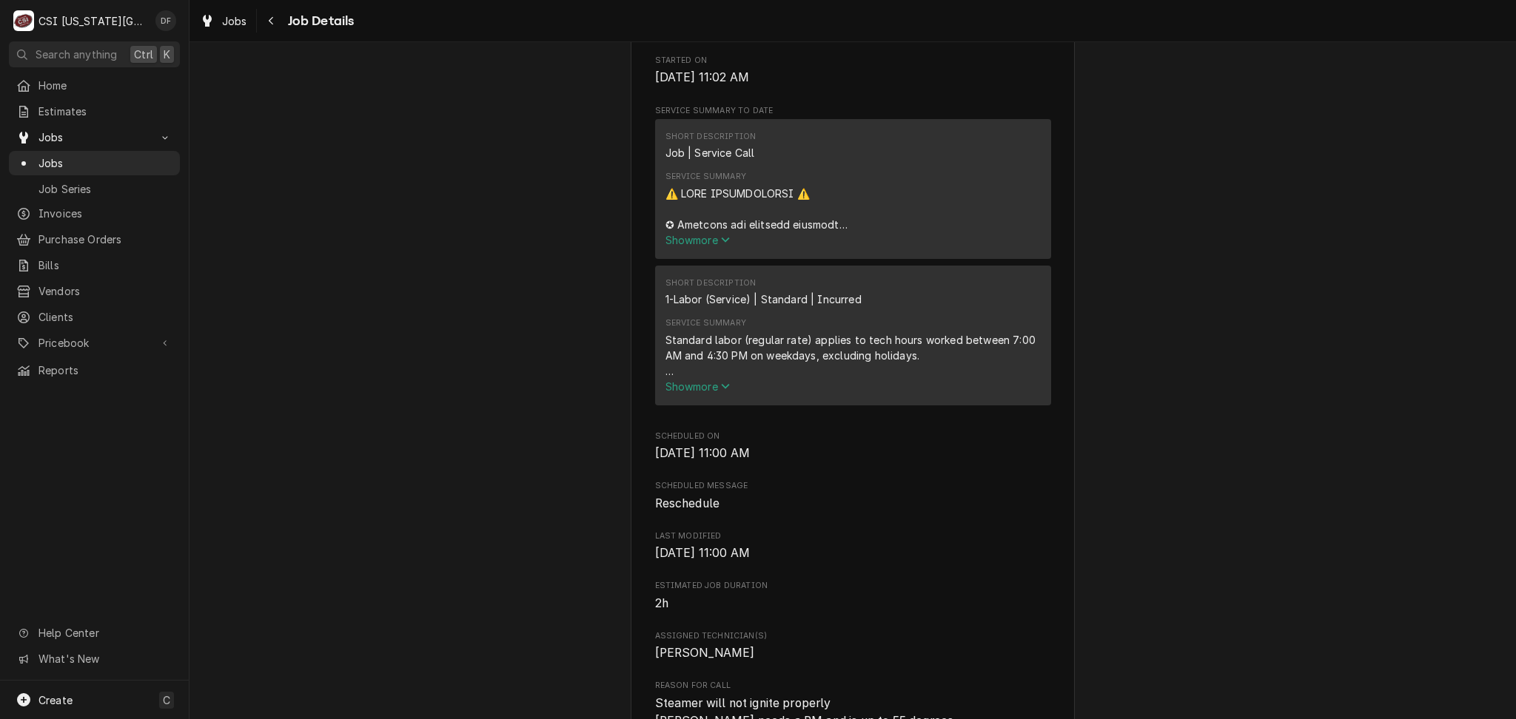
click at [709, 234] on span "Show more" at bounding box center [697, 240] width 65 height 13
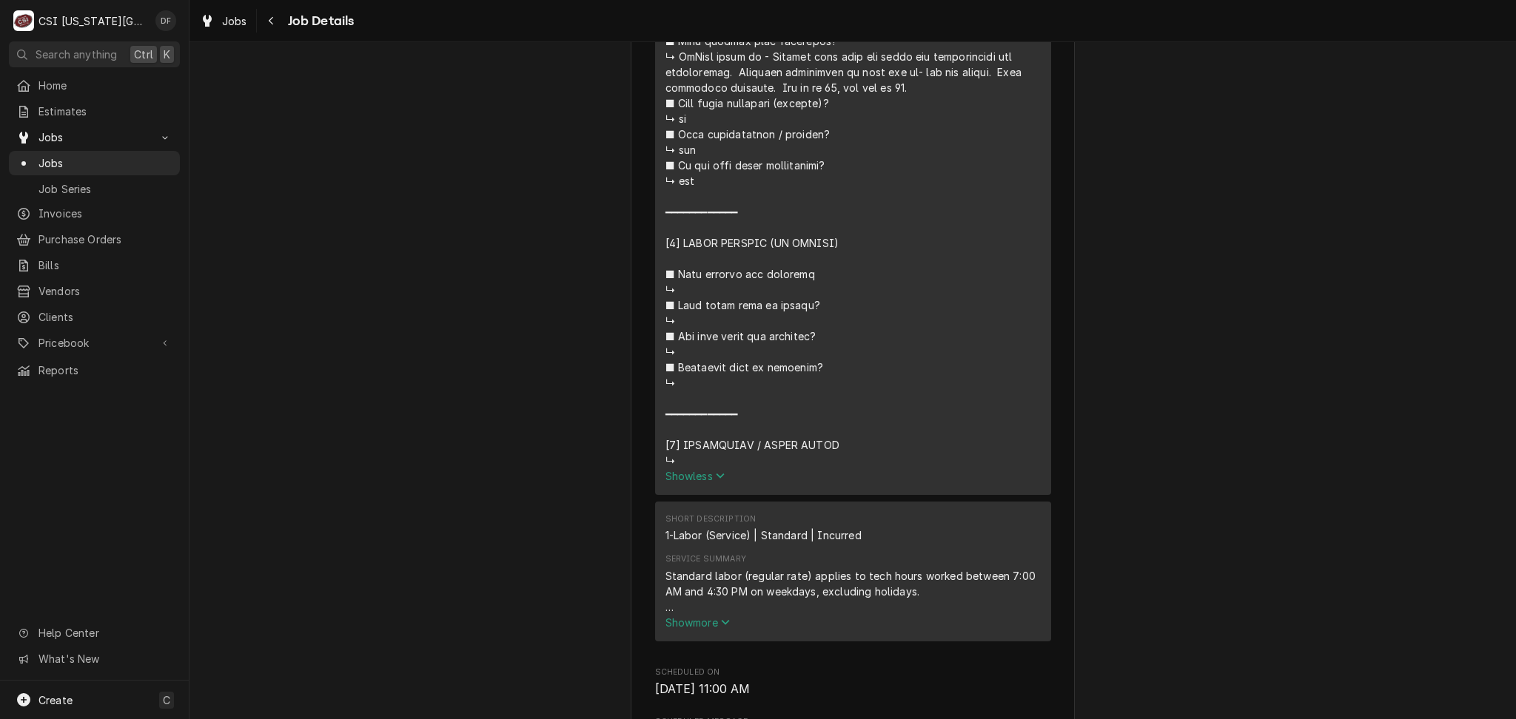
scroll to position [1578, 0]
